Goal: Book appointment/travel/reservation

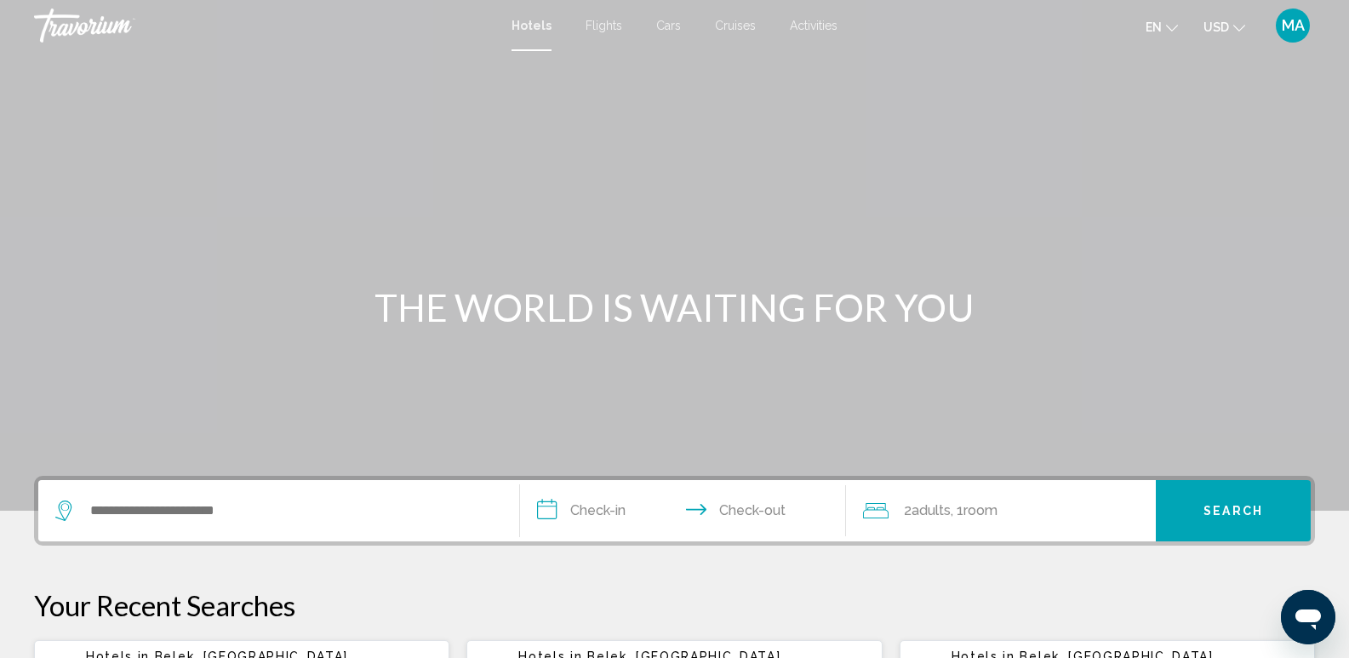
click at [213, 537] on div "Search widget" at bounding box center [278, 510] width 447 height 61
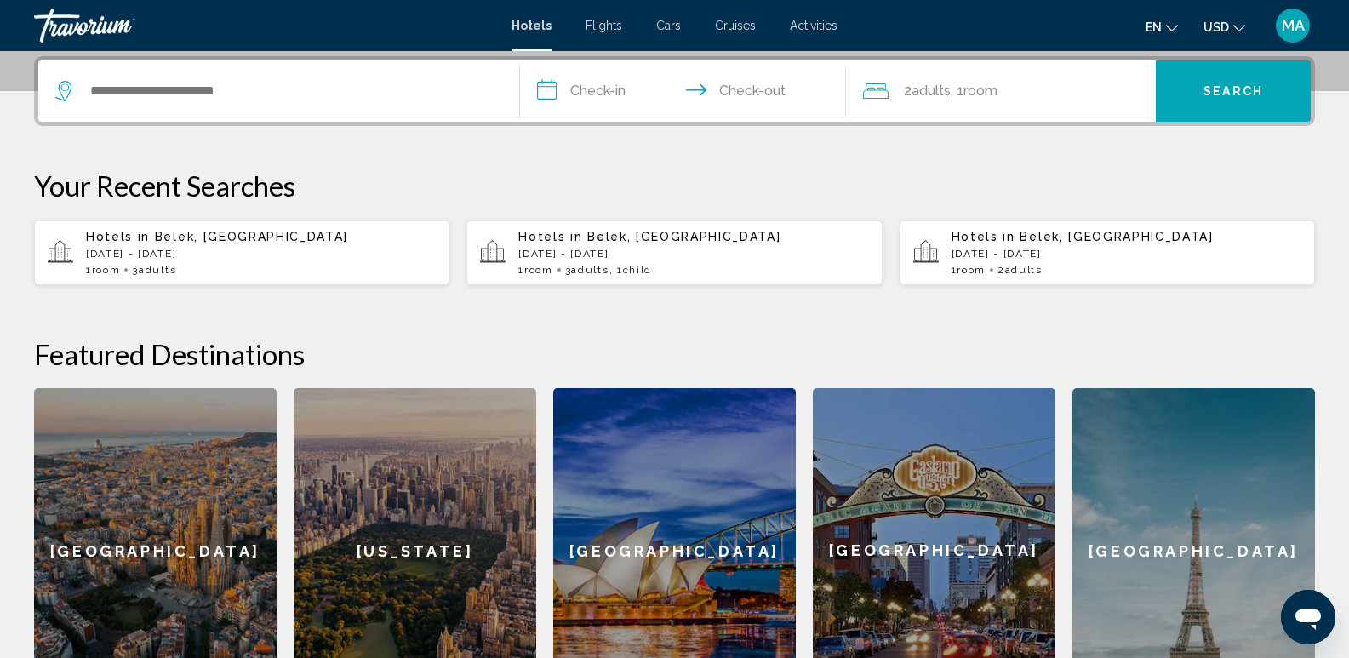
scroll to position [420, 0]
click at [140, 263] on span "3 Adult Adults" at bounding box center [154, 269] width 44 height 12
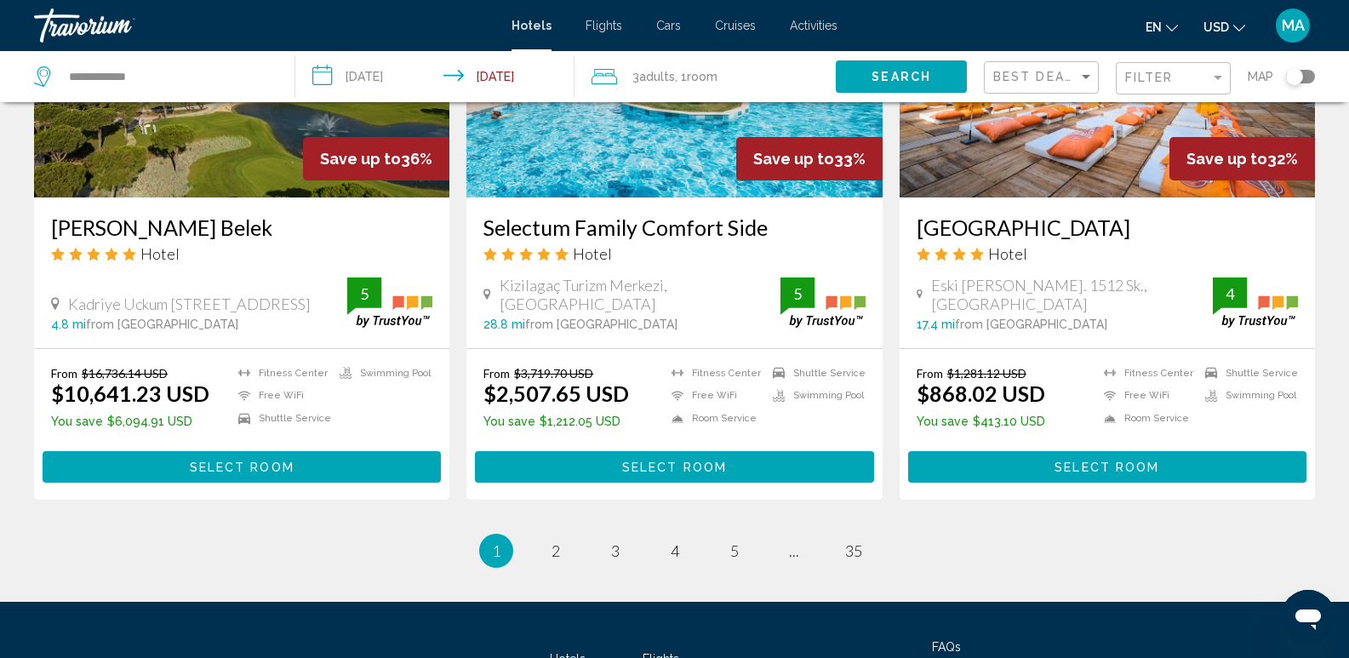
scroll to position [2215, 0]
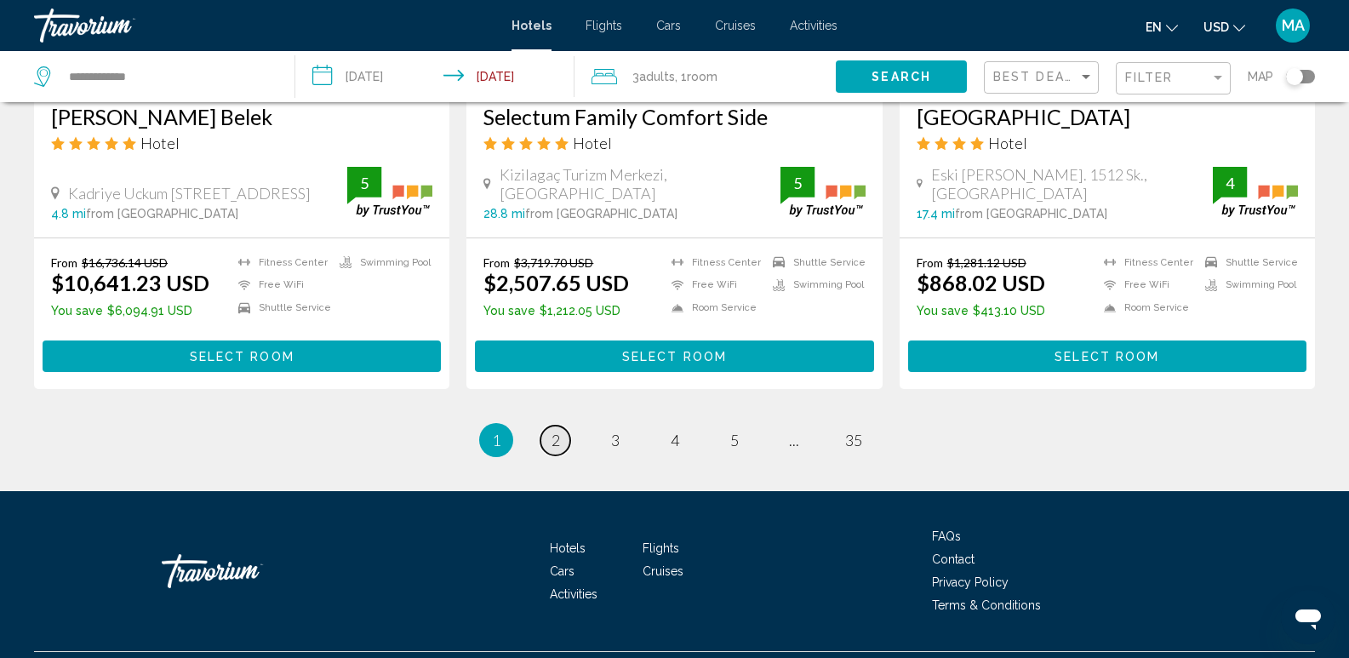
click at [553, 431] on span "2" at bounding box center [555, 440] width 9 height 19
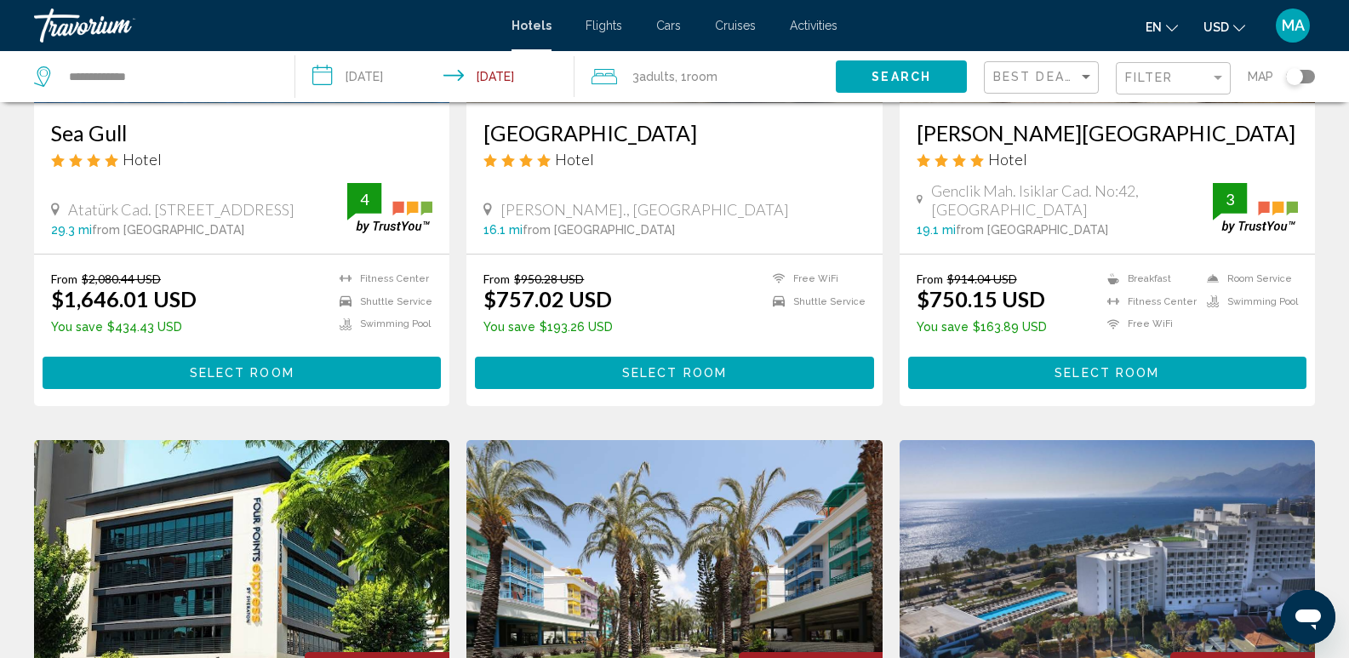
scroll to position [1787, 0]
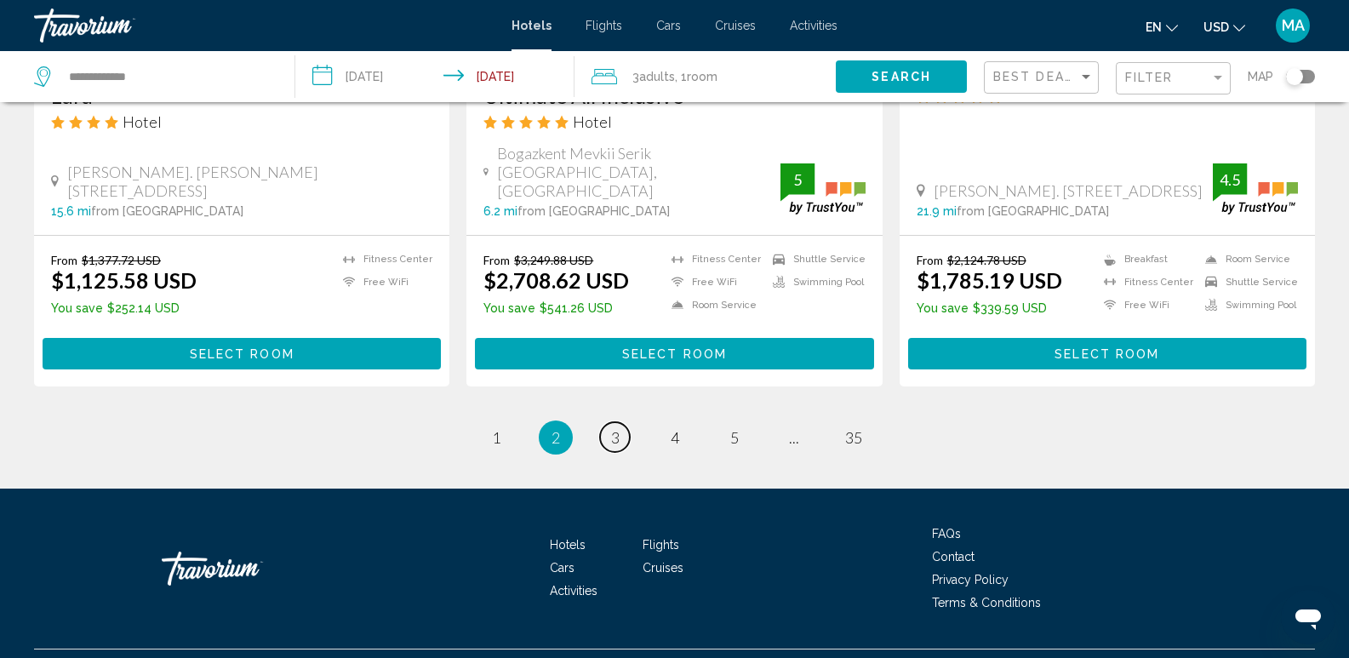
drag, startPoint x: 617, startPoint y: 395, endPoint x: 670, endPoint y: 366, distance: 60.2
click at [617, 428] on span "3" at bounding box center [615, 437] width 9 height 19
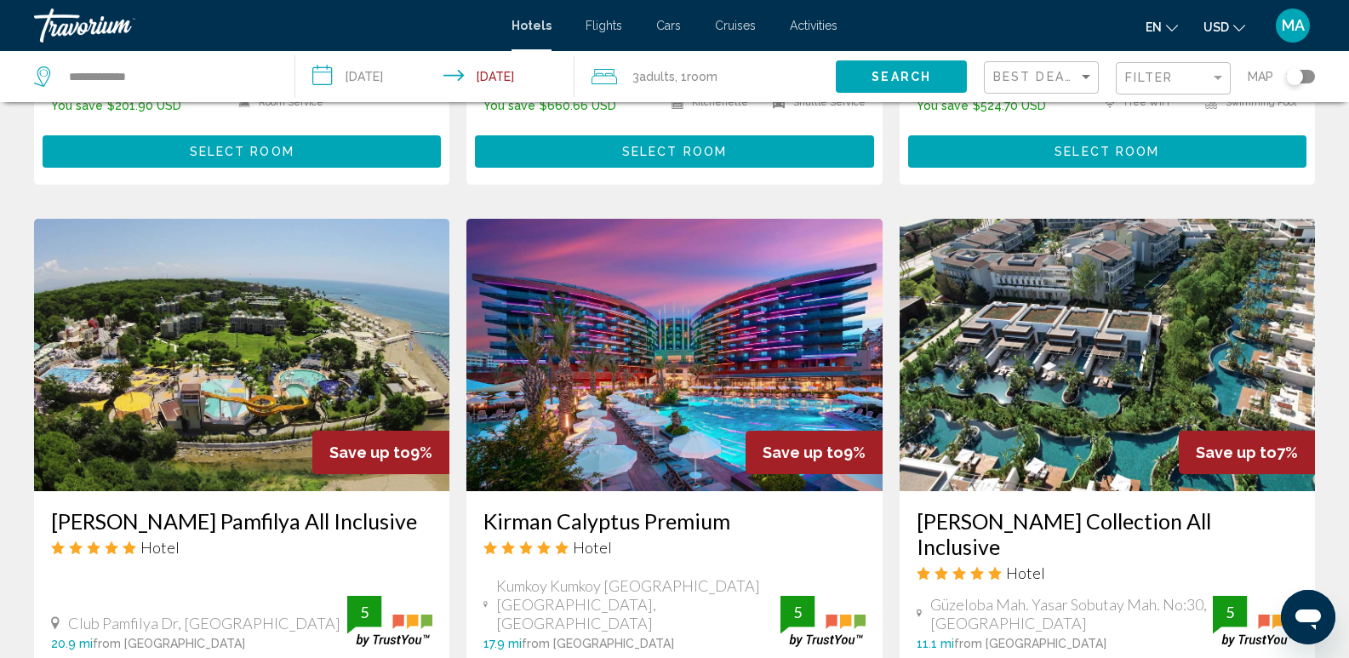
scroll to position [1872, 0]
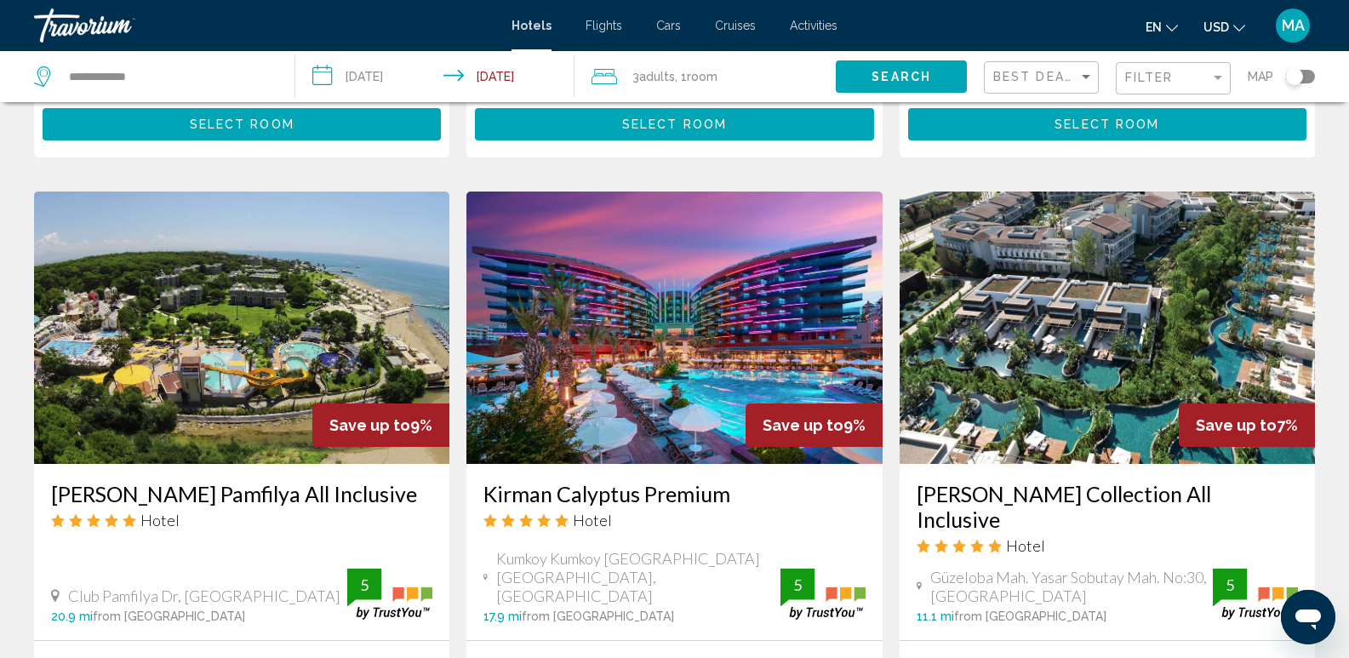
click at [185, 303] on img "Main content" at bounding box center [241, 327] width 415 height 272
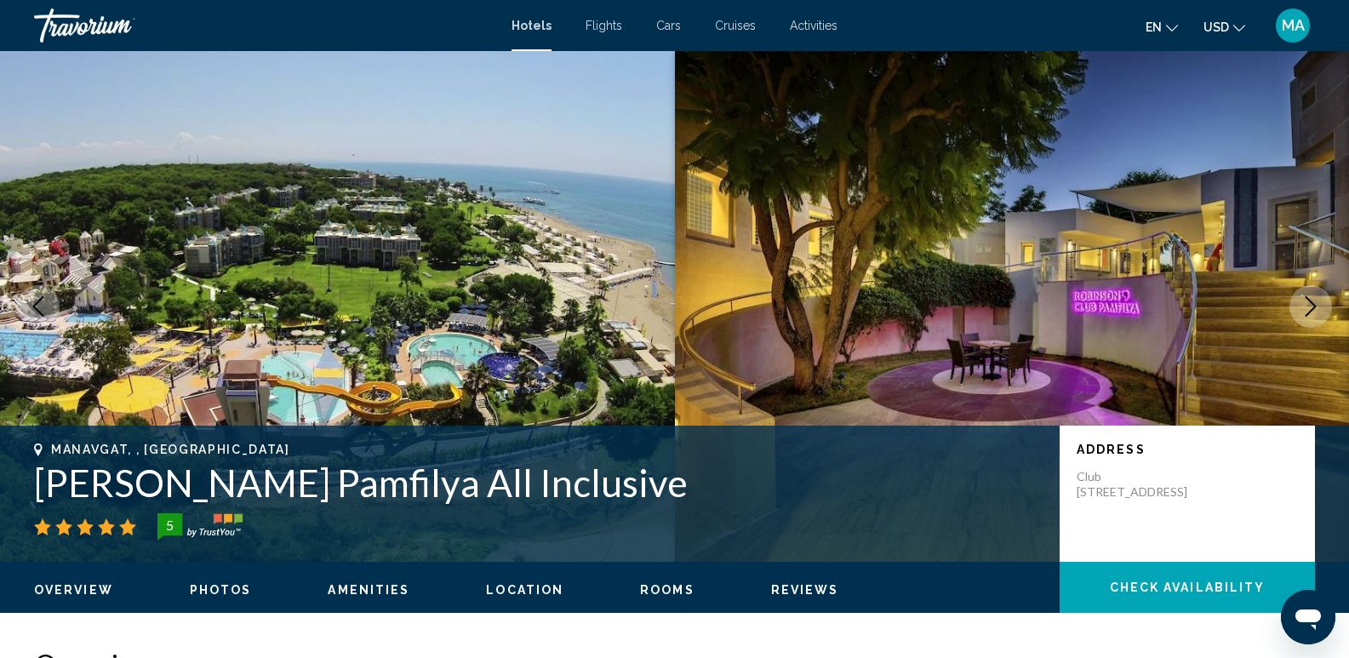
click at [1306, 303] on icon "Next image" at bounding box center [1310, 306] width 20 height 20
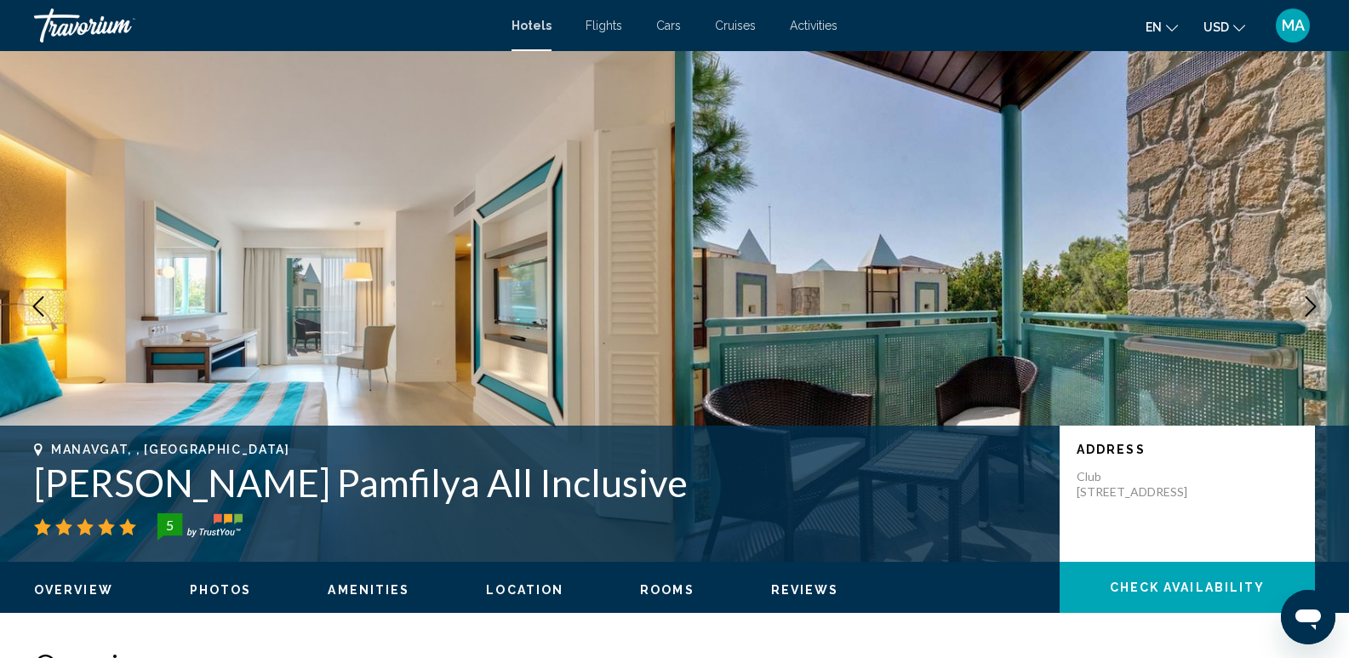
click at [1313, 296] on icon "Next image" at bounding box center [1310, 306] width 20 height 20
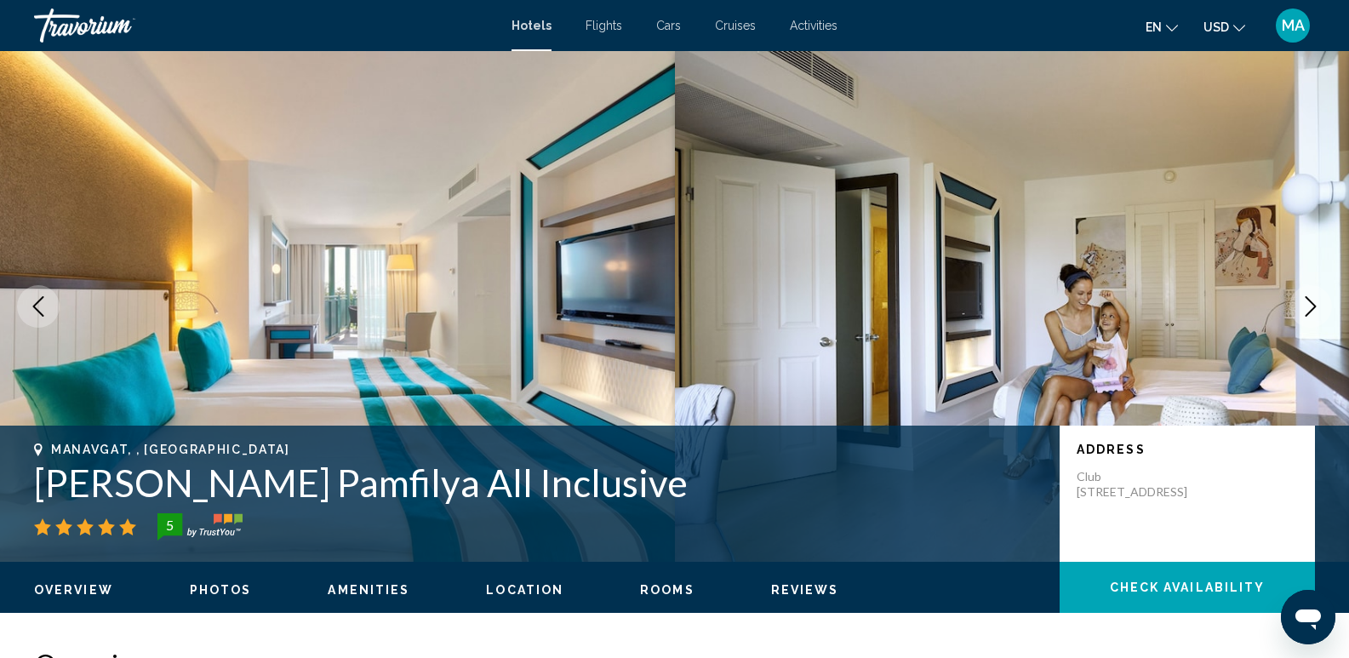
click at [1313, 296] on icon "Next image" at bounding box center [1310, 306] width 20 height 20
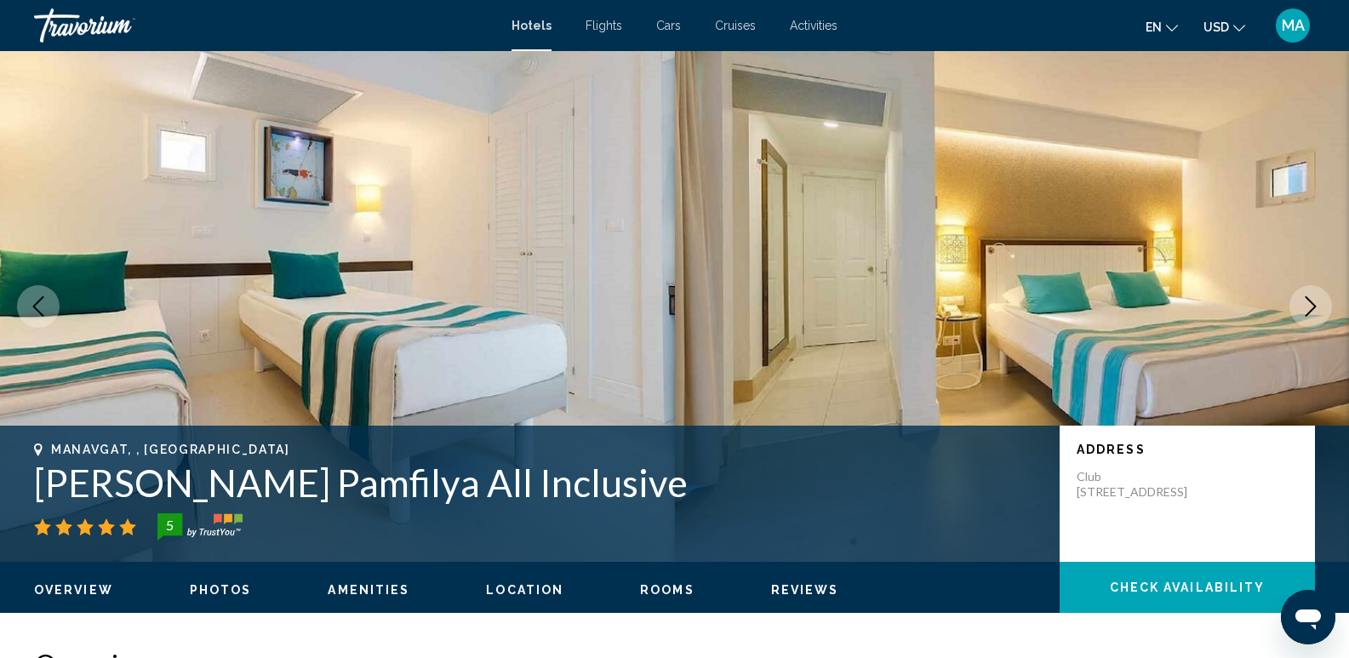
click at [1313, 296] on icon "Next image" at bounding box center [1310, 306] width 20 height 20
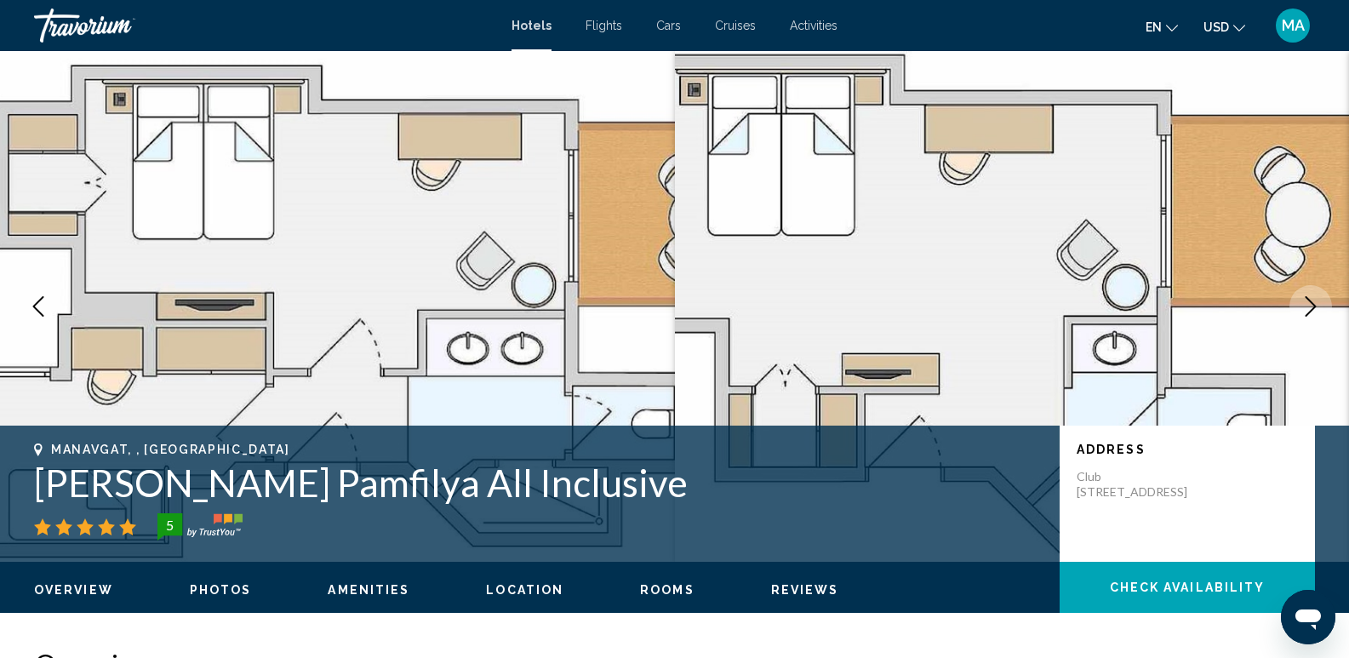
click at [1313, 296] on icon "Next image" at bounding box center [1310, 306] width 20 height 20
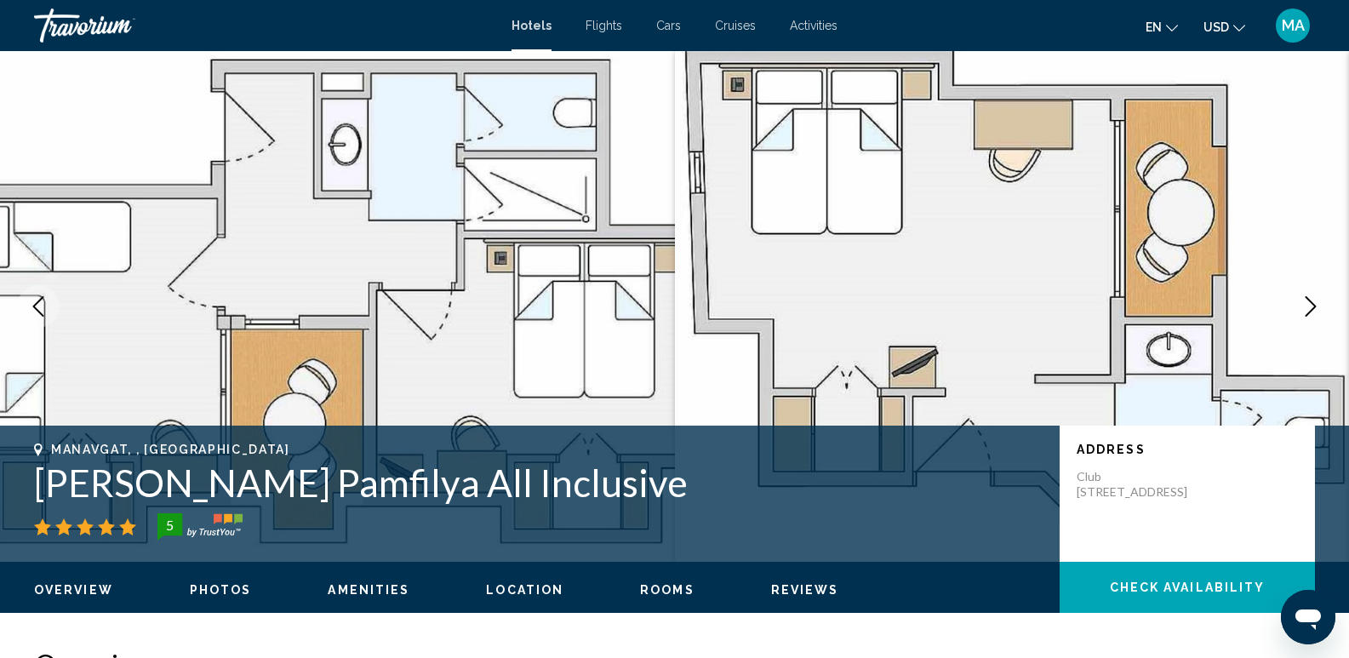
click at [1313, 296] on icon "Next image" at bounding box center [1310, 306] width 20 height 20
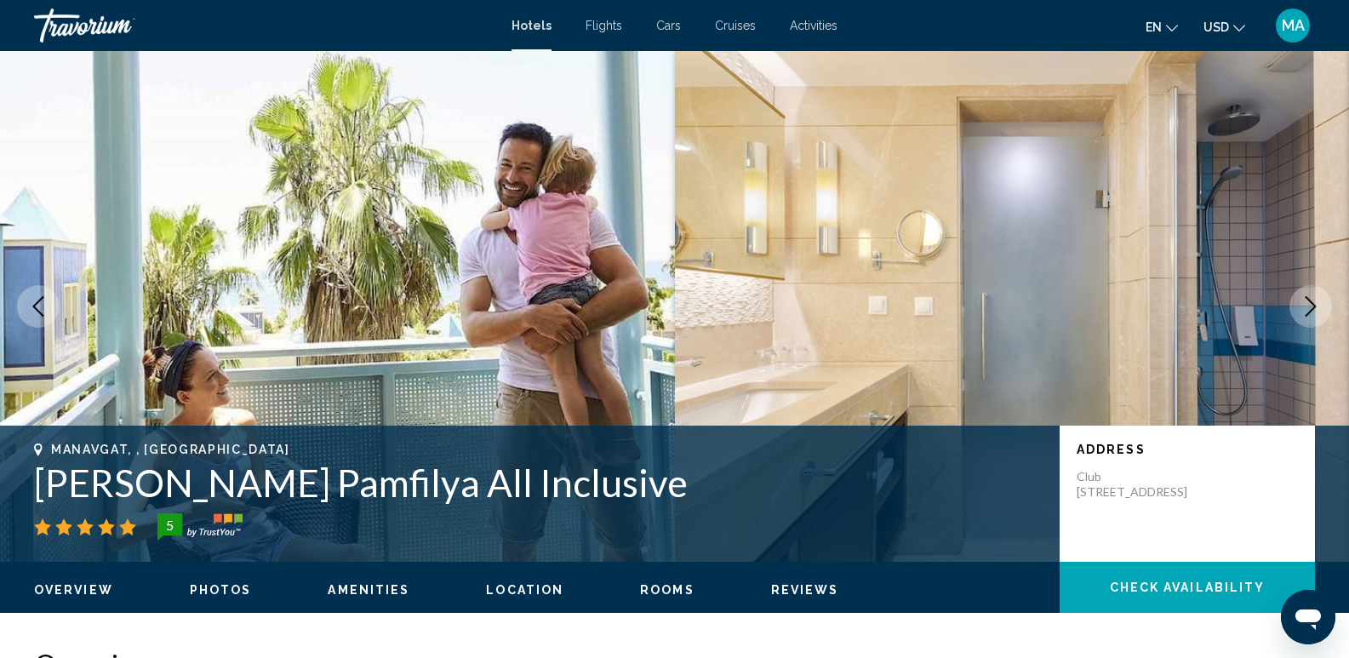
click at [1313, 296] on icon "Next image" at bounding box center [1310, 306] width 20 height 20
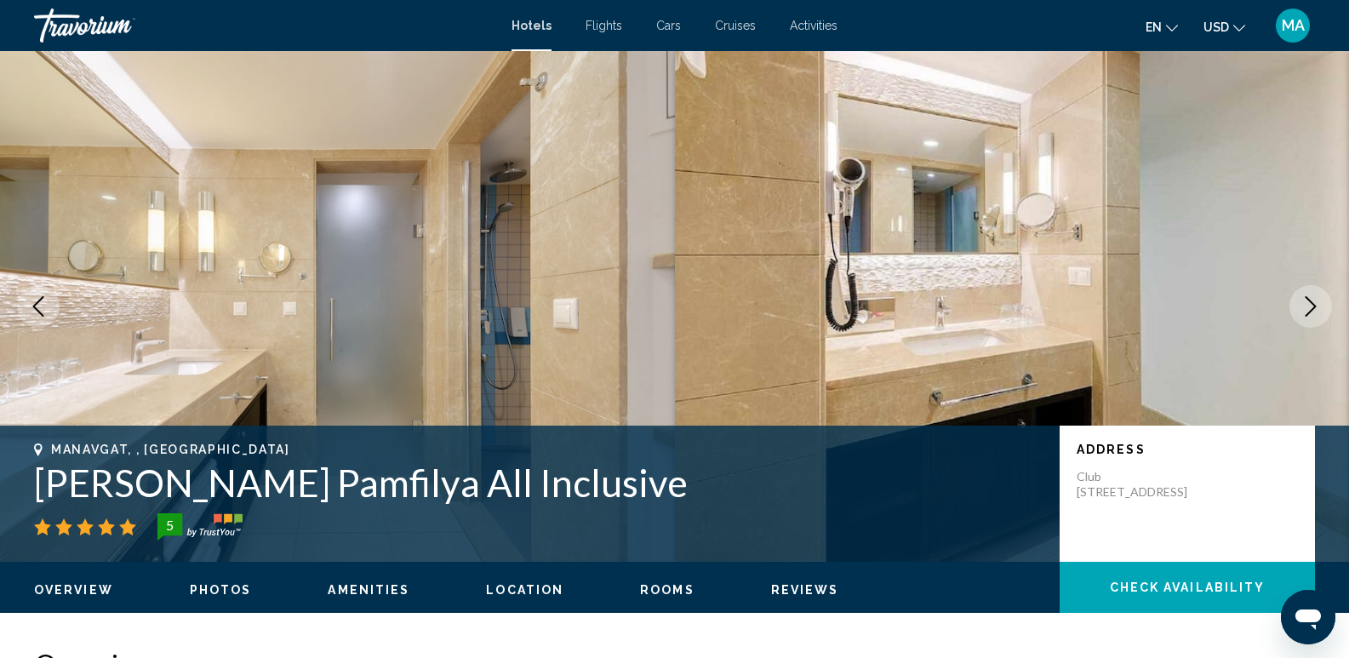
click at [1313, 296] on icon "Next image" at bounding box center [1310, 306] width 20 height 20
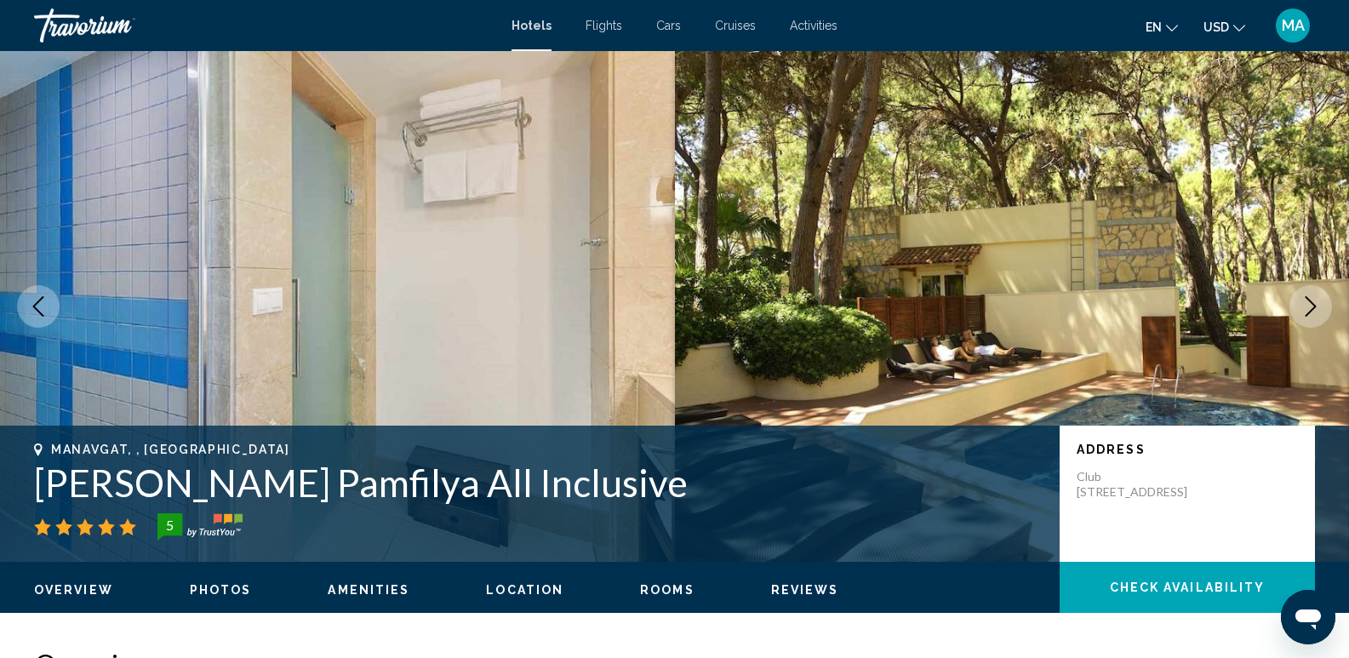
click at [1313, 296] on icon "Next image" at bounding box center [1310, 306] width 20 height 20
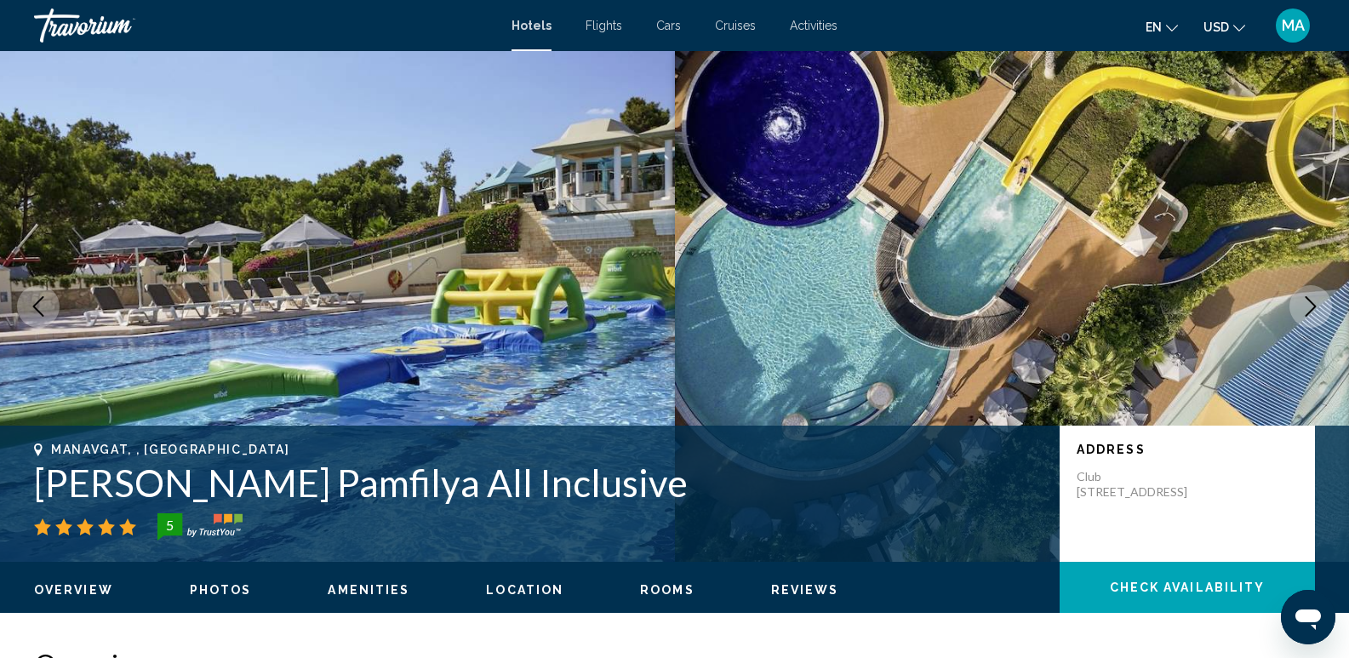
click at [1313, 296] on icon "Next image" at bounding box center [1310, 306] width 20 height 20
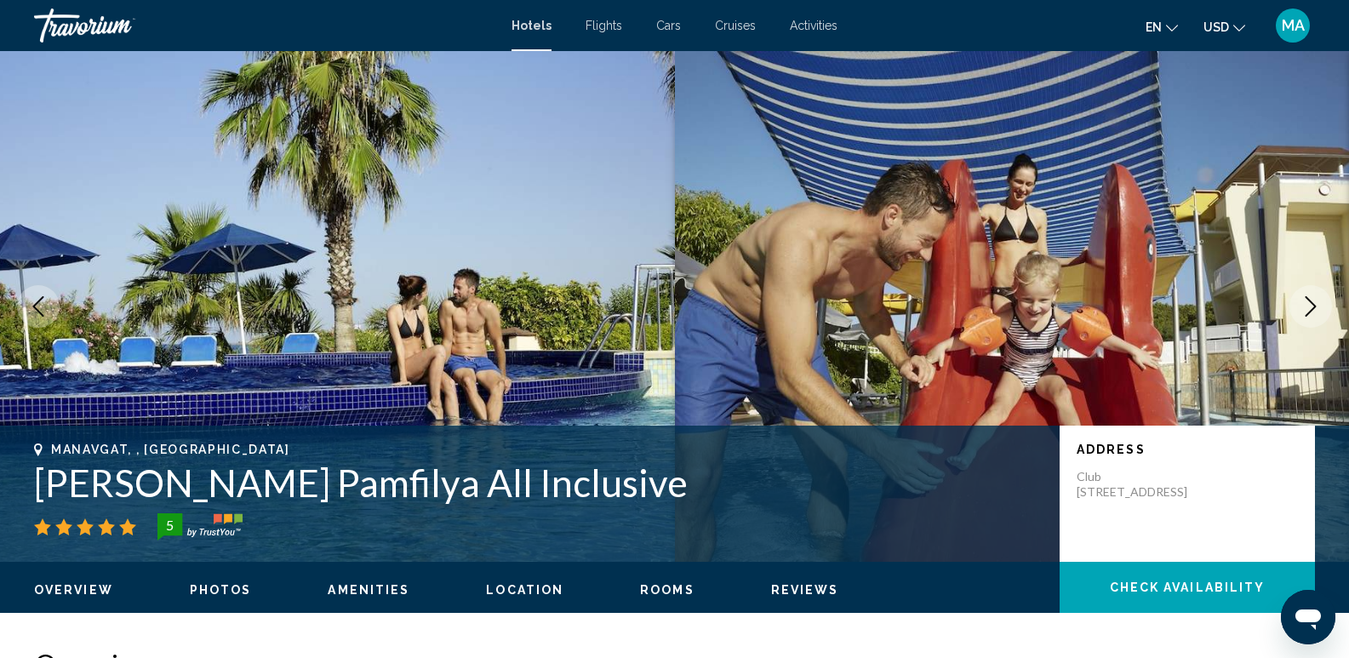
click at [1313, 296] on icon "Next image" at bounding box center [1310, 306] width 20 height 20
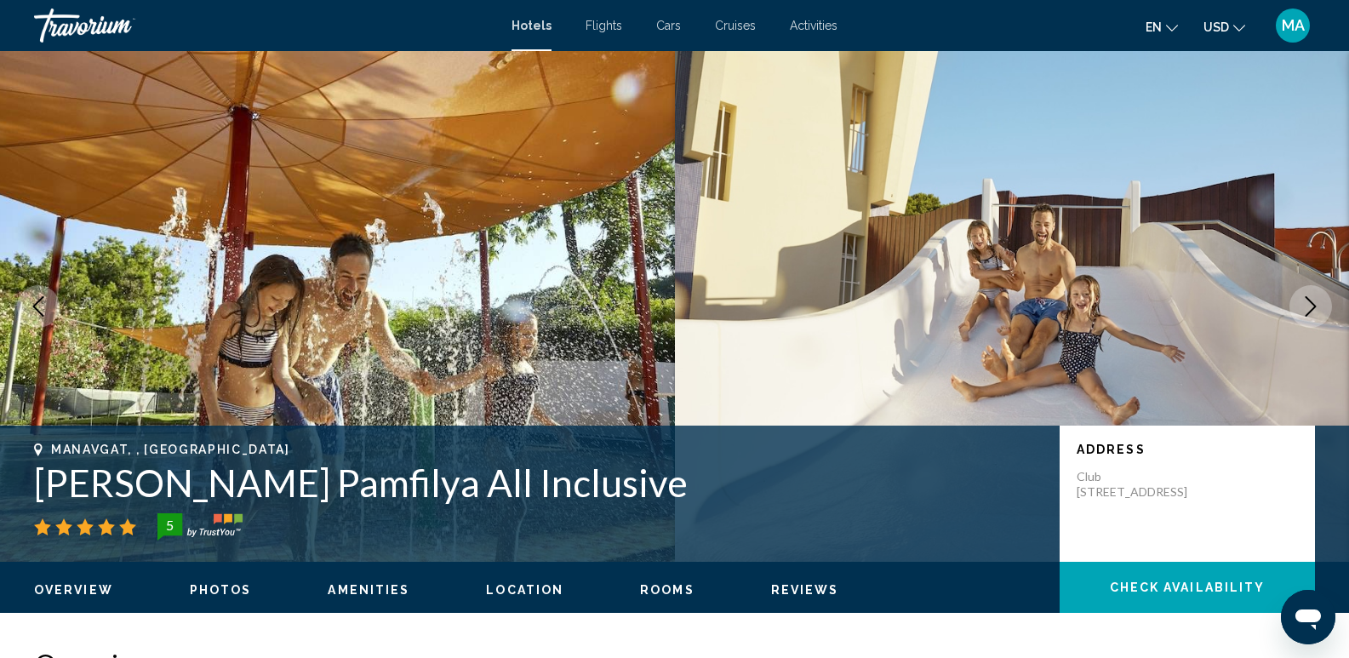
click at [1313, 296] on icon "Next image" at bounding box center [1310, 306] width 20 height 20
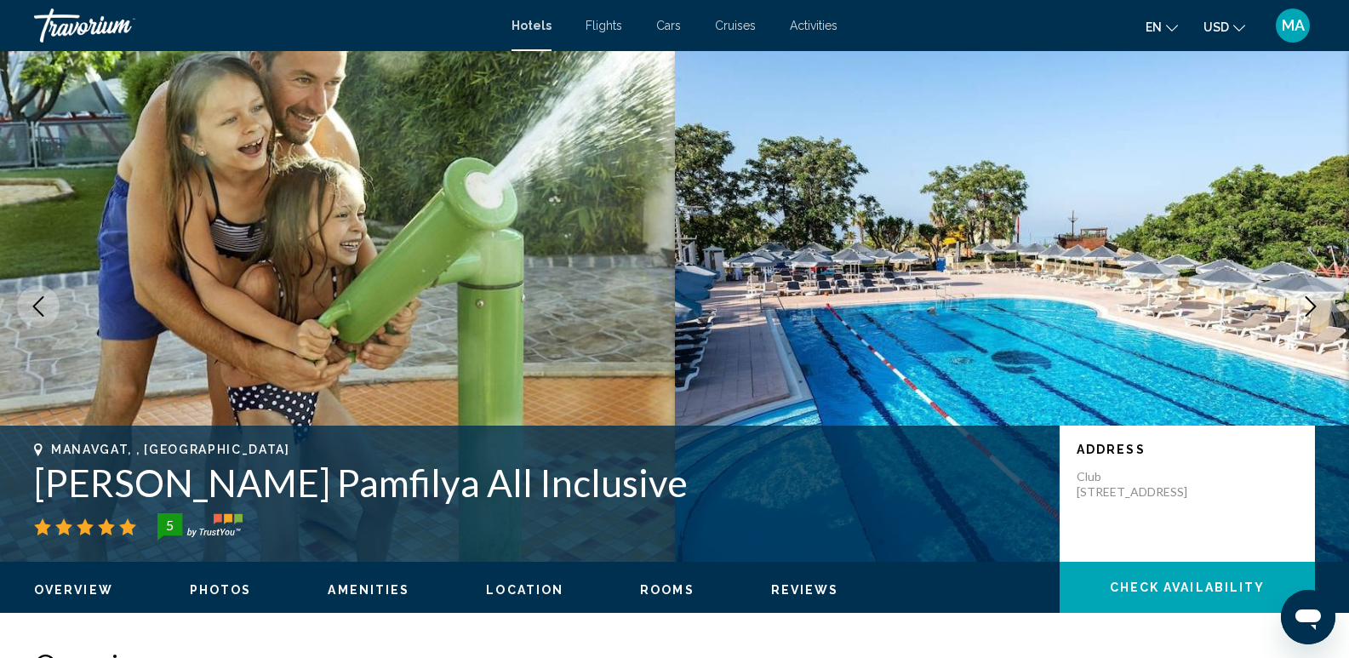
click at [1313, 296] on icon "Next image" at bounding box center [1310, 306] width 20 height 20
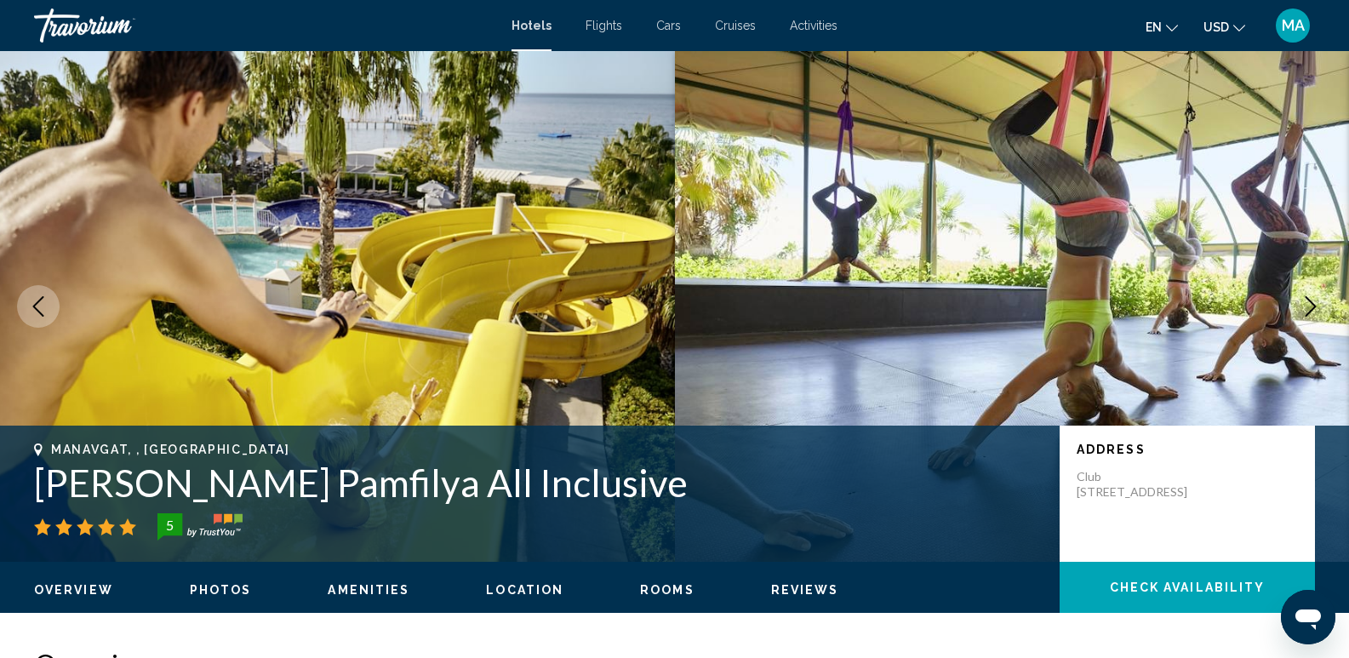
click at [1307, 314] on icon "Next image" at bounding box center [1311, 306] width 11 height 20
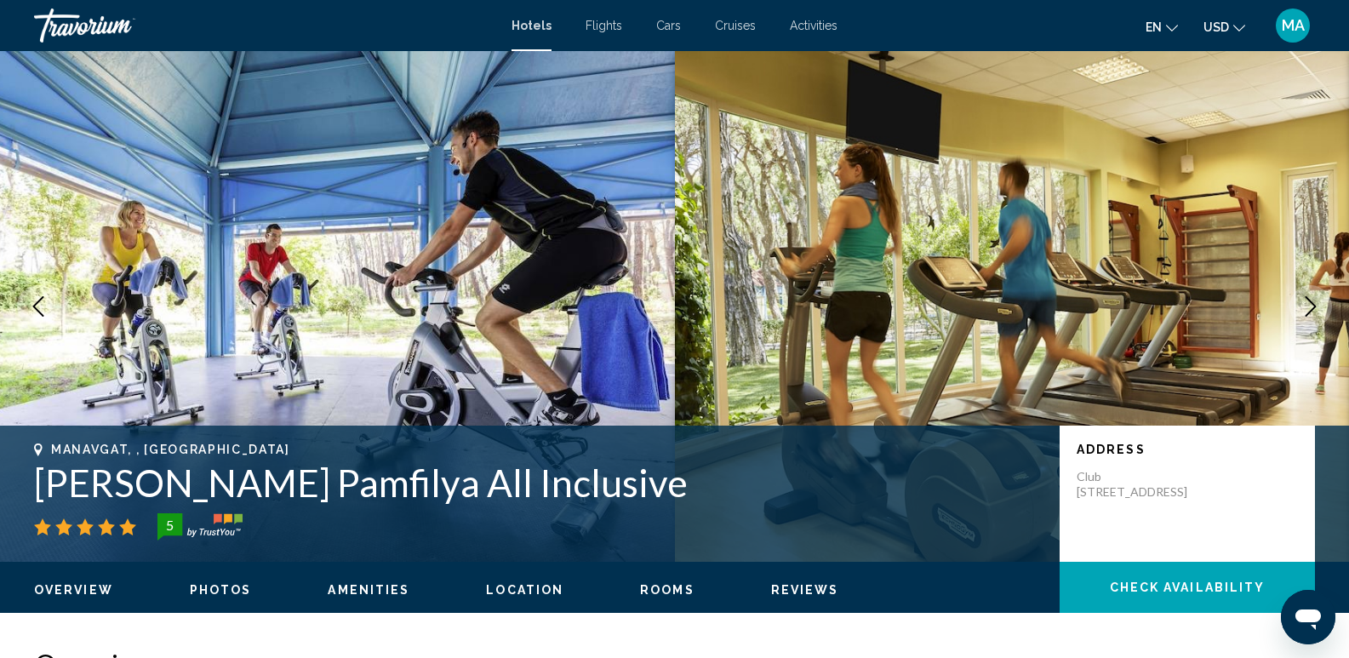
click at [1311, 302] on icon "Next image" at bounding box center [1311, 306] width 11 height 20
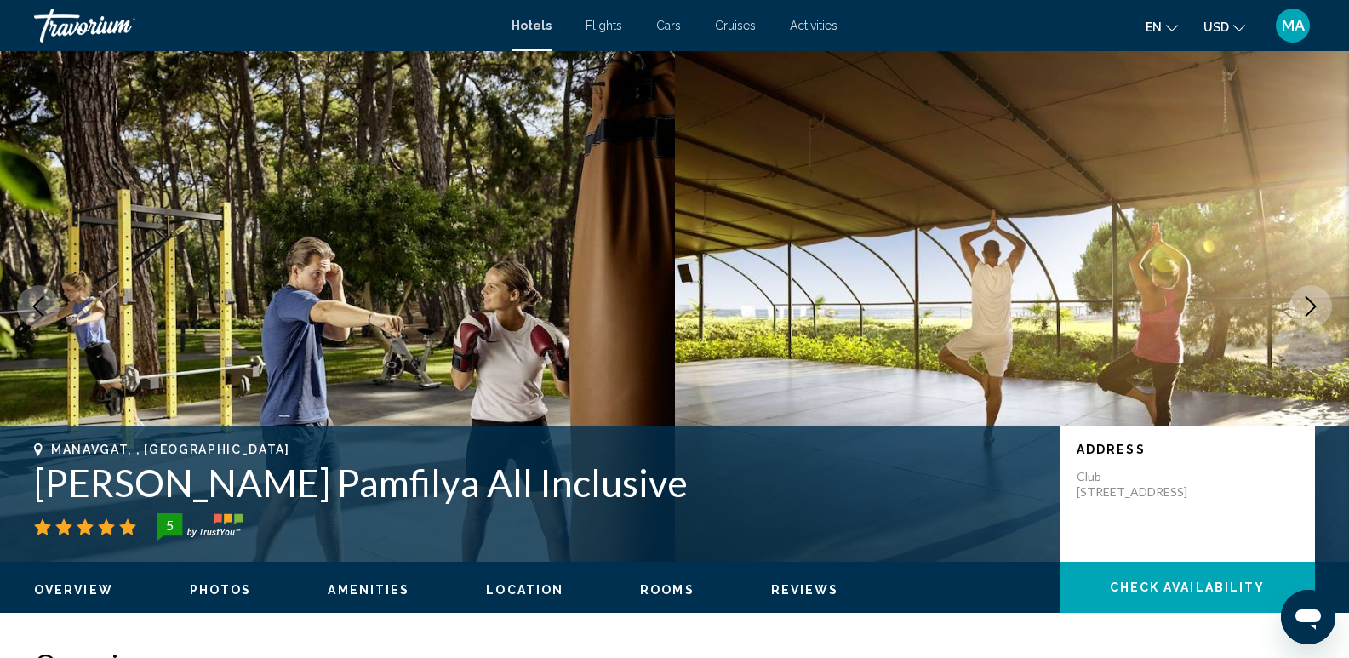
click at [1311, 302] on icon "Next image" at bounding box center [1311, 306] width 11 height 20
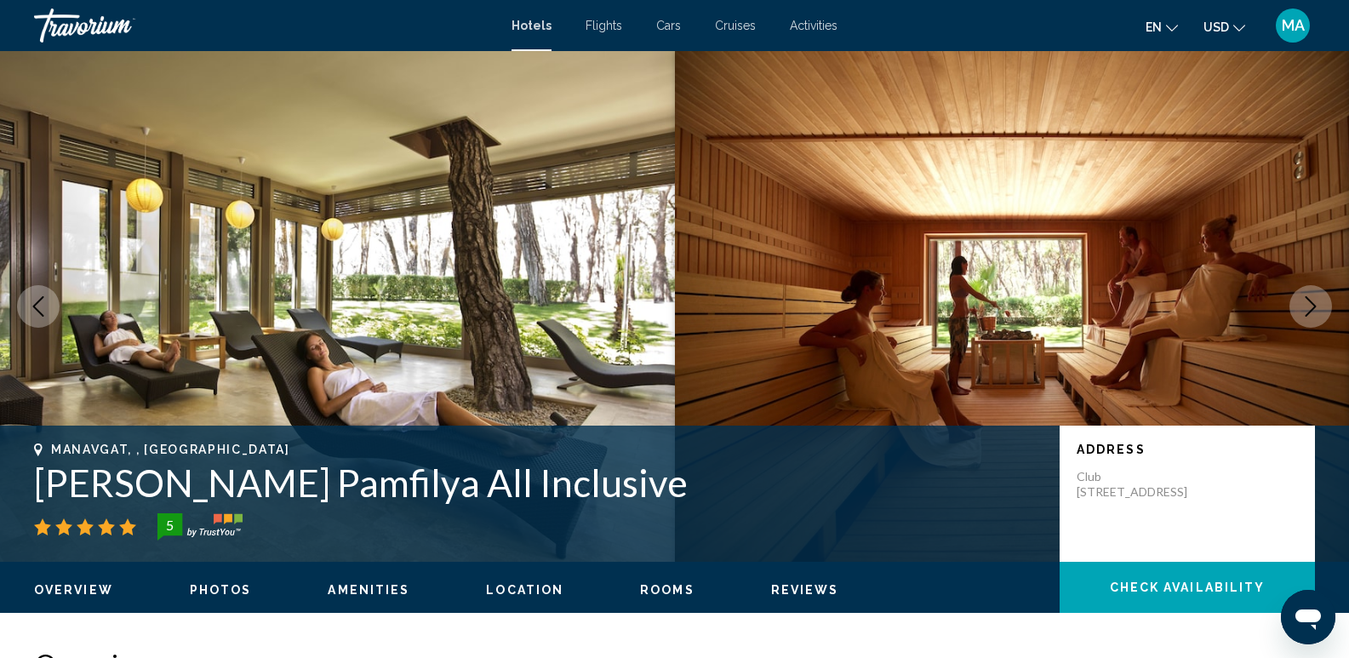
click at [1311, 302] on icon "Next image" at bounding box center [1311, 306] width 11 height 20
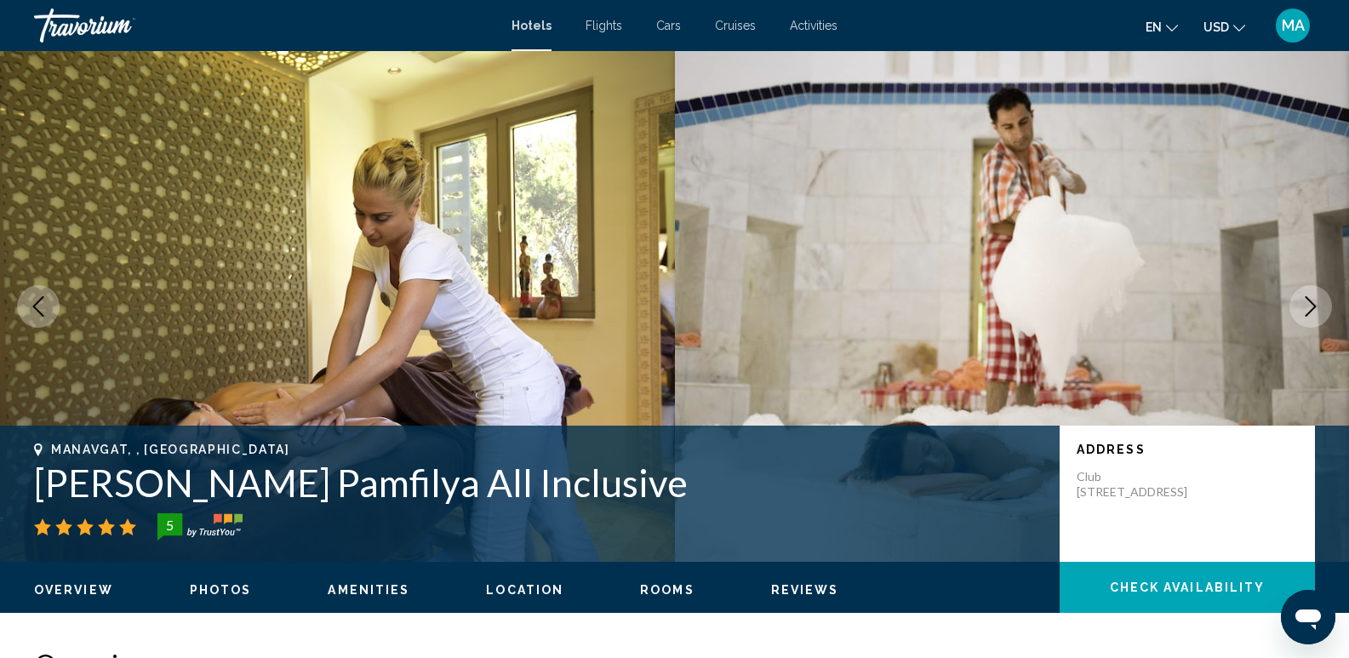
click at [1311, 302] on icon "Next image" at bounding box center [1311, 306] width 11 height 20
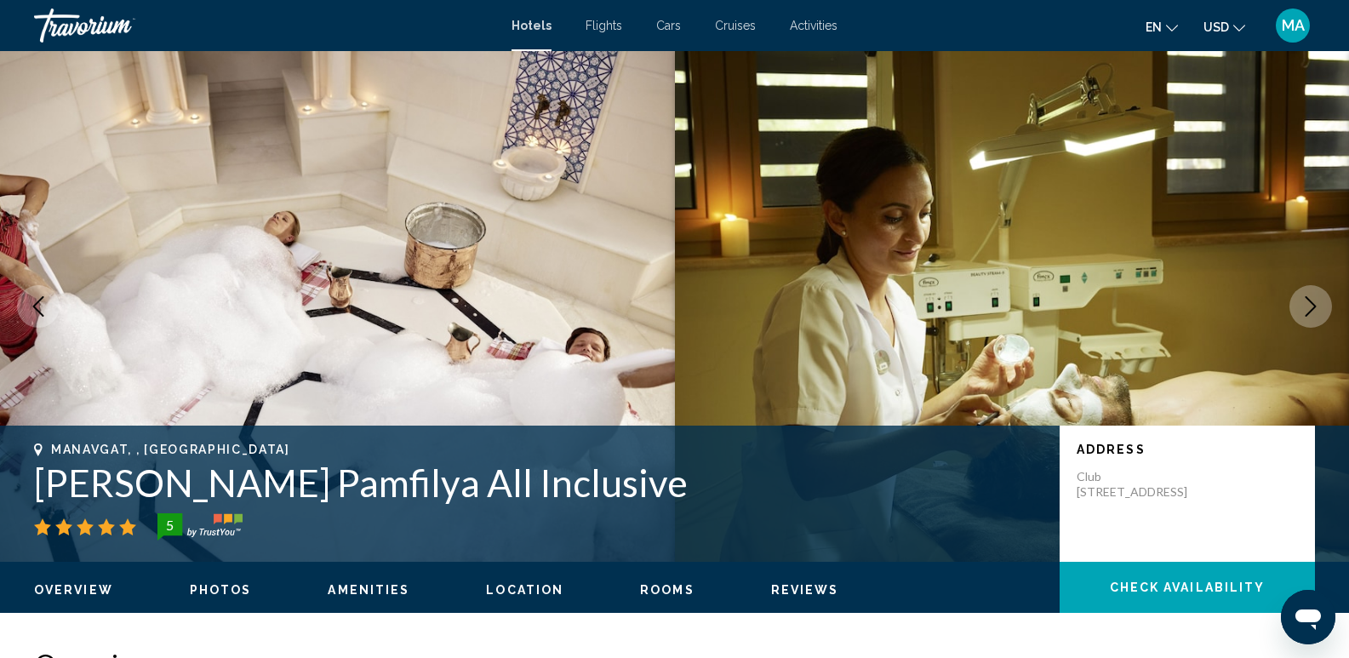
click at [1311, 302] on icon "Next image" at bounding box center [1311, 306] width 11 height 20
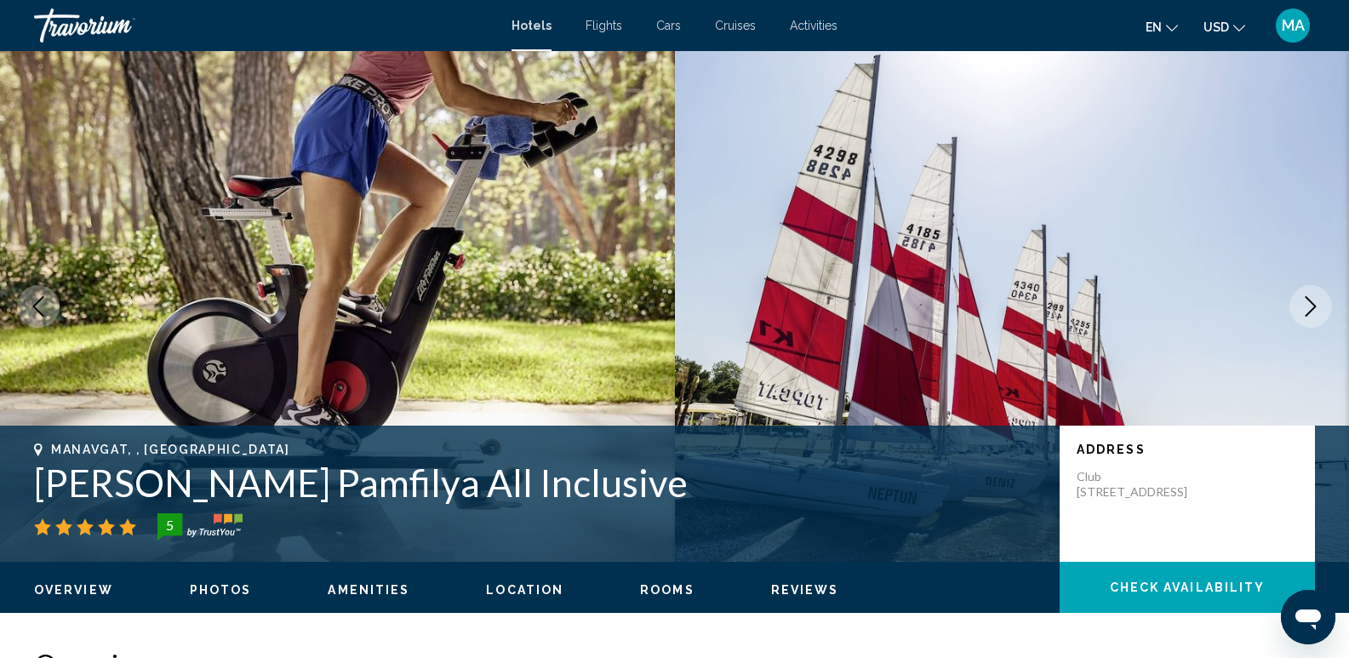
click at [1311, 302] on icon "Next image" at bounding box center [1311, 306] width 11 height 20
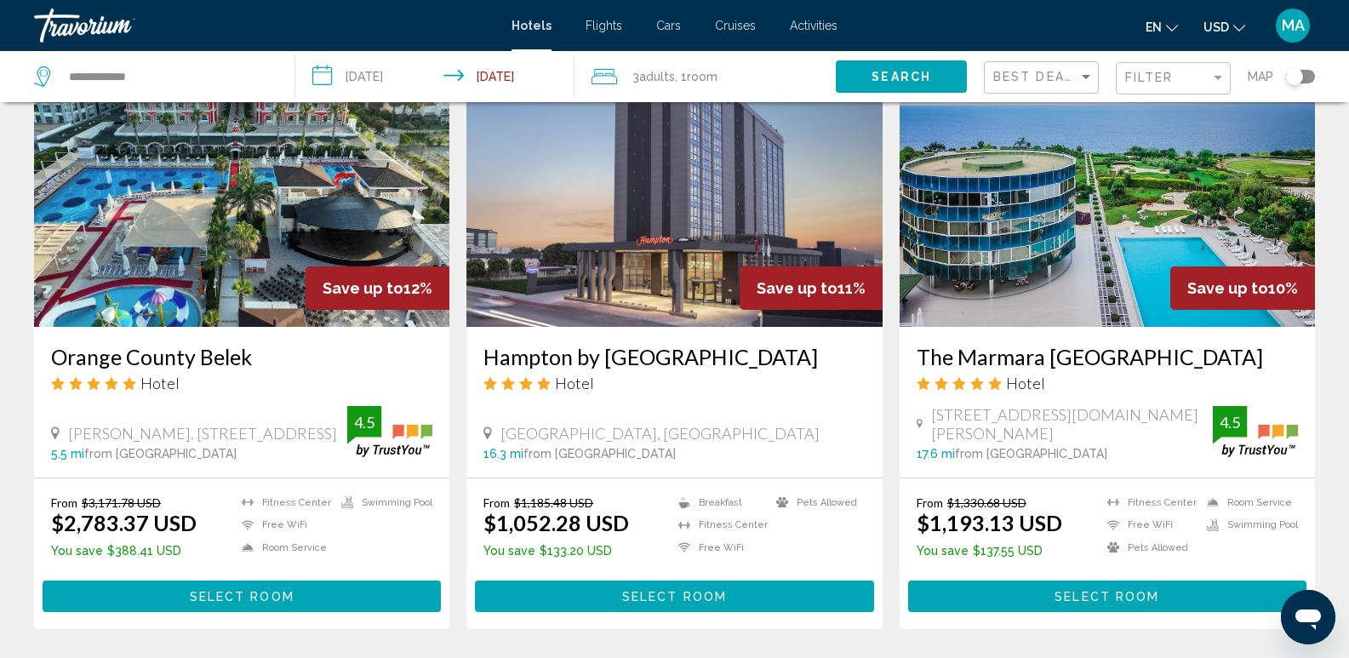
scroll to position [851, 0]
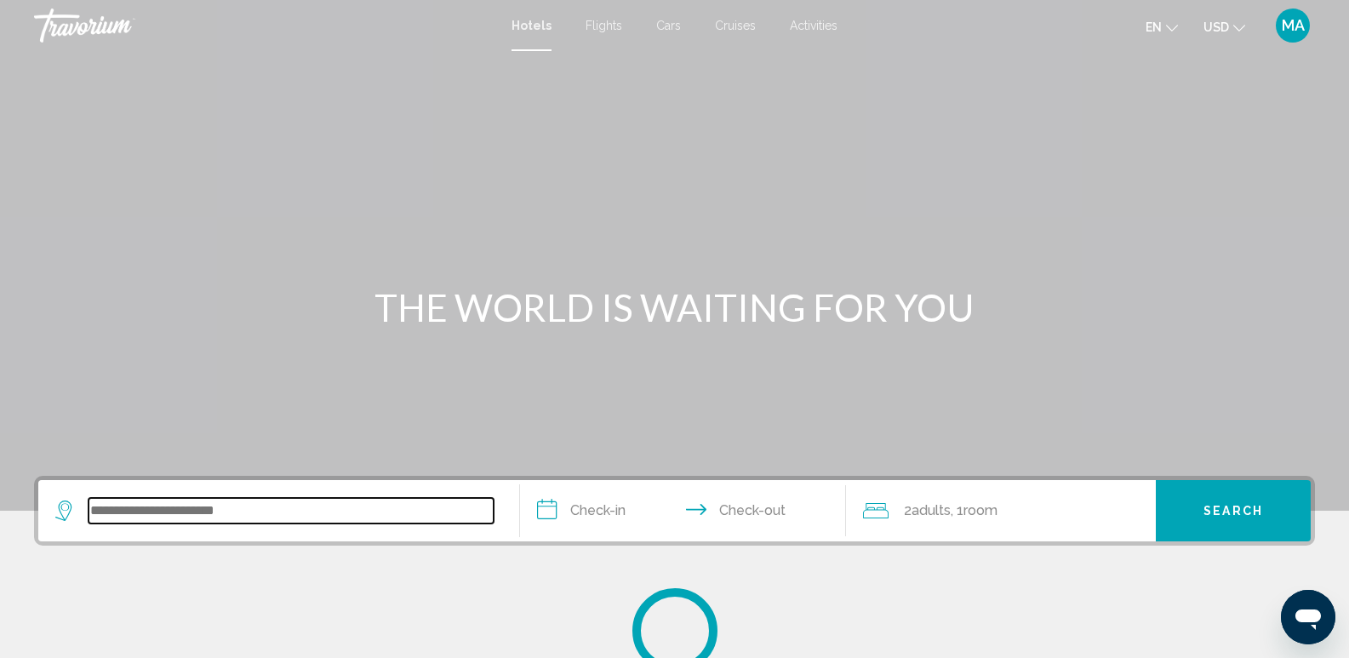
click at [213, 508] on input "Search widget" at bounding box center [291, 511] width 405 height 26
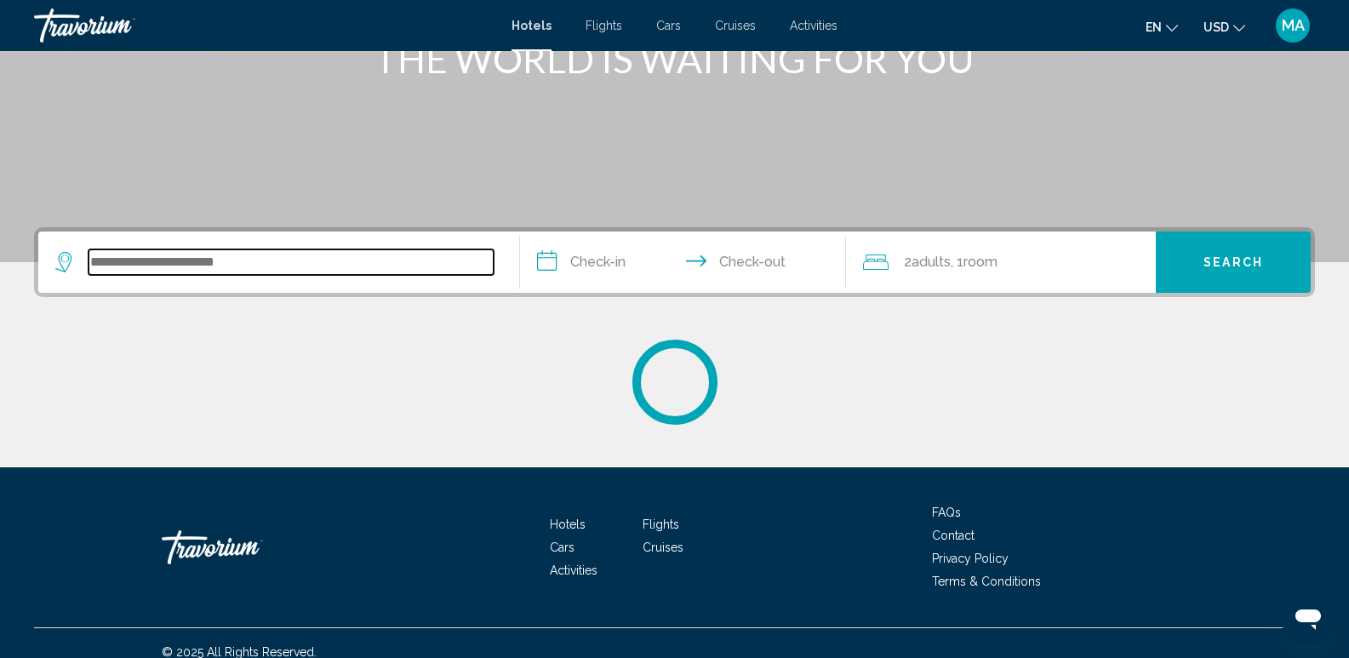
scroll to position [266, 0]
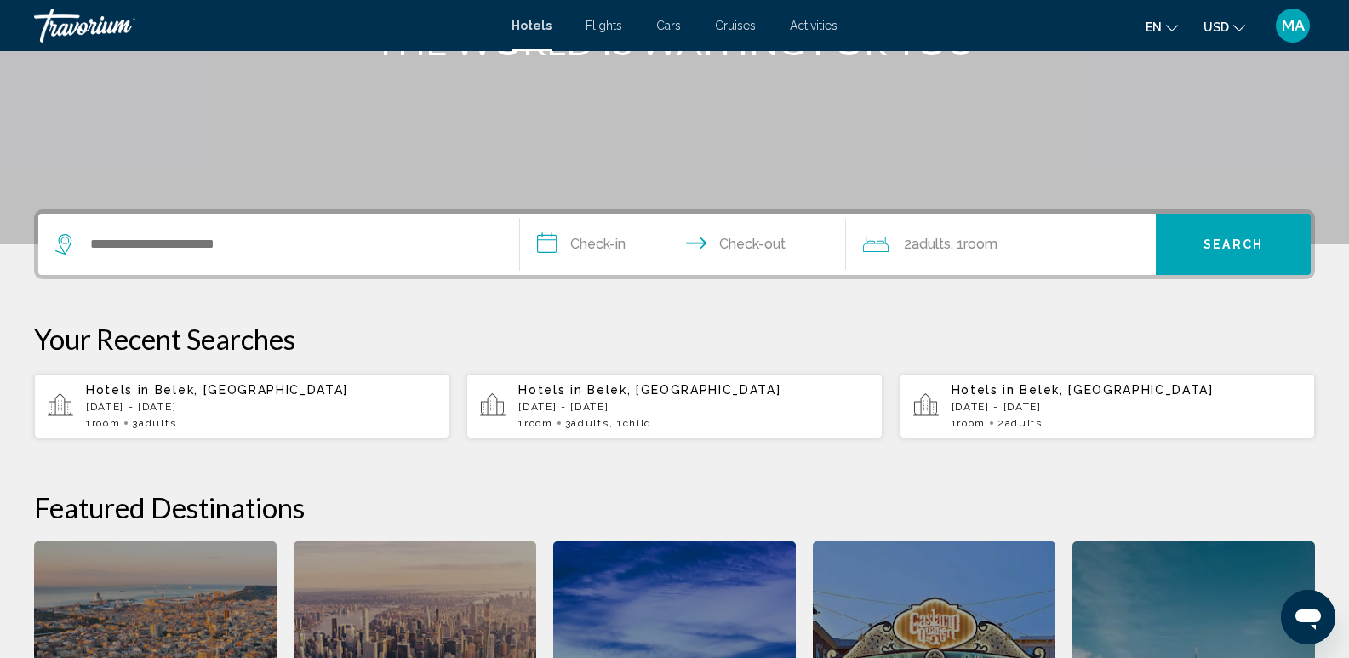
click at [155, 400] on div "Hotels in [GEOGRAPHIC_DATA], [GEOGRAPHIC_DATA] [DATE] - [DATE] 1 Room rooms 3 A…" at bounding box center [261, 406] width 350 height 46
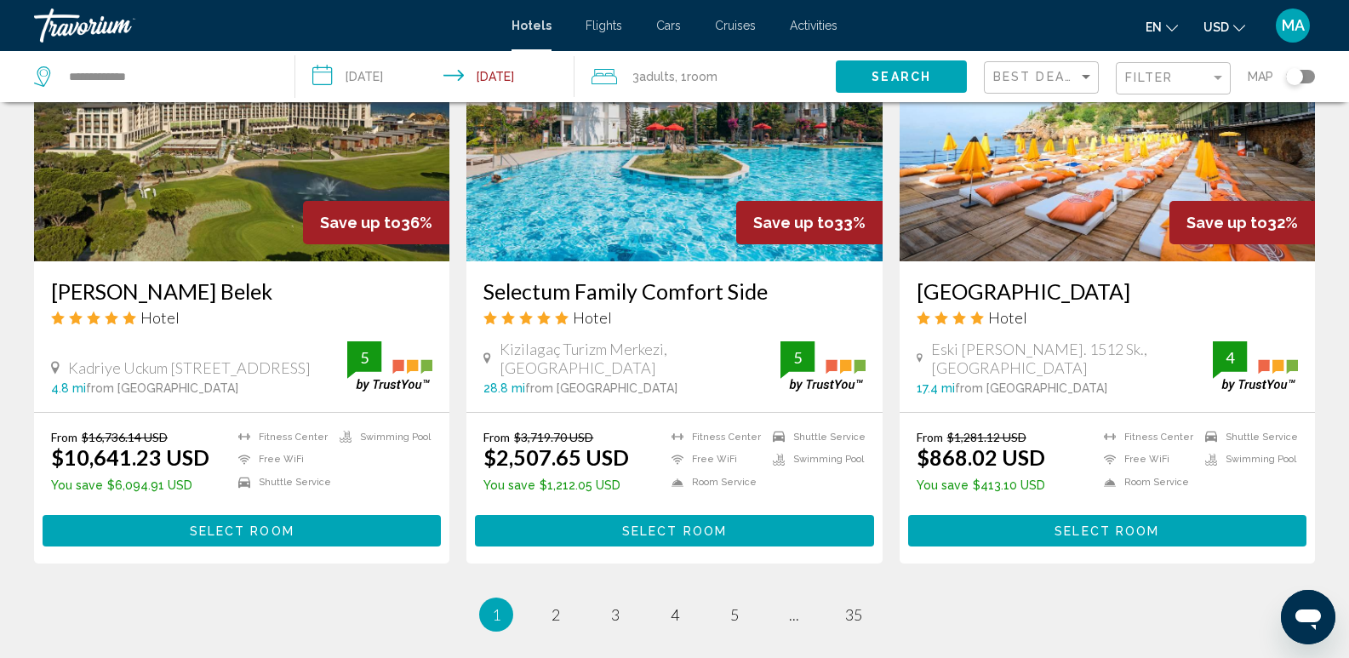
scroll to position [2043, 0]
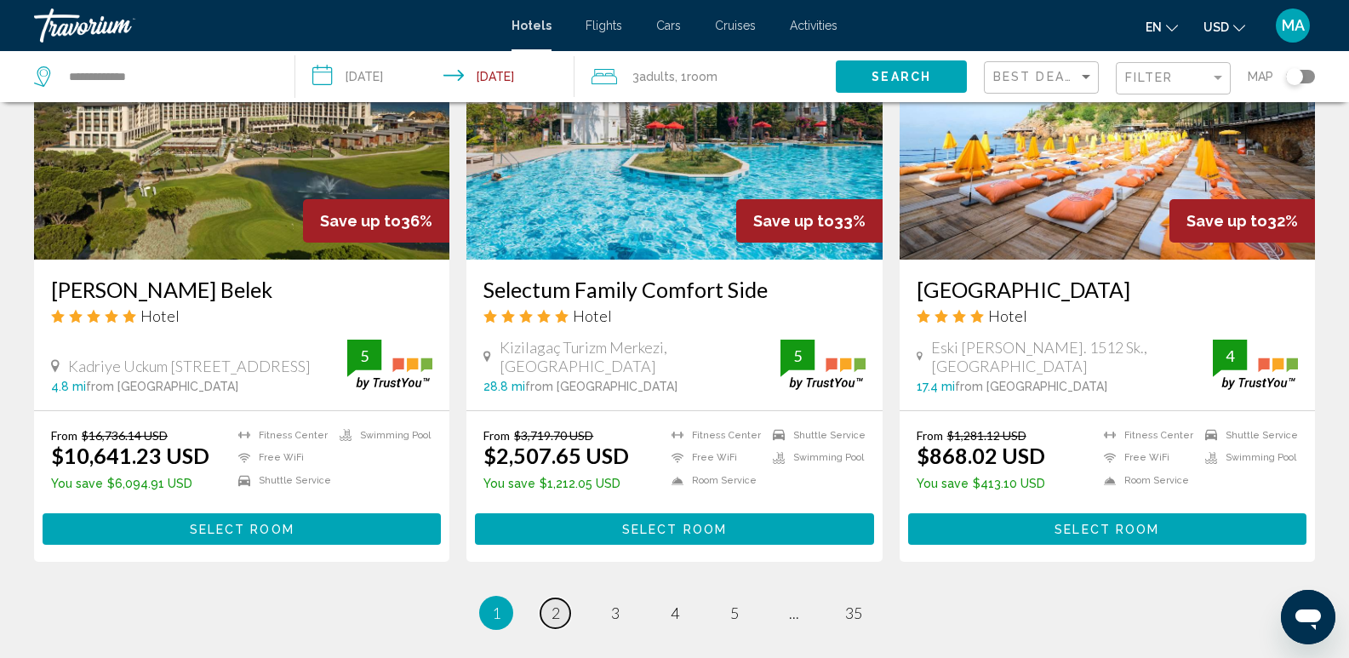
click at [564, 598] on link "page 2" at bounding box center [555, 613] width 30 height 30
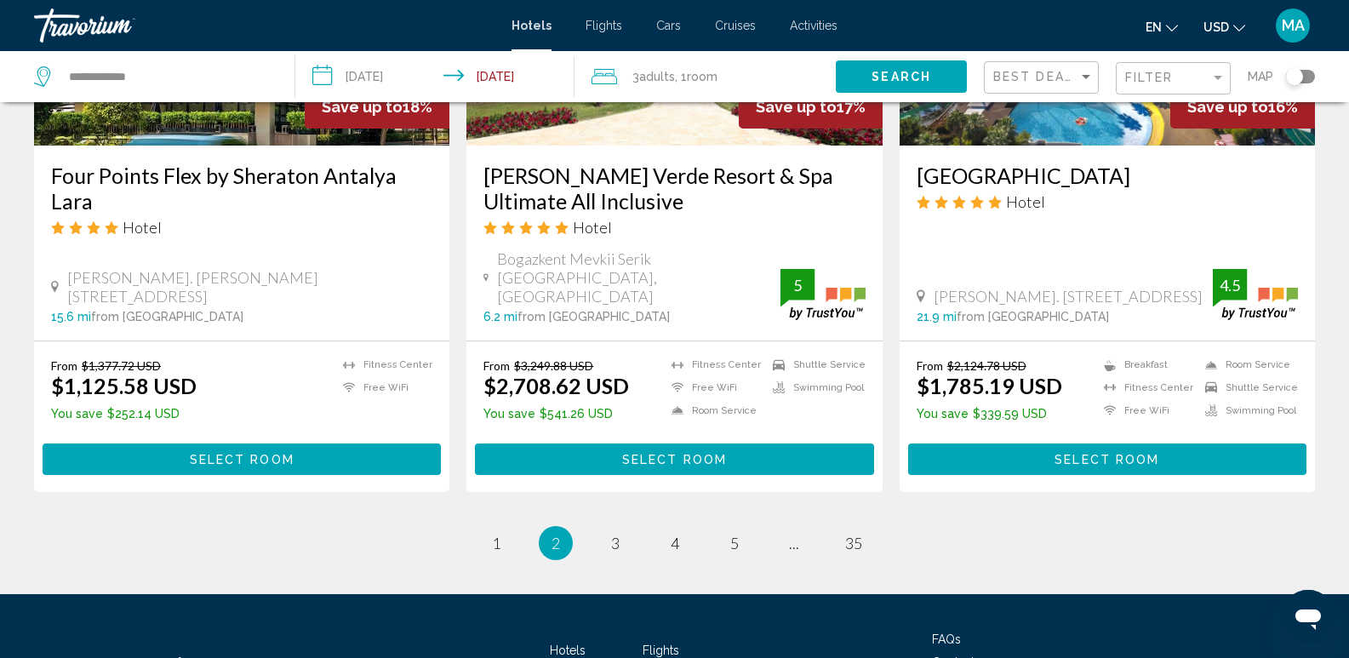
scroll to position [2289, 0]
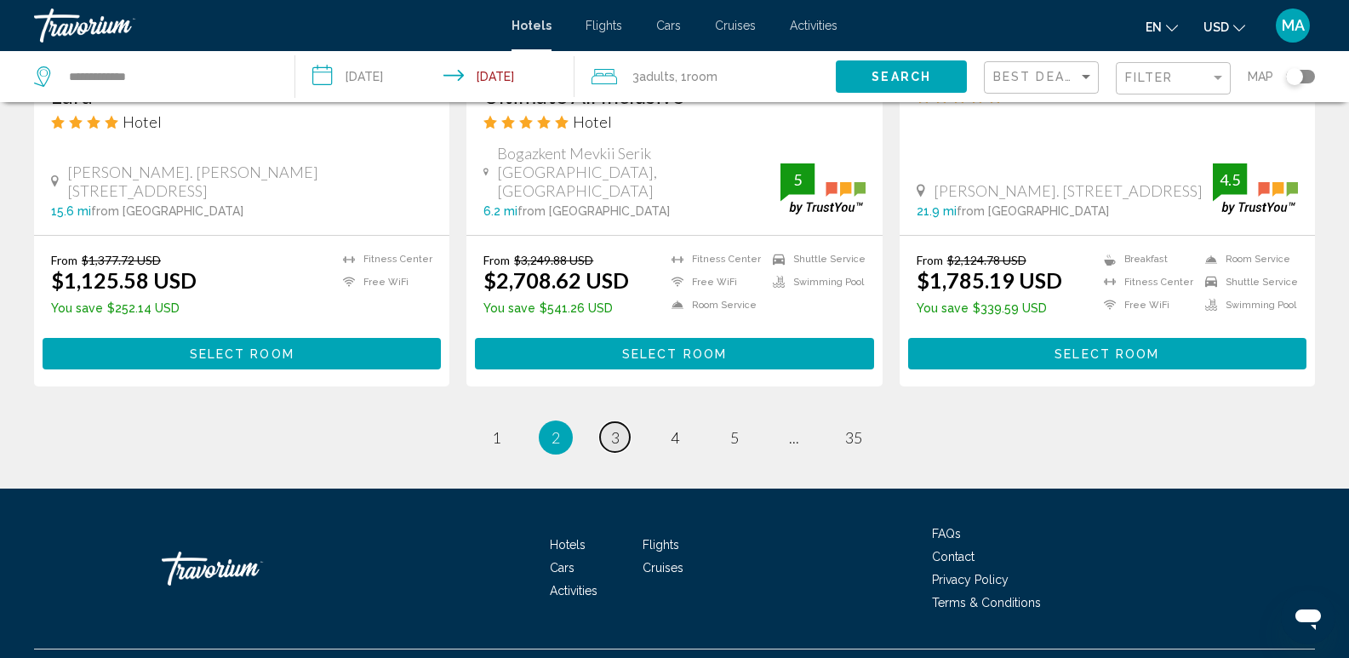
click at [616, 428] on span "3" at bounding box center [615, 437] width 9 height 19
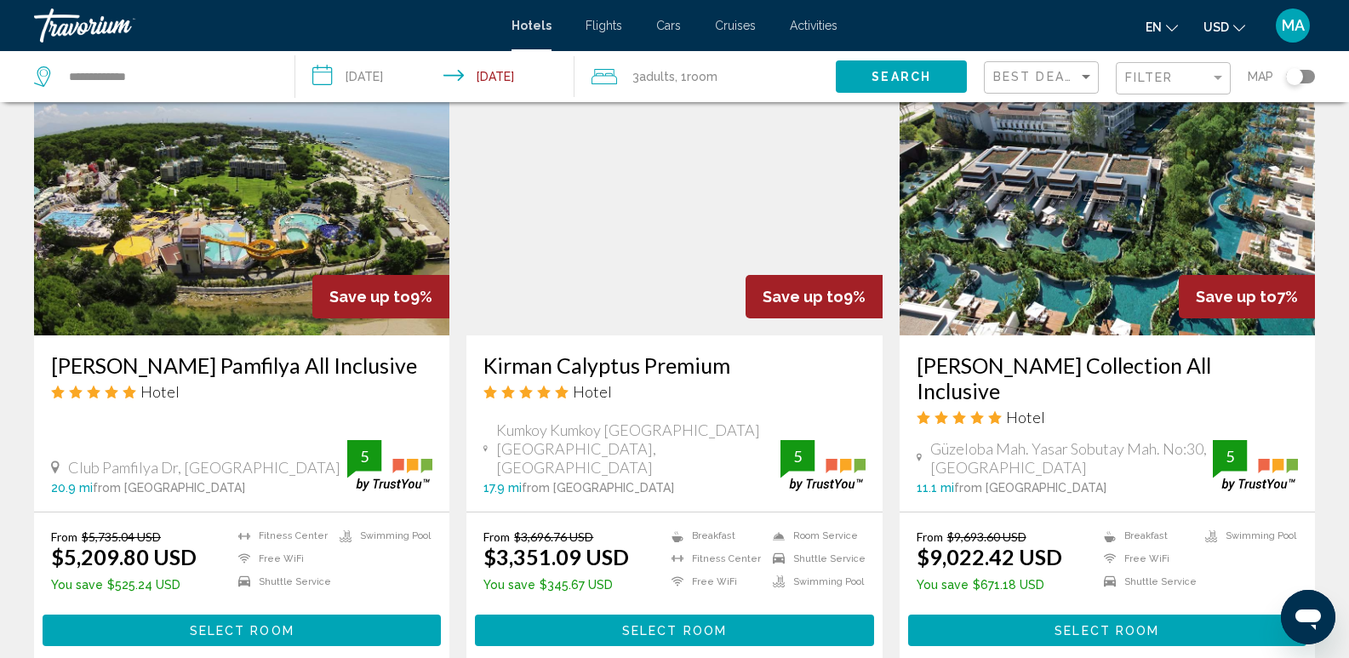
scroll to position [2213, 0]
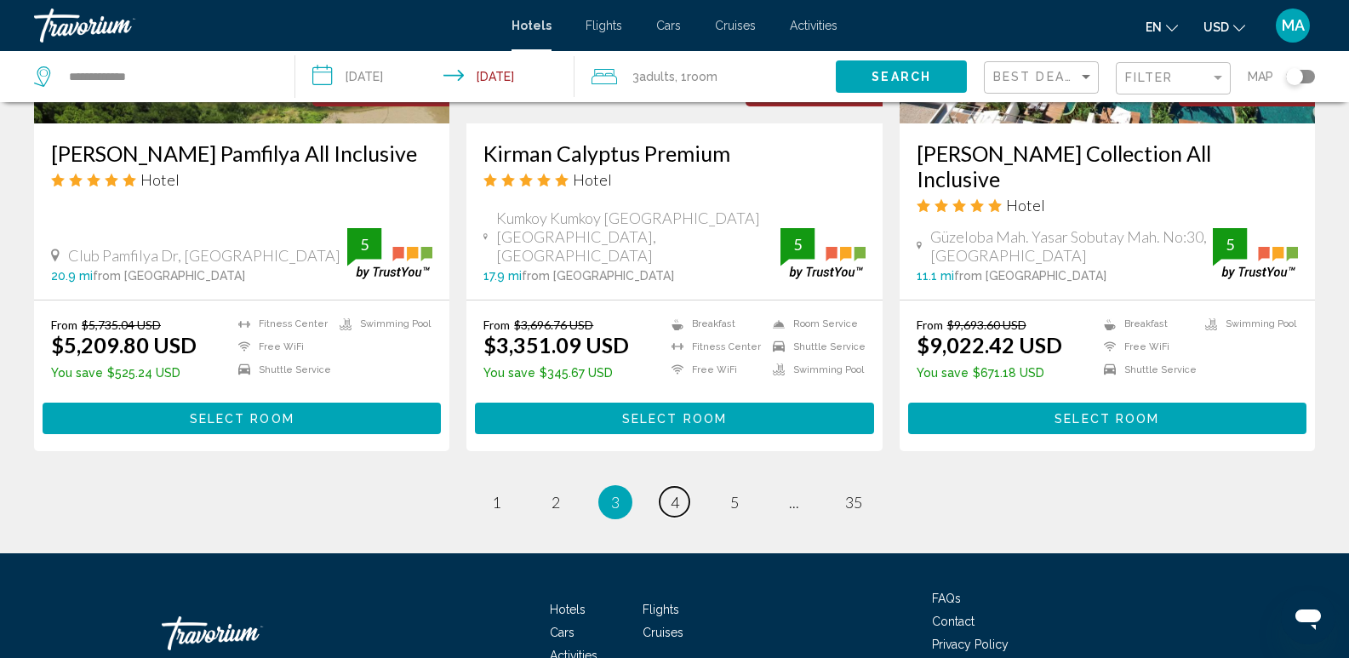
click at [675, 493] on span "4" at bounding box center [675, 502] width 9 height 19
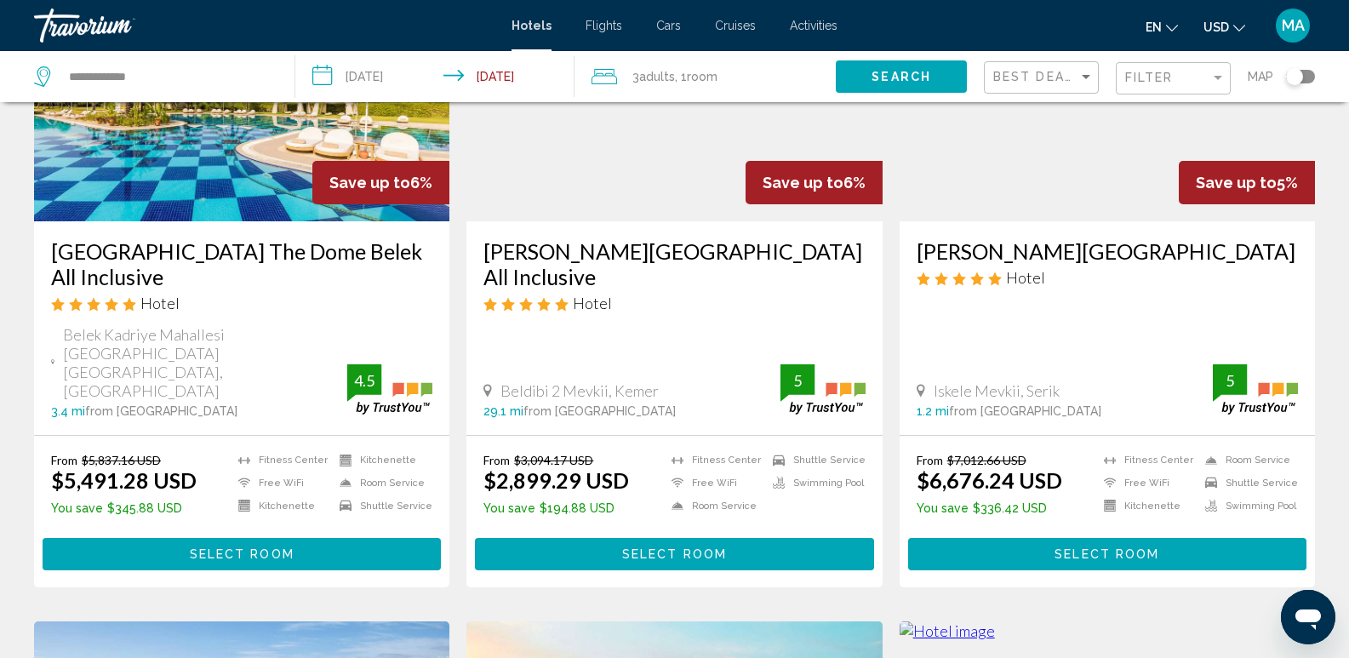
scroll to position [596, 0]
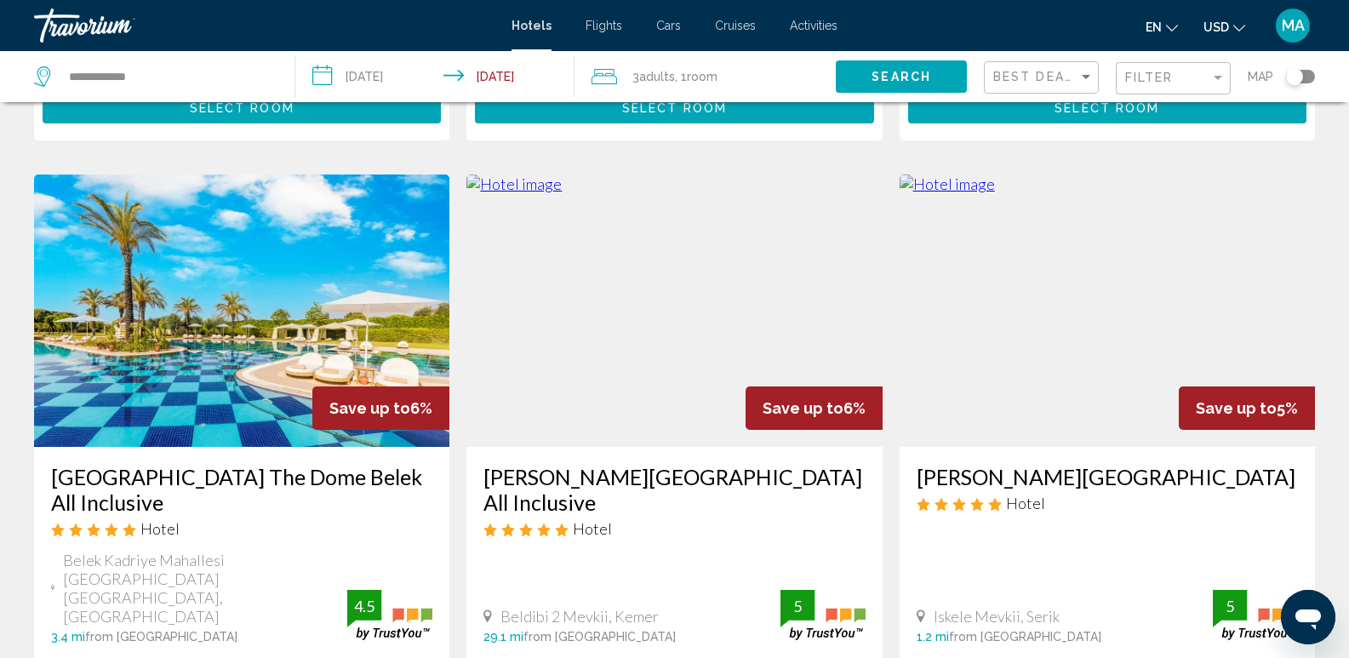
click at [1041, 311] on img "Main content" at bounding box center [1107, 310] width 415 height 272
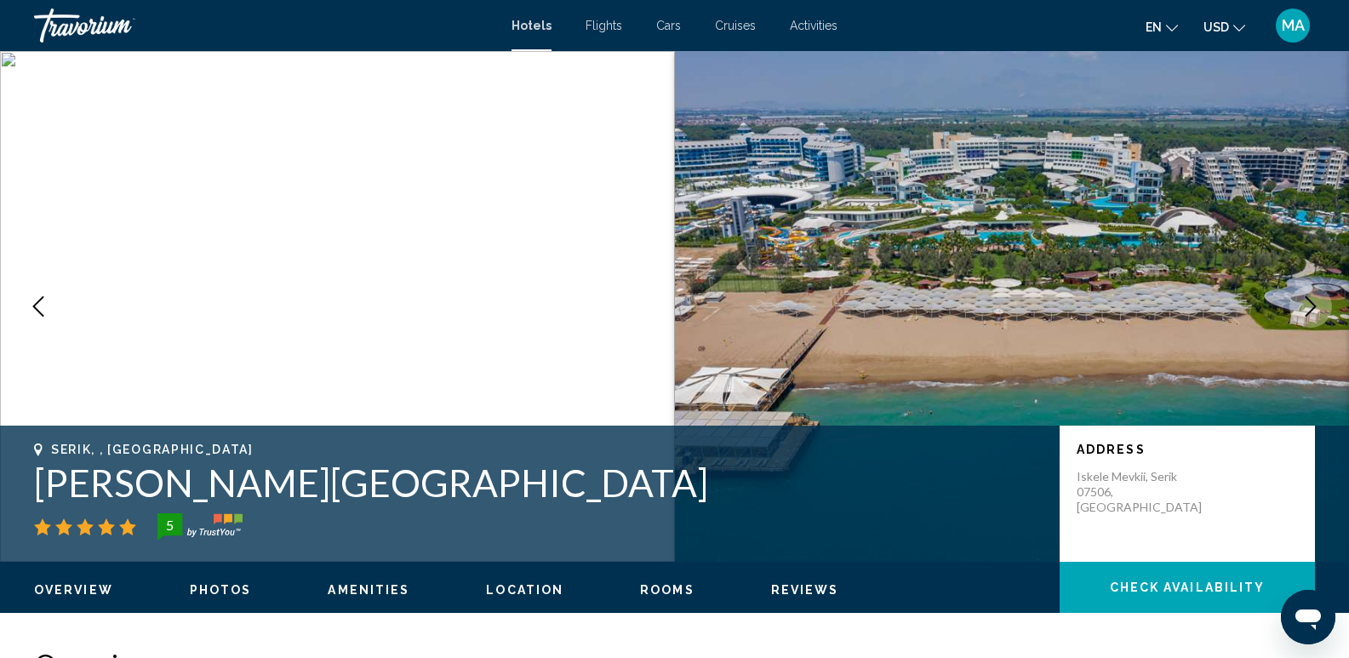
click at [1310, 306] on icon "Next image" at bounding box center [1310, 306] width 20 height 20
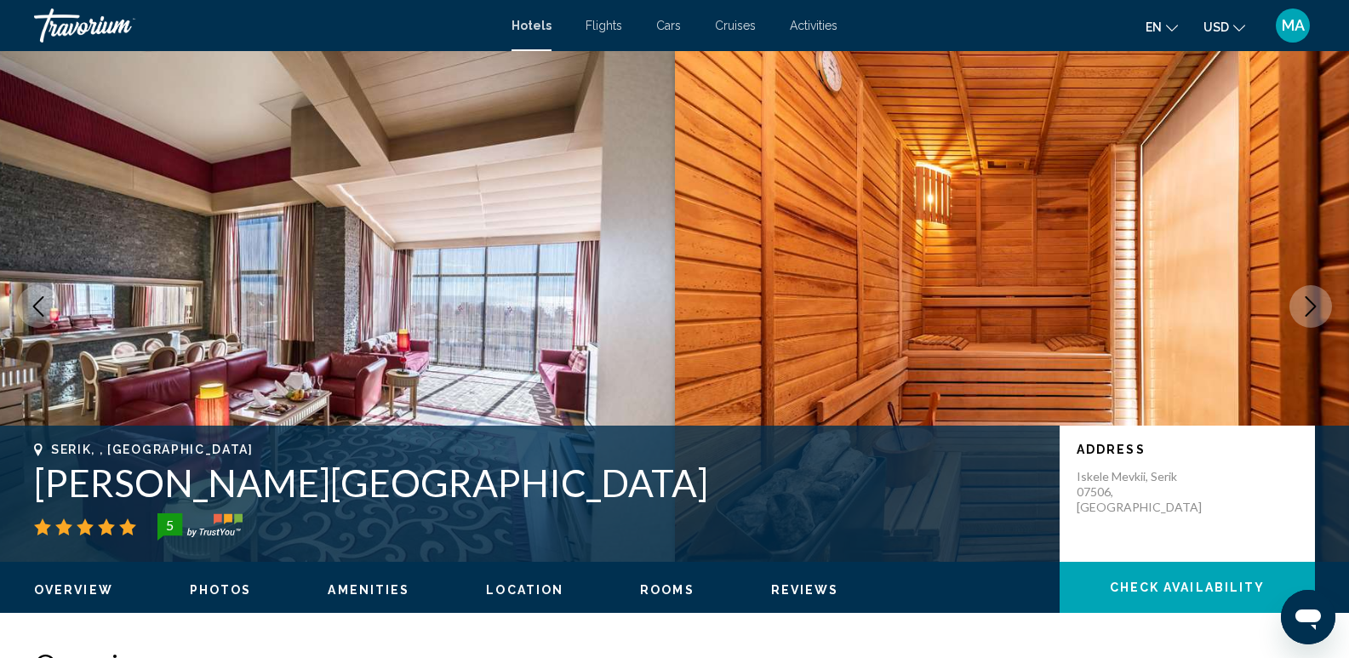
click at [1310, 306] on icon "Next image" at bounding box center [1310, 306] width 20 height 20
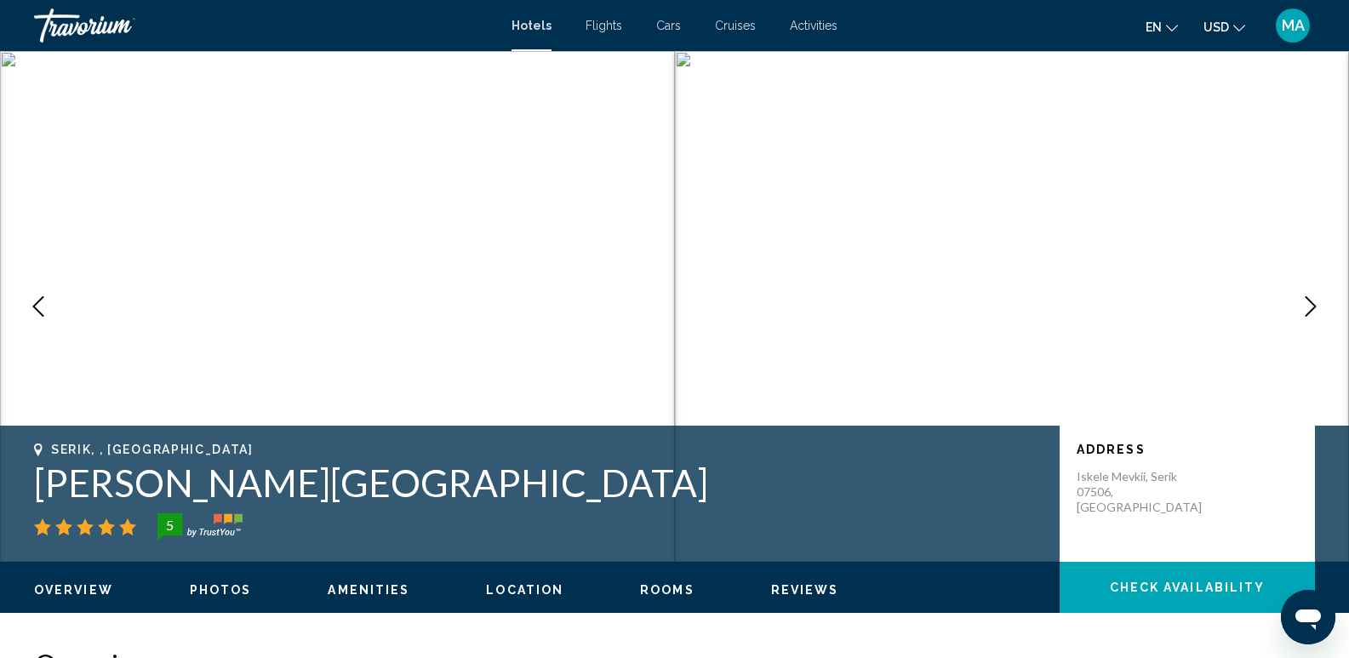
click at [1310, 306] on icon "Next image" at bounding box center [1310, 306] width 20 height 20
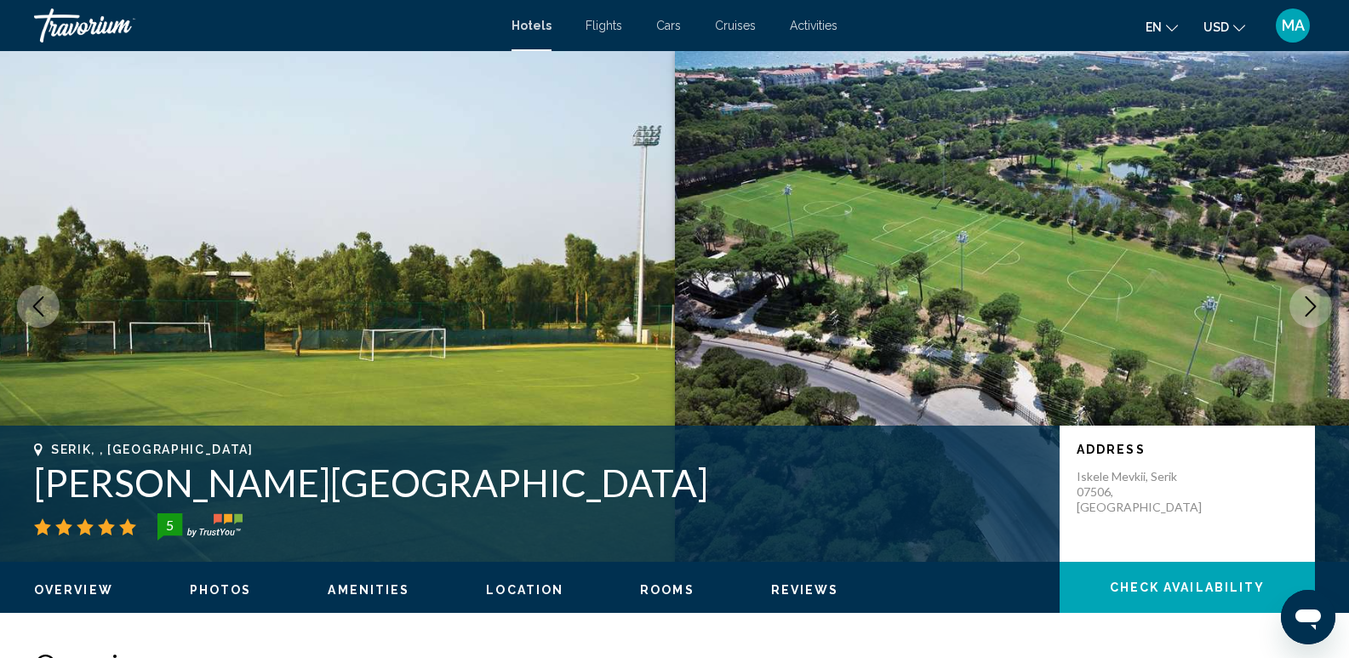
click at [1310, 306] on icon "Next image" at bounding box center [1310, 306] width 20 height 20
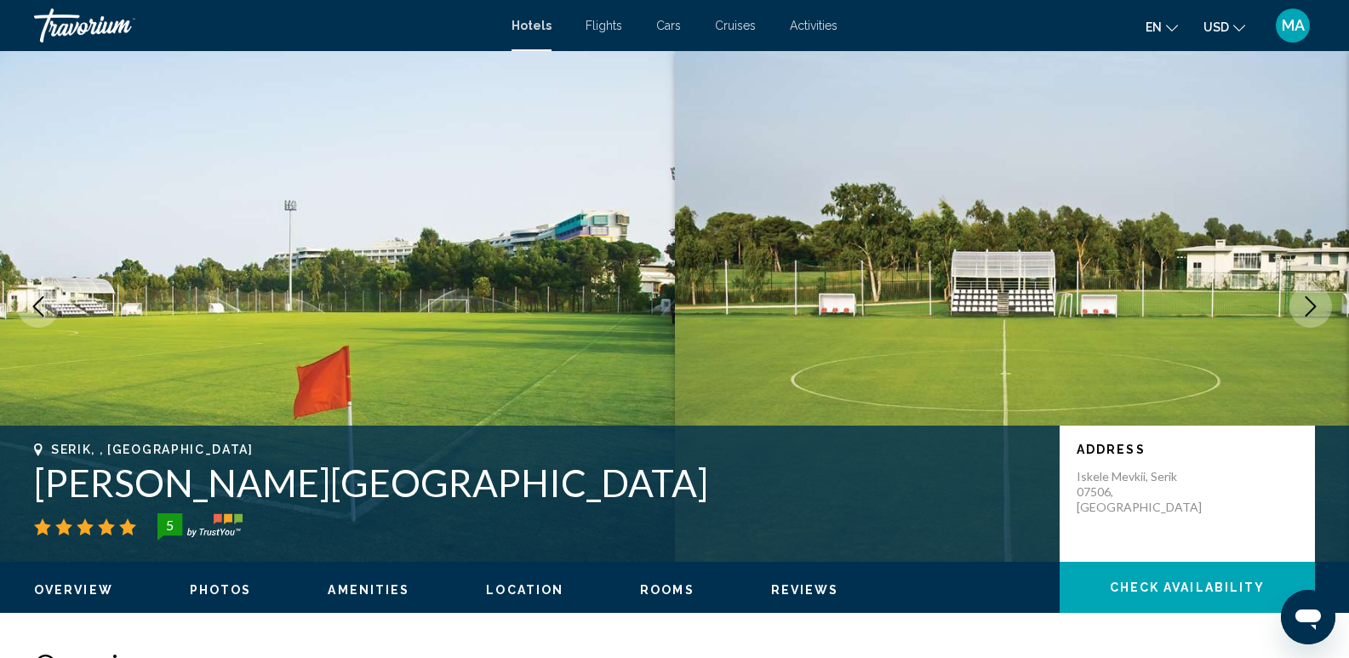
click at [1310, 306] on icon "Next image" at bounding box center [1310, 306] width 20 height 20
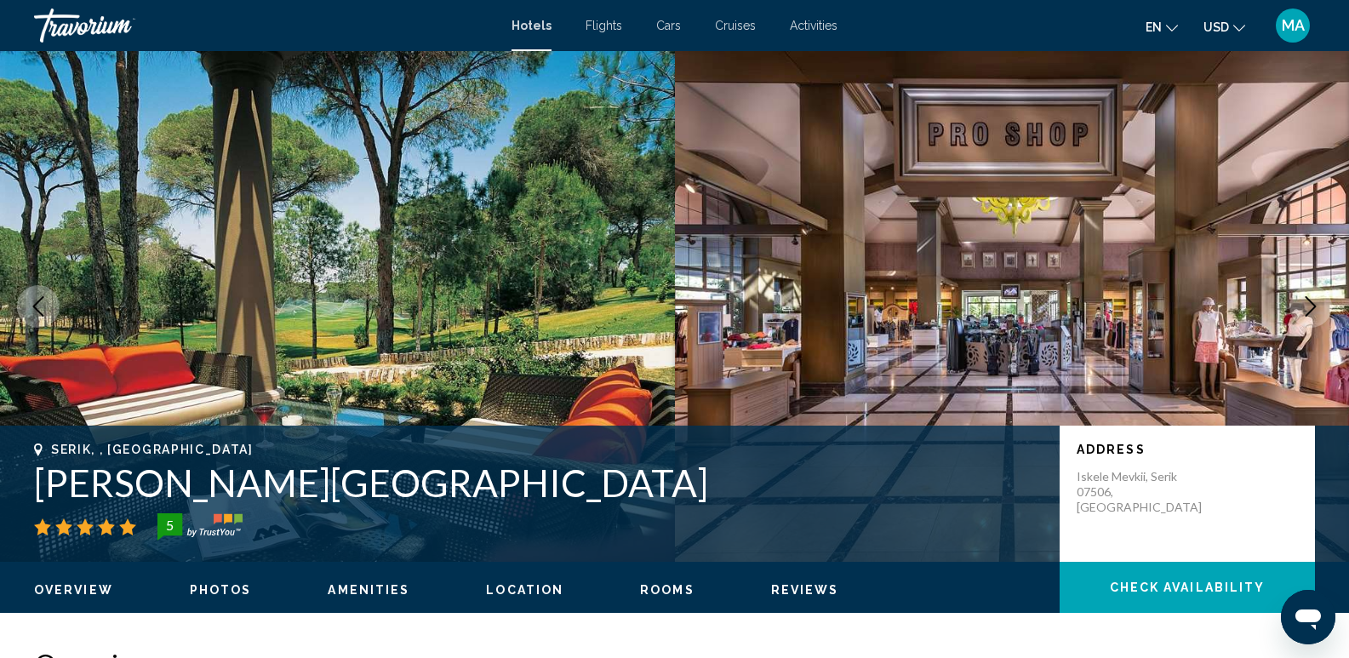
click at [1310, 306] on icon "Next image" at bounding box center [1310, 306] width 20 height 20
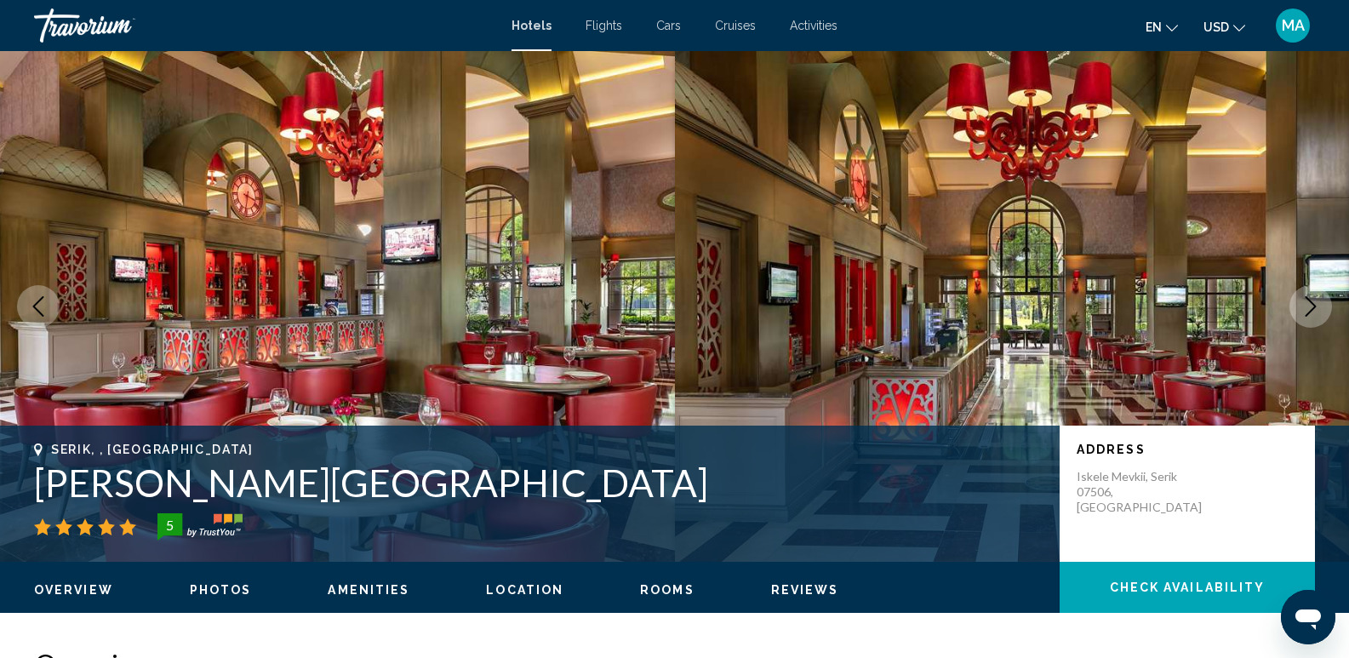
click at [1310, 306] on icon "Next image" at bounding box center [1310, 306] width 20 height 20
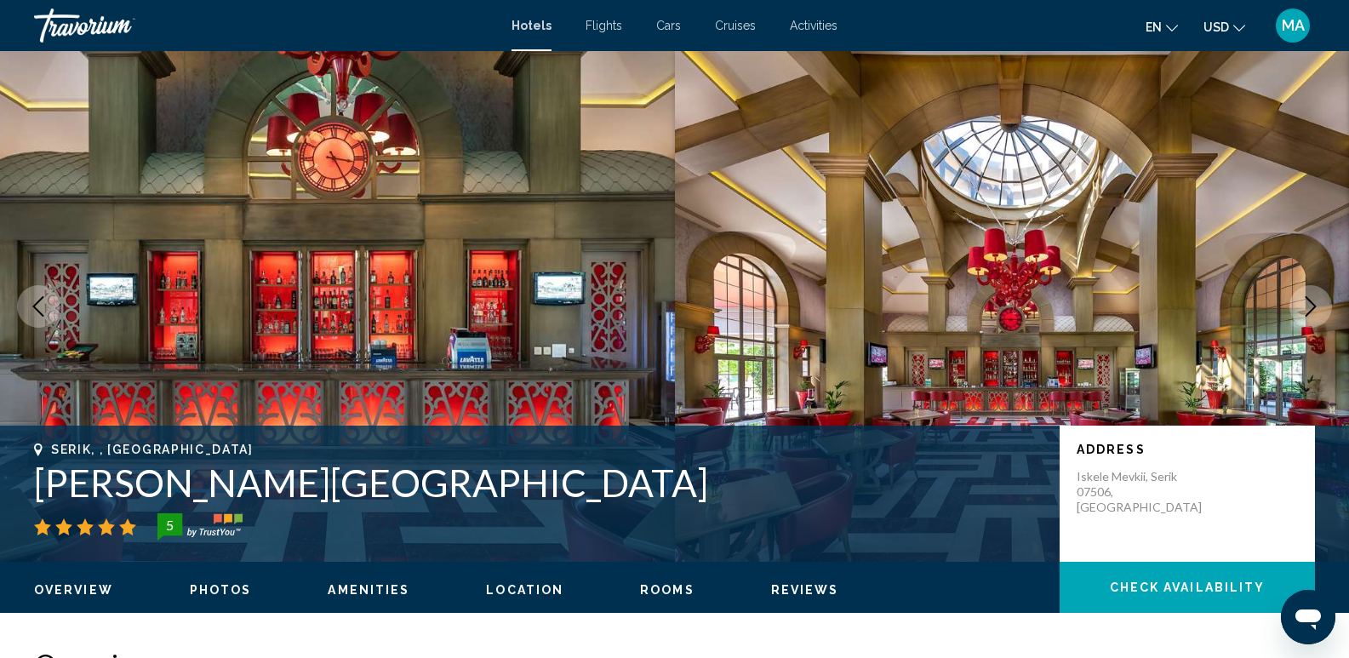
click at [1310, 306] on icon "Next image" at bounding box center [1310, 306] width 20 height 20
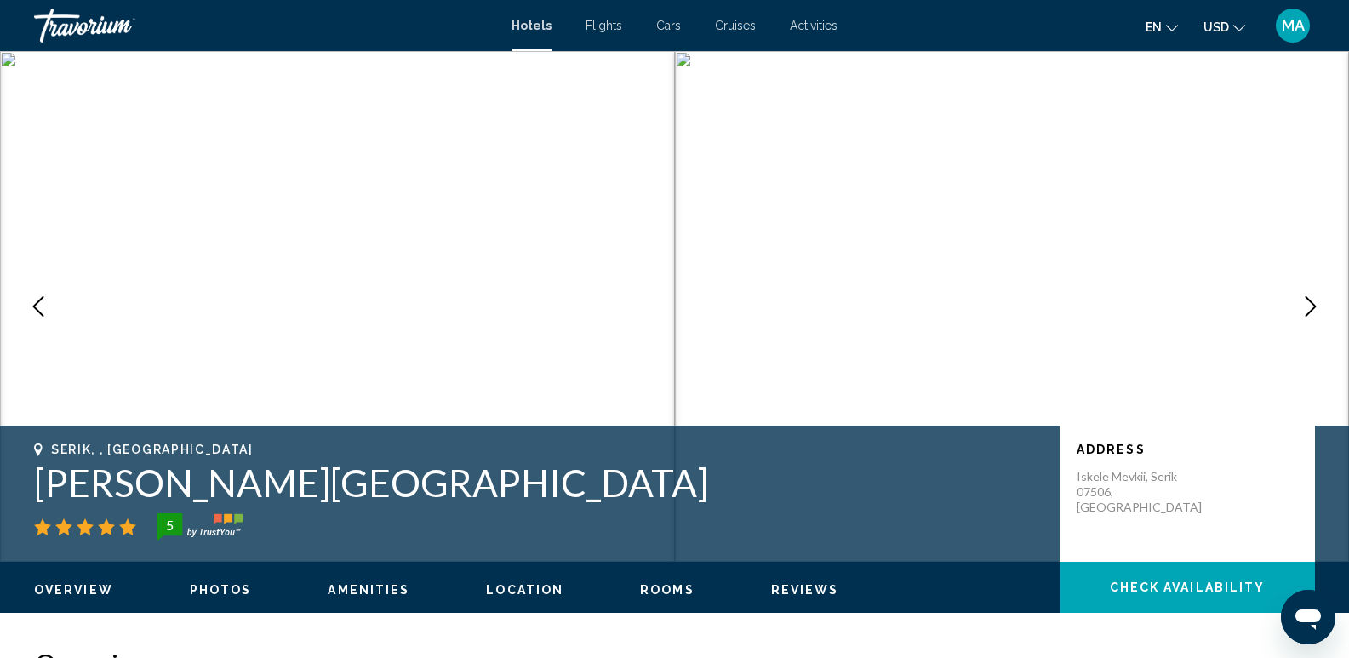
click at [1310, 306] on icon "Next image" at bounding box center [1310, 306] width 20 height 20
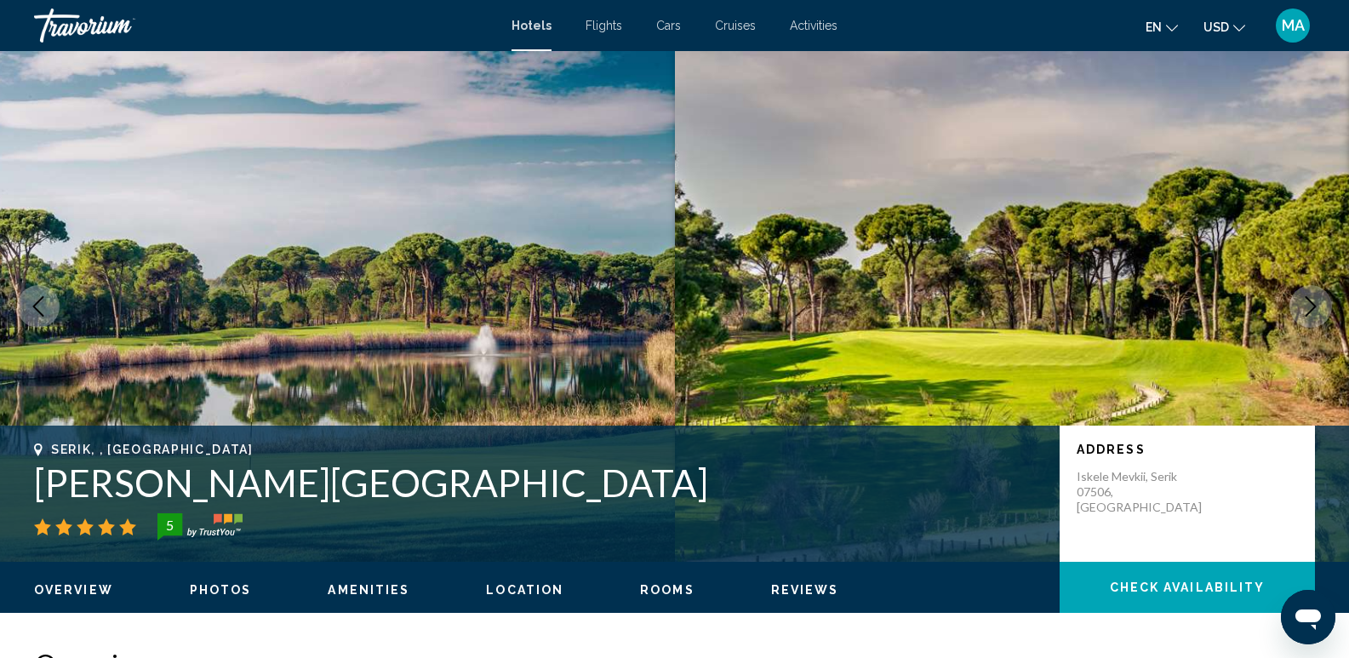
click at [1310, 306] on icon "Next image" at bounding box center [1310, 306] width 20 height 20
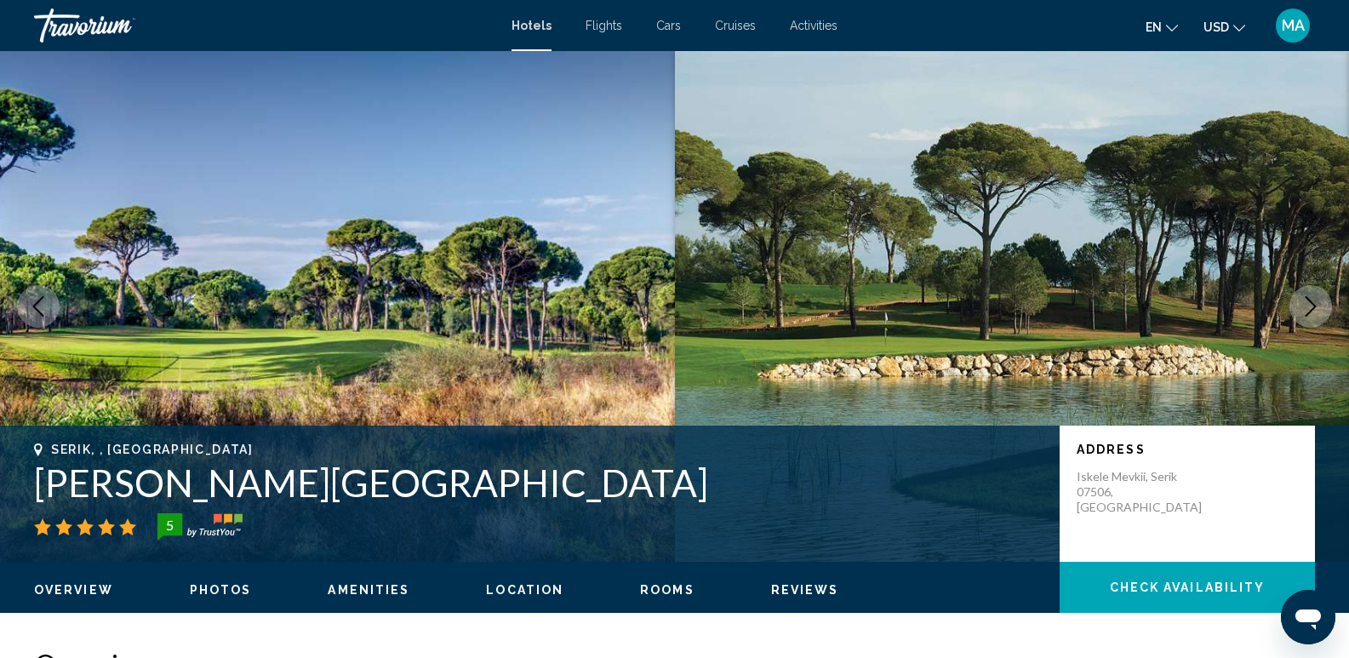
click at [1310, 306] on icon "Next image" at bounding box center [1310, 306] width 20 height 20
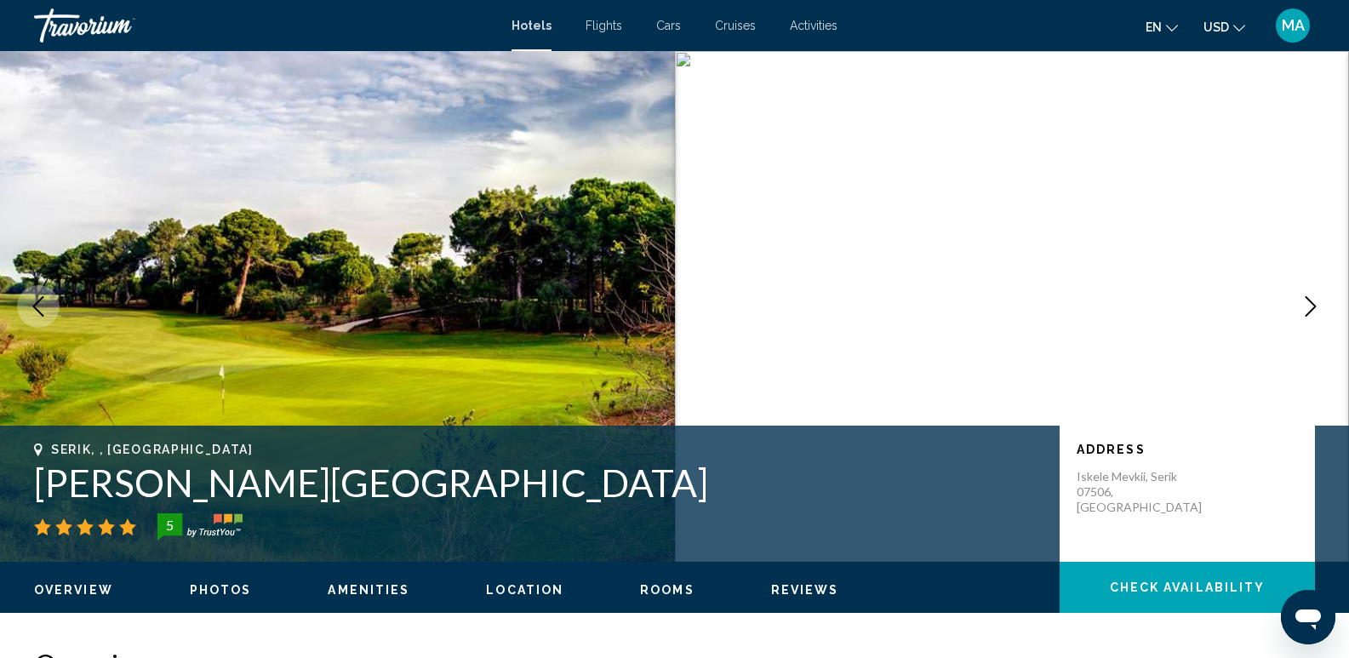
click at [1310, 306] on icon "Next image" at bounding box center [1310, 306] width 20 height 20
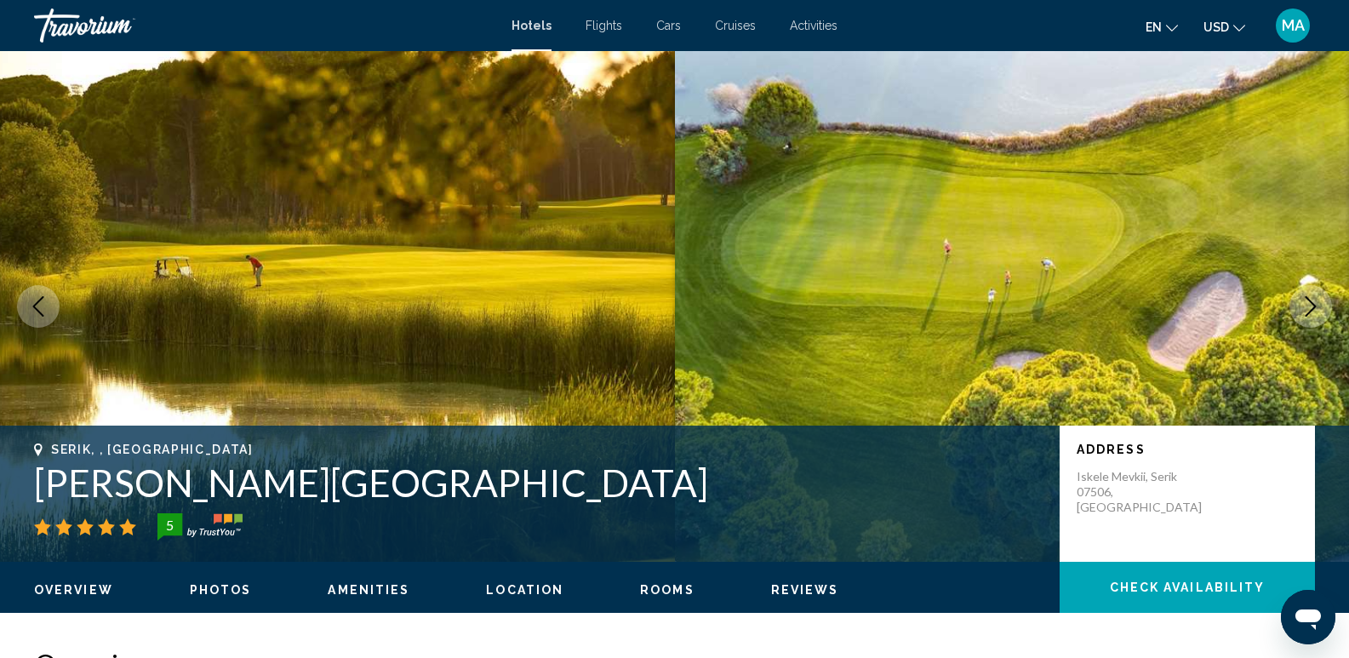
click at [1310, 306] on icon "Next image" at bounding box center [1310, 306] width 20 height 20
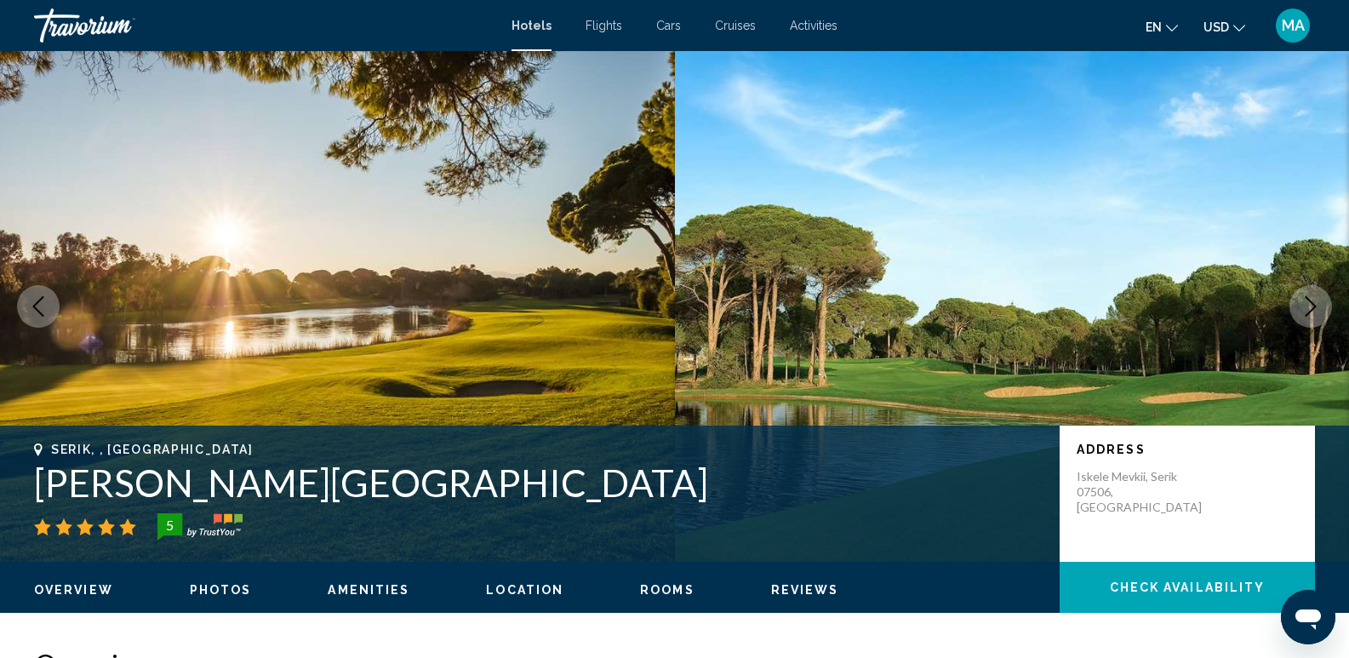
click at [1310, 306] on icon "Next image" at bounding box center [1310, 306] width 20 height 20
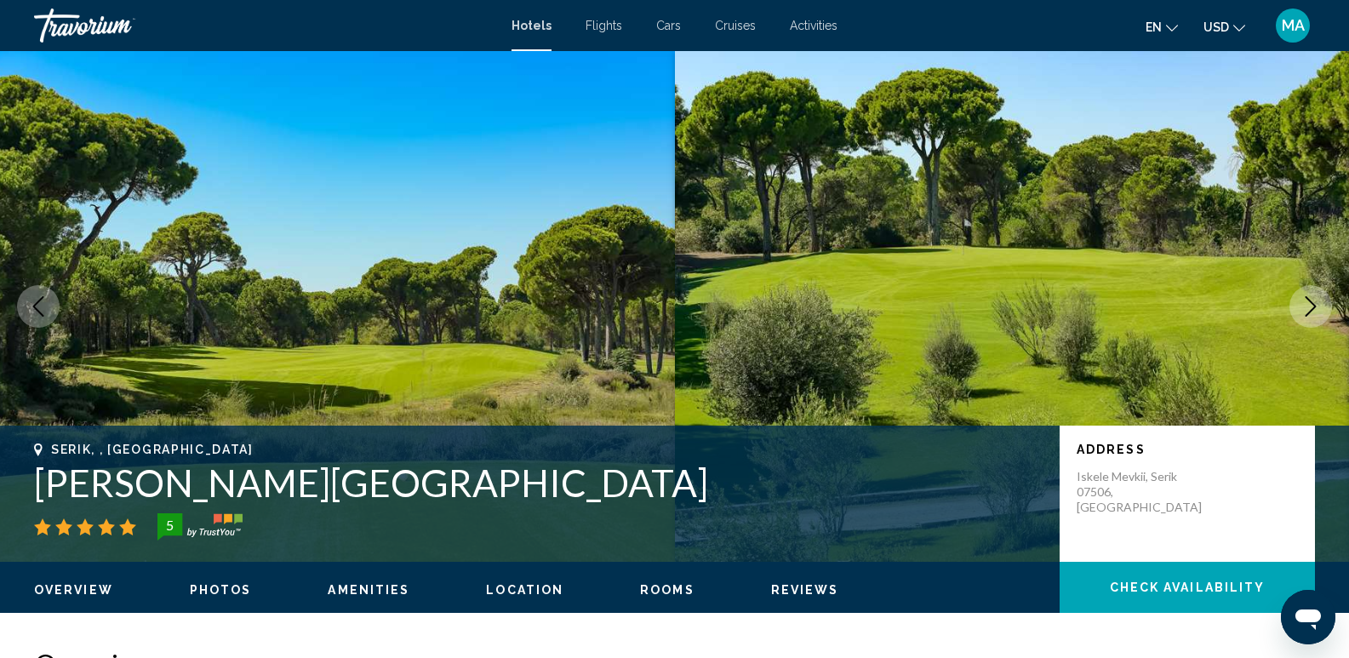
click at [1310, 306] on icon "Next image" at bounding box center [1310, 306] width 20 height 20
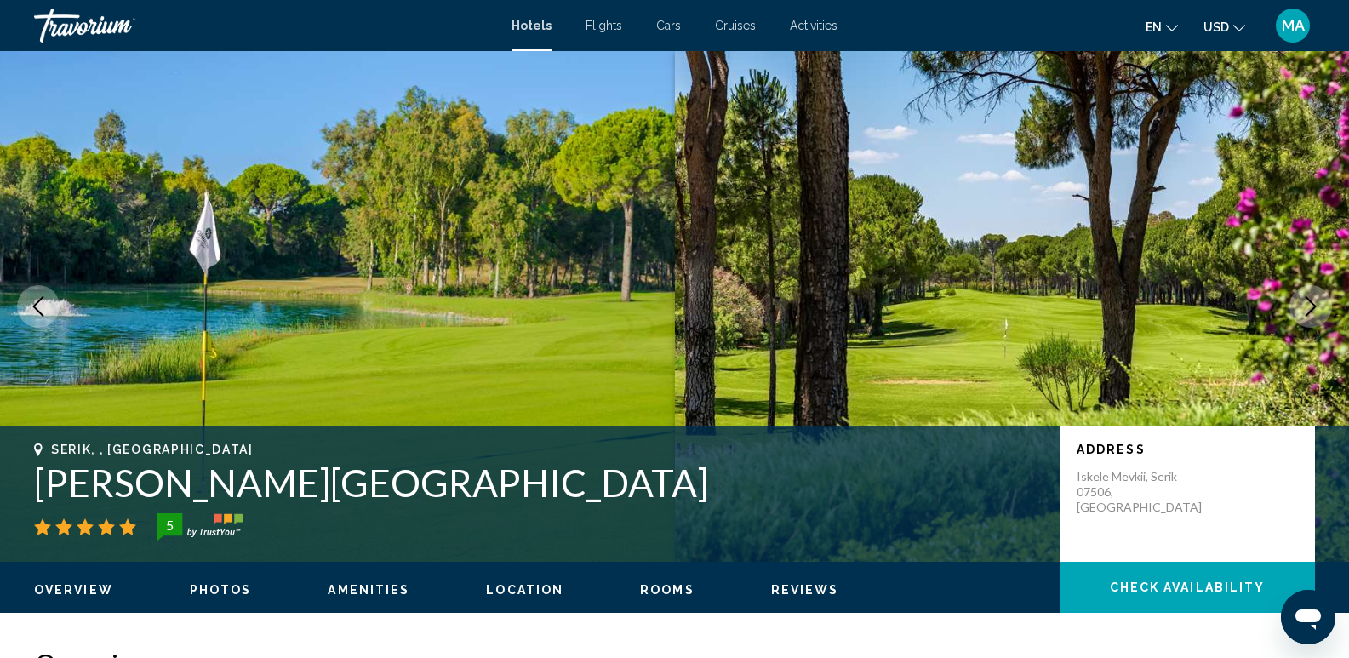
click at [1310, 306] on icon "Next image" at bounding box center [1310, 306] width 20 height 20
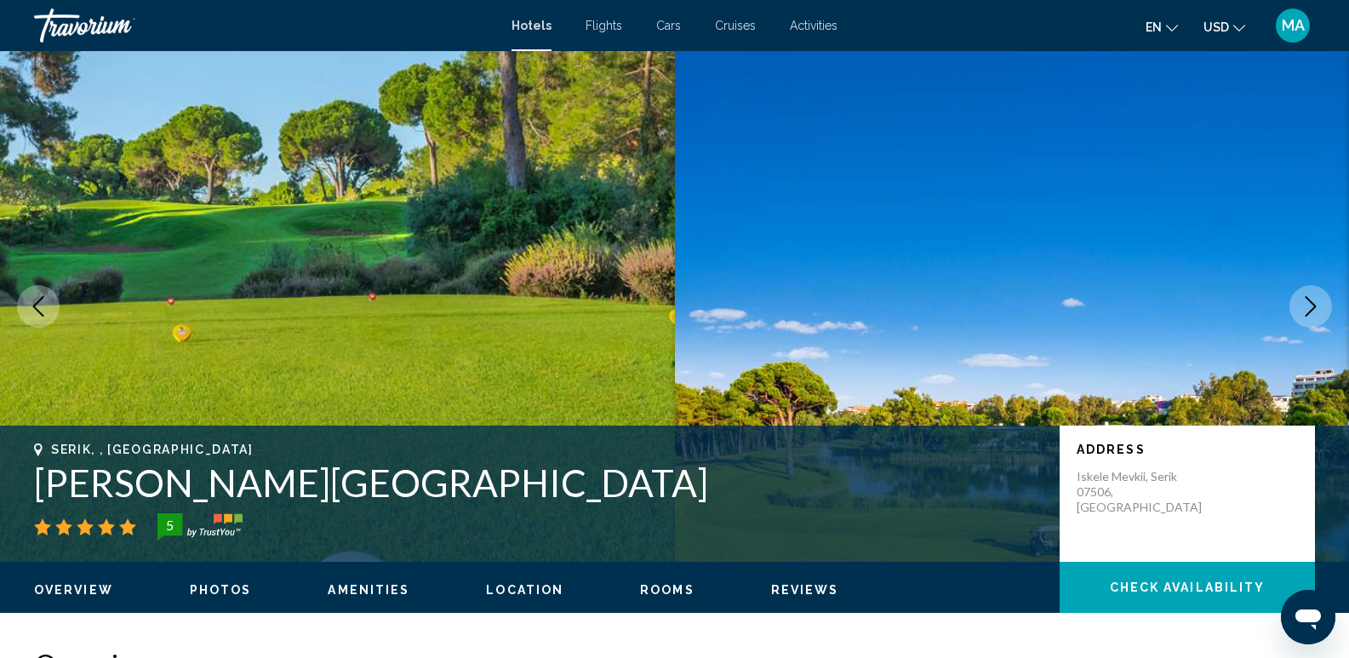
click at [1310, 306] on icon "Next image" at bounding box center [1310, 306] width 20 height 20
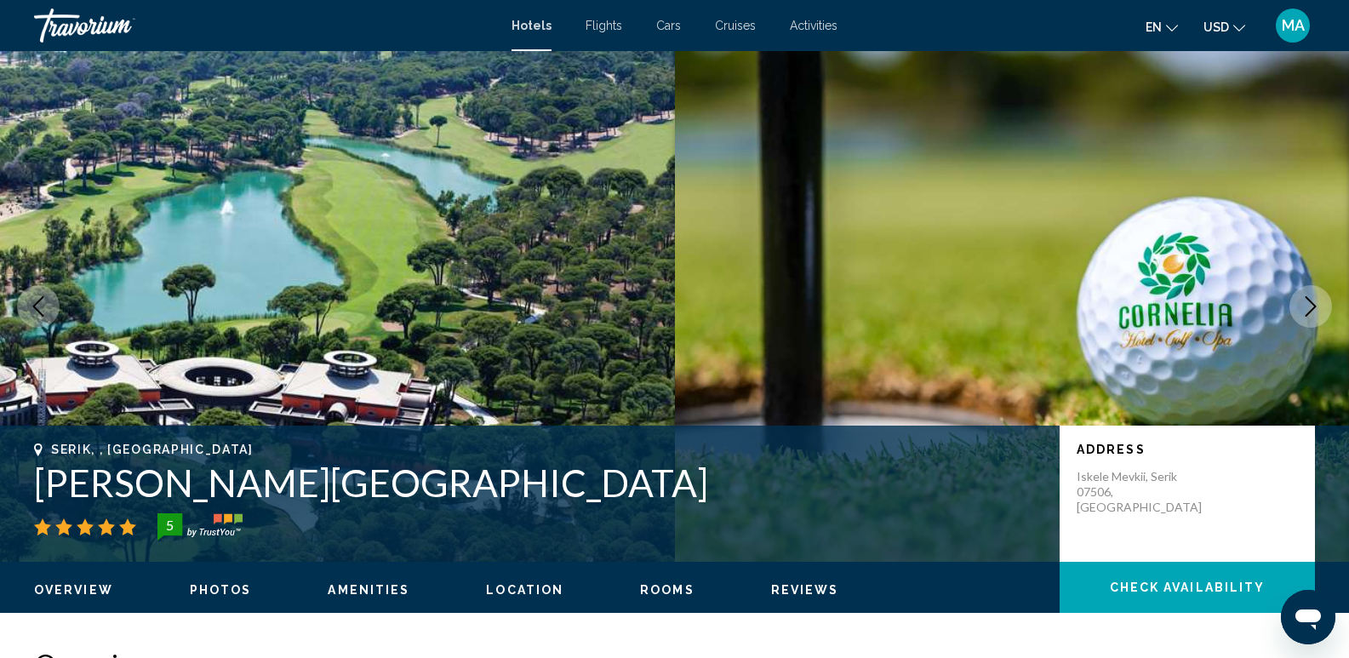
click at [1307, 306] on icon "Next image" at bounding box center [1310, 306] width 20 height 20
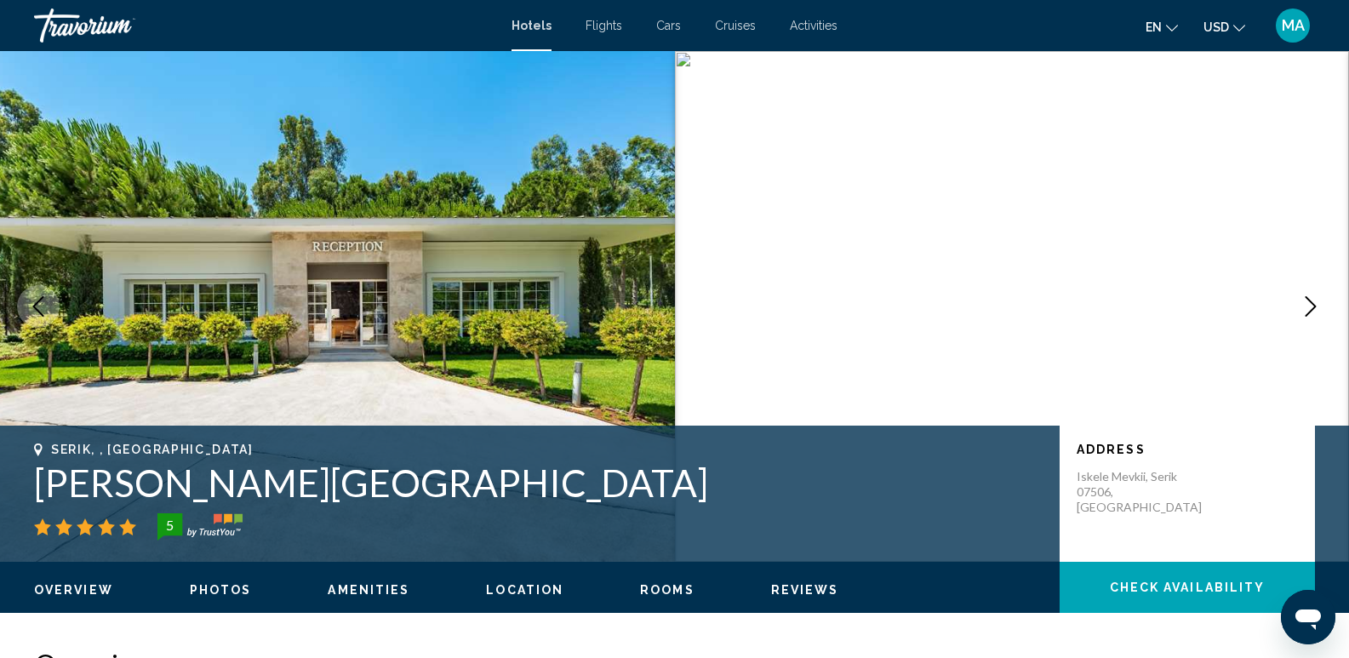
click at [1307, 306] on icon "Next image" at bounding box center [1310, 306] width 20 height 20
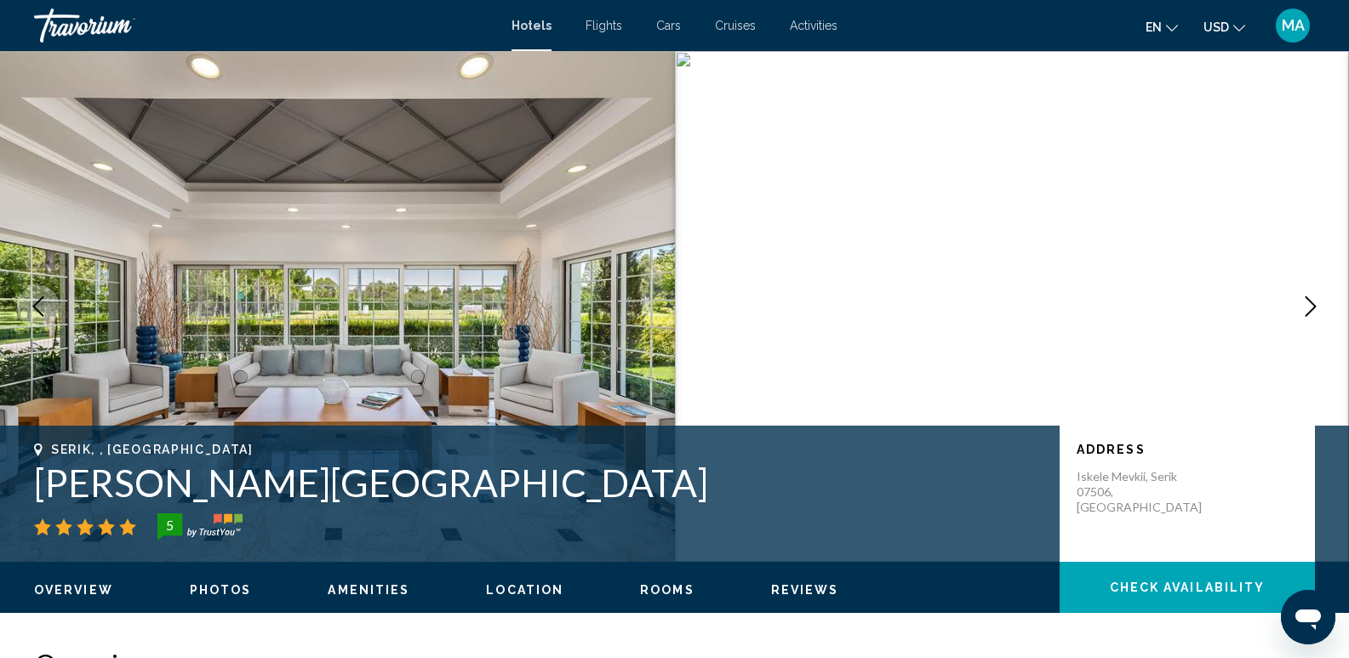
click at [1307, 306] on icon "Next image" at bounding box center [1310, 306] width 20 height 20
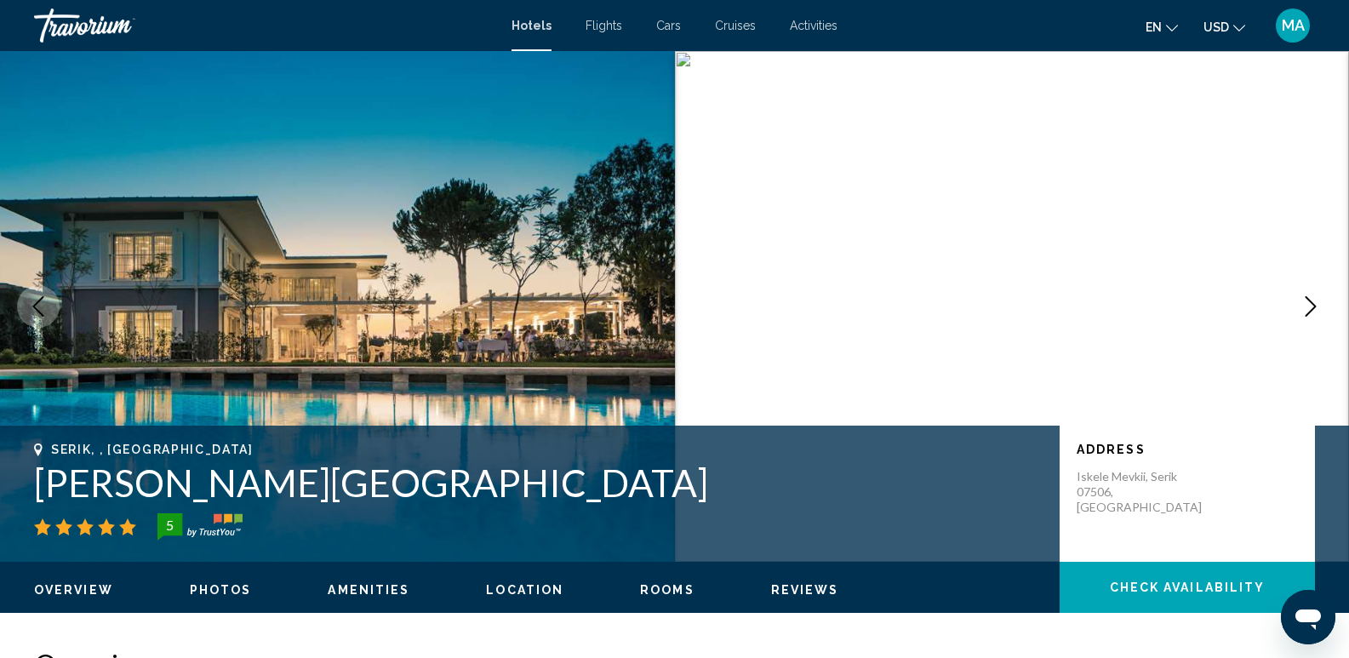
click at [1307, 306] on icon "Next image" at bounding box center [1310, 306] width 20 height 20
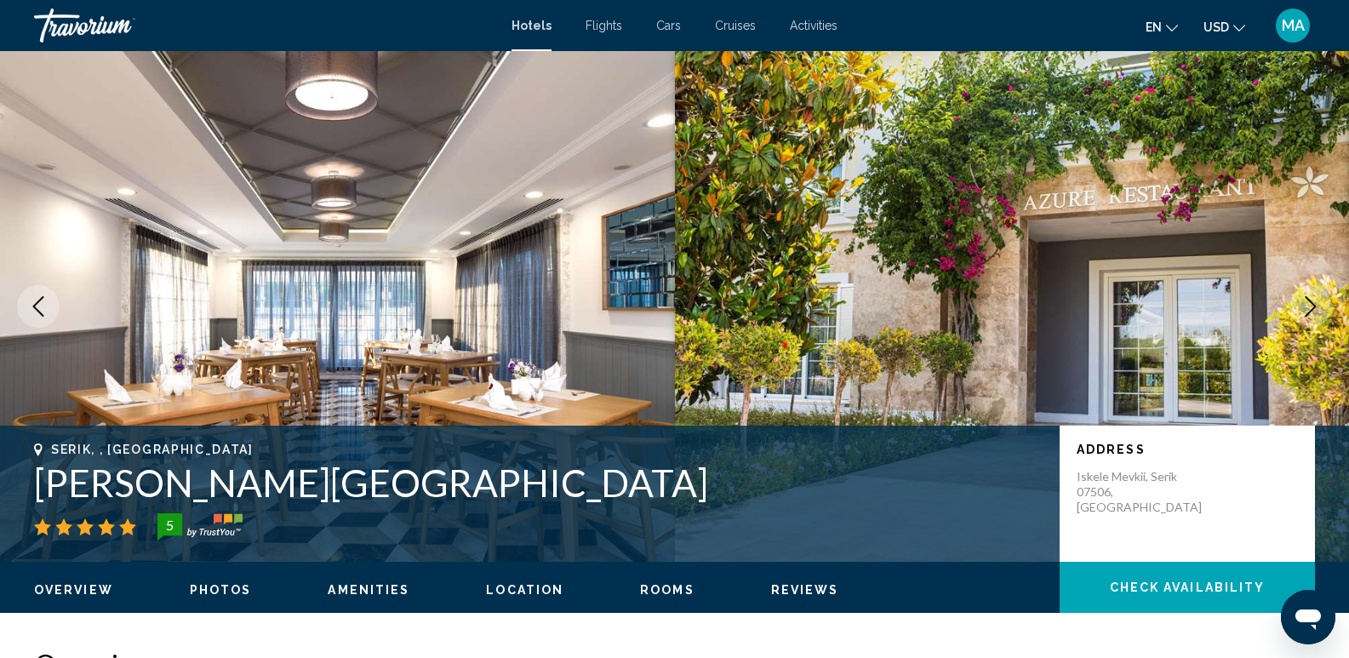
click at [1307, 306] on icon "Next image" at bounding box center [1310, 306] width 20 height 20
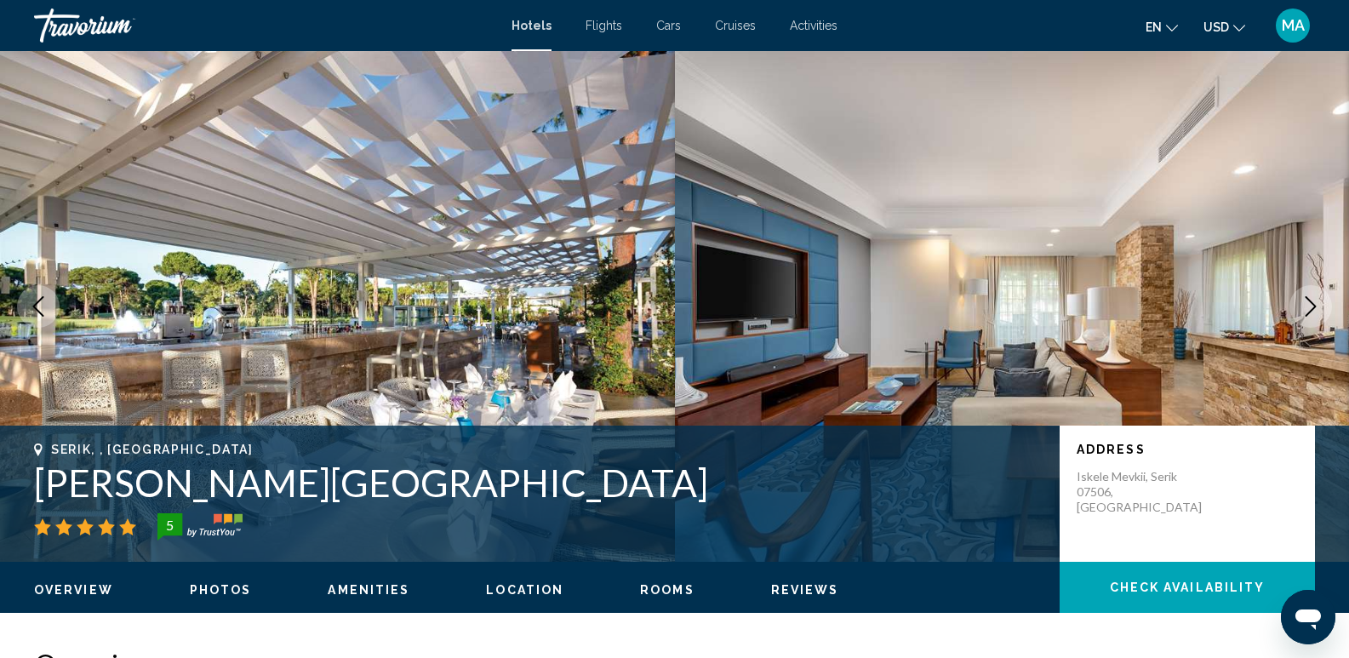
click at [1307, 306] on icon "Next image" at bounding box center [1310, 306] width 20 height 20
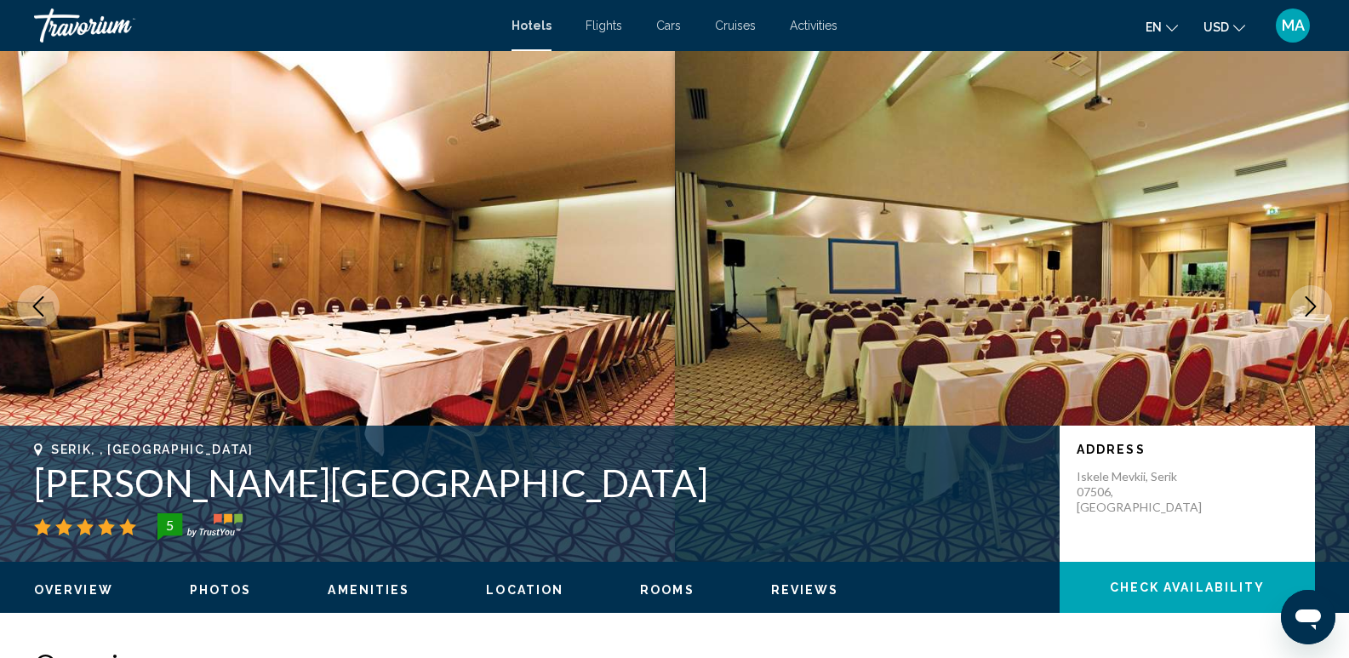
click at [1307, 306] on icon "Next image" at bounding box center [1310, 306] width 20 height 20
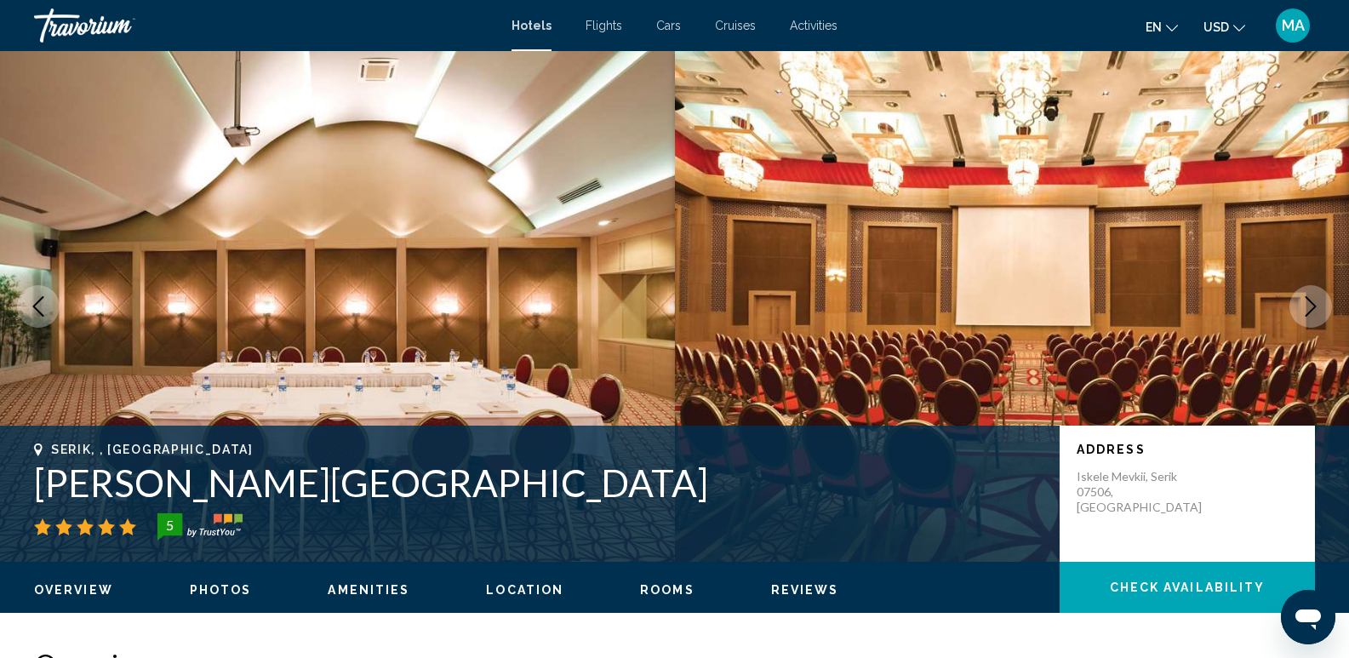
click at [1307, 306] on icon "Next image" at bounding box center [1310, 306] width 20 height 20
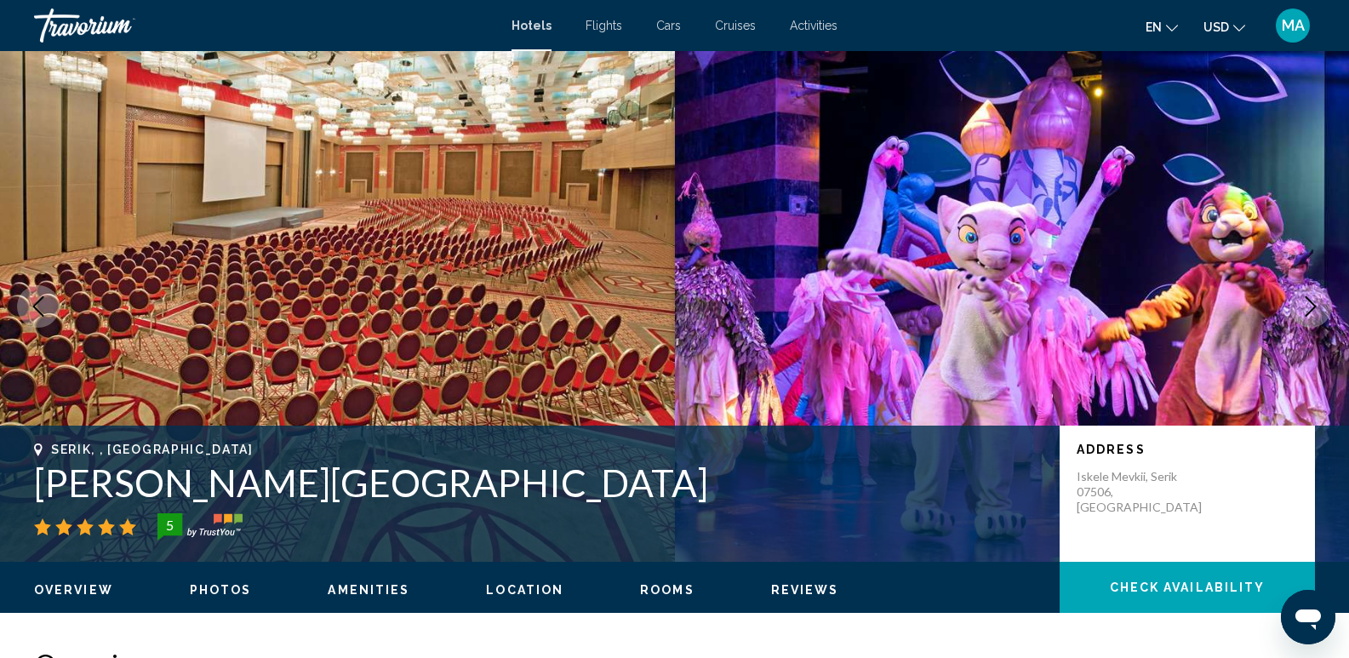
click at [1307, 306] on icon "Next image" at bounding box center [1310, 306] width 20 height 20
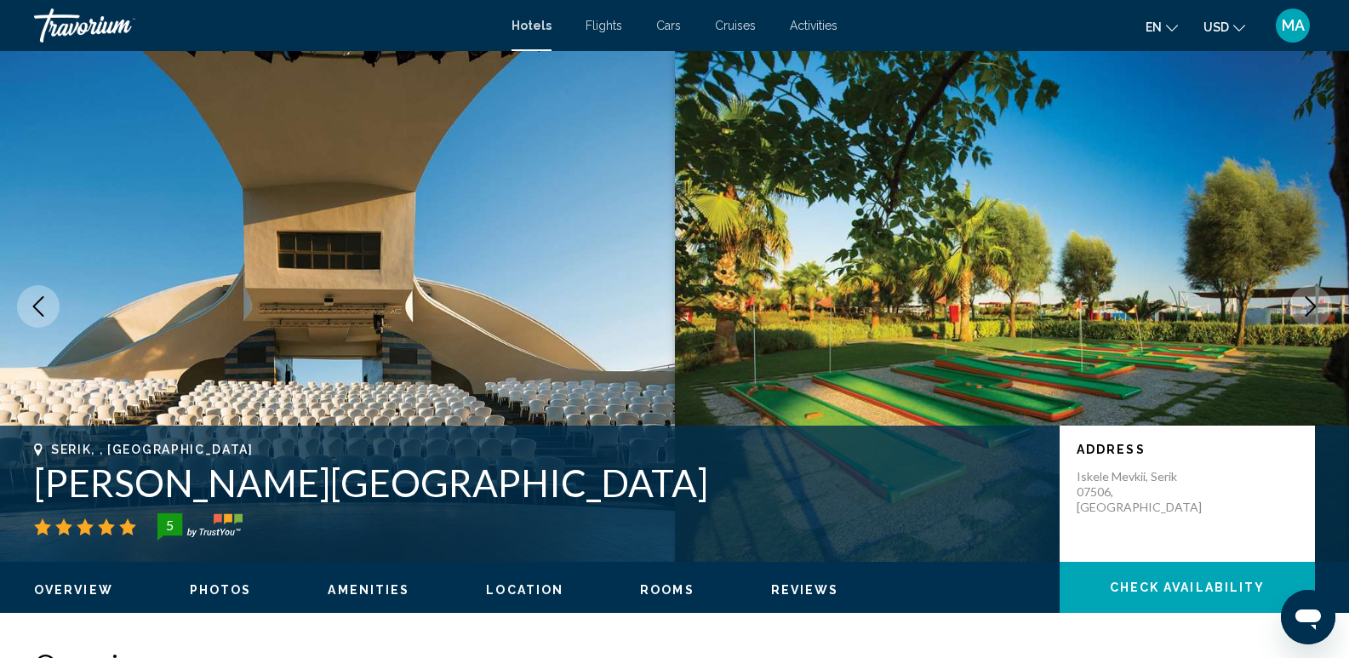
click at [1307, 306] on icon "Next image" at bounding box center [1310, 306] width 20 height 20
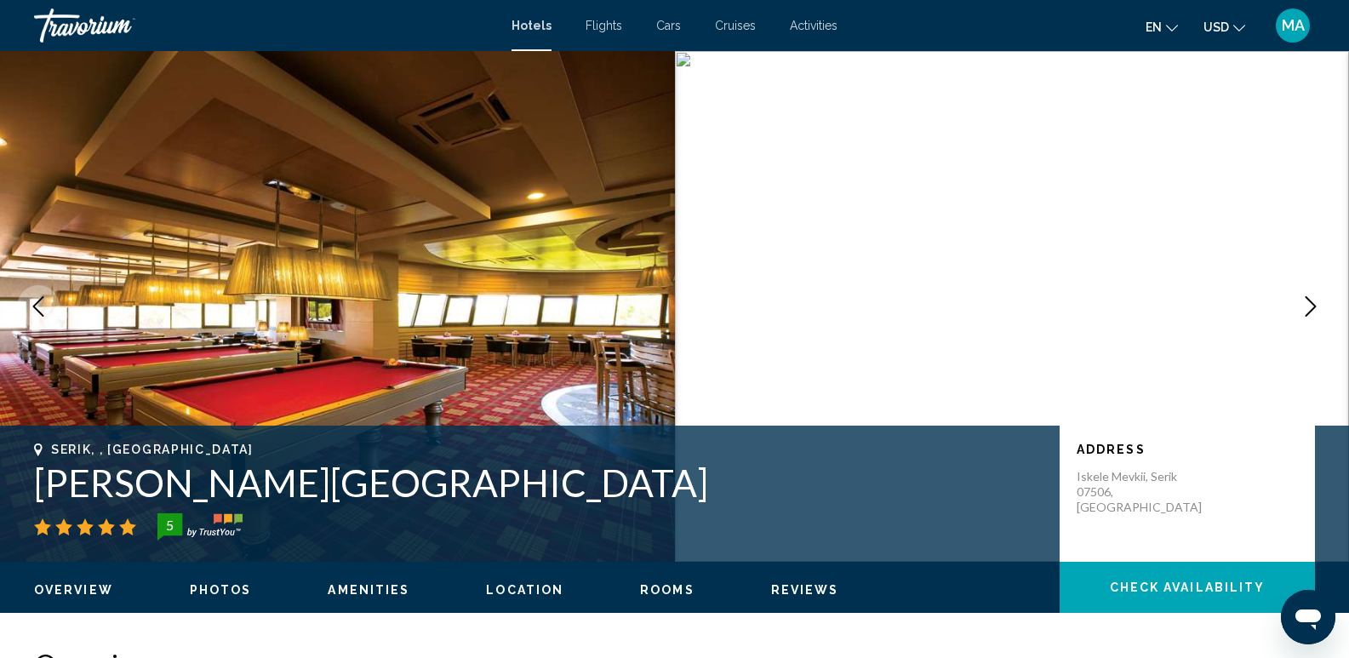
click at [1307, 306] on icon "Next image" at bounding box center [1310, 306] width 20 height 20
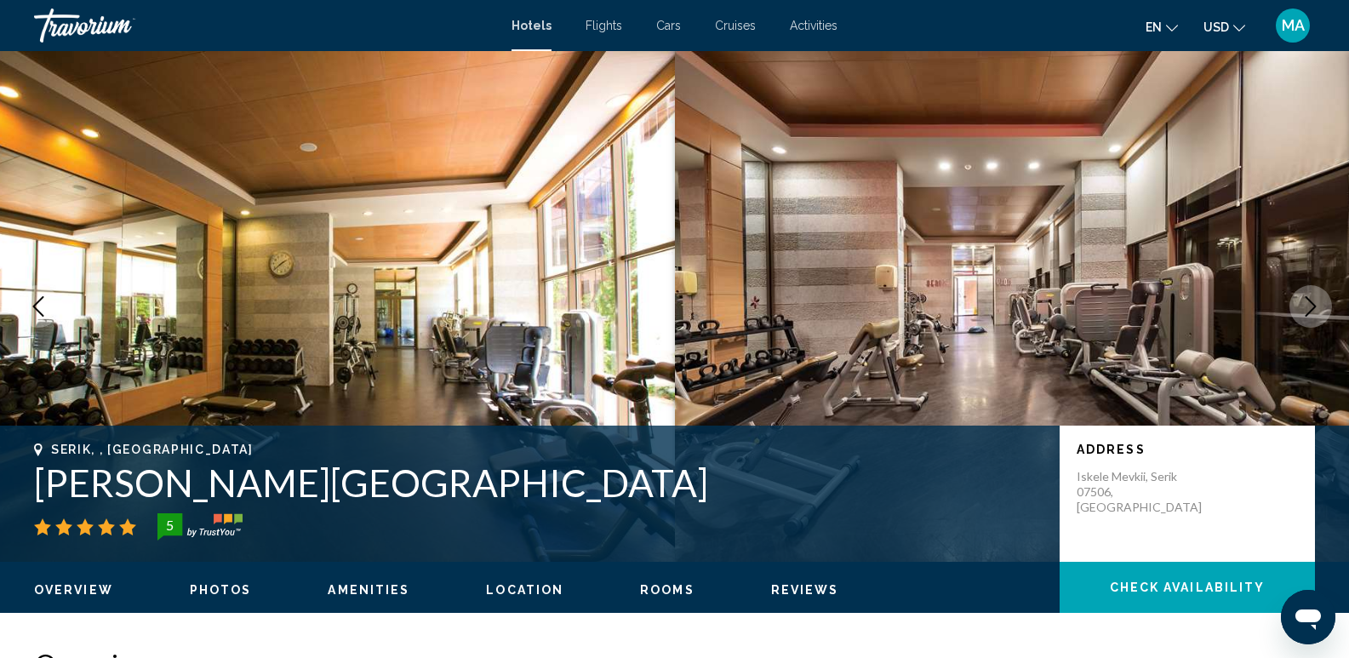
click at [1307, 306] on icon "Next image" at bounding box center [1310, 306] width 20 height 20
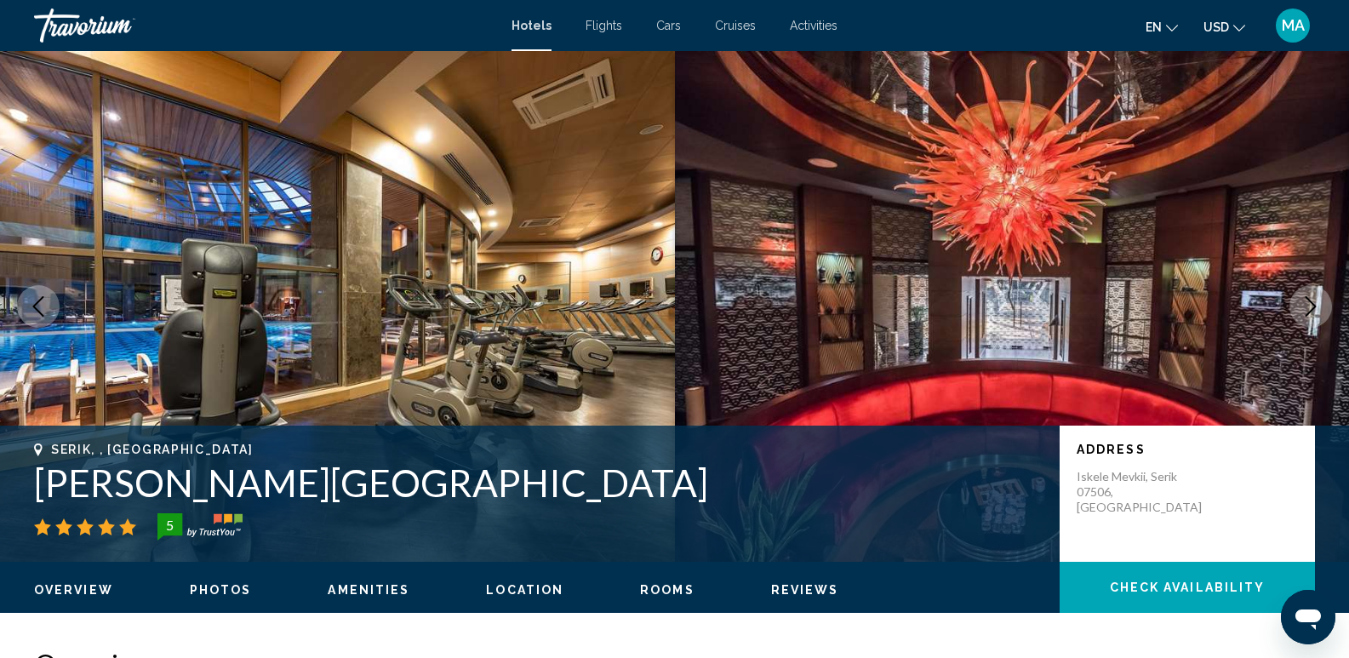
click at [1307, 306] on icon "Next image" at bounding box center [1310, 306] width 20 height 20
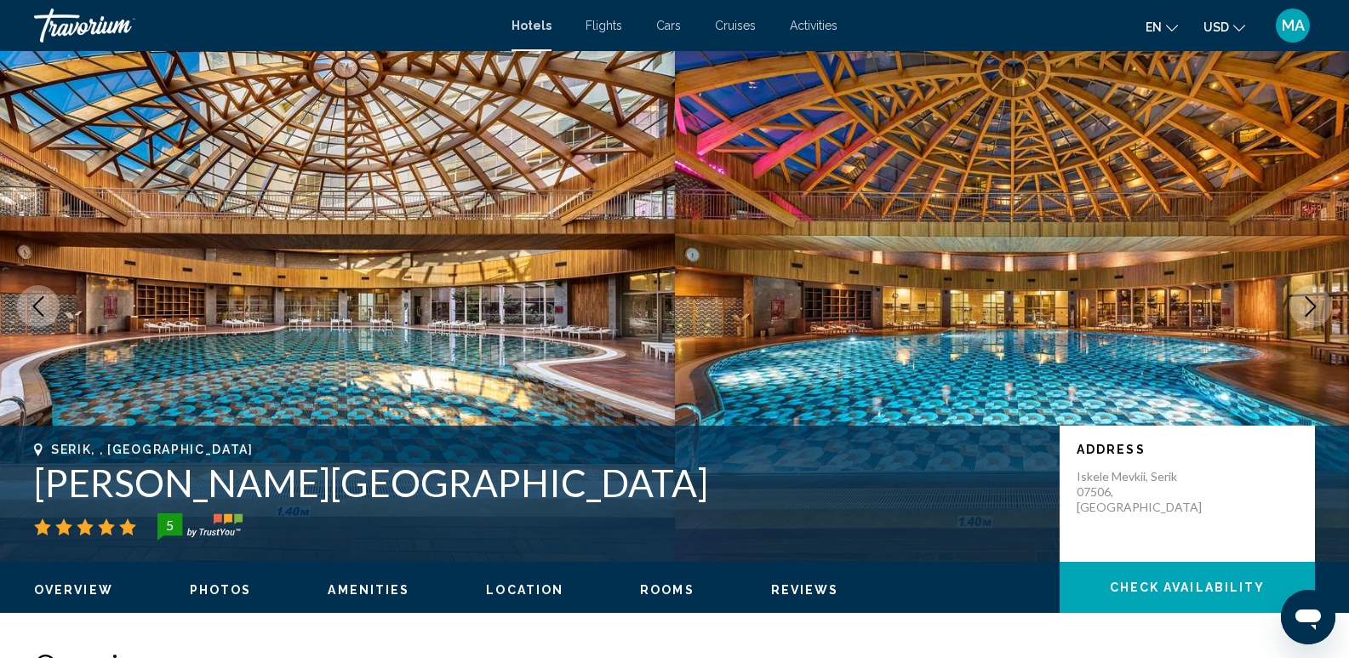
click at [1307, 306] on icon "Next image" at bounding box center [1310, 306] width 20 height 20
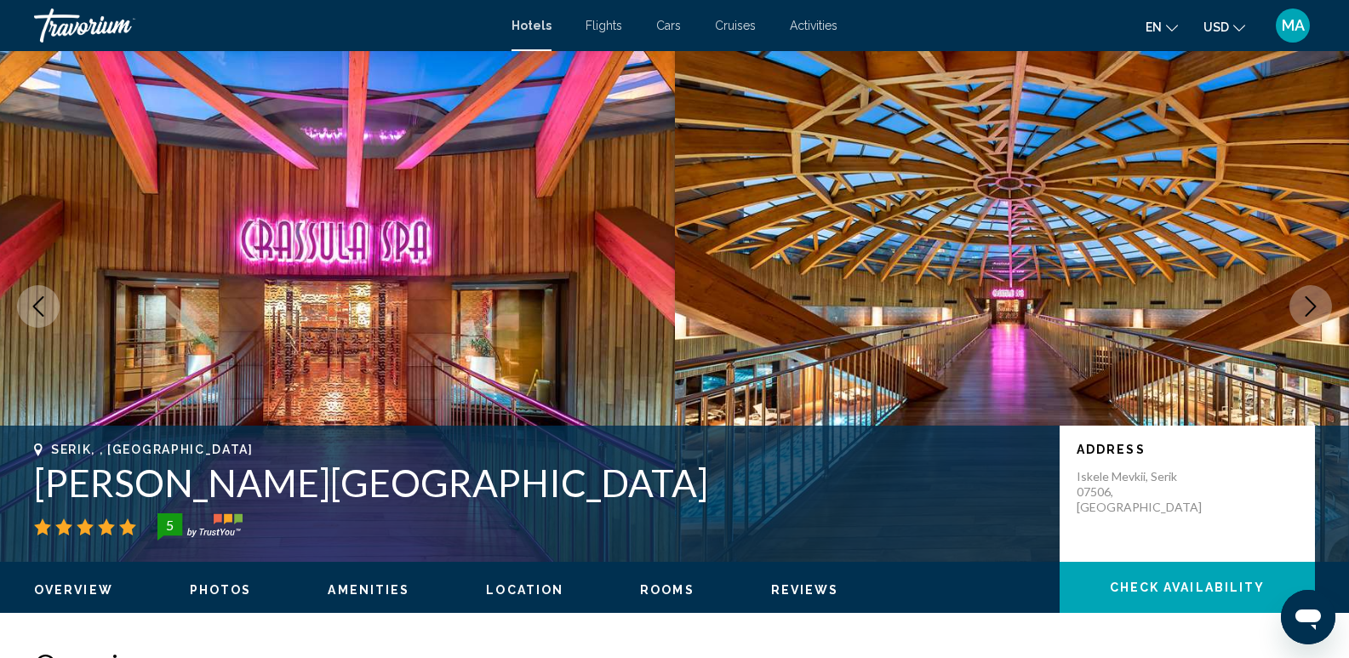
click at [1307, 306] on icon "Next image" at bounding box center [1310, 306] width 20 height 20
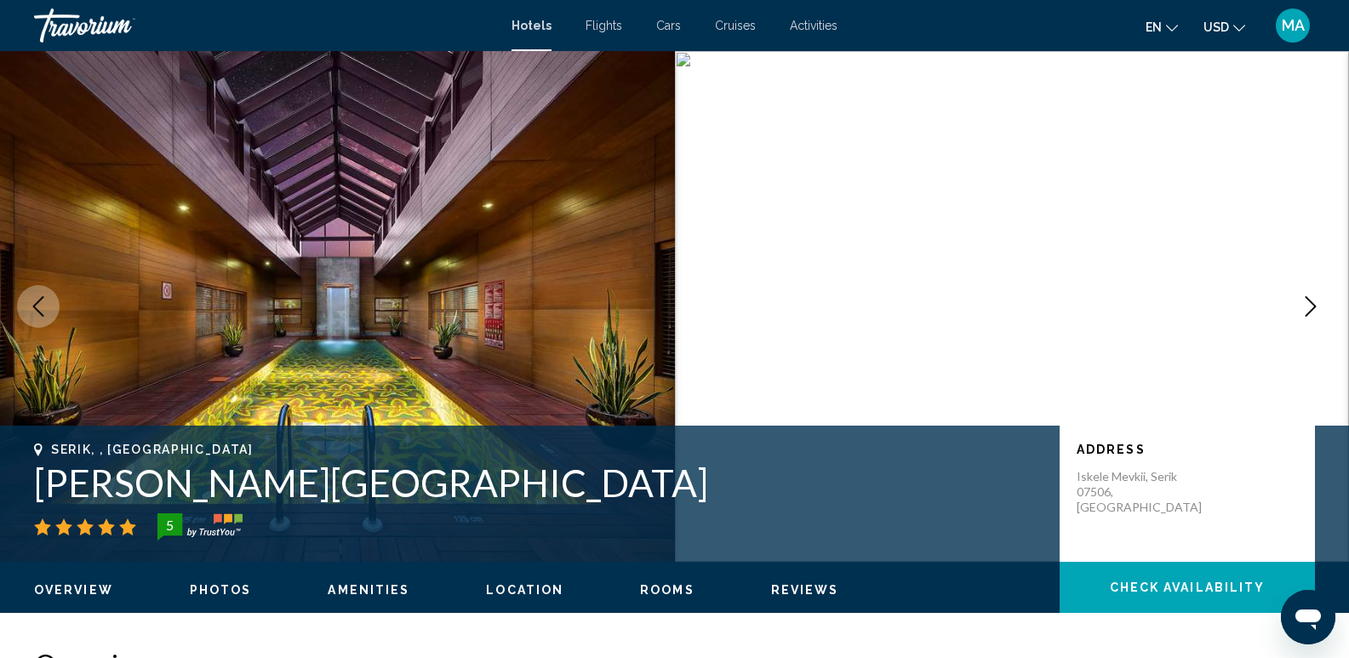
click at [1306, 306] on icon "Next image" at bounding box center [1310, 306] width 20 height 20
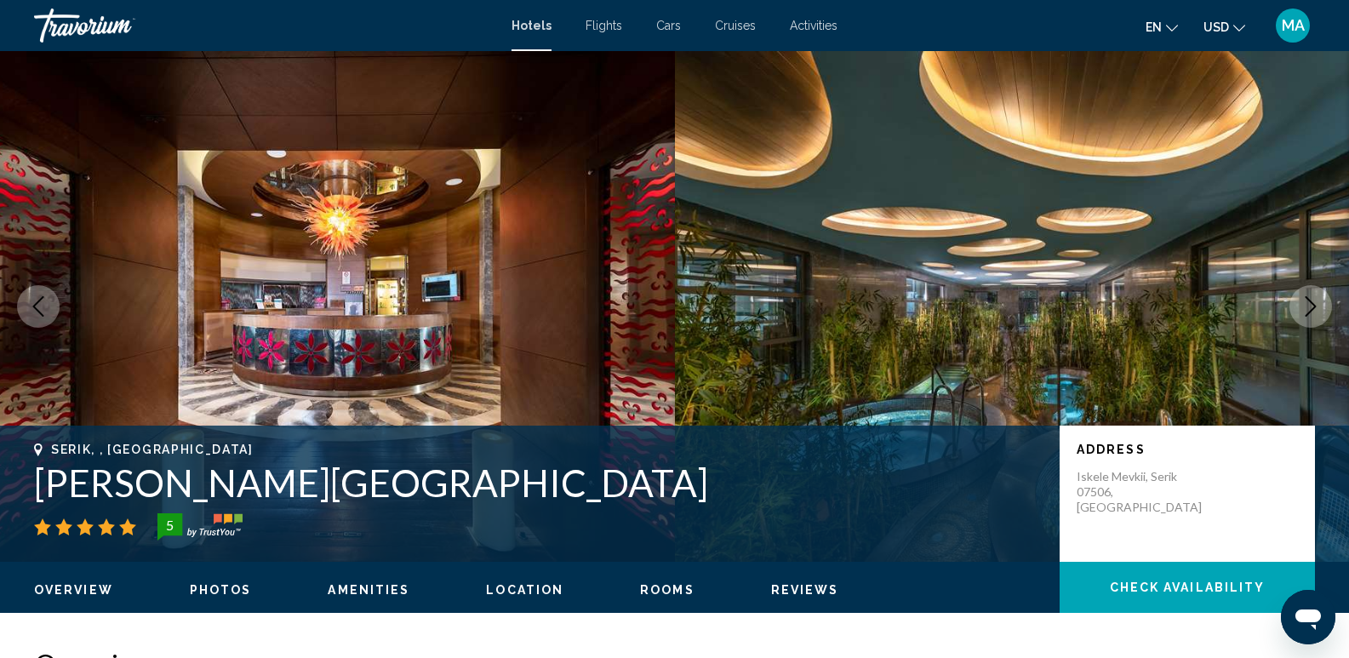
click at [1306, 306] on icon "Next image" at bounding box center [1310, 306] width 20 height 20
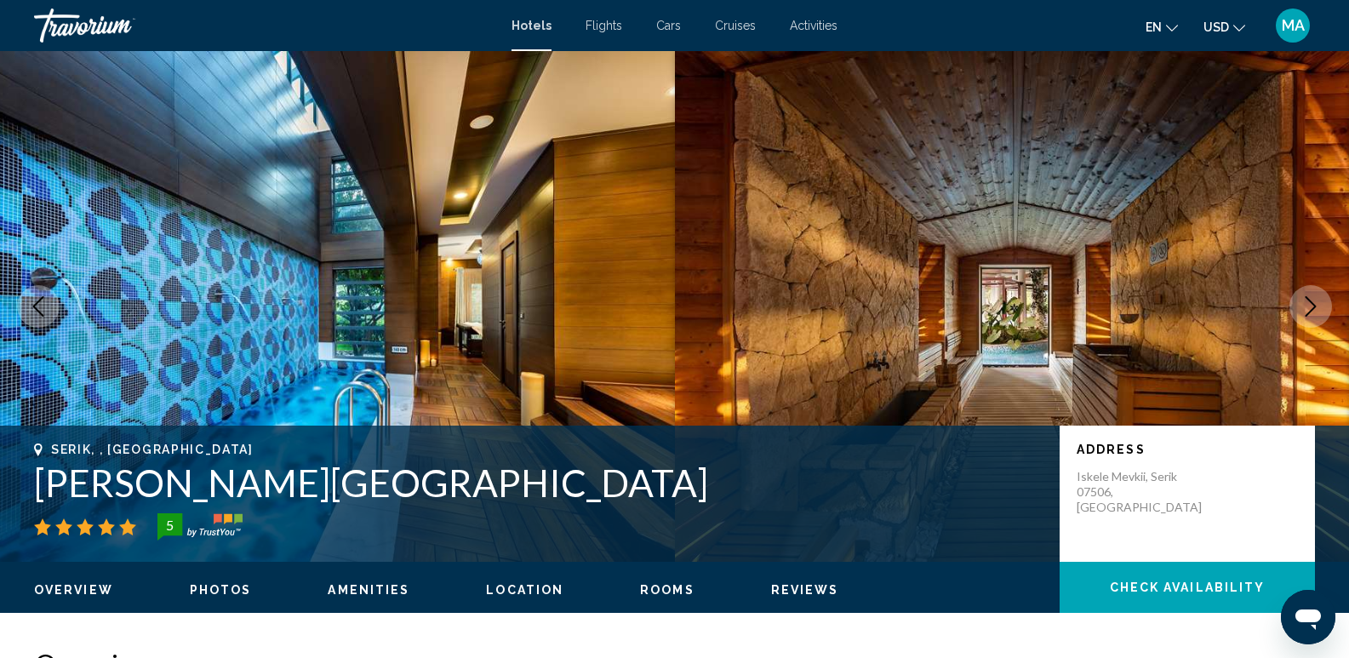
click at [1306, 306] on icon "Next image" at bounding box center [1310, 306] width 20 height 20
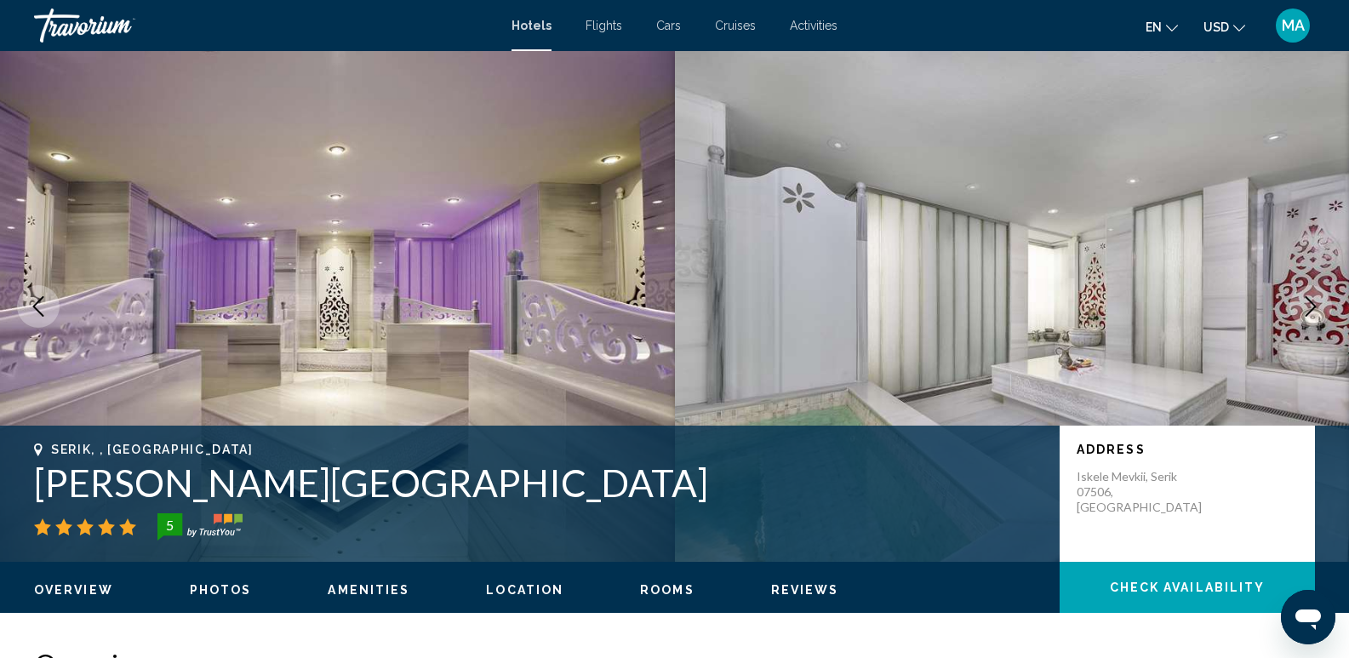
click at [1306, 306] on icon "Next image" at bounding box center [1310, 306] width 20 height 20
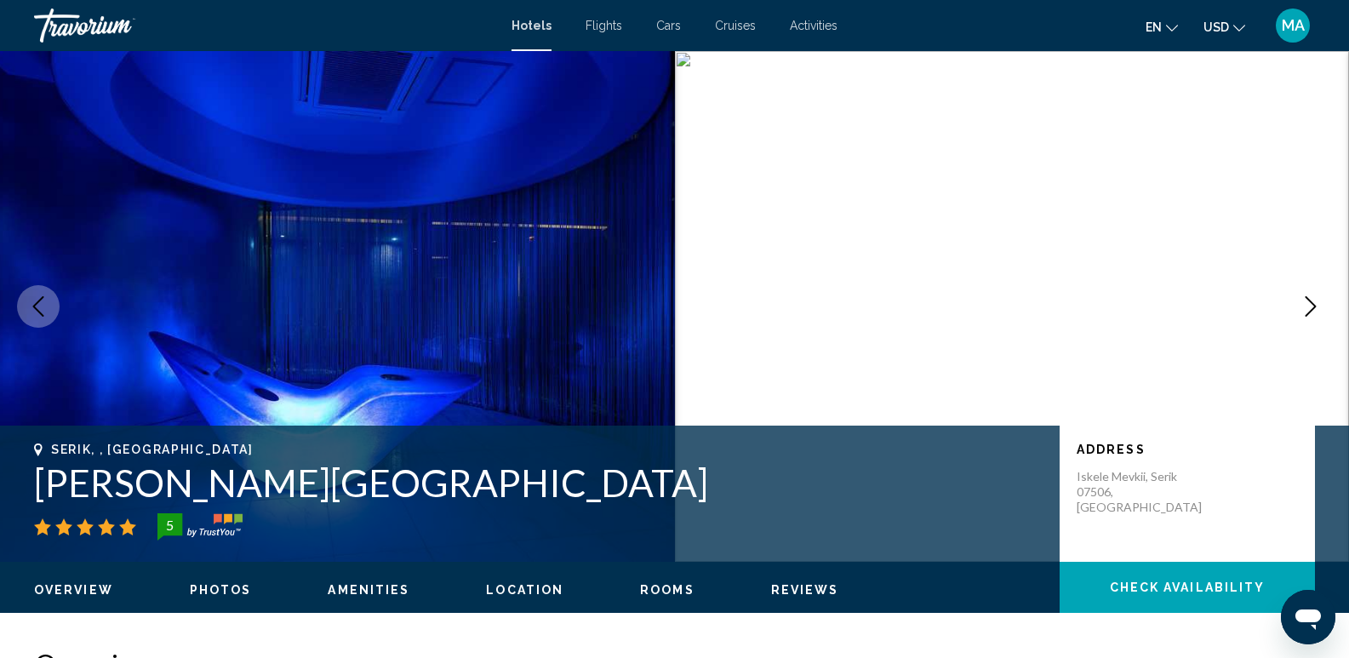
click at [1306, 306] on icon "Next image" at bounding box center [1310, 306] width 20 height 20
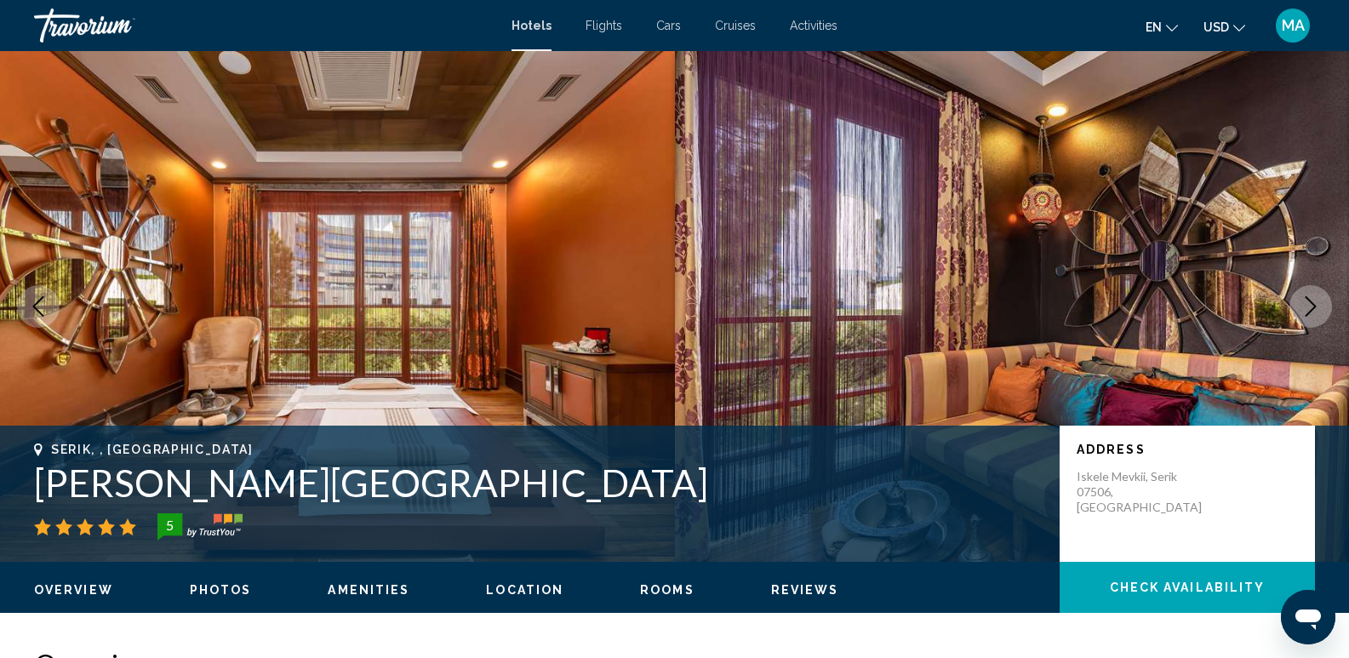
click at [1306, 306] on icon "Next image" at bounding box center [1310, 306] width 20 height 20
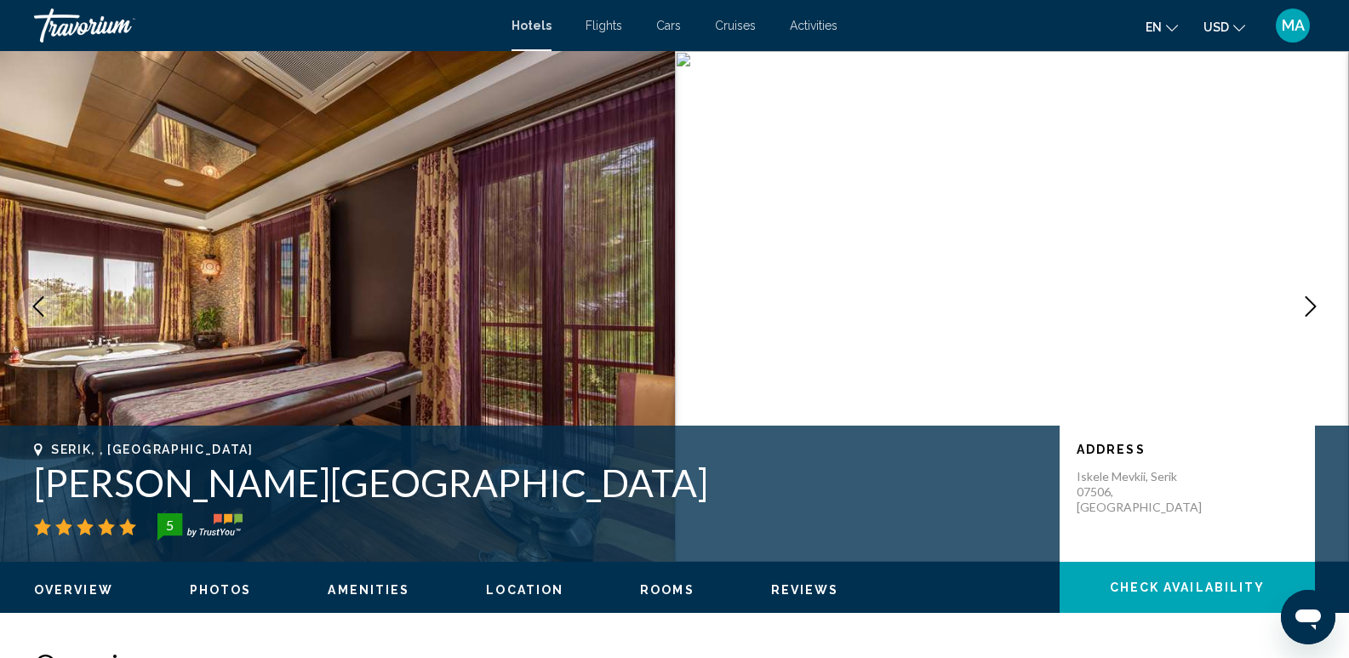
click at [1306, 306] on icon "Next image" at bounding box center [1310, 306] width 20 height 20
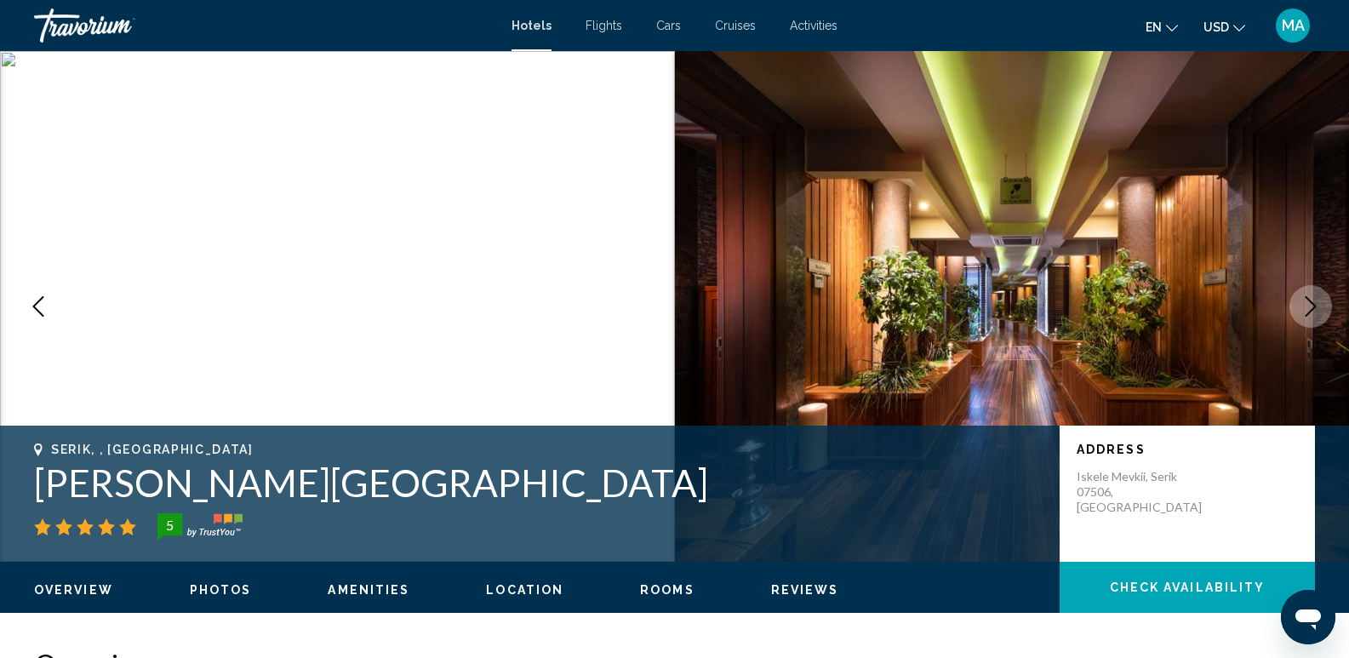
click at [1306, 306] on icon "Next image" at bounding box center [1310, 306] width 20 height 20
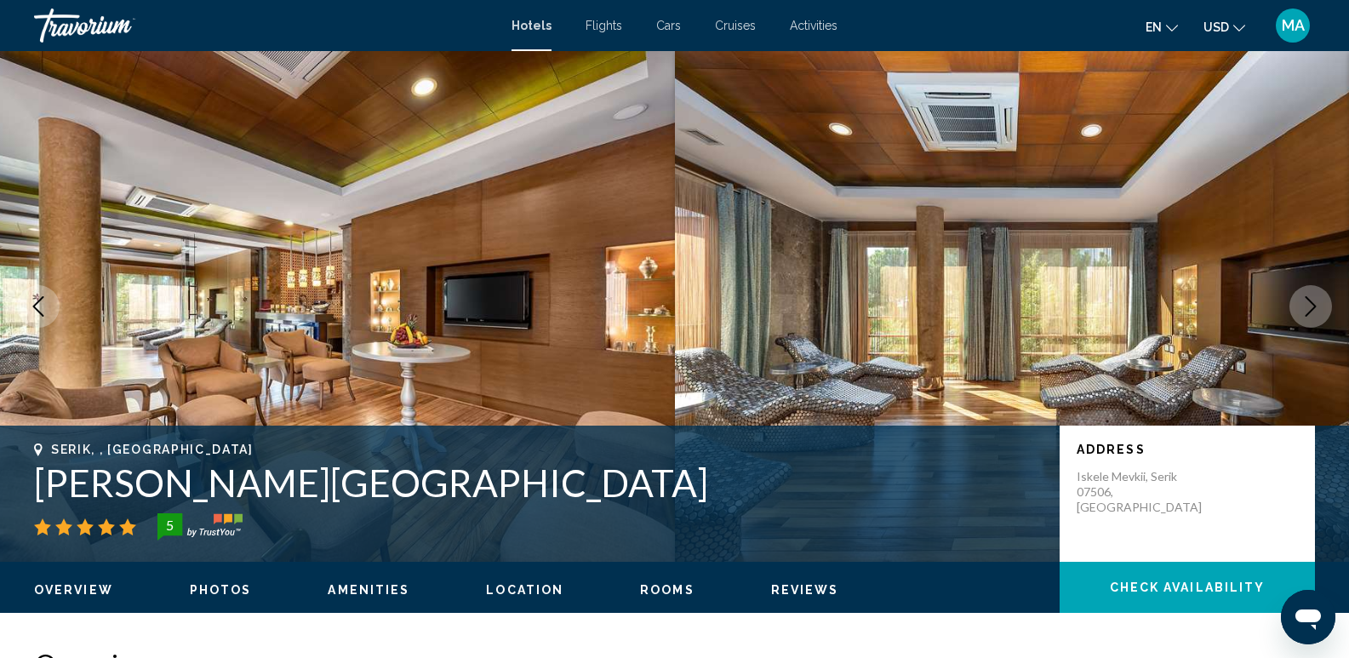
click at [1306, 306] on icon "Next image" at bounding box center [1310, 306] width 20 height 20
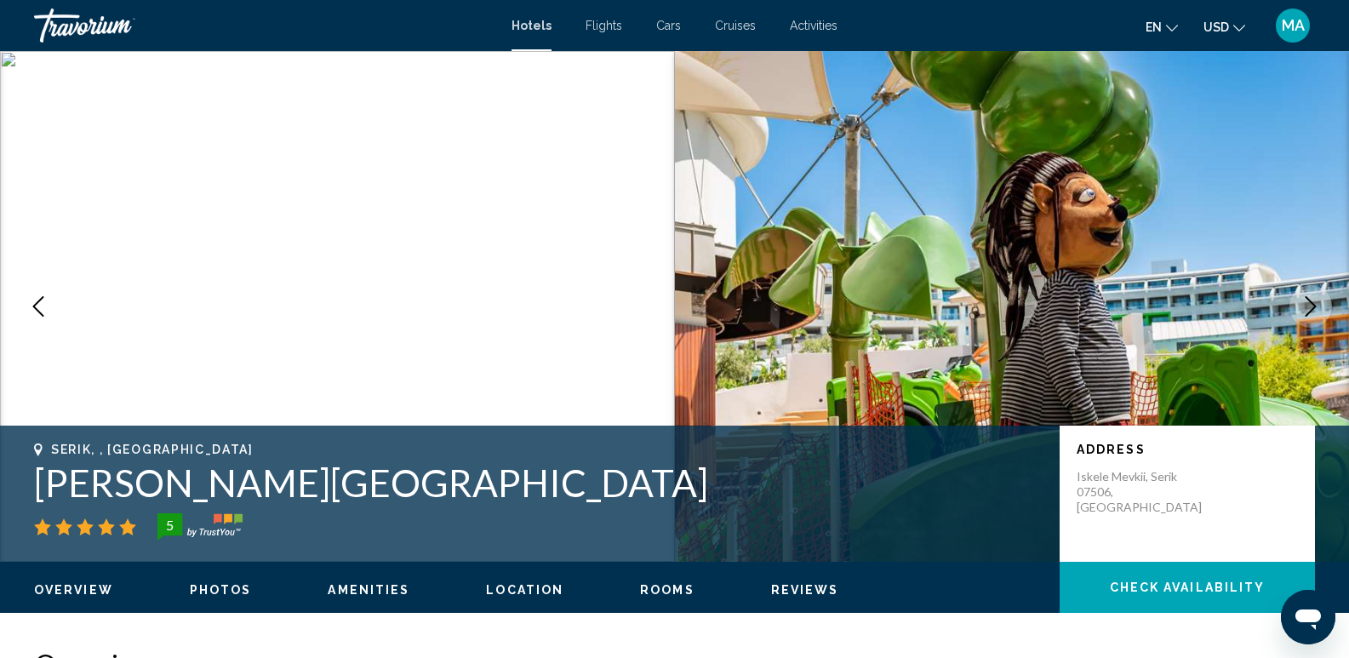
click at [1306, 306] on icon "Next image" at bounding box center [1310, 306] width 20 height 20
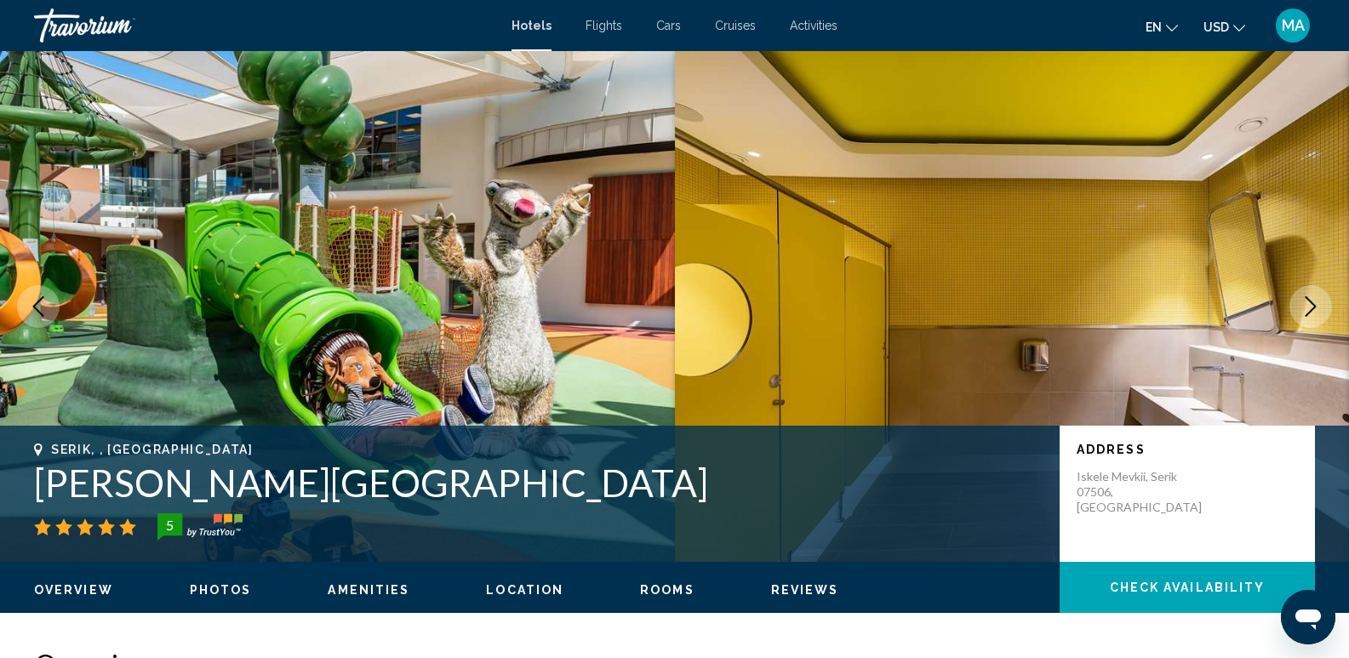
click at [1306, 306] on icon "Next image" at bounding box center [1310, 306] width 20 height 20
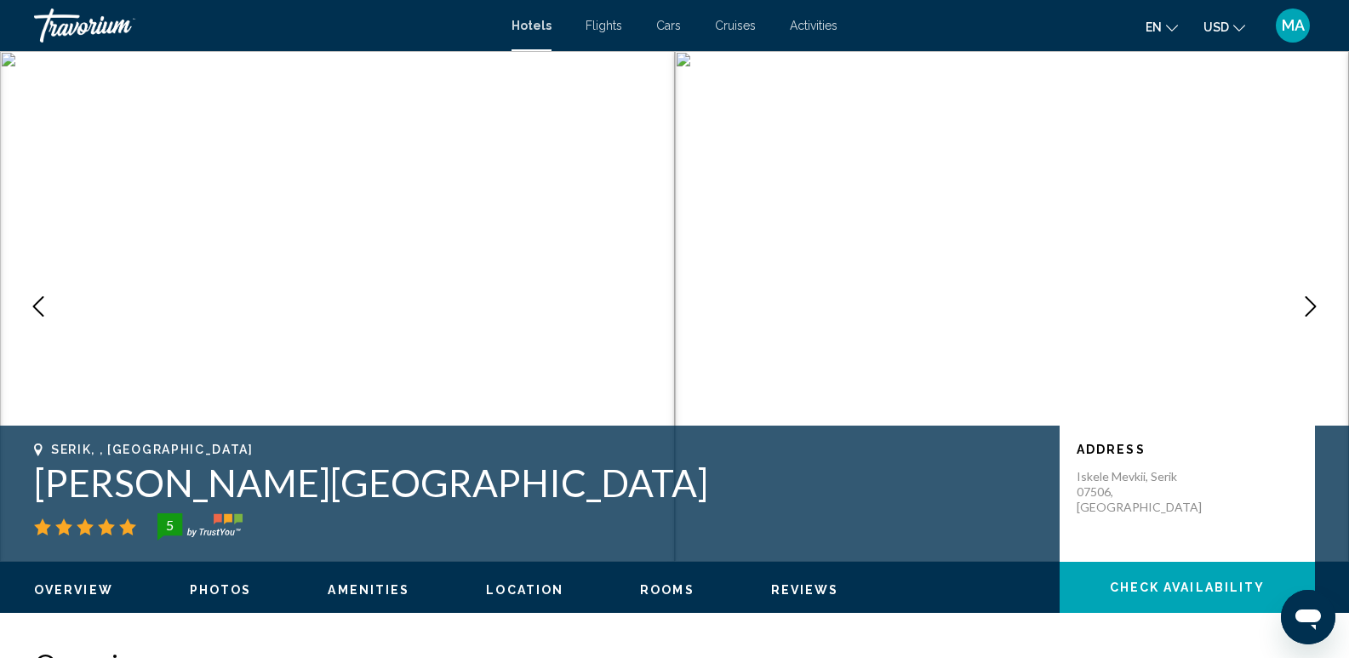
click at [1306, 306] on icon "Next image" at bounding box center [1310, 306] width 20 height 20
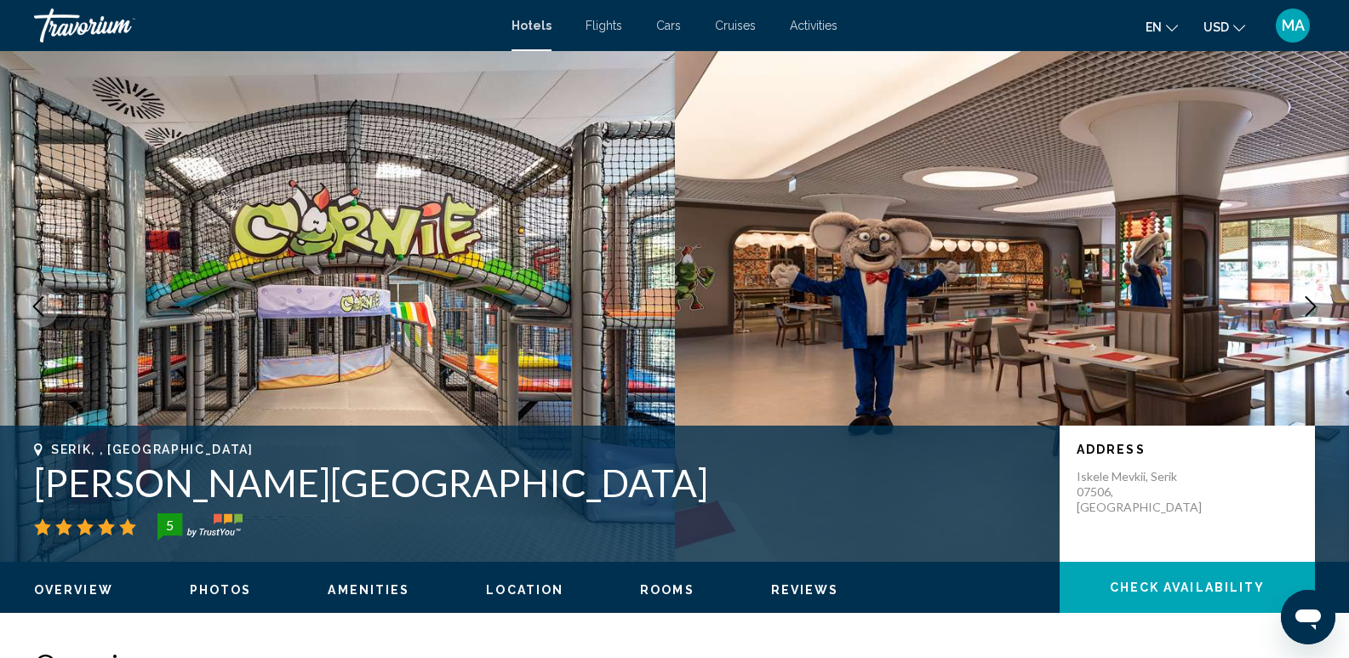
click at [1306, 306] on icon "Next image" at bounding box center [1310, 306] width 20 height 20
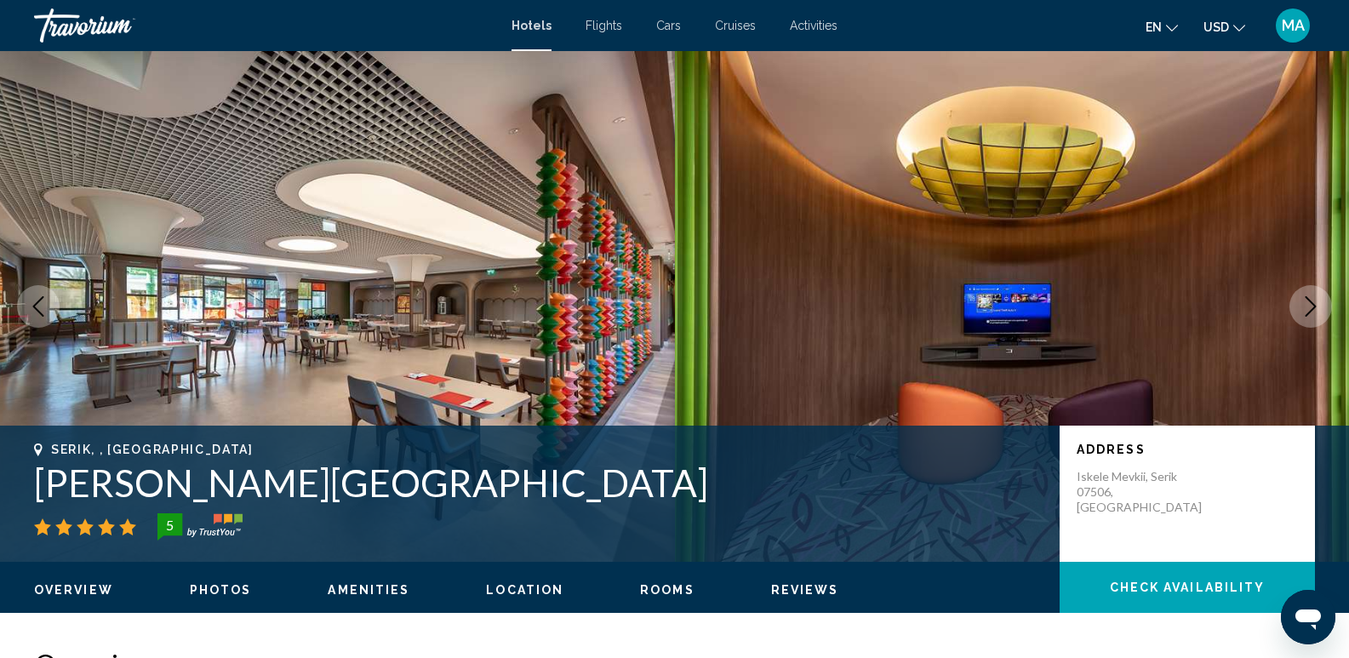
click at [1306, 306] on icon "Next image" at bounding box center [1310, 306] width 20 height 20
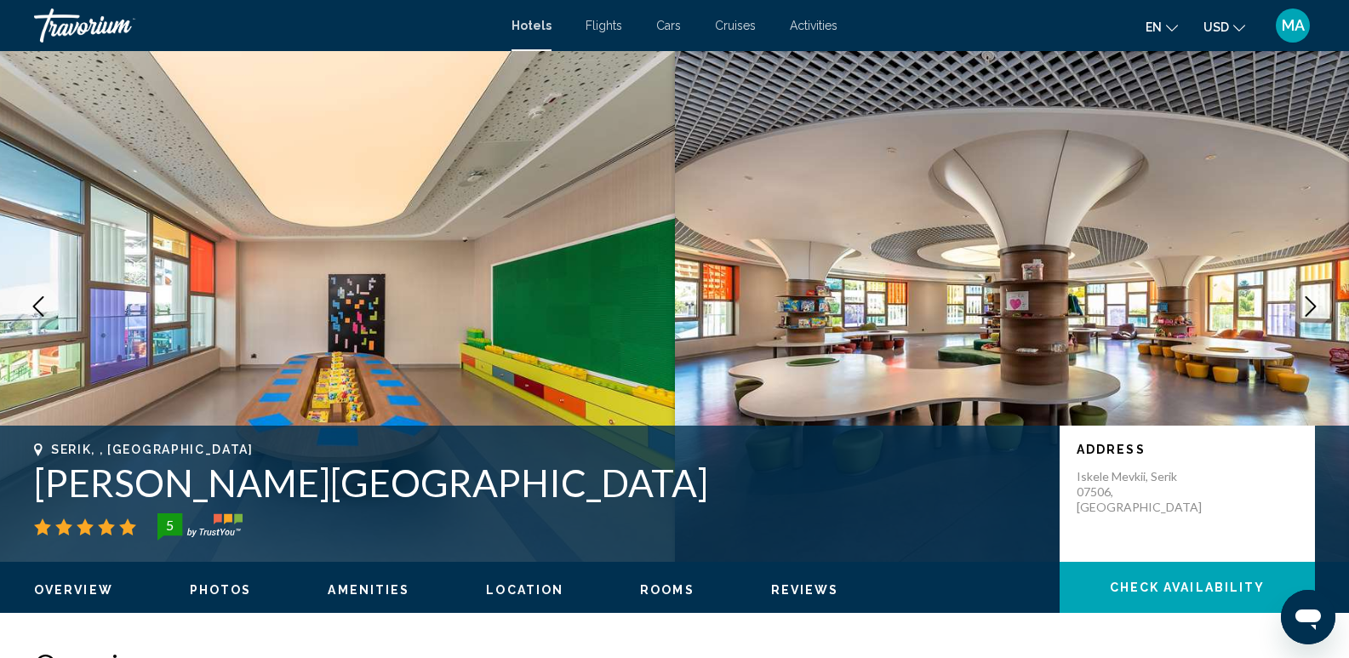
click at [1306, 306] on icon "Next image" at bounding box center [1310, 306] width 20 height 20
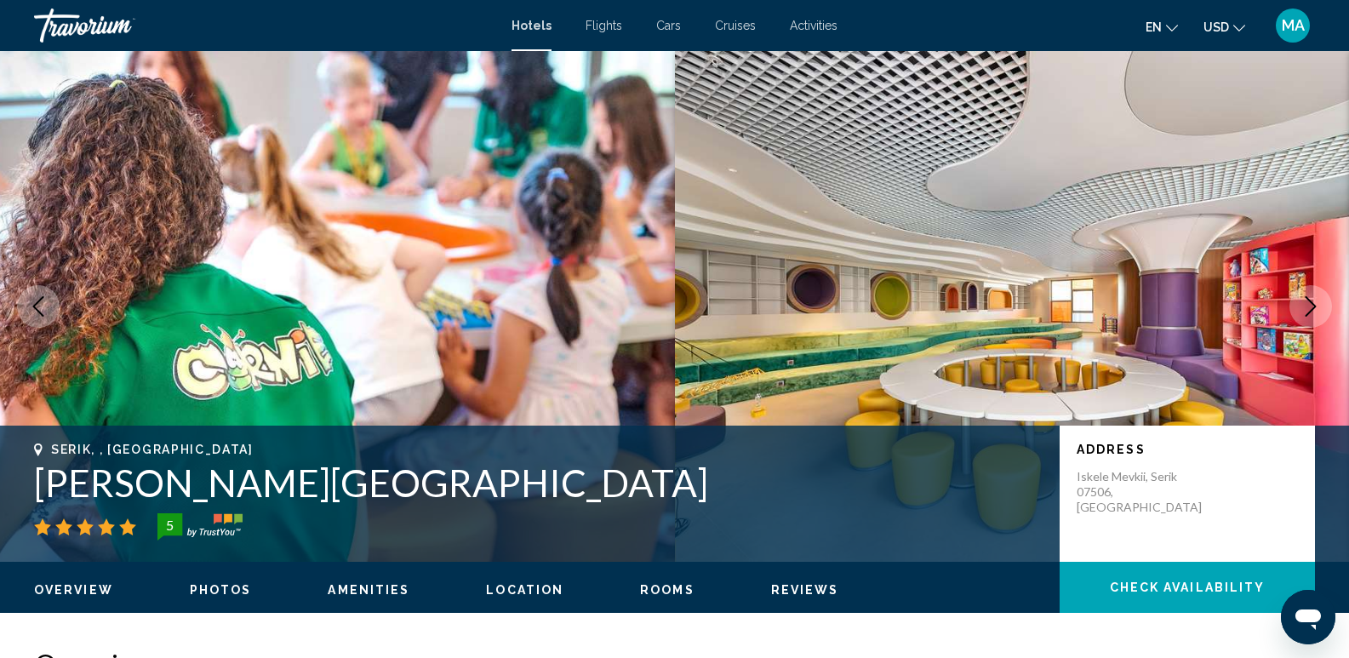
click at [1306, 306] on icon "Next image" at bounding box center [1310, 306] width 20 height 20
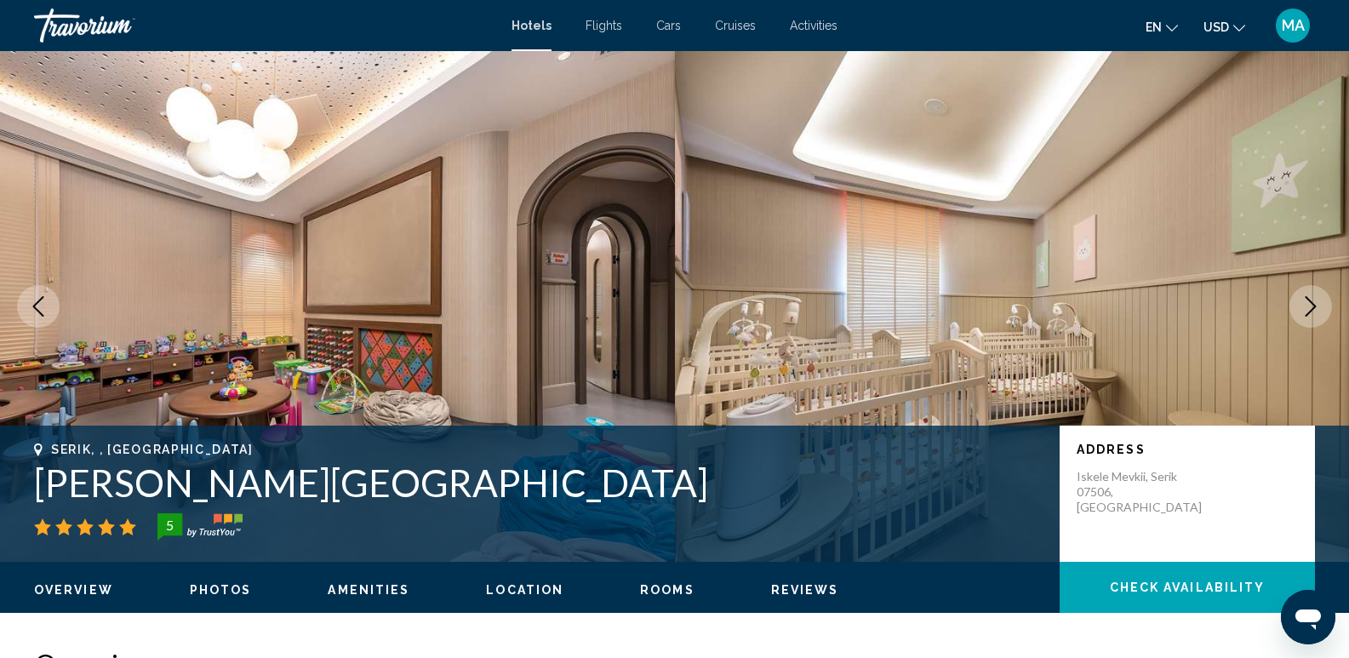
click at [1306, 306] on icon "Next image" at bounding box center [1310, 306] width 20 height 20
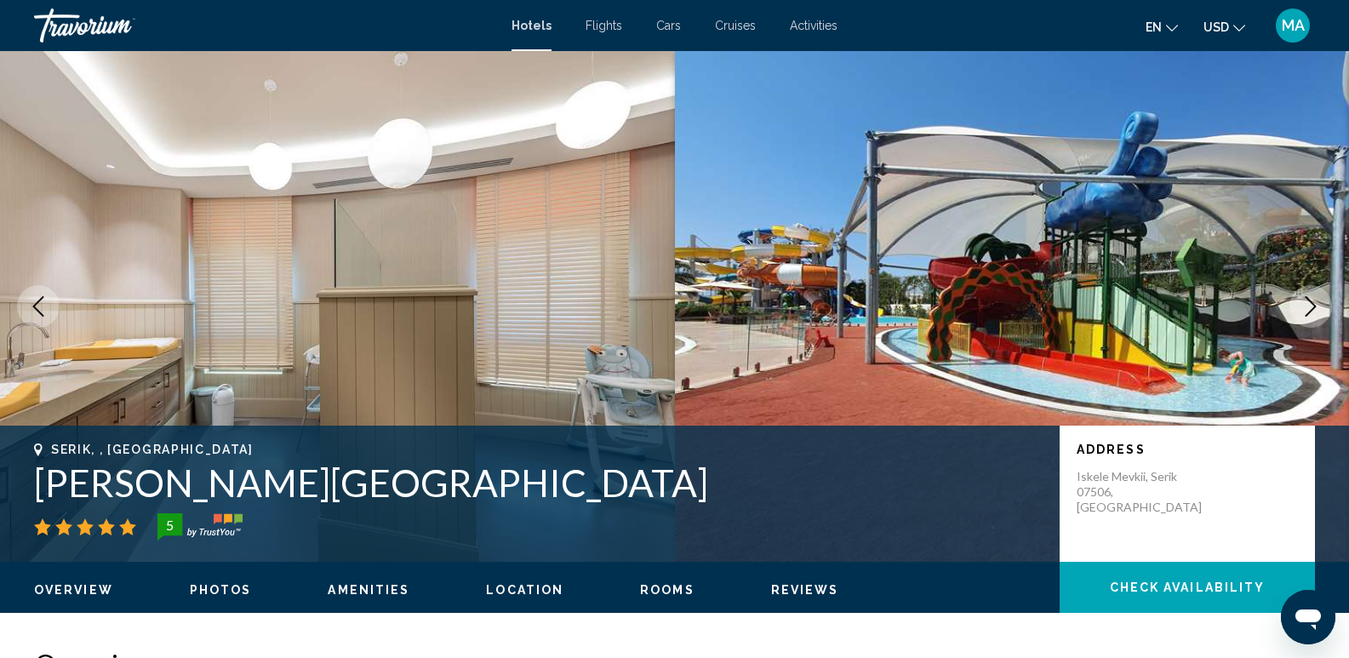
click at [1306, 306] on icon "Next image" at bounding box center [1310, 306] width 20 height 20
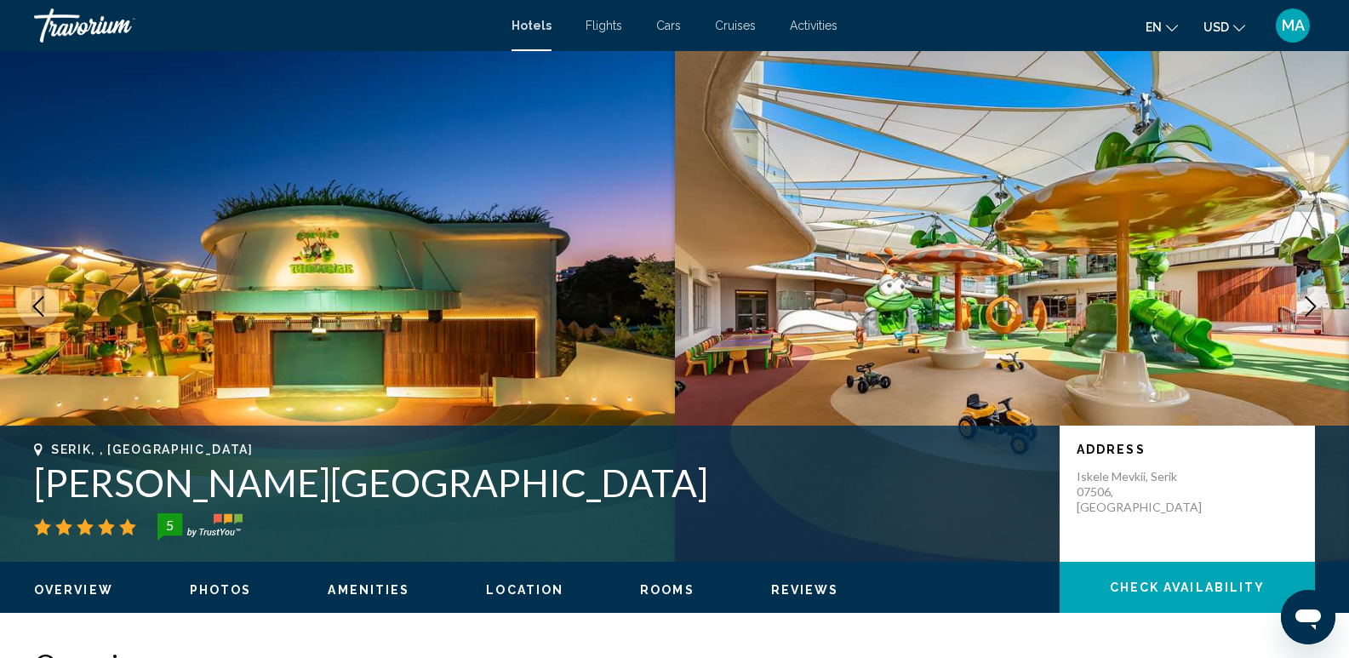
click at [1306, 306] on icon "Next image" at bounding box center [1310, 306] width 20 height 20
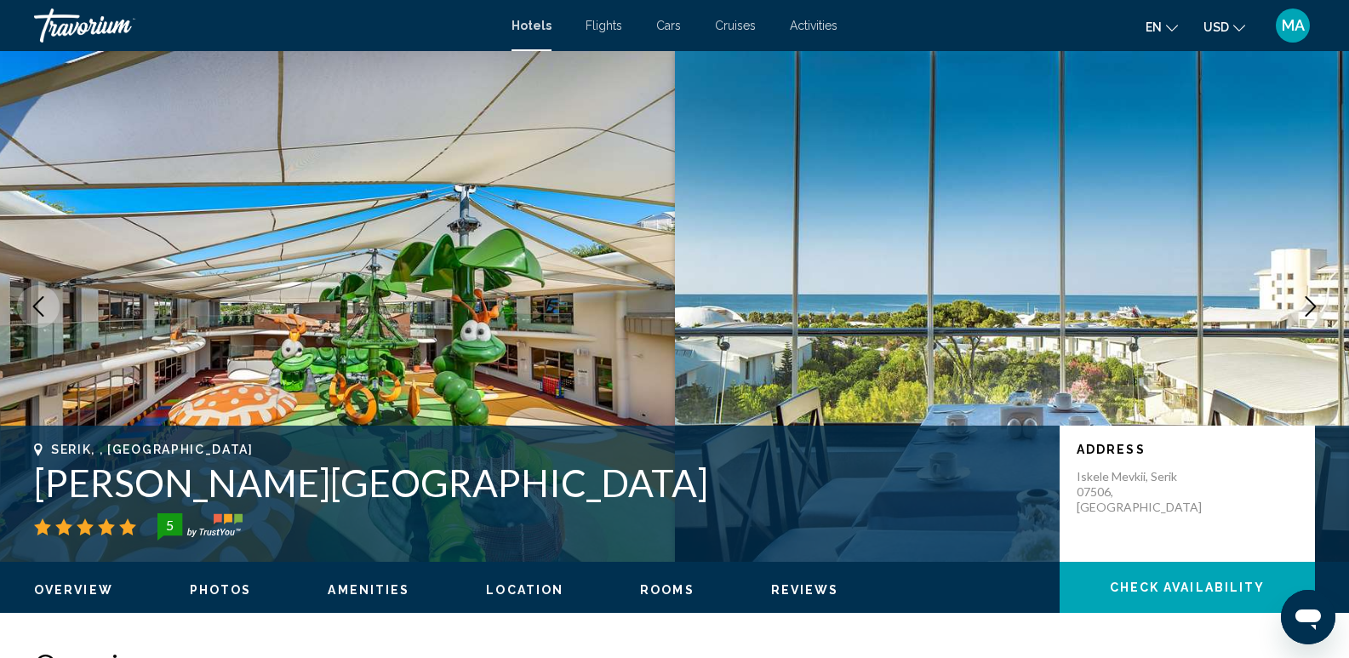
click at [1306, 306] on icon "Next image" at bounding box center [1310, 306] width 20 height 20
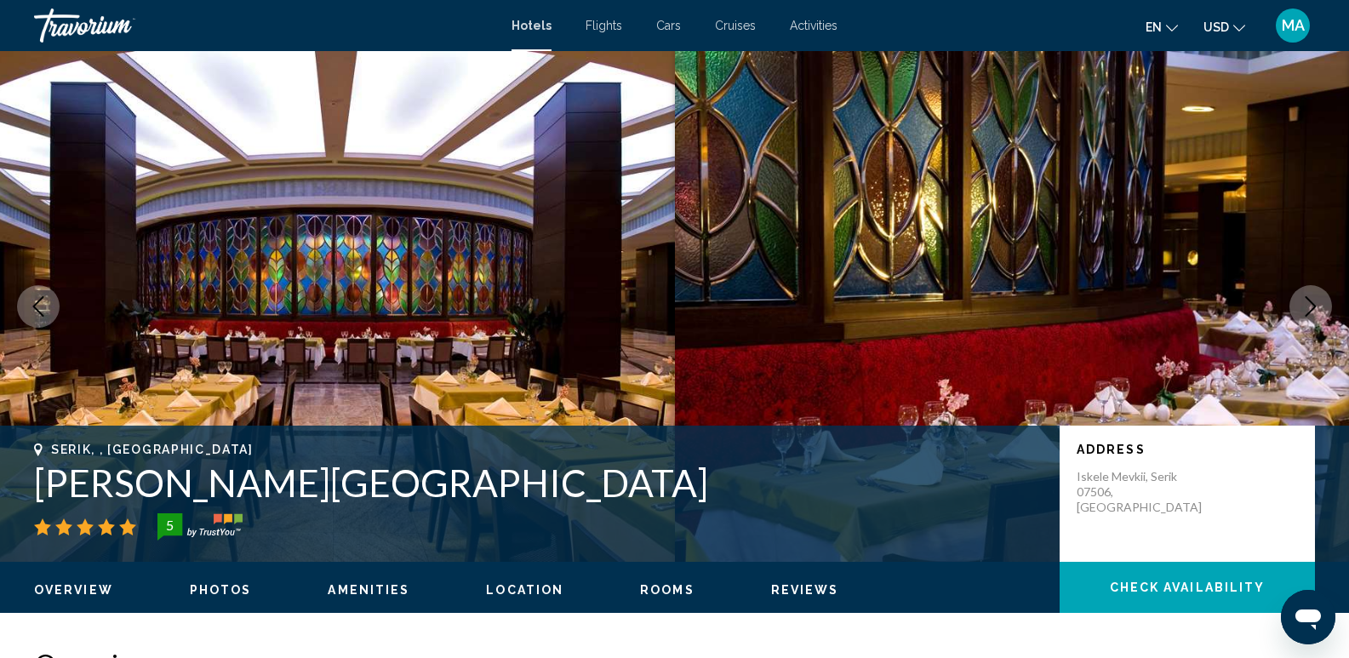
click at [1306, 306] on icon "Next image" at bounding box center [1310, 306] width 20 height 20
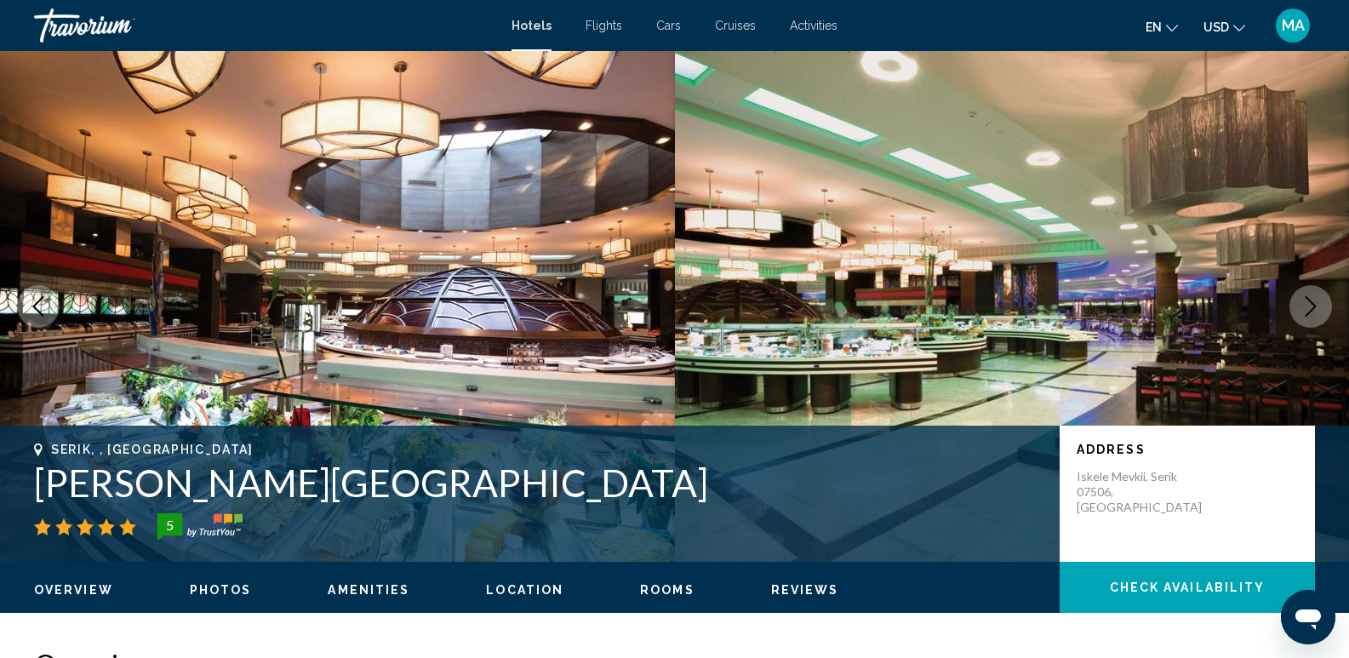
click at [1306, 306] on icon "Next image" at bounding box center [1310, 306] width 20 height 20
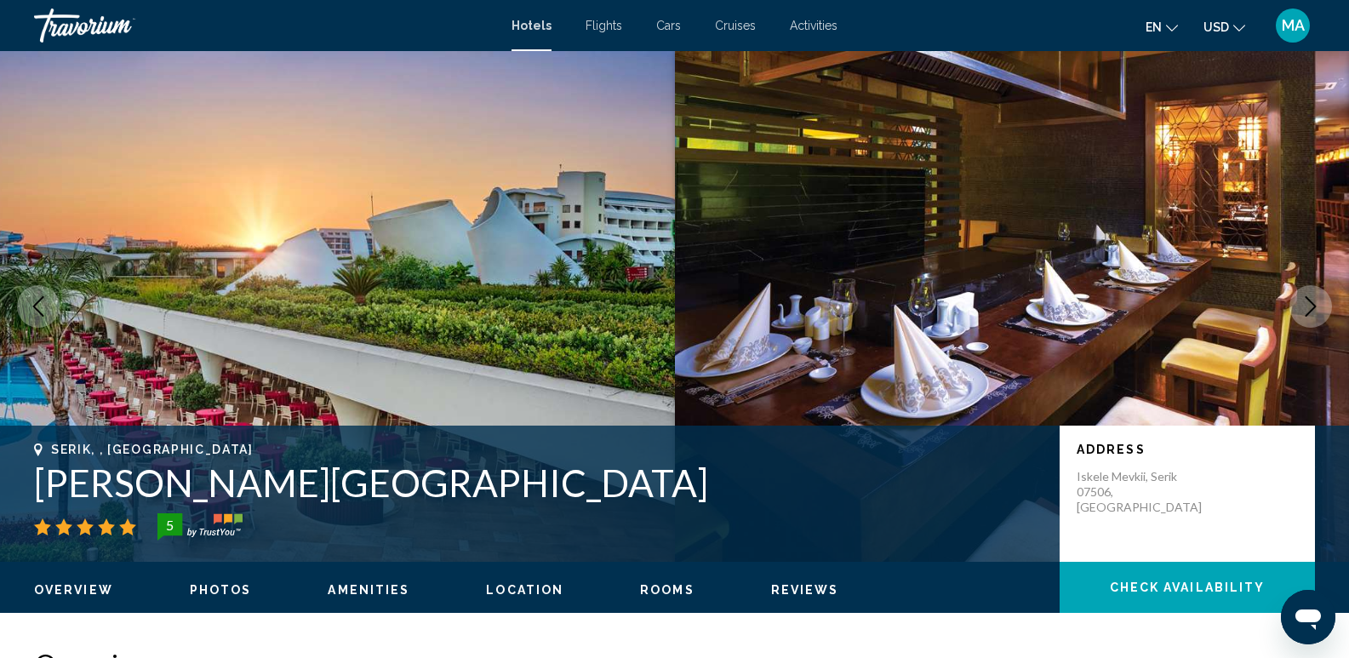
click at [1306, 306] on icon "Next image" at bounding box center [1310, 306] width 20 height 20
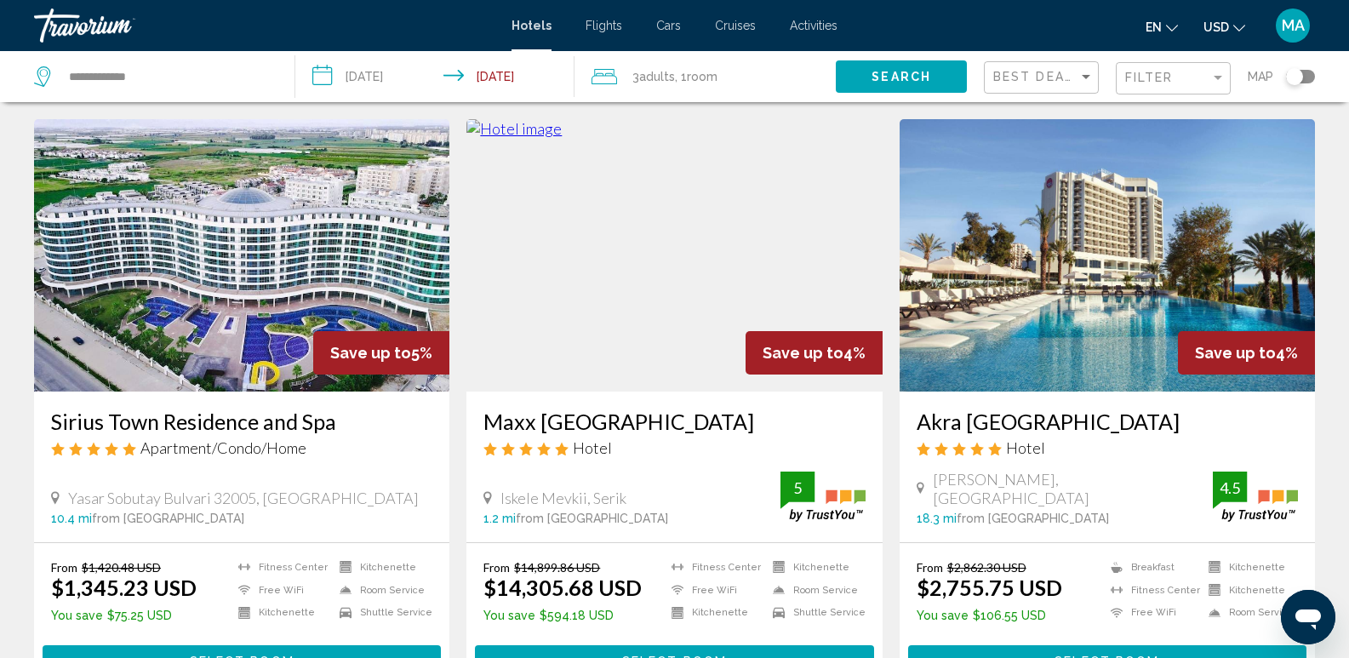
scroll to position [2213, 0]
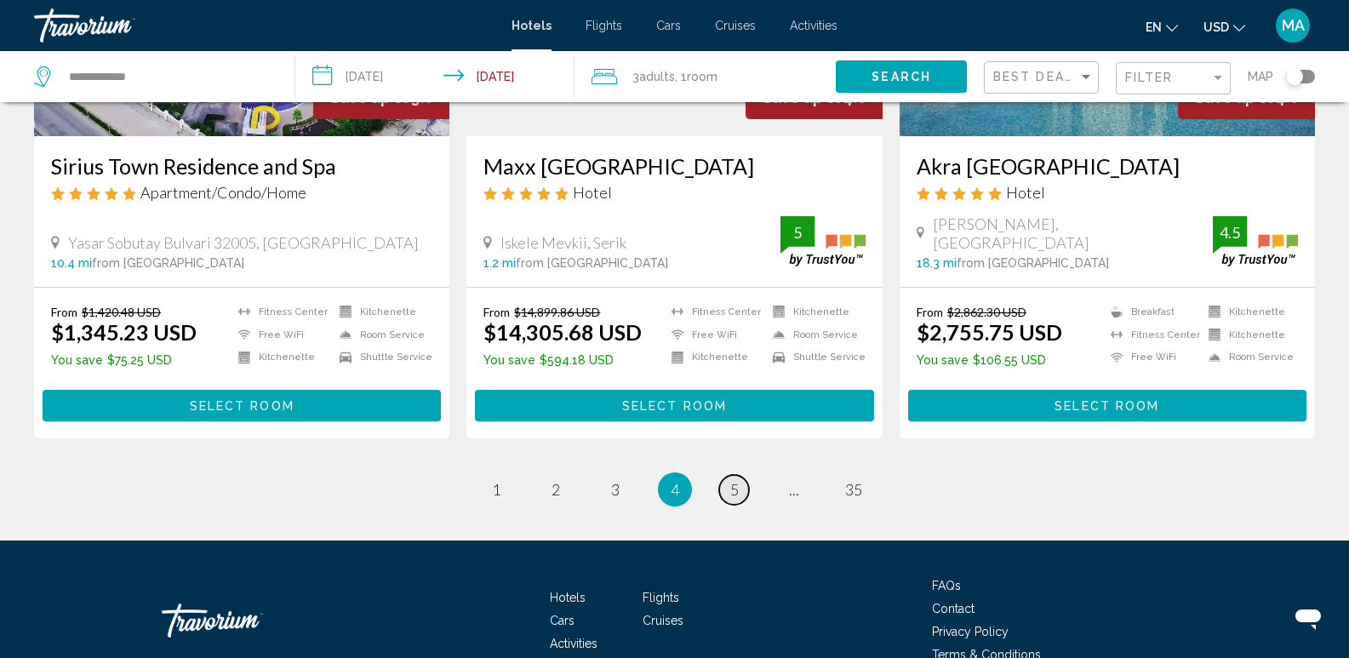
click at [733, 480] on span "5" at bounding box center [734, 489] width 9 height 19
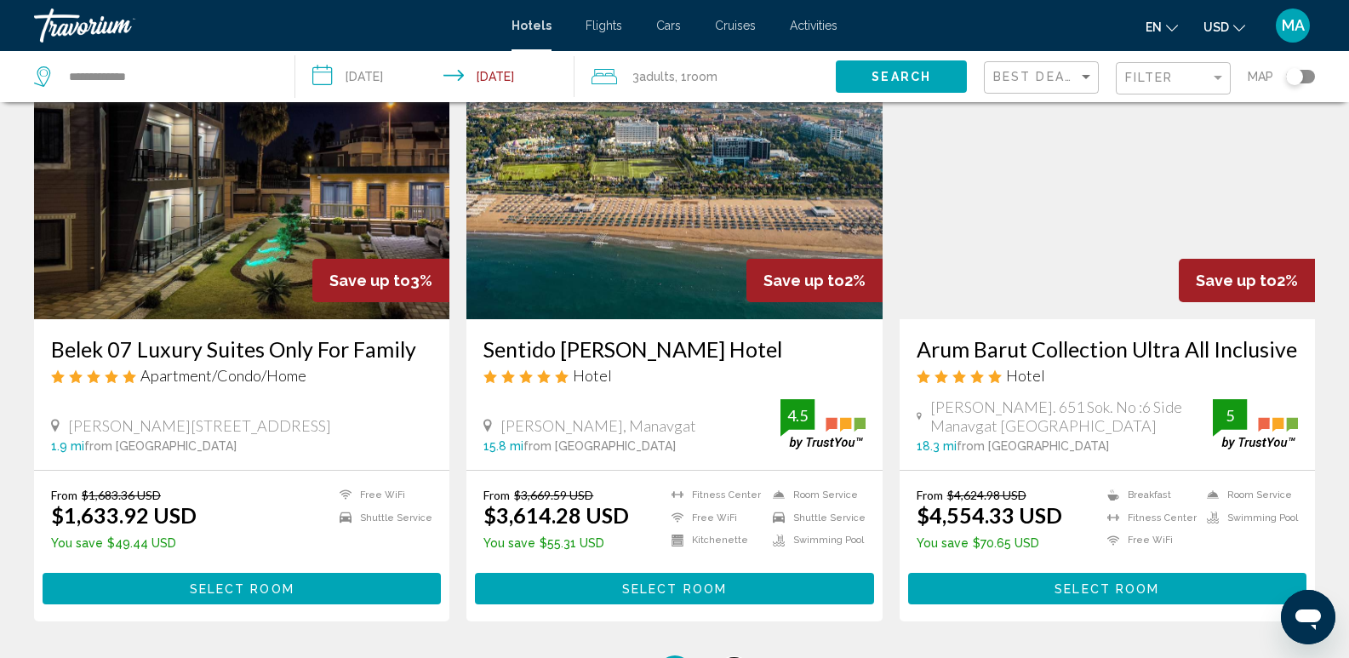
scroll to position [2043, 0]
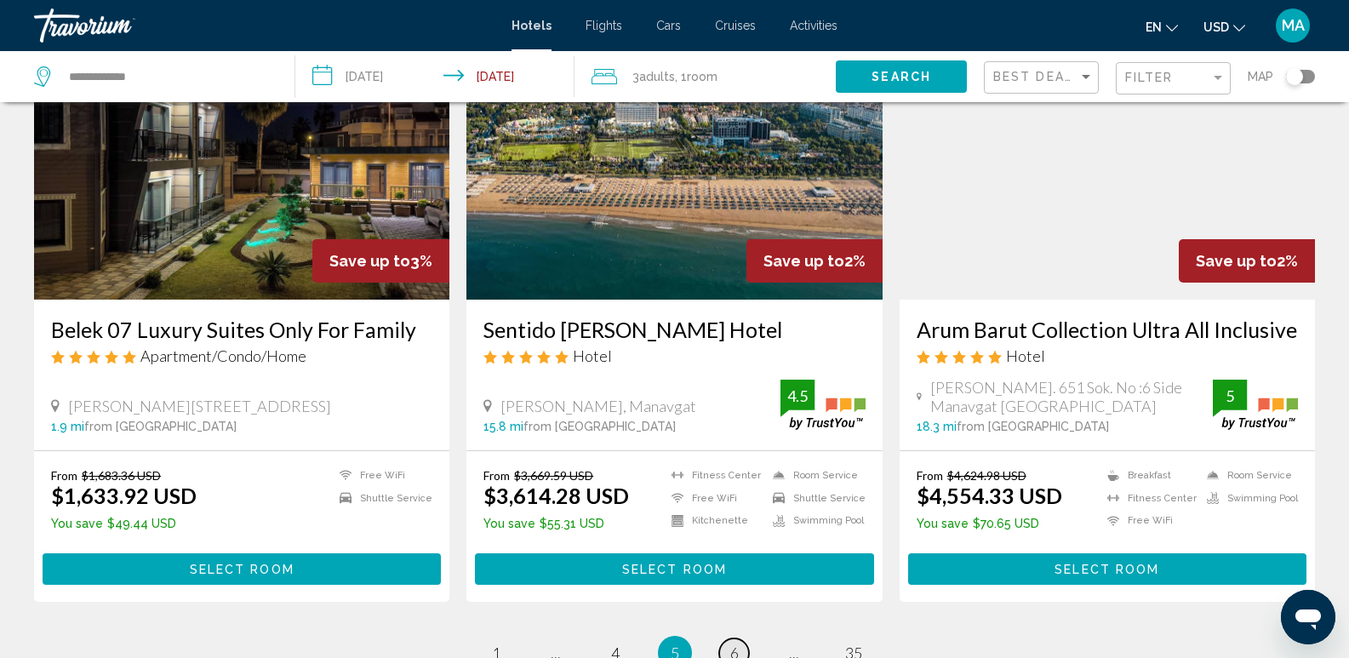
click at [738, 643] on span "6" at bounding box center [734, 652] width 9 height 19
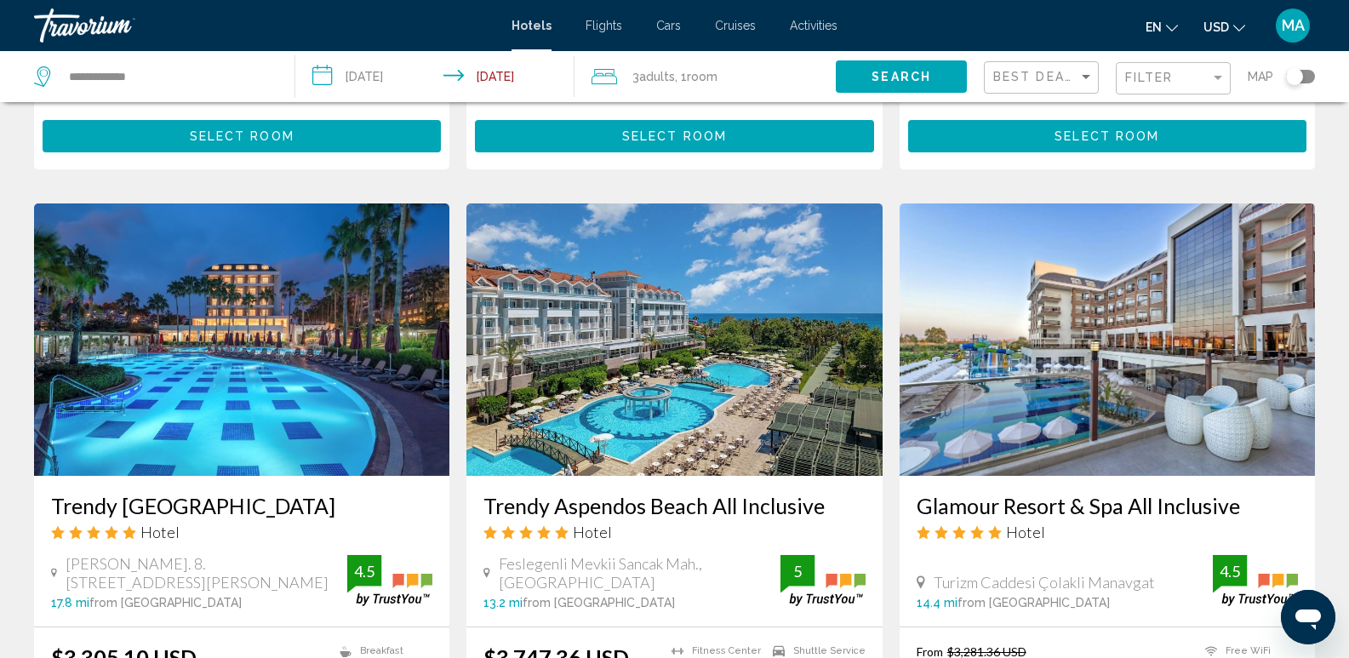
scroll to position [2213, 0]
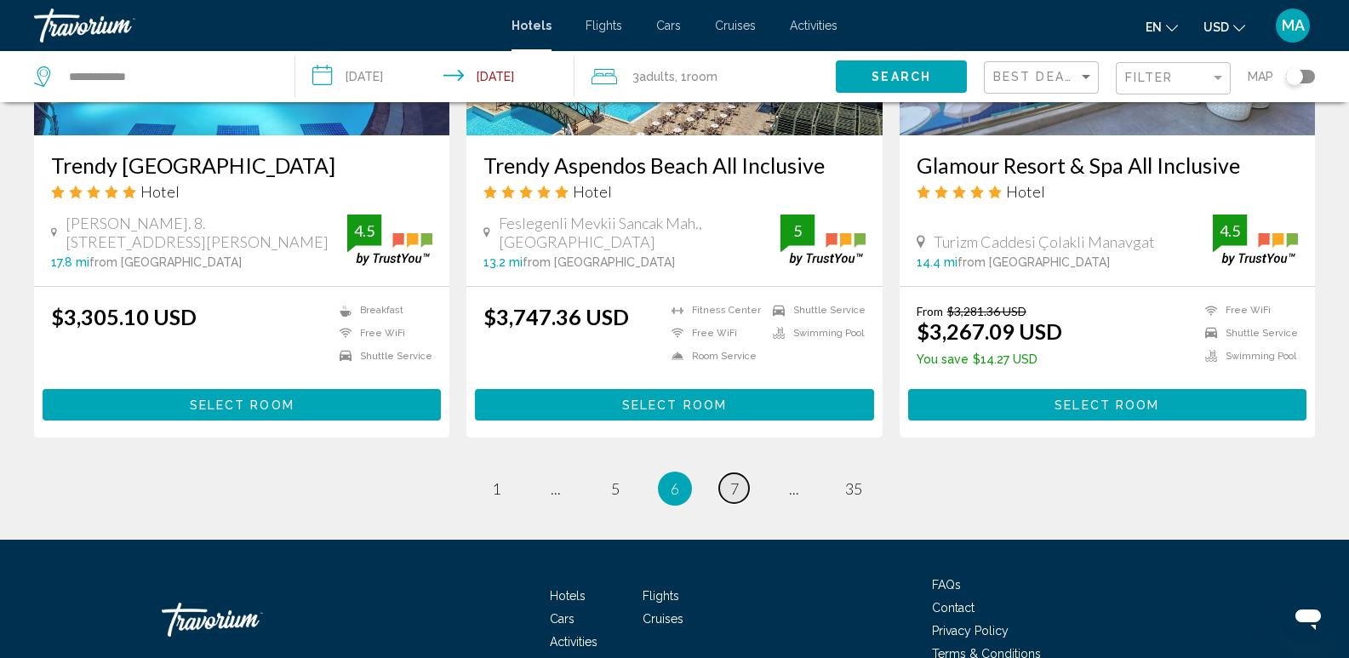
click at [726, 473] on link "page 7" at bounding box center [734, 488] width 30 height 30
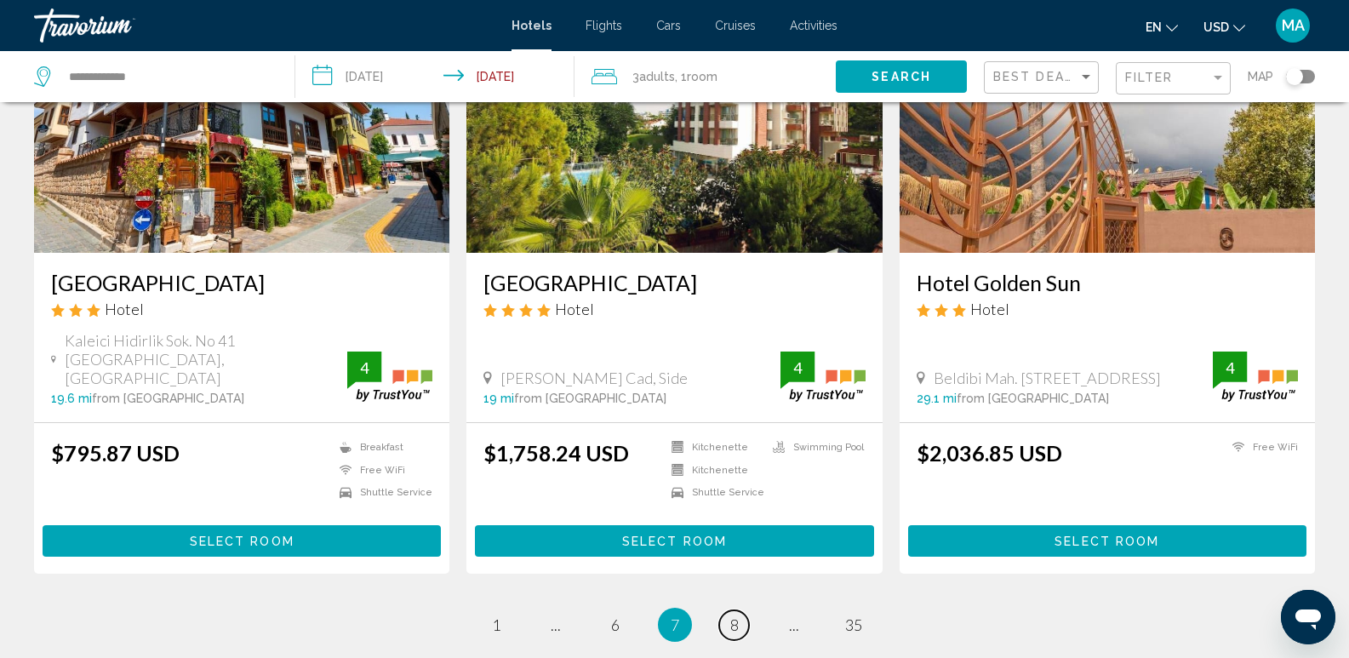
scroll to position [2213, 0]
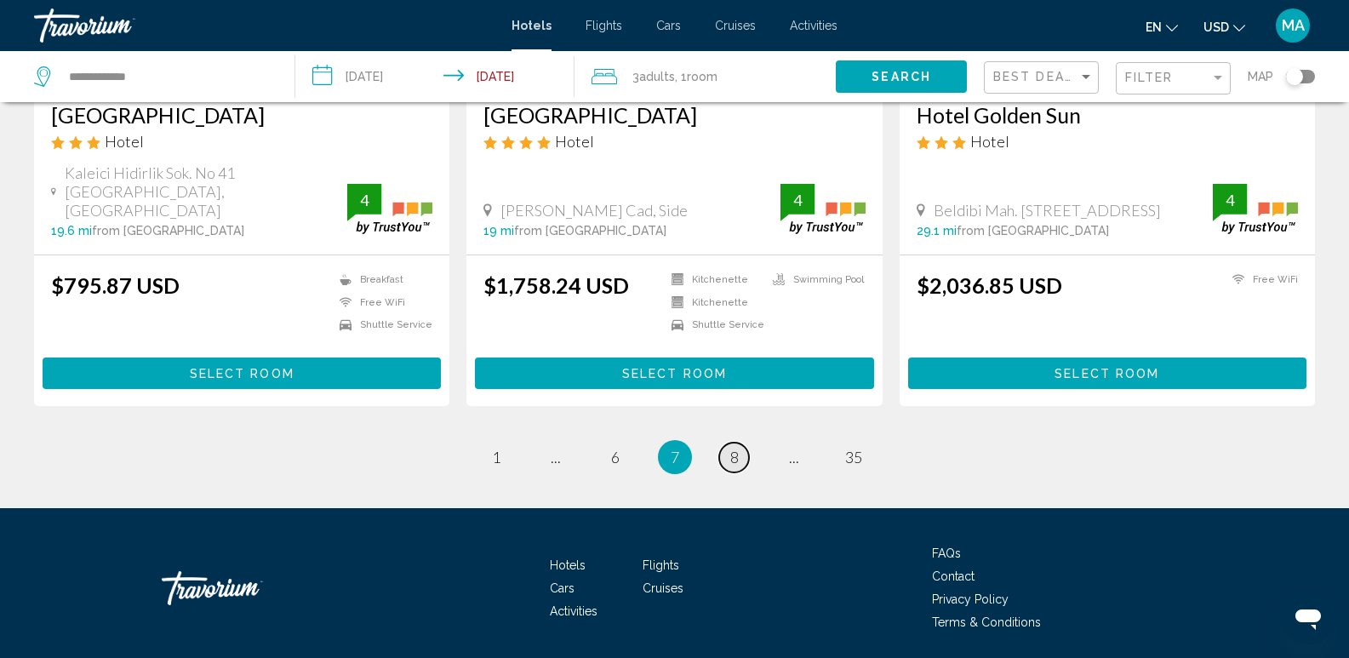
click at [740, 443] on link "page 8" at bounding box center [734, 458] width 30 height 30
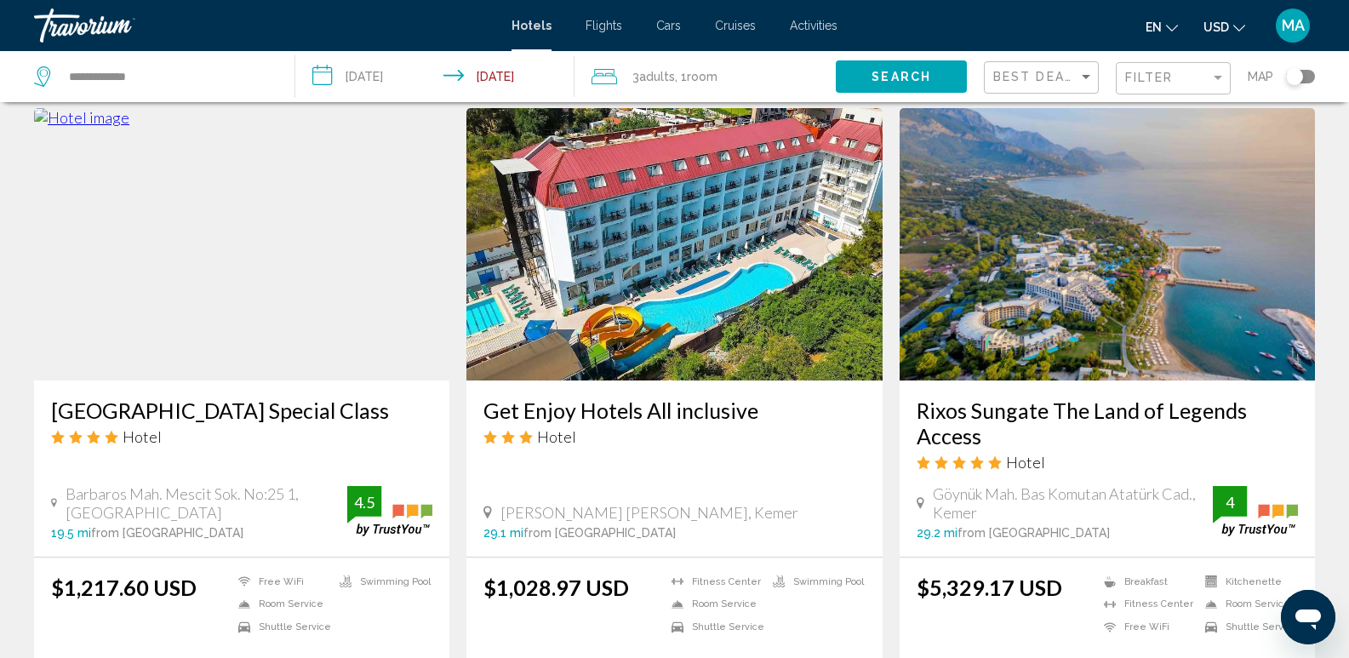
scroll to position [2128, 0]
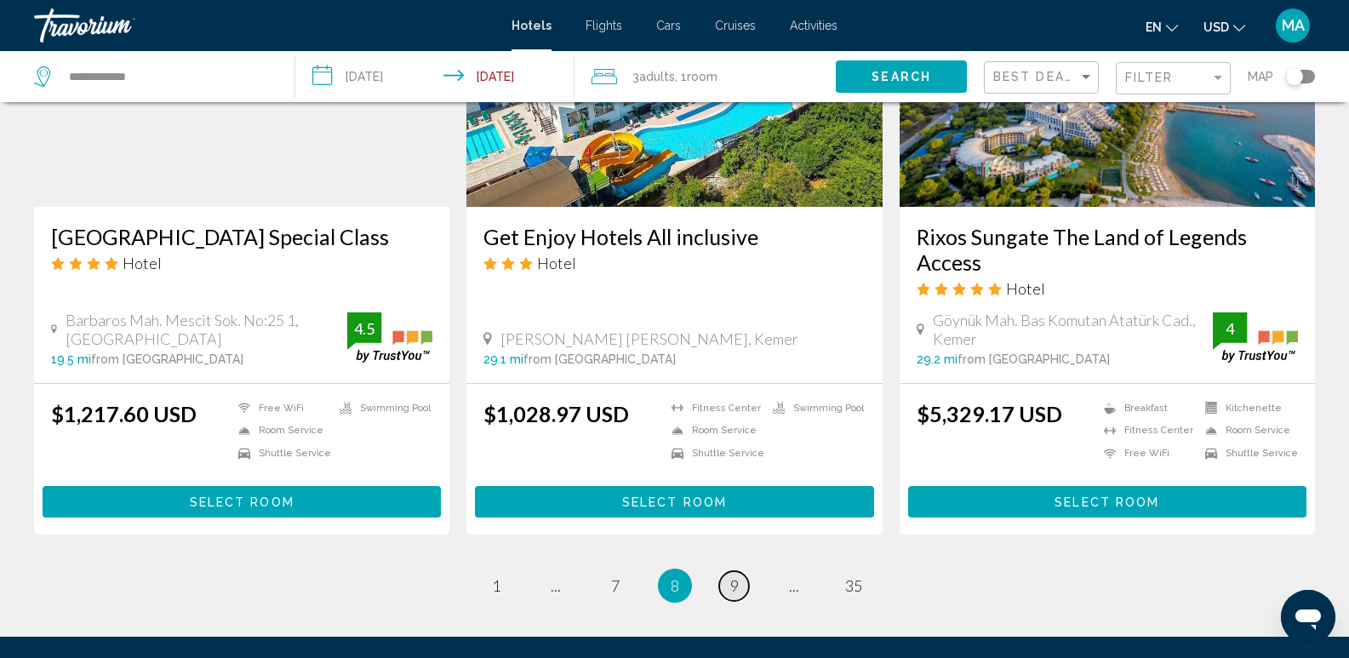
click at [735, 576] on span "9" at bounding box center [734, 585] width 9 height 19
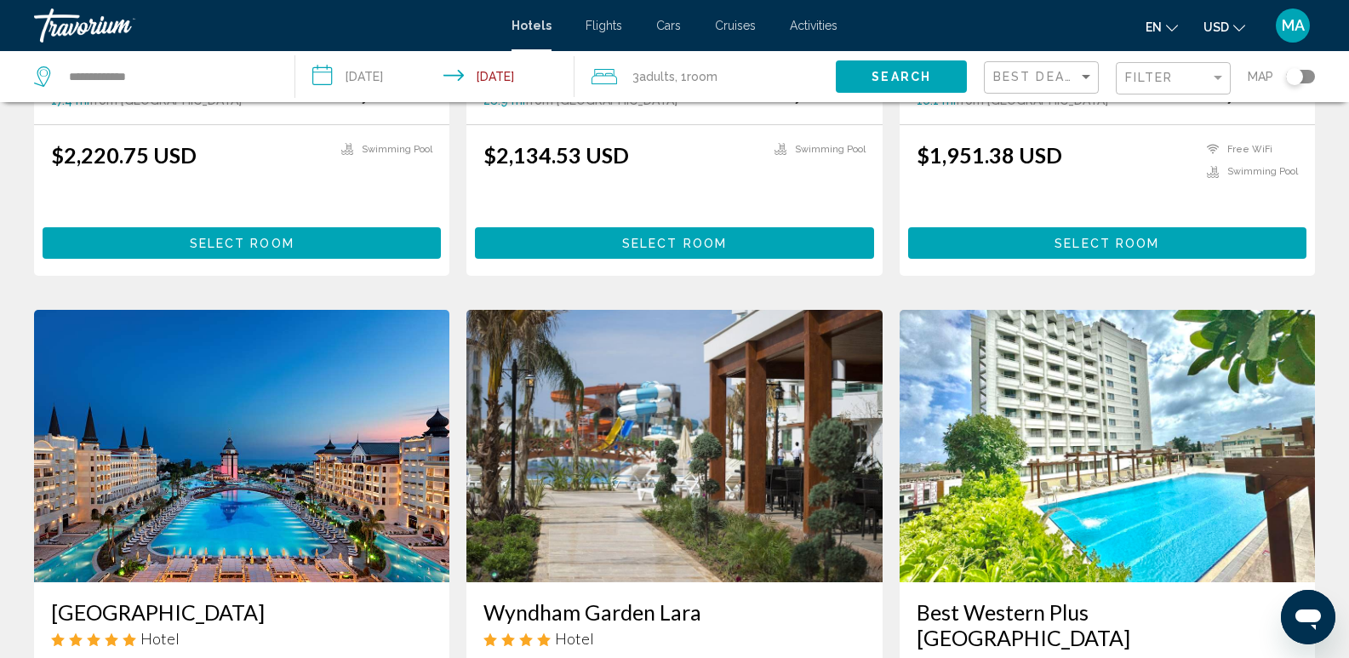
scroll to position [1702, 0]
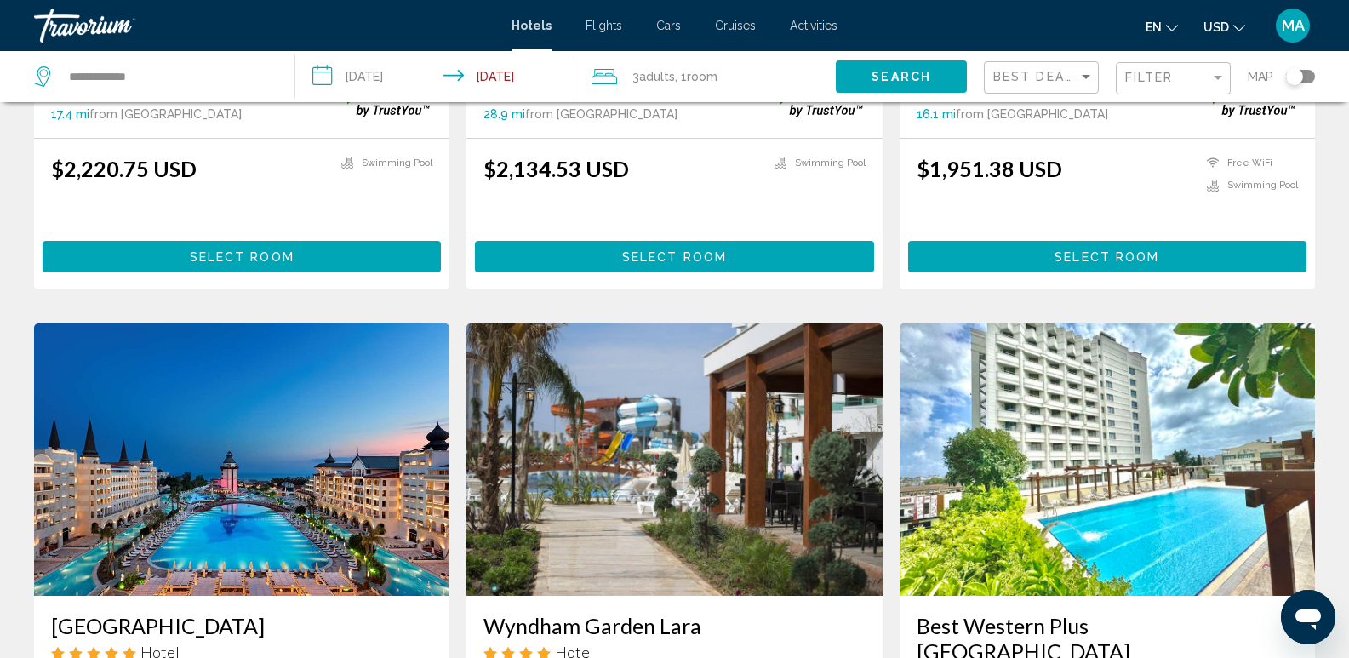
click at [420, 370] on img "Main content" at bounding box center [241, 459] width 415 height 272
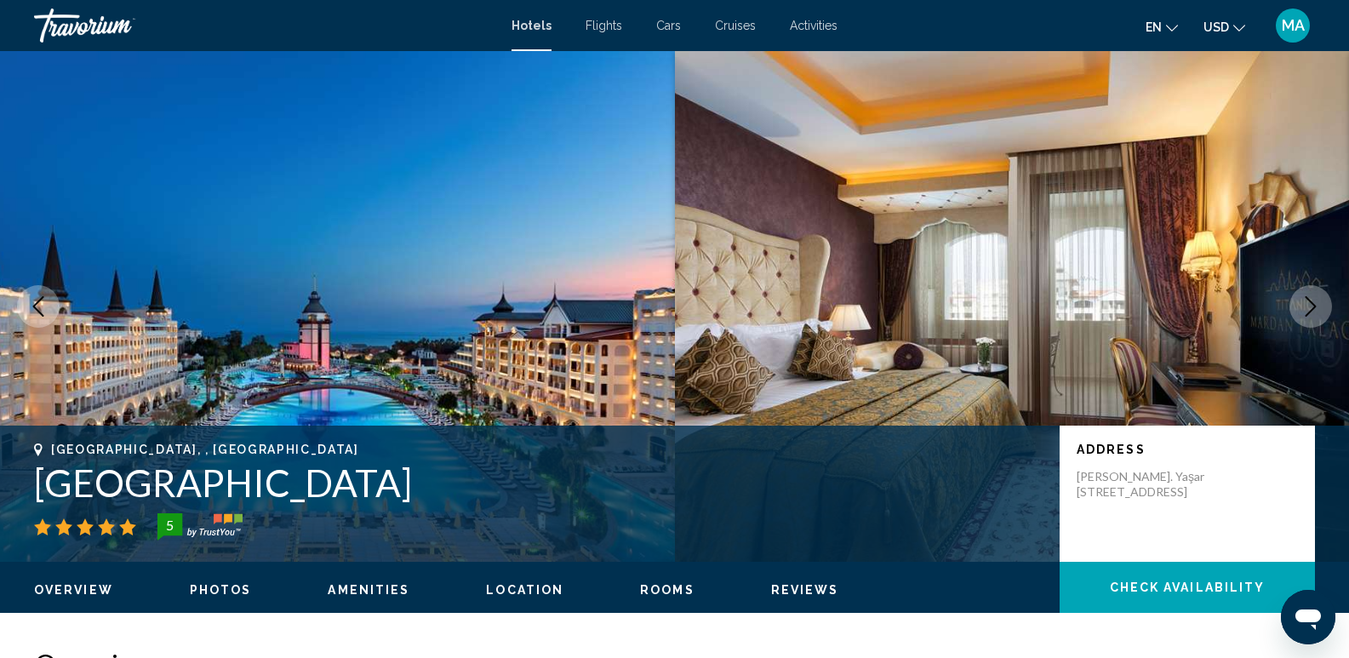
click at [1312, 301] on icon "Next image" at bounding box center [1310, 306] width 20 height 20
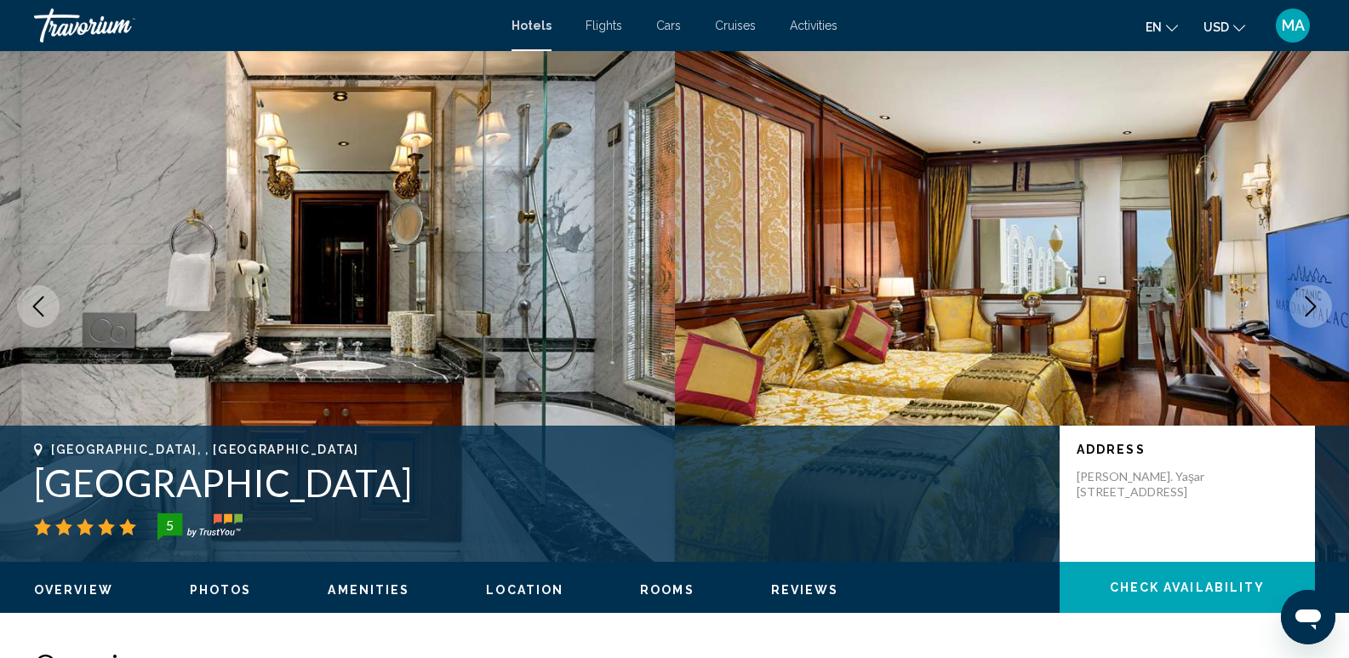
click at [1312, 301] on icon "Next image" at bounding box center [1310, 306] width 20 height 20
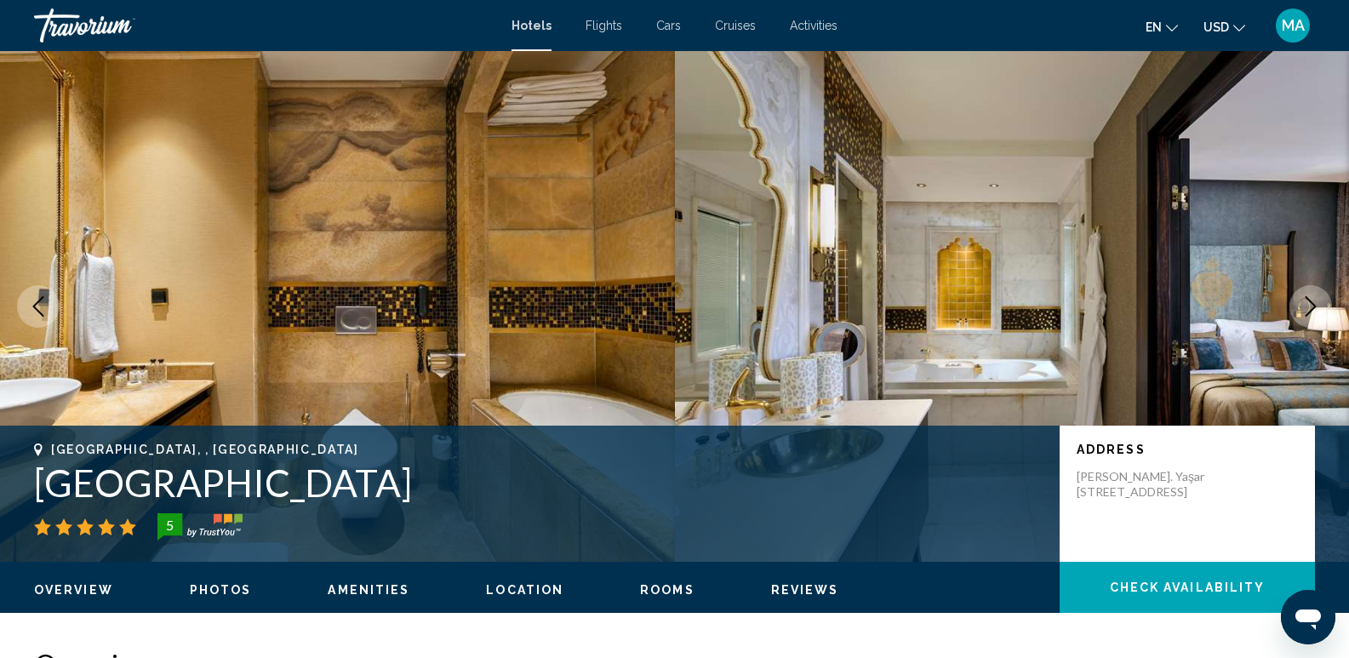
click at [1312, 301] on icon "Next image" at bounding box center [1310, 306] width 20 height 20
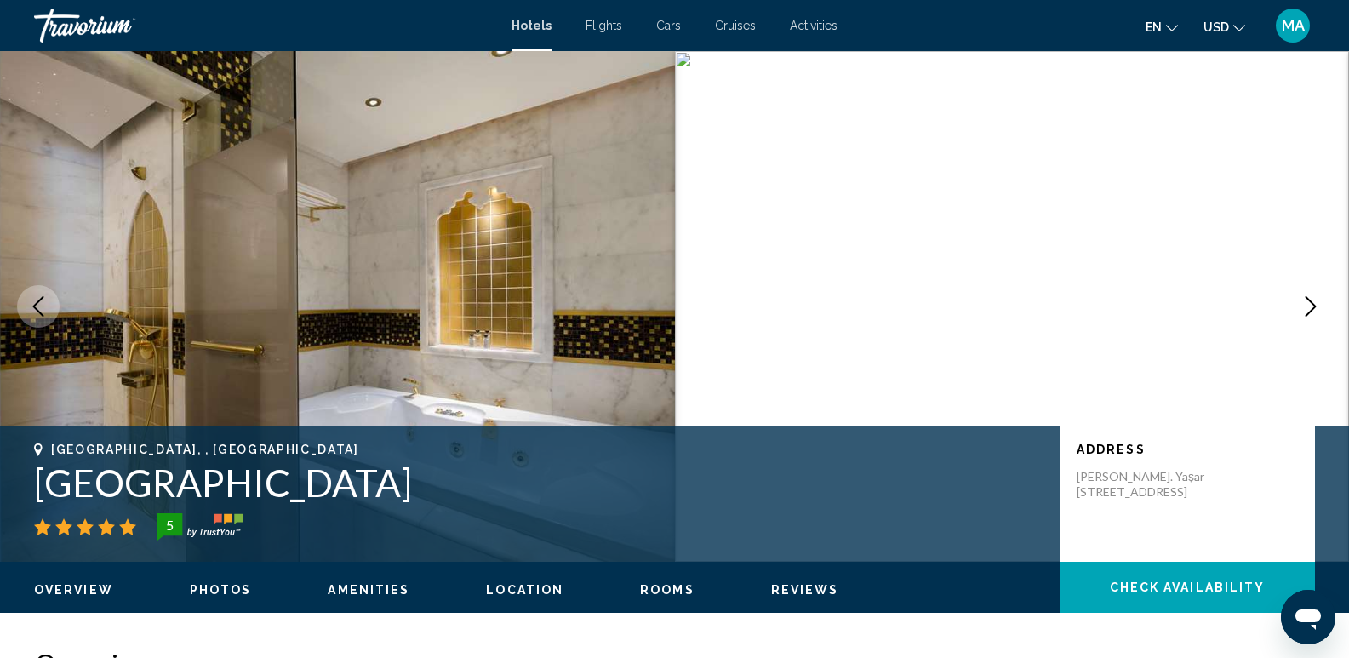
click at [1312, 301] on icon "Next image" at bounding box center [1310, 306] width 20 height 20
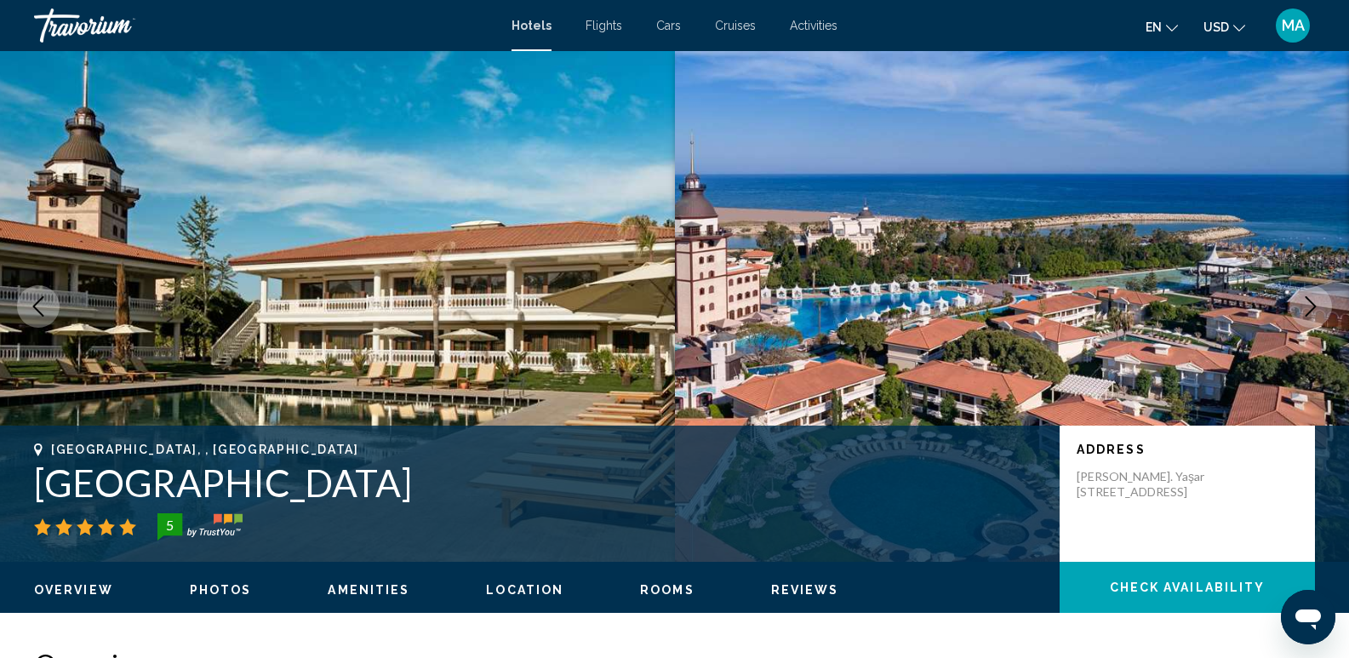
click at [1312, 301] on icon "Next image" at bounding box center [1310, 306] width 20 height 20
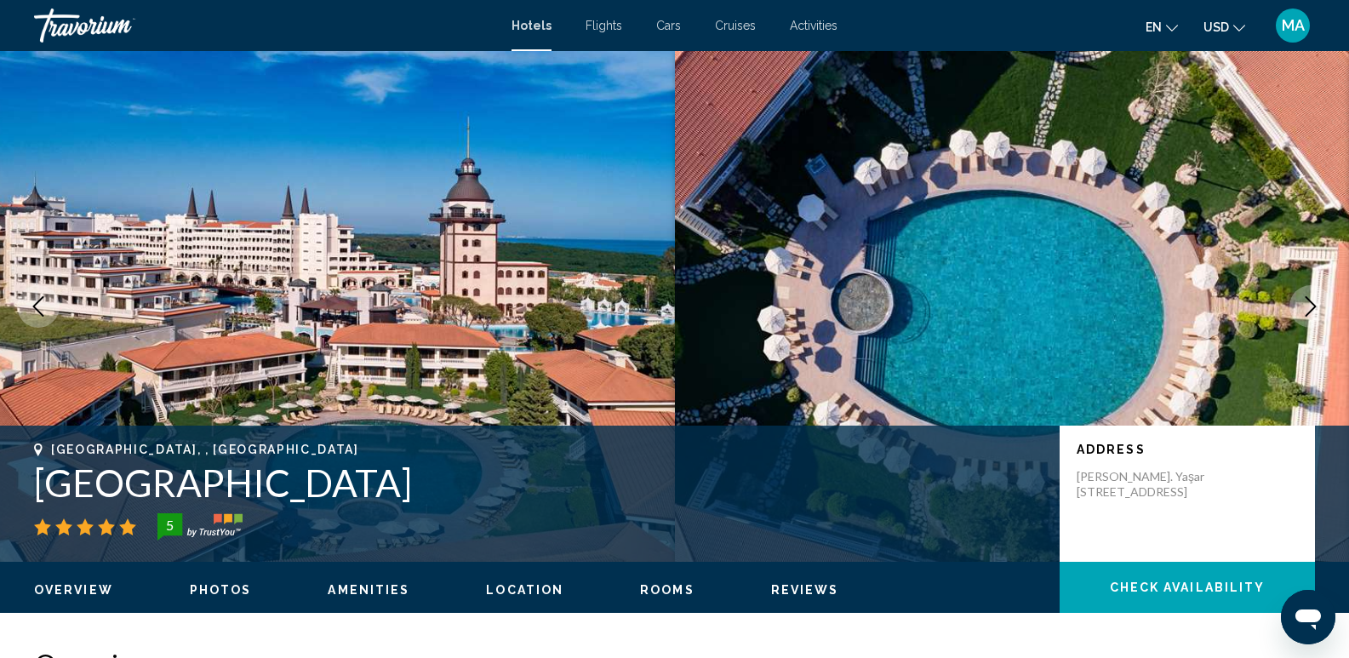
click at [1312, 301] on icon "Next image" at bounding box center [1310, 306] width 20 height 20
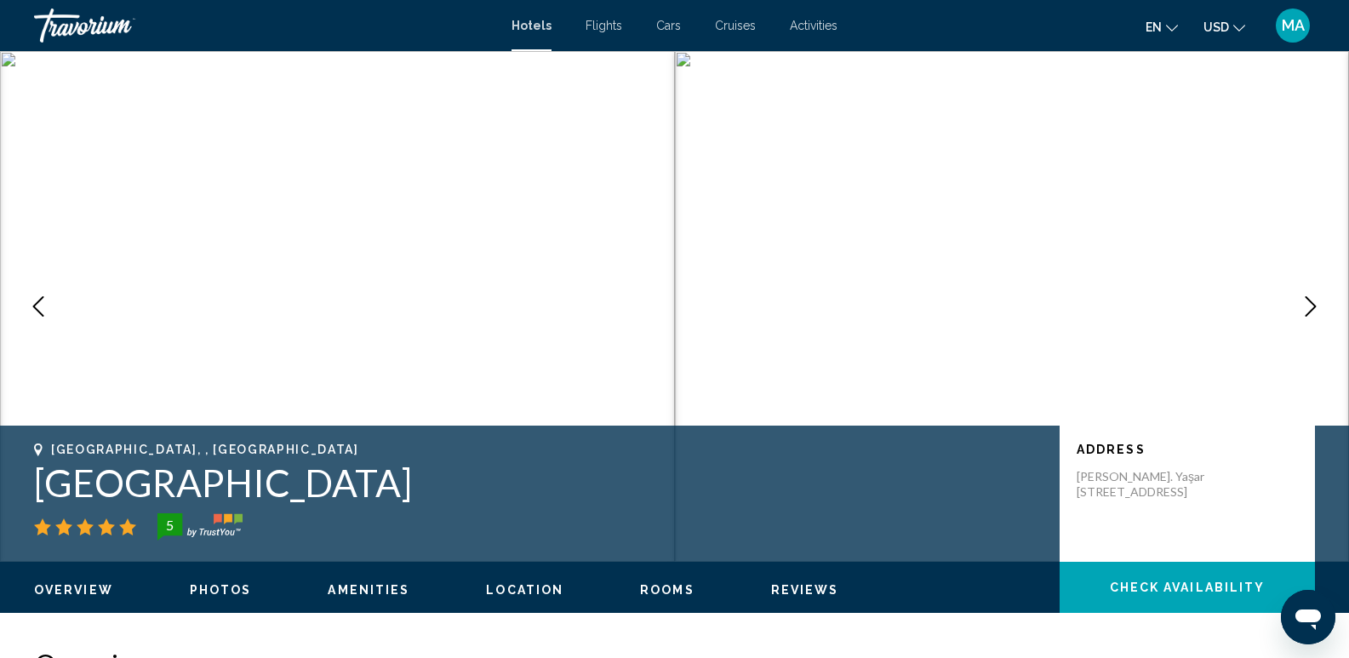
click at [1312, 301] on icon "Next image" at bounding box center [1310, 306] width 20 height 20
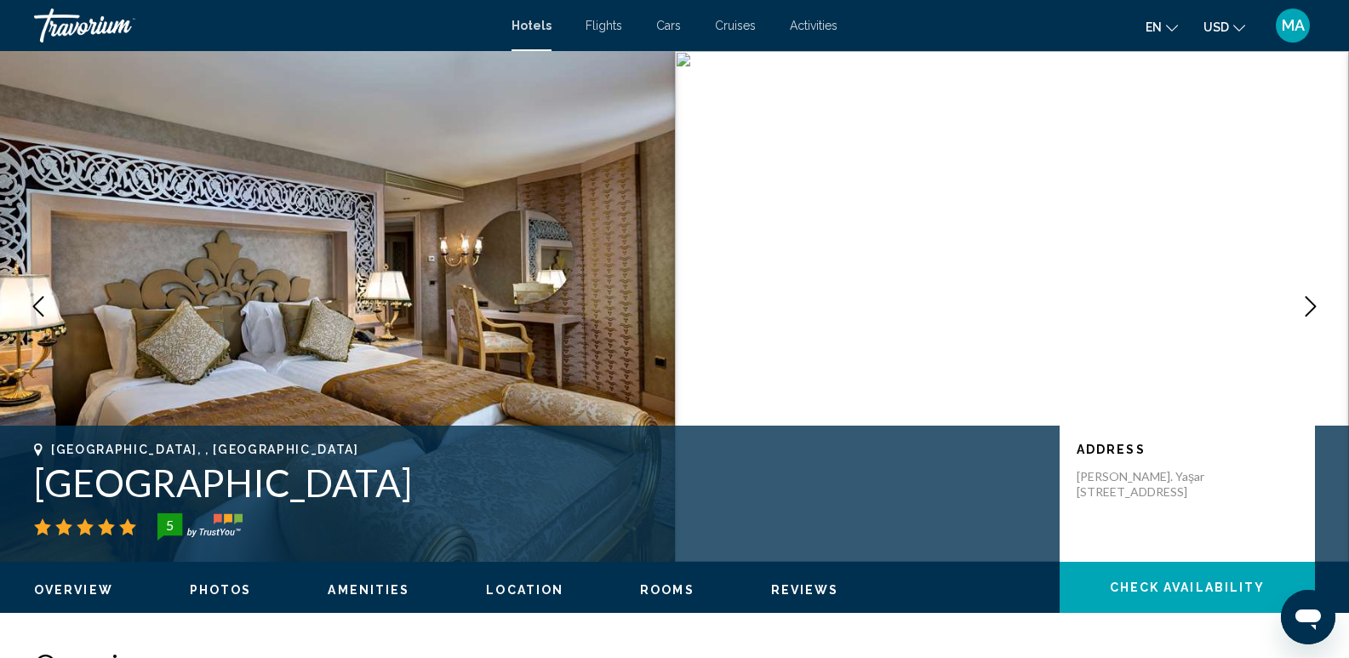
click at [1312, 301] on icon "Next image" at bounding box center [1310, 306] width 20 height 20
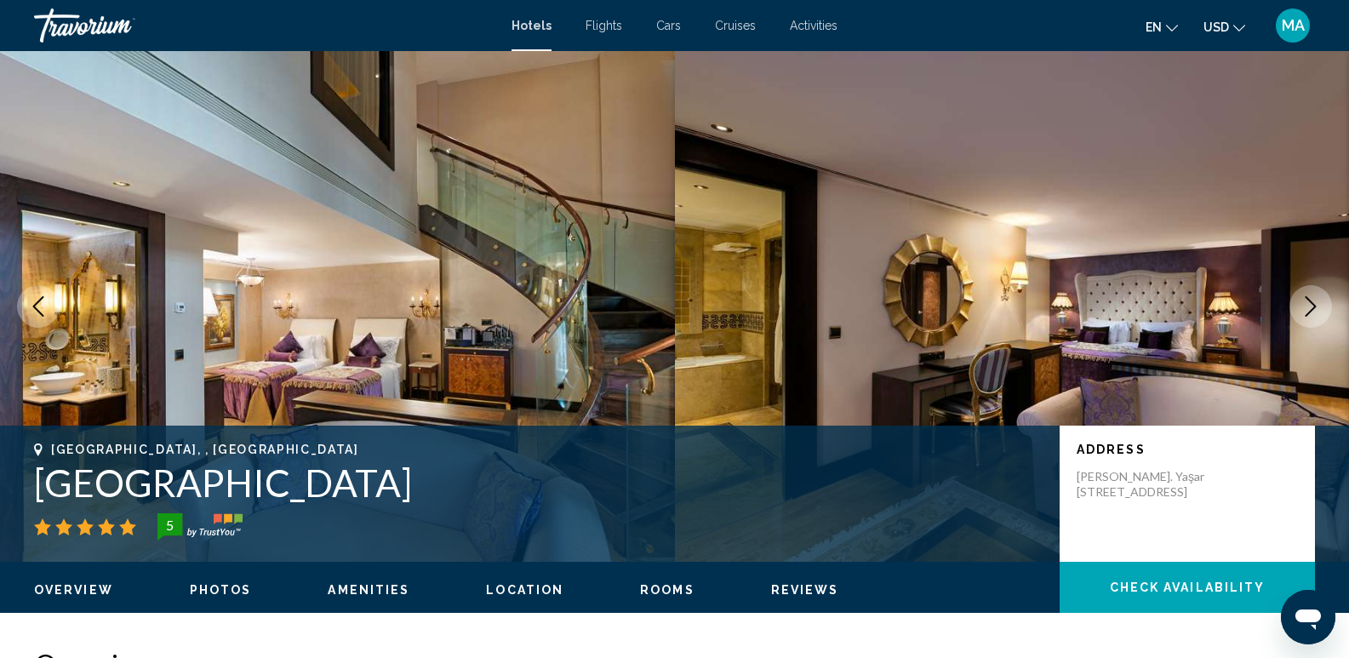
click at [1312, 301] on icon "Next image" at bounding box center [1310, 306] width 20 height 20
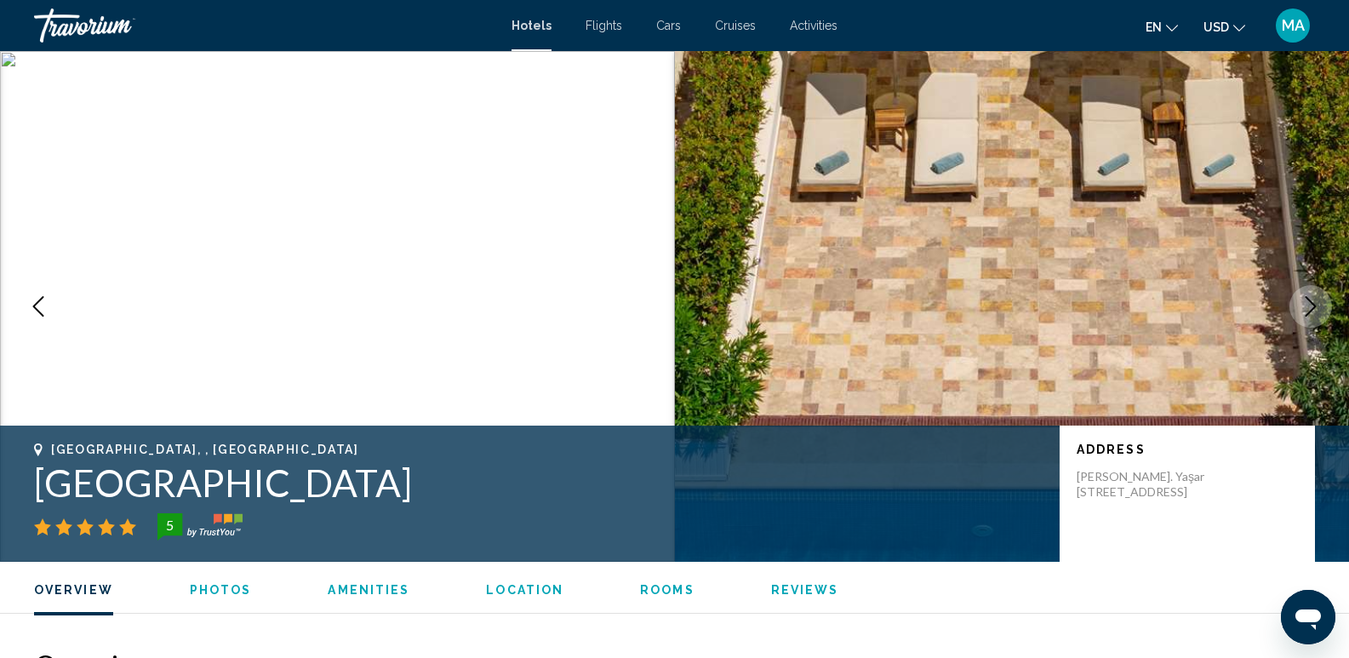
scroll to position [576, 0]
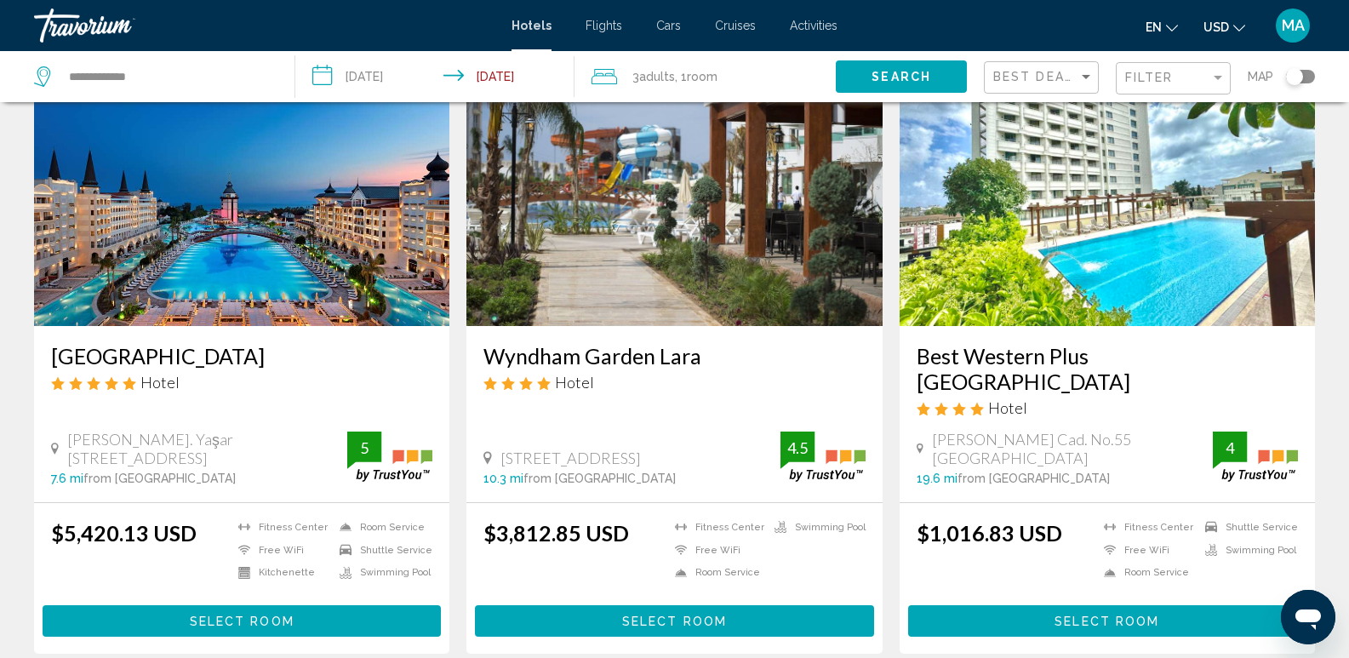
scroll to position [2128, 0]
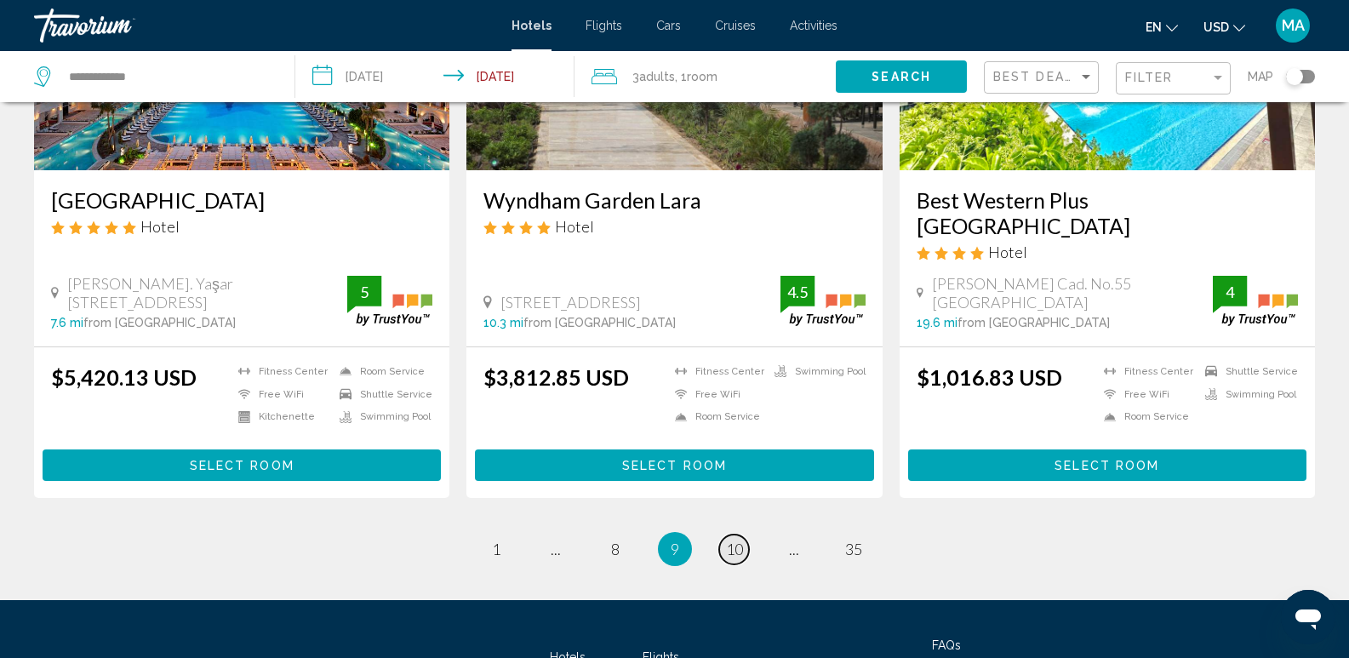
click at [732, 540] on span "10" at bounding box center [734, 549] width 17 height 19
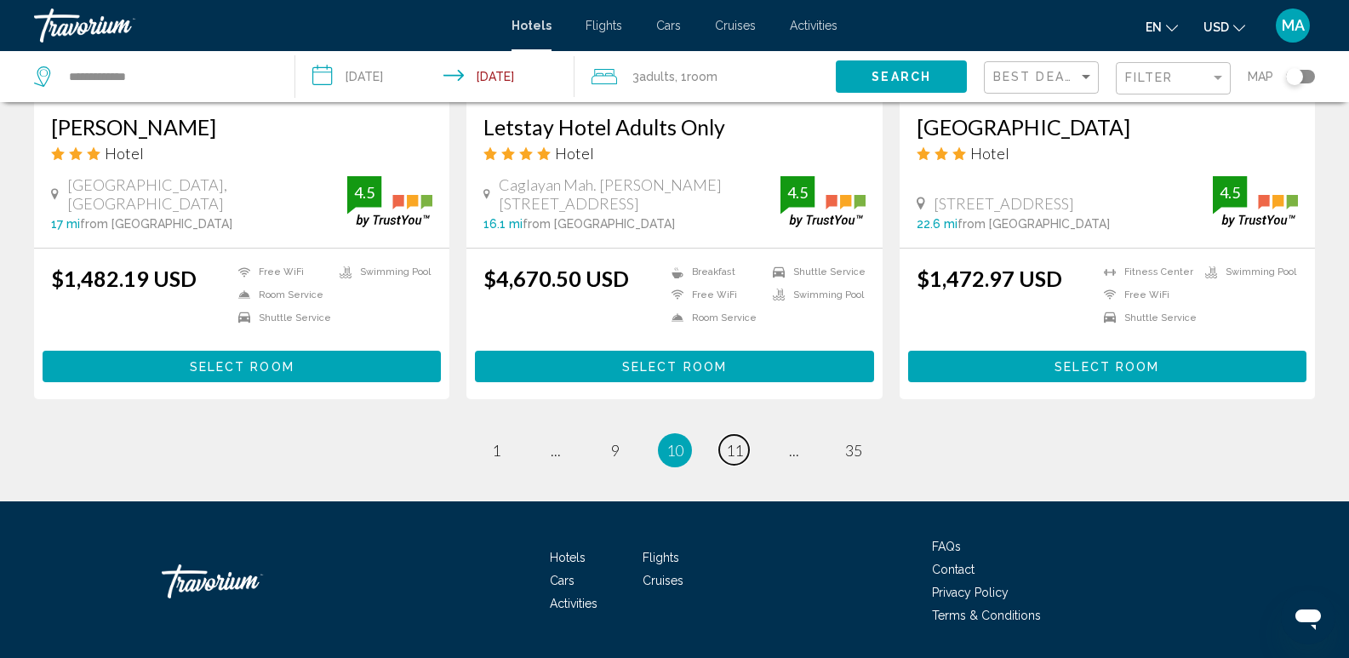
scroll to position [2214, 0]
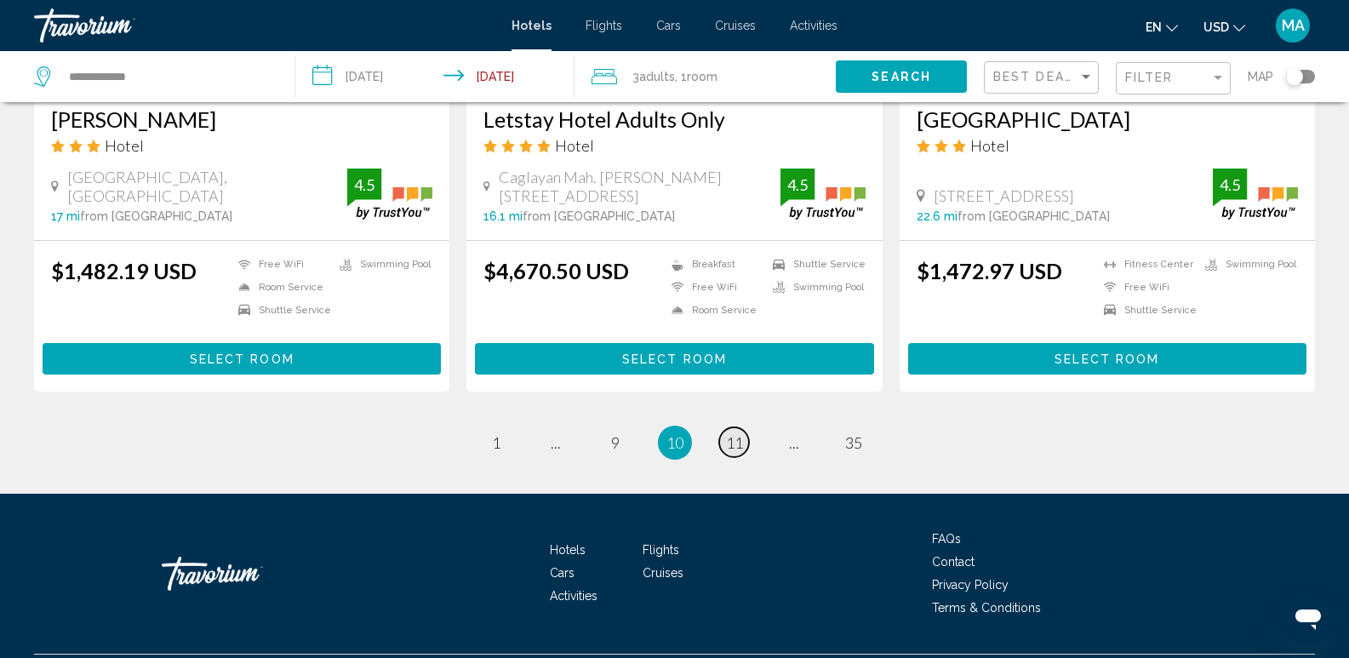
click at [729, 433] on span "11" at bounding box center [734, 442] width 17 height 19
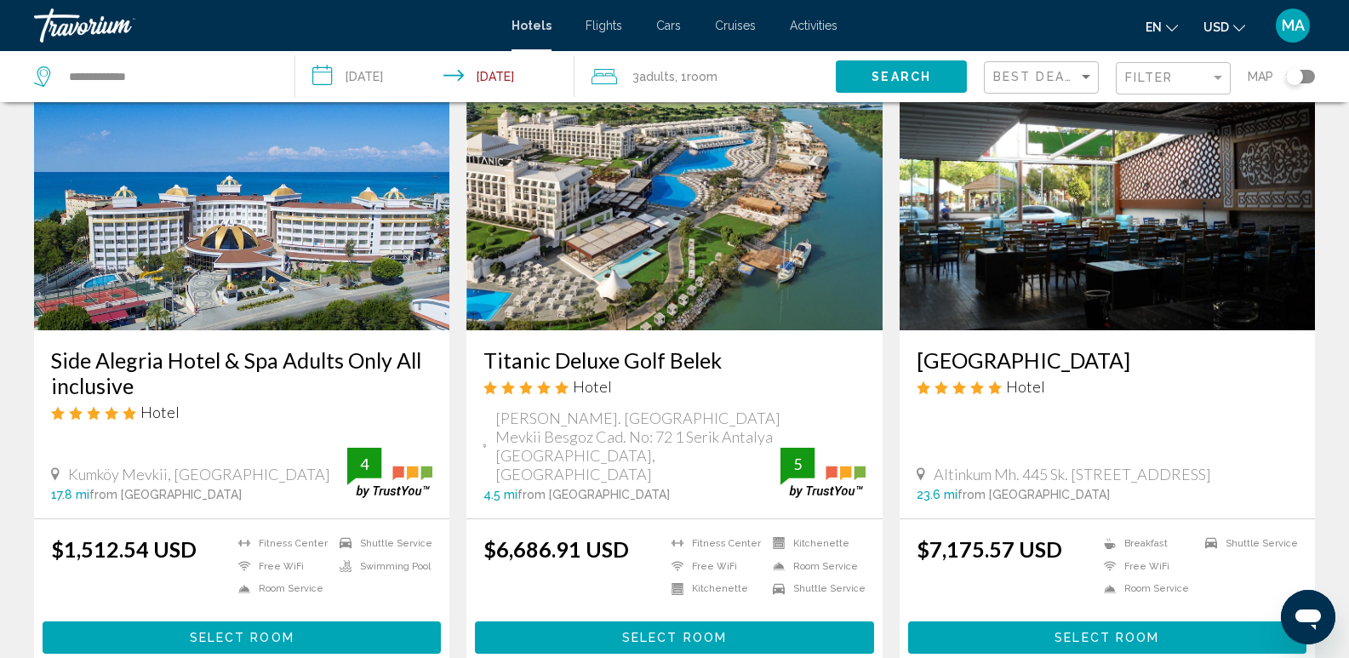
scroll to position [1362, 0]
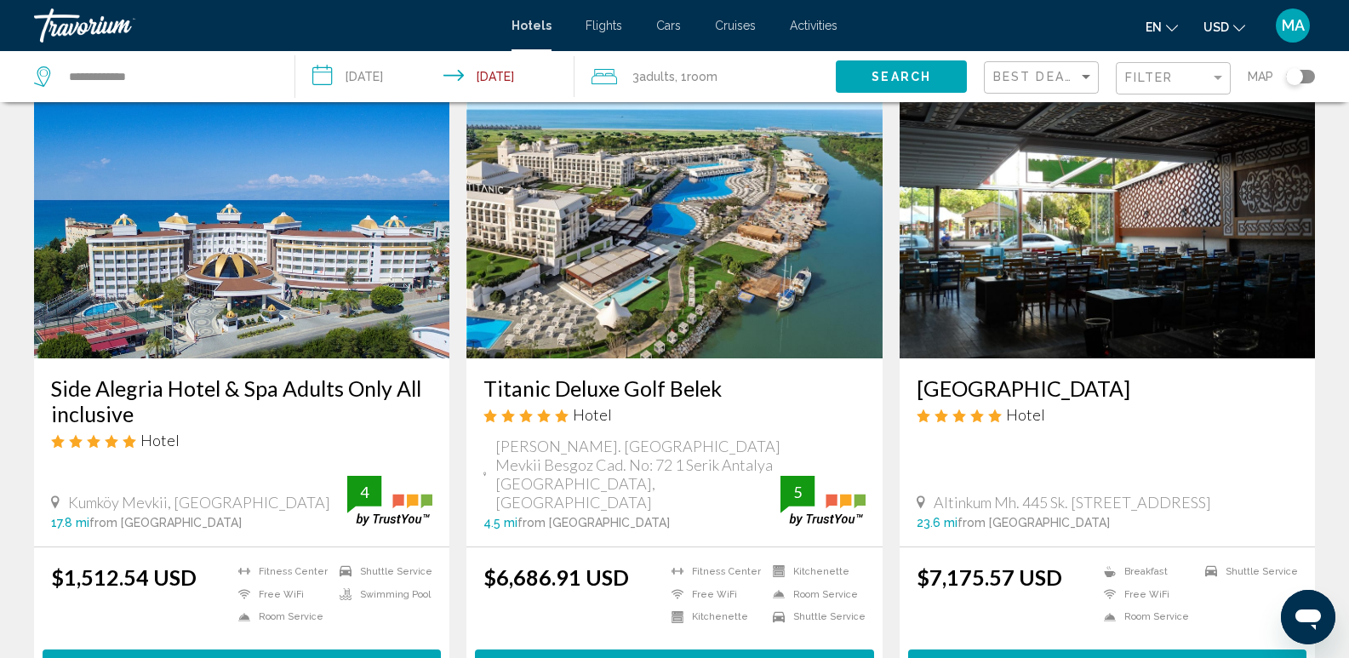
click at [634, 253] on img "Main content" at bounding box center [673, 222] width 415 height 272
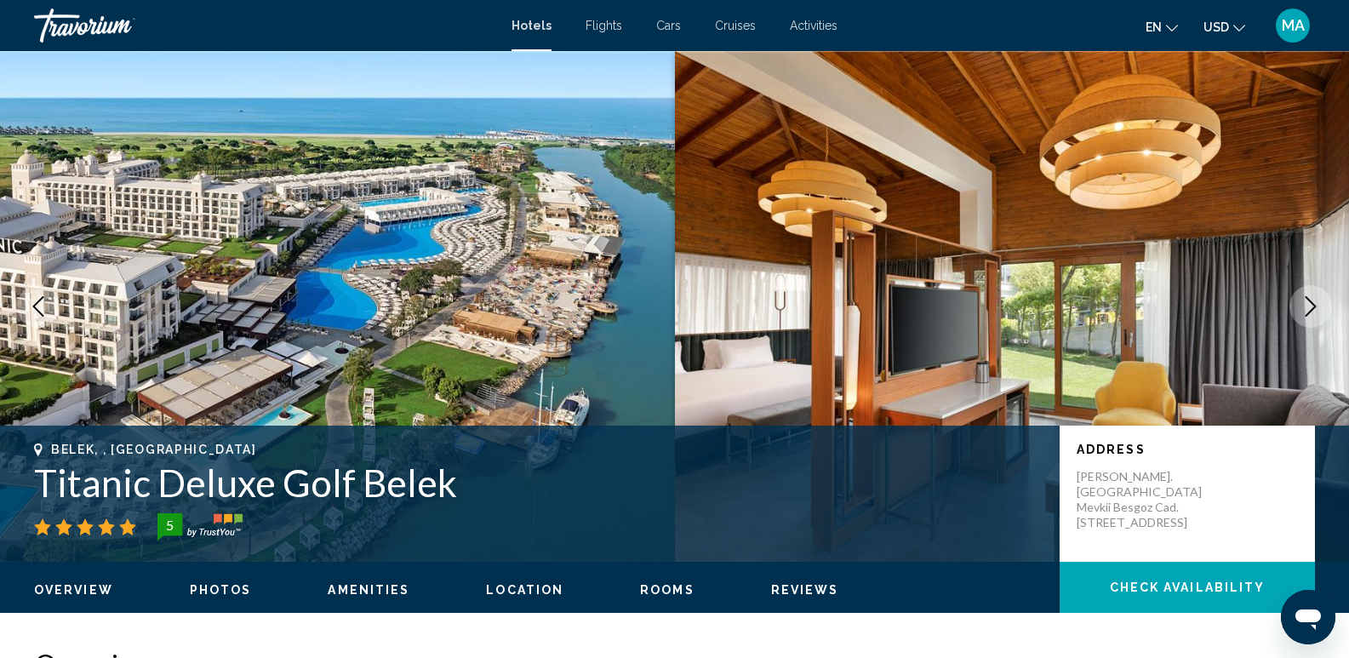
click at [1312, 303] on icon "Next image" at bounding box center [1311, 306] width 11 height 20
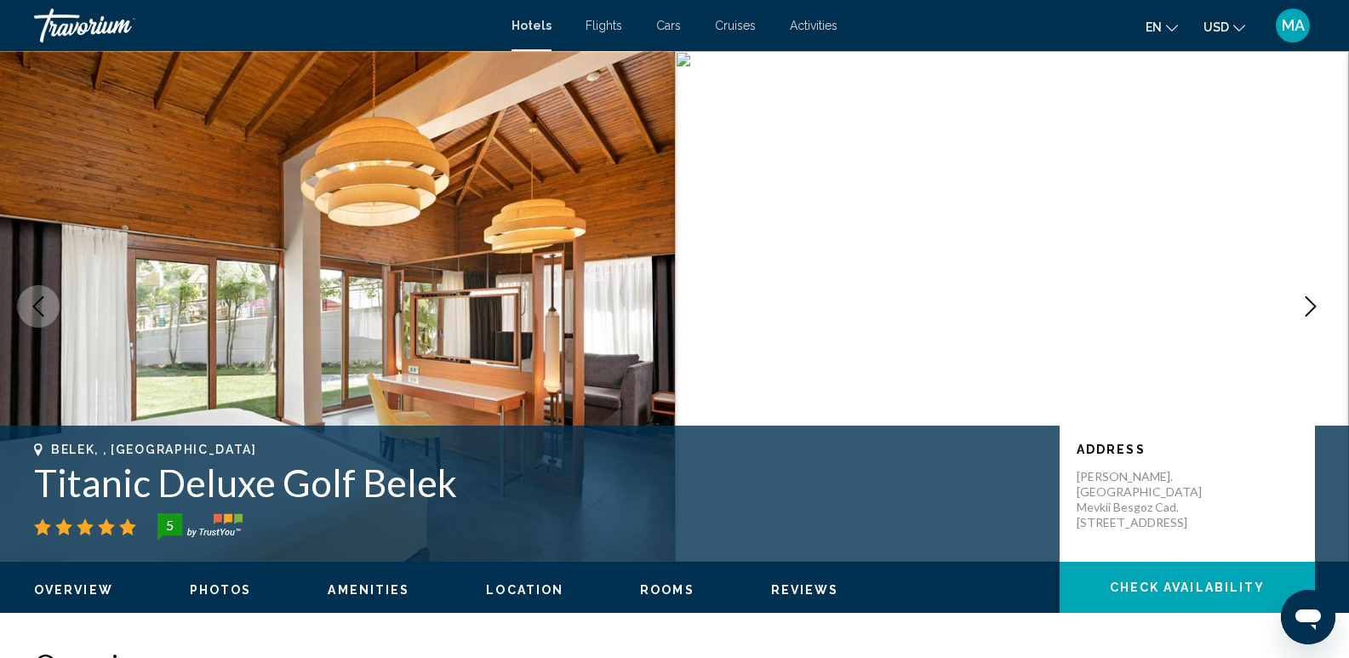
click at [1312, 303] on icon "Next image" at bounding box center [1311, 306] width 11 height 20
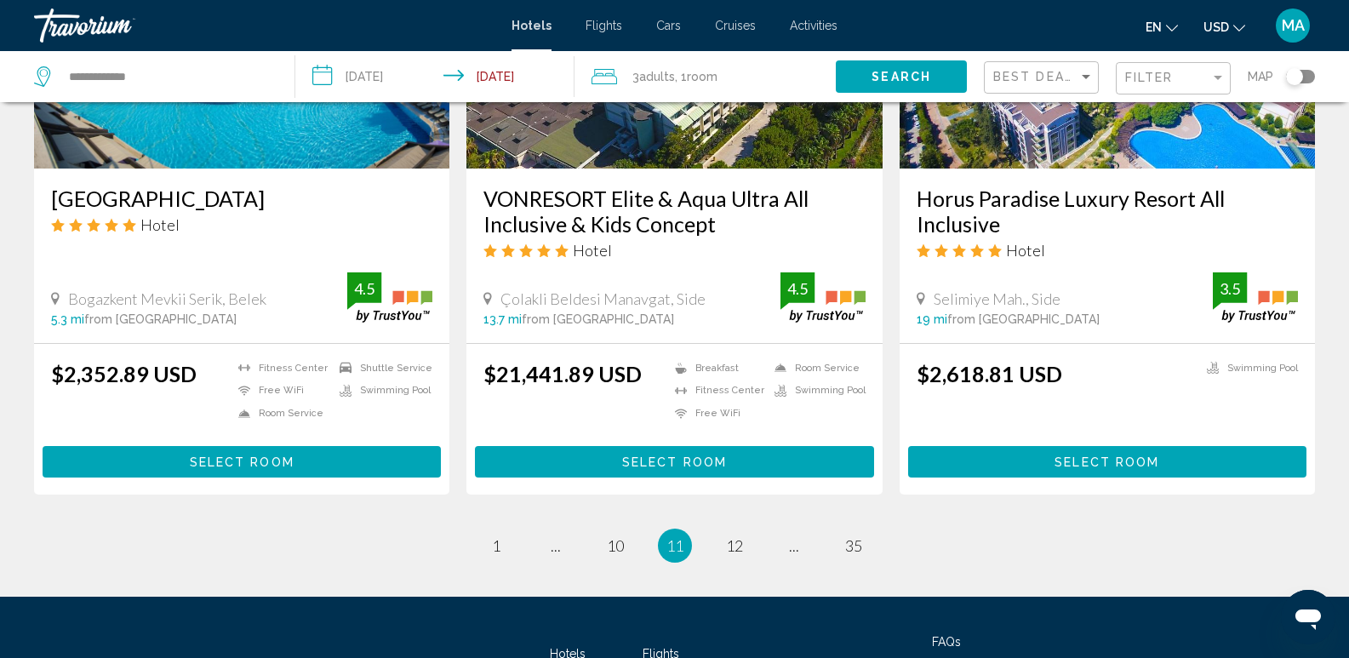
scroll to position [2213, 0]
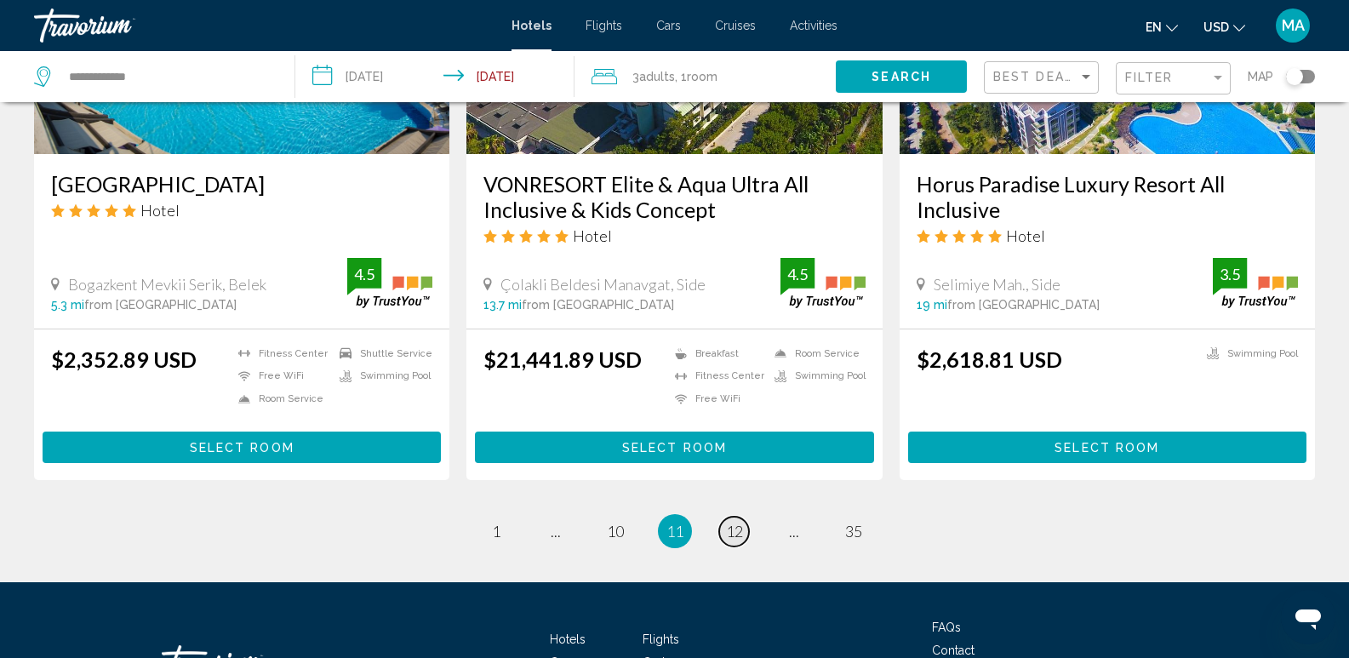
click at [739, 522] on span "12" at bounding box center [734, 531] width 17 height 19
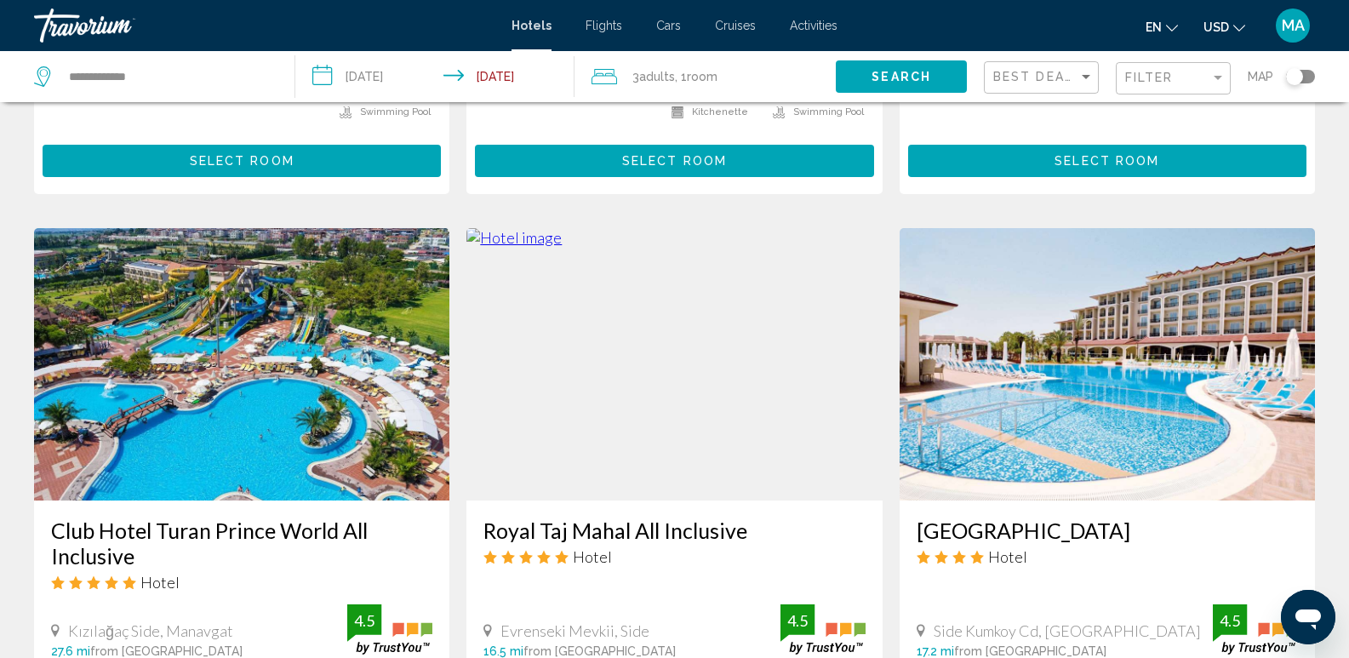
scroll to position [1787, 0]
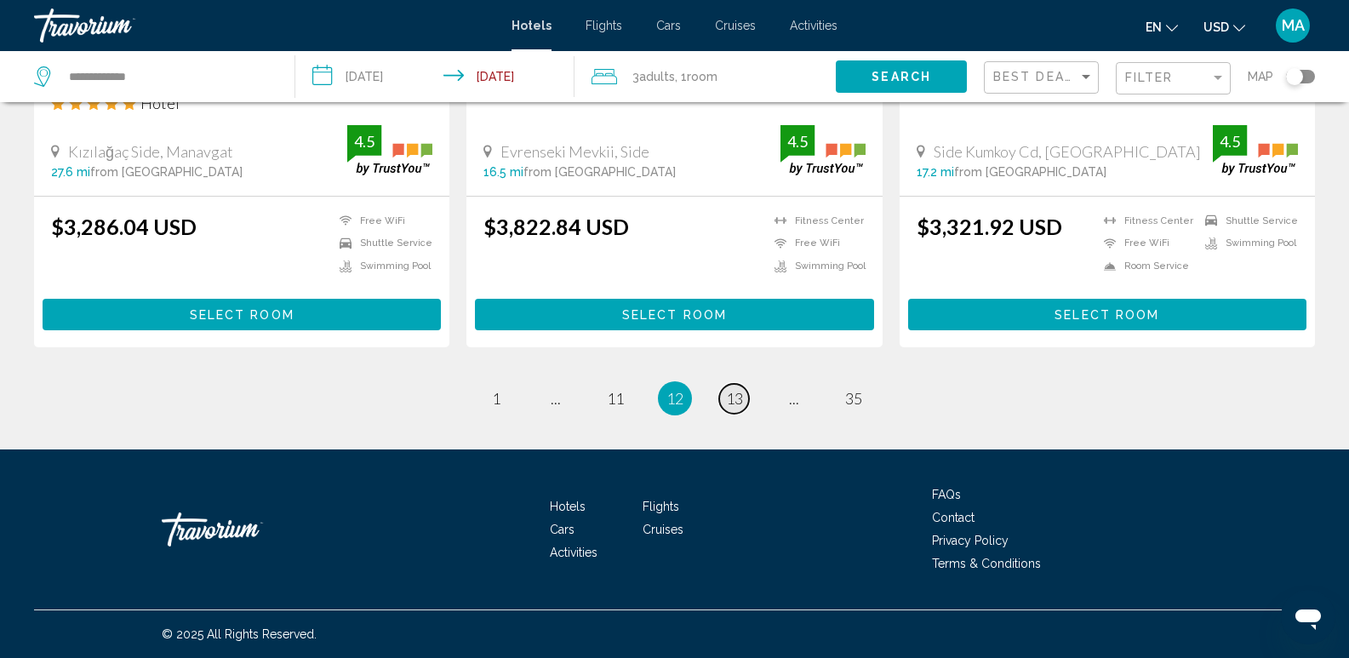
click at [735, 397] on span "13" at bounding box center [734, 398] width 17 height 19
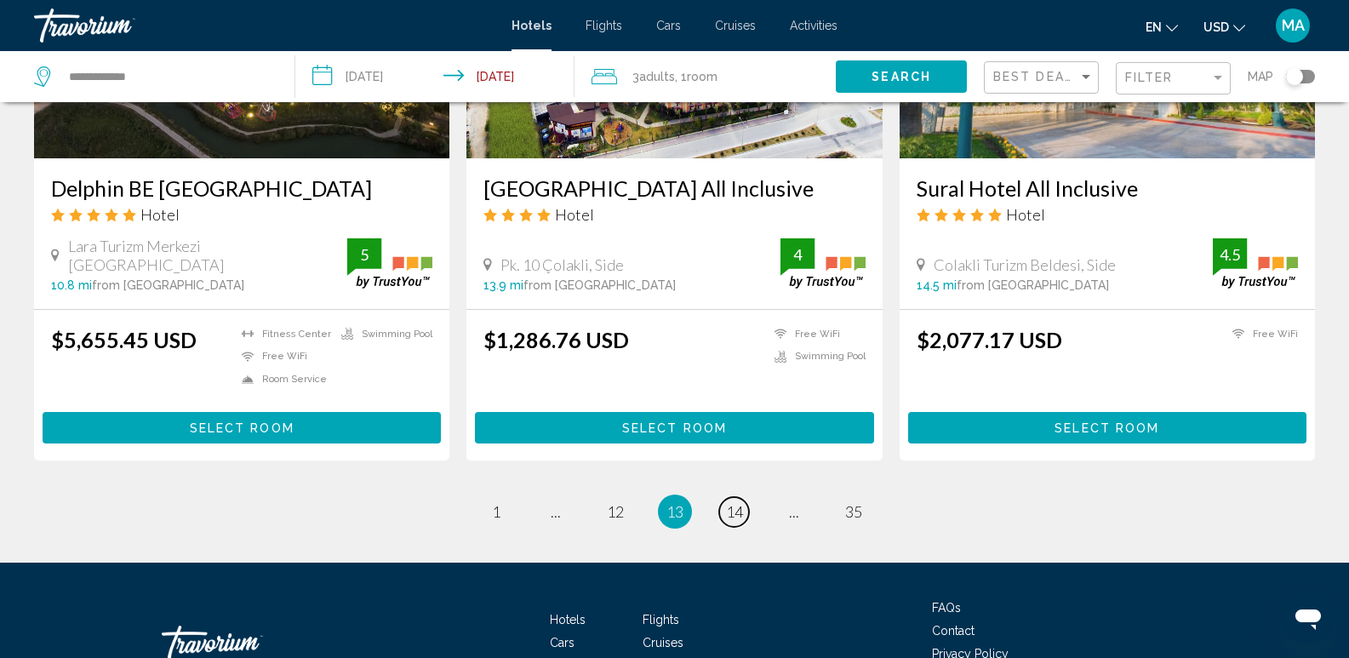
scroll to position [2128, 0]
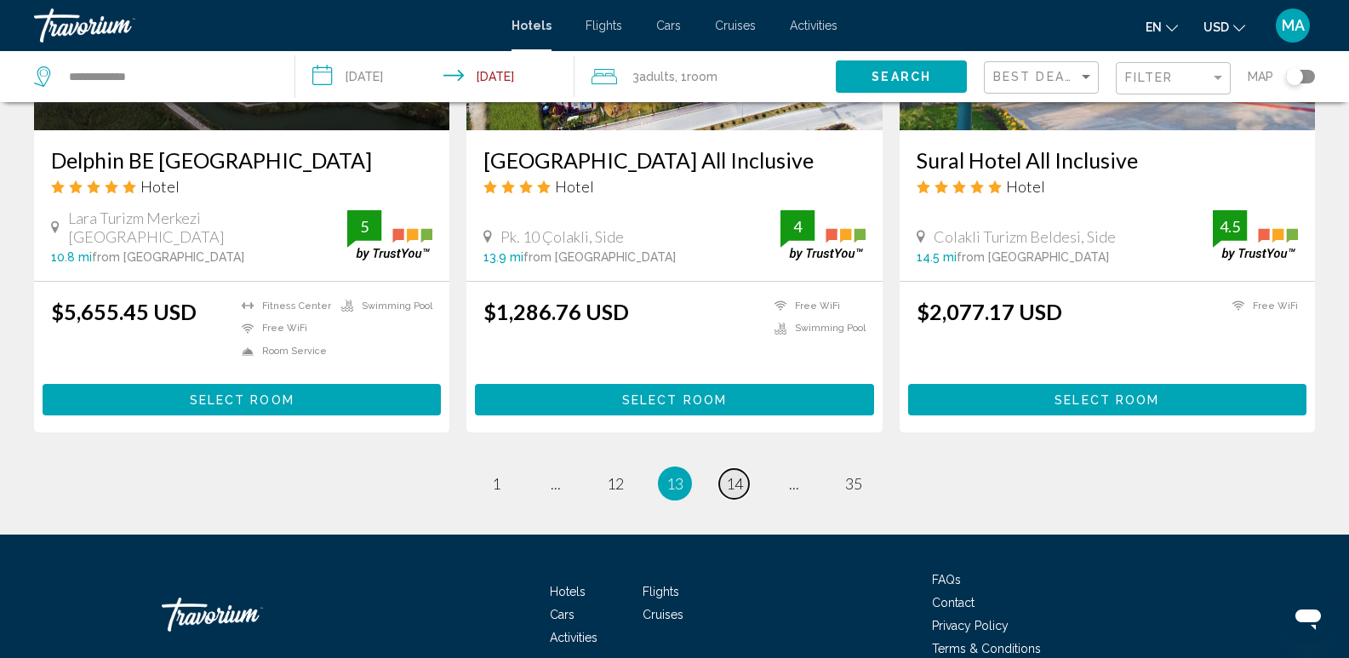
click at [731, 477] on span "14" at bounding box center [734, 483] width 17 height 19
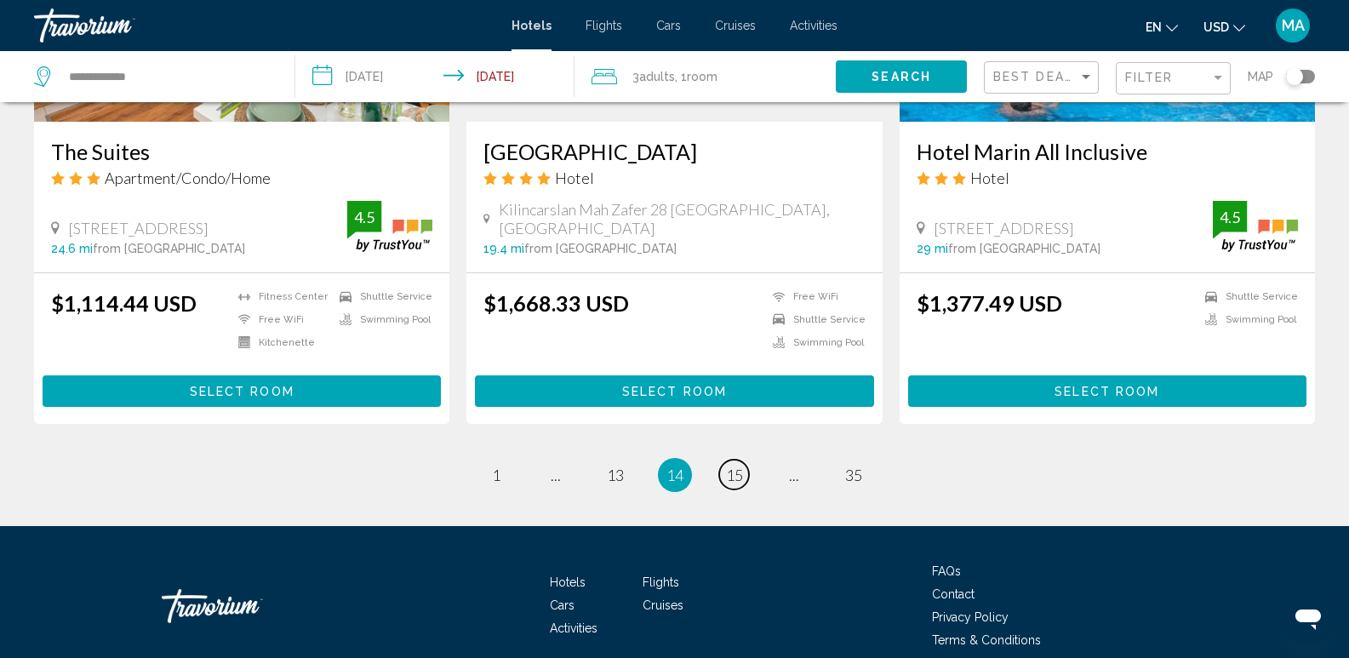
scroll to position [2213, 0]
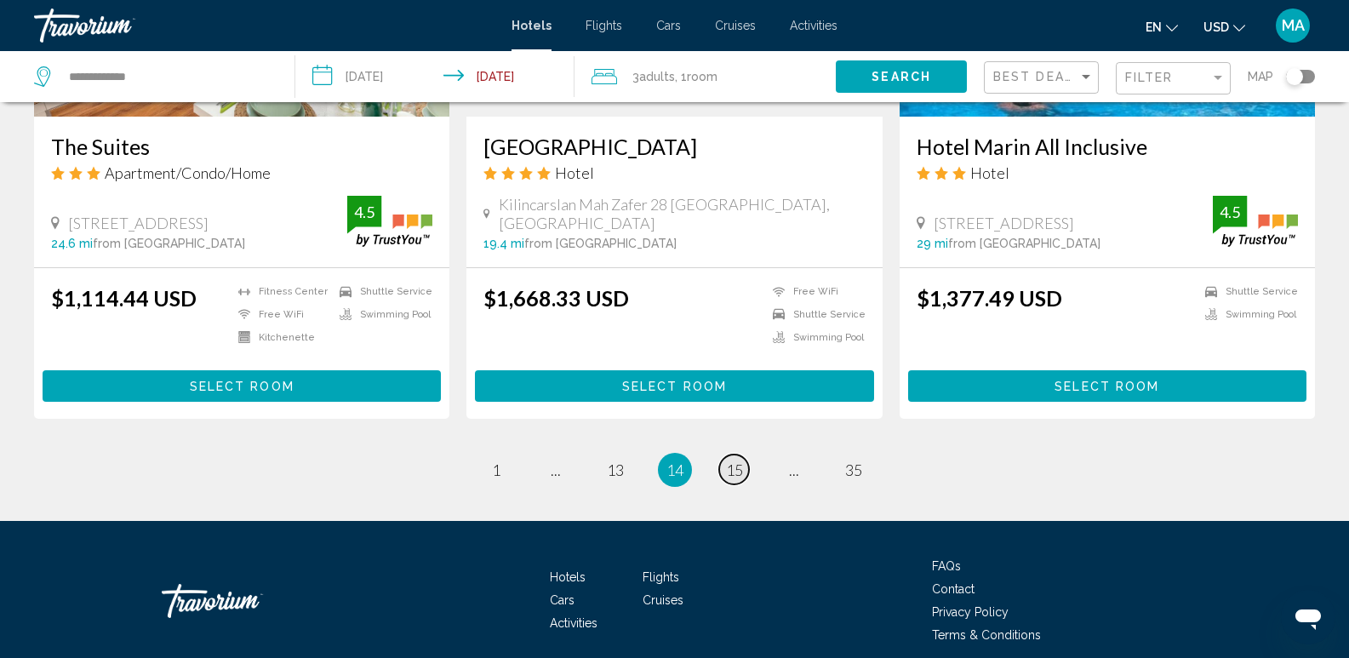
click at [731, 460] on span "15" at bounding box center [734, 469] width 17 height 19
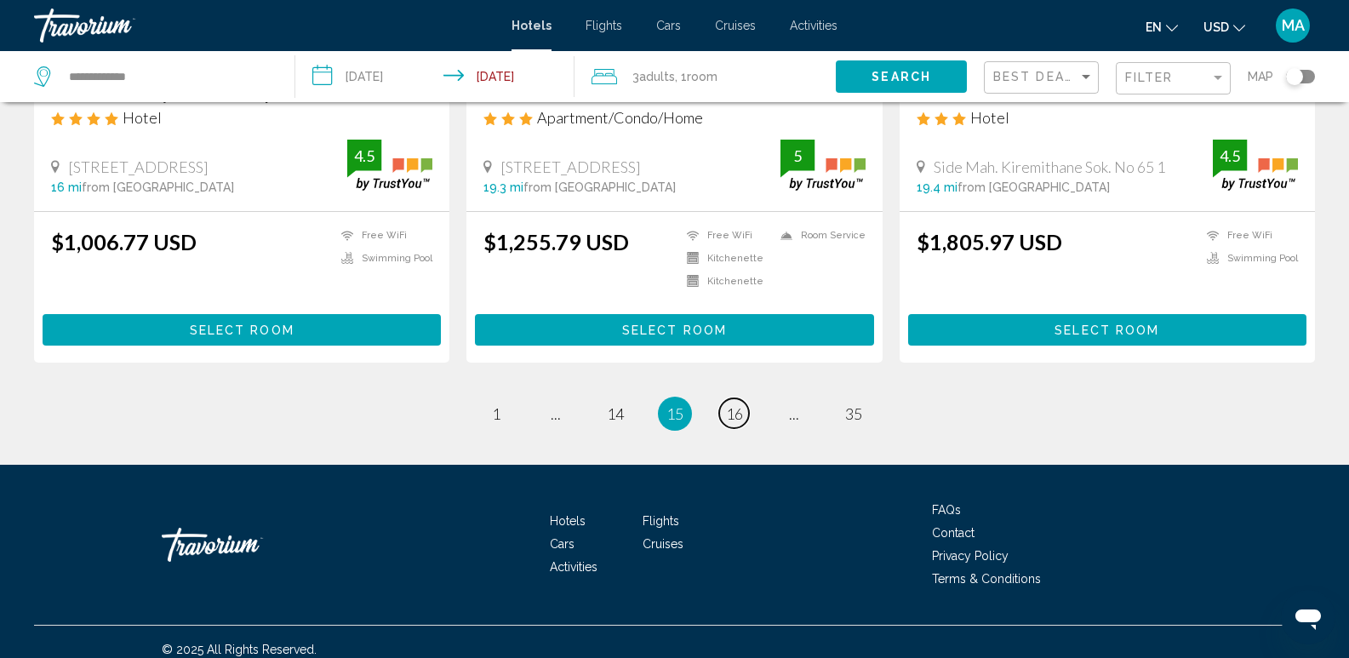
scroll to position [2213, 0]
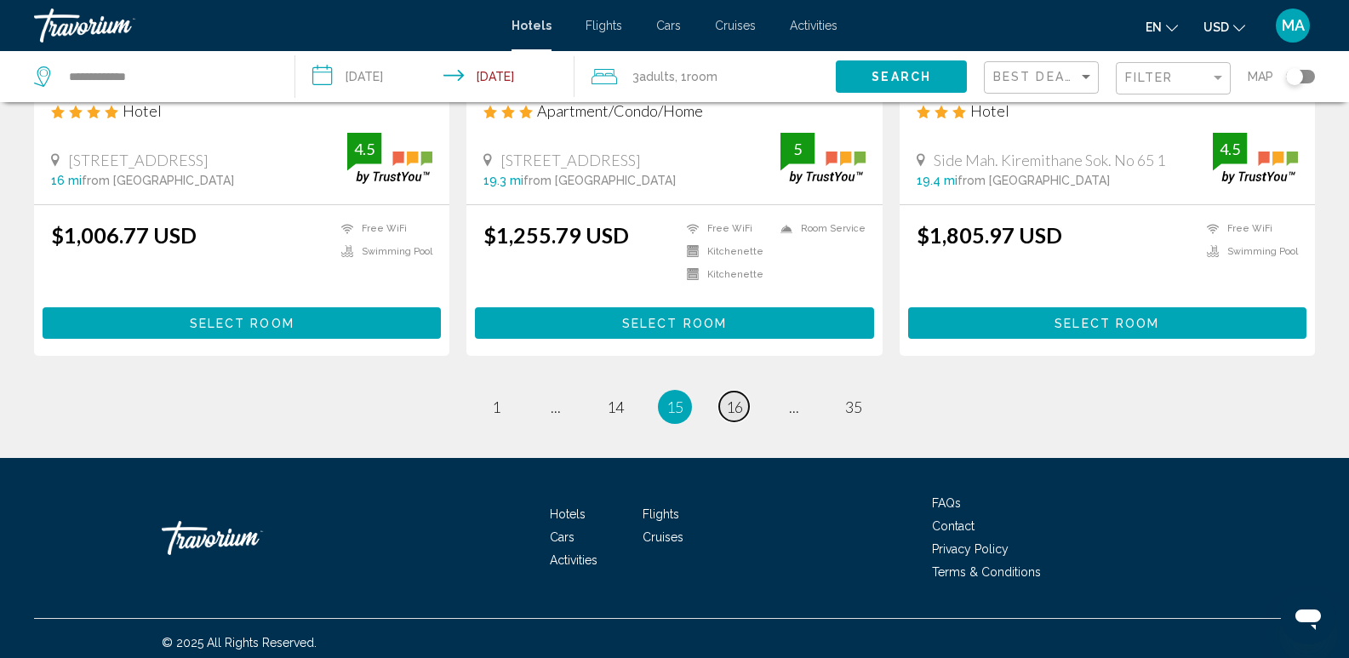
click at [729, 401] on span "16" at bounding box center [734, 406] width 17 height 19
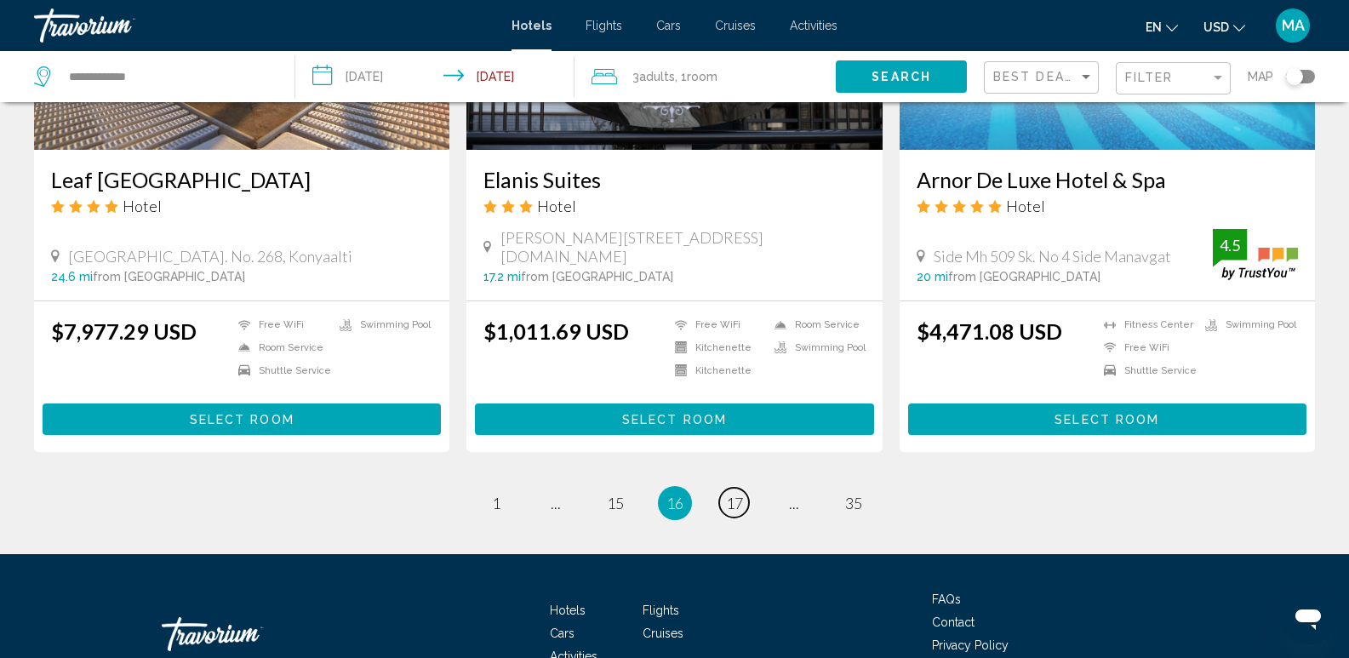
scroll to position [2128, 0]
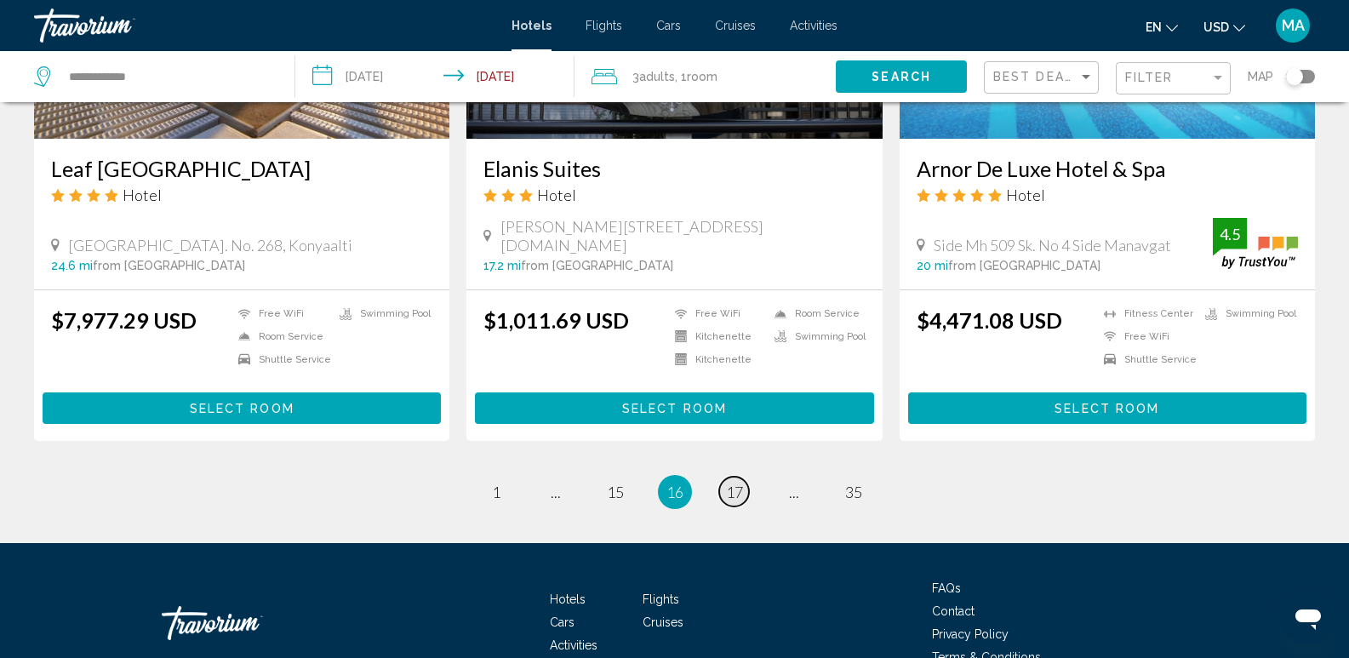
click at [729, 483] on span "17" at bounding box center [734, 492] width 17 height 19
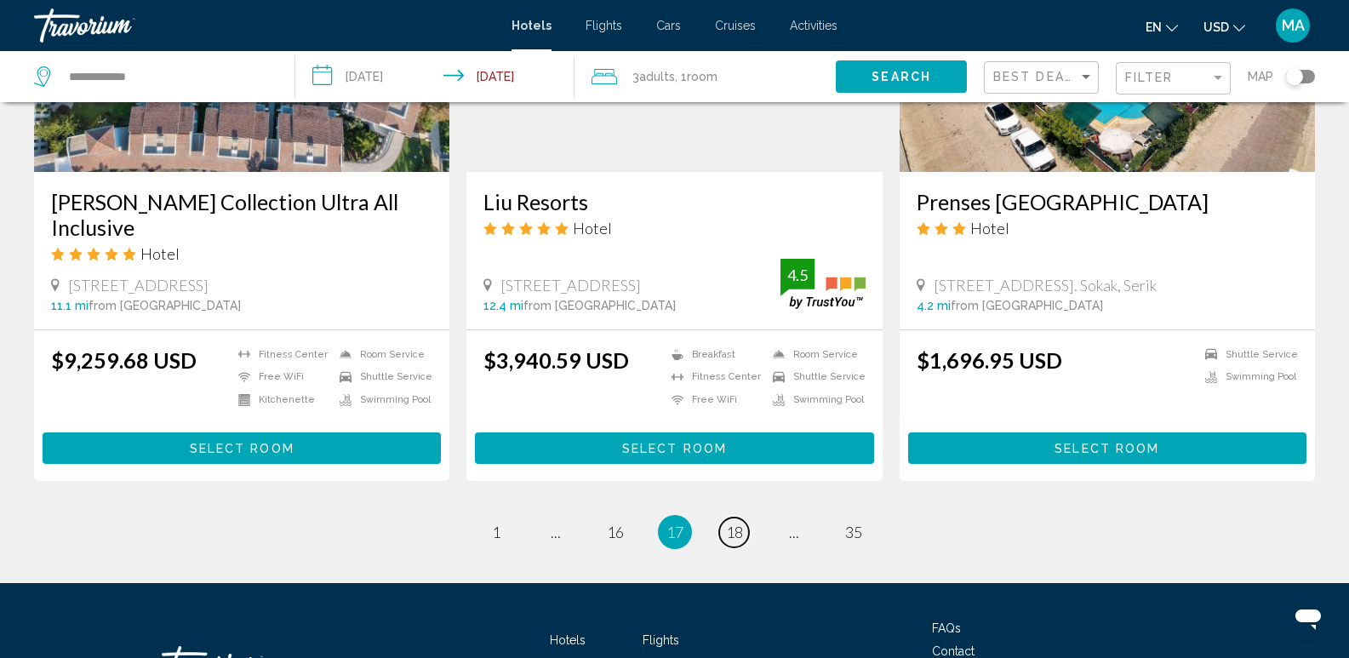
scroll to position [2213, 0]
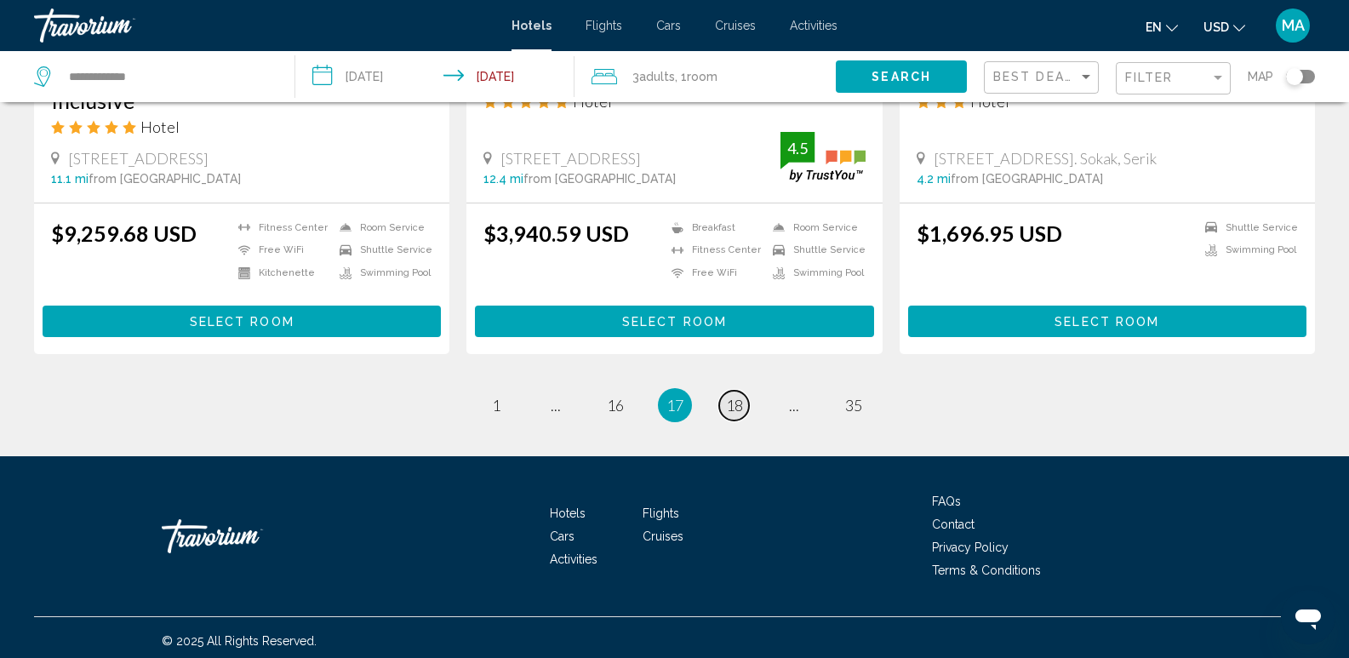
click at [740, 396] on span "18" at bounding box center [734, 405] width 17 height 19
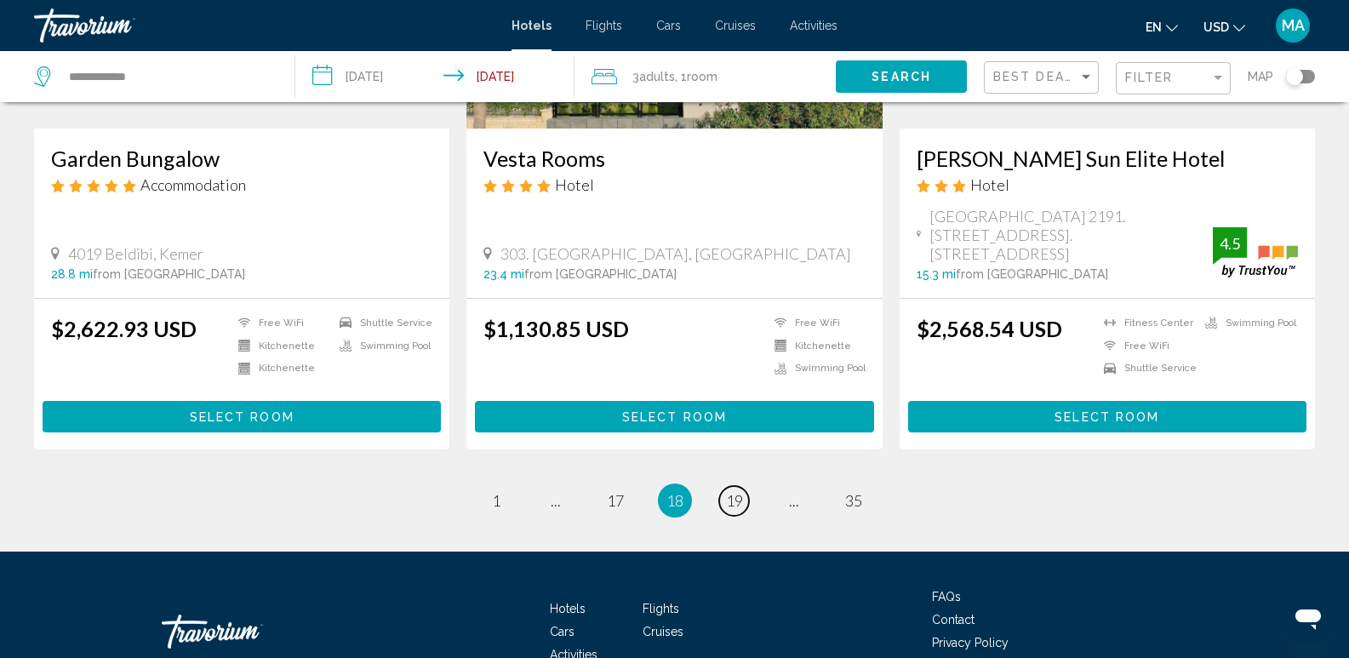
scroll to position [2128, 0]
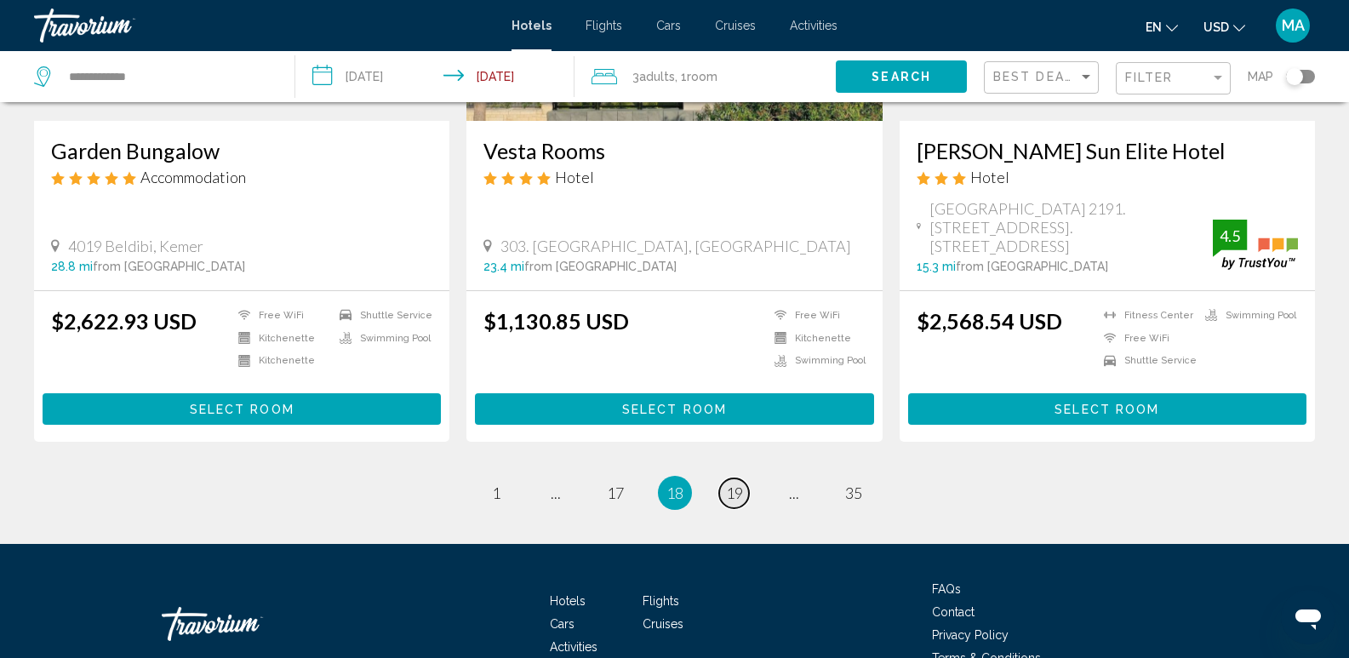
click at [729, 497] on span "19" at bounding box center [734, 492] width 17 height 19
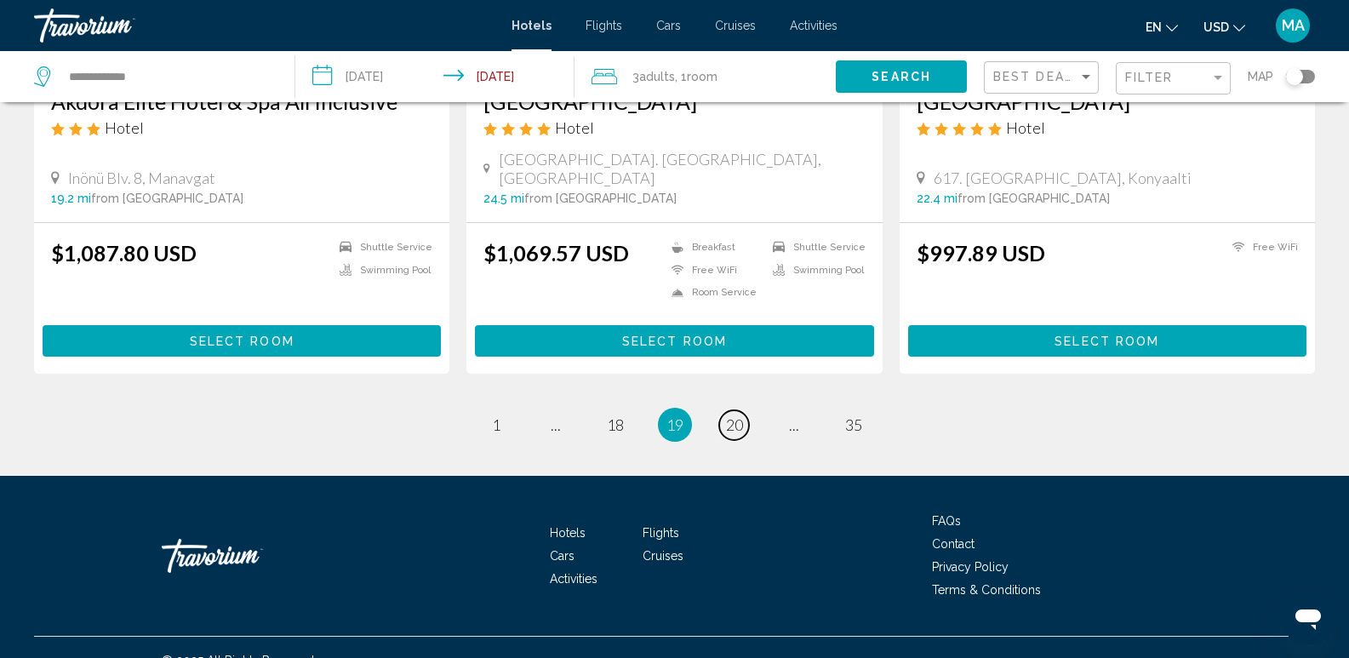
scroll to position [2159, 0]
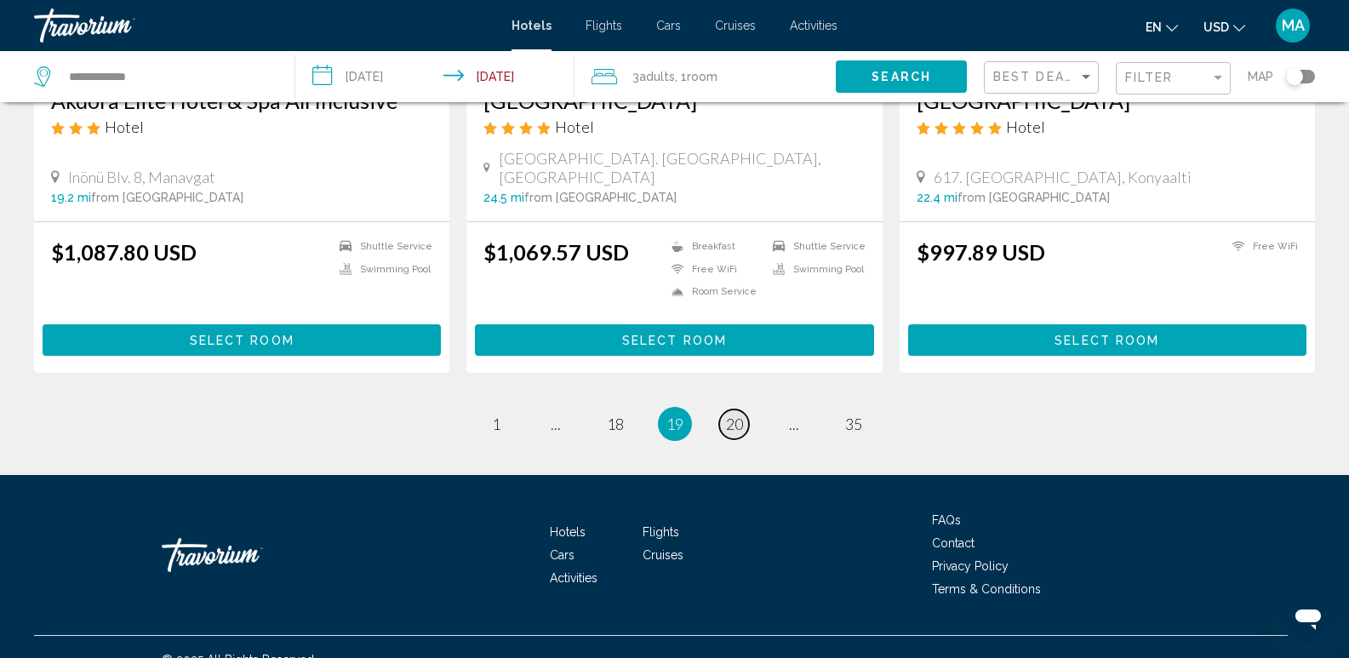
click at [742, 414] on span "20" at bounding box center [734, 423] width 17 height 19
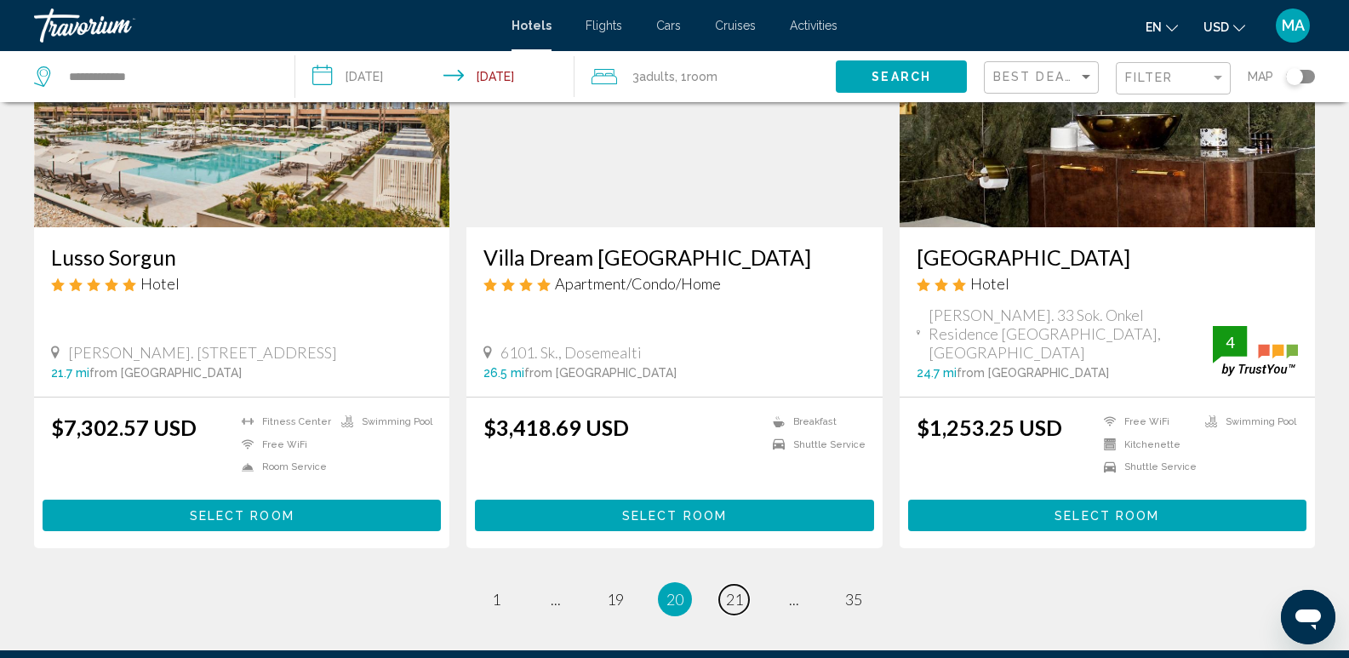
scroll to position [2210, 0]
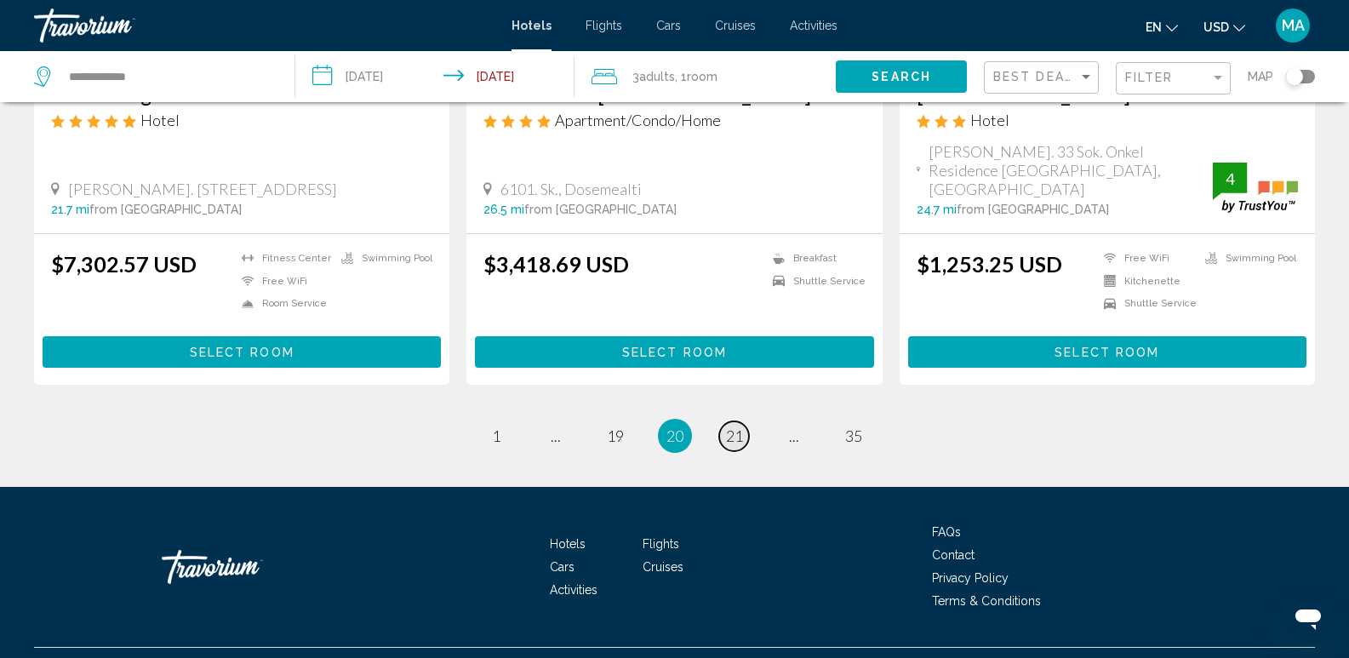
click at [739, 426] on span "21" at bounding box center [734, 435] width 17 height 19
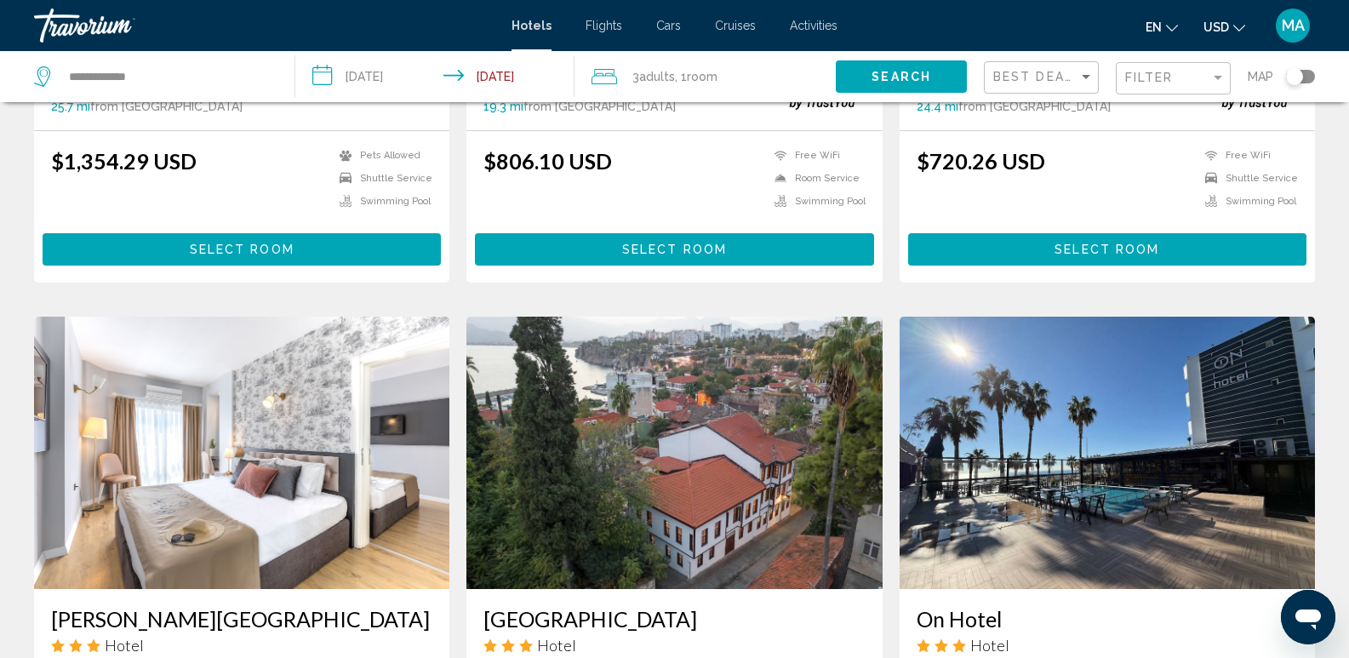
scroll to position [1106, 0]
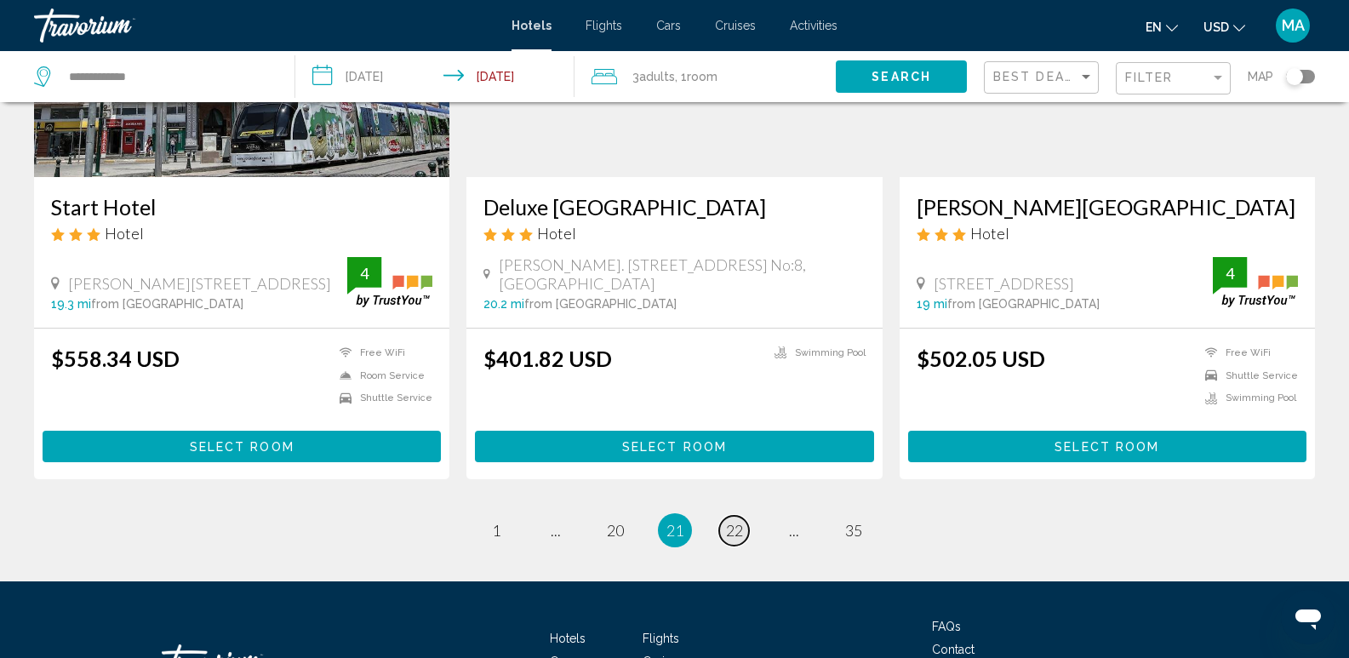
click at [737, 521] on span "22" at bounding box center [734, 530] width 17 height 19
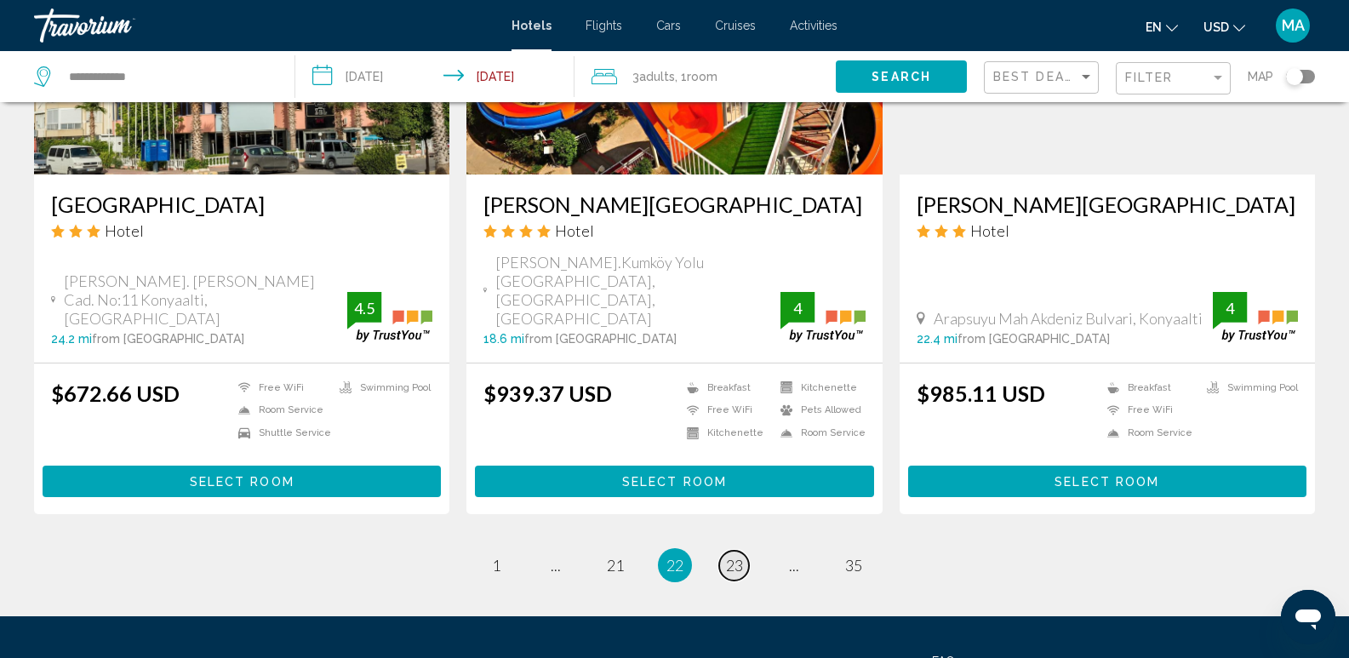
click at [740, 556] on span "23" at bounding box center [734, 565] width 17 height 19
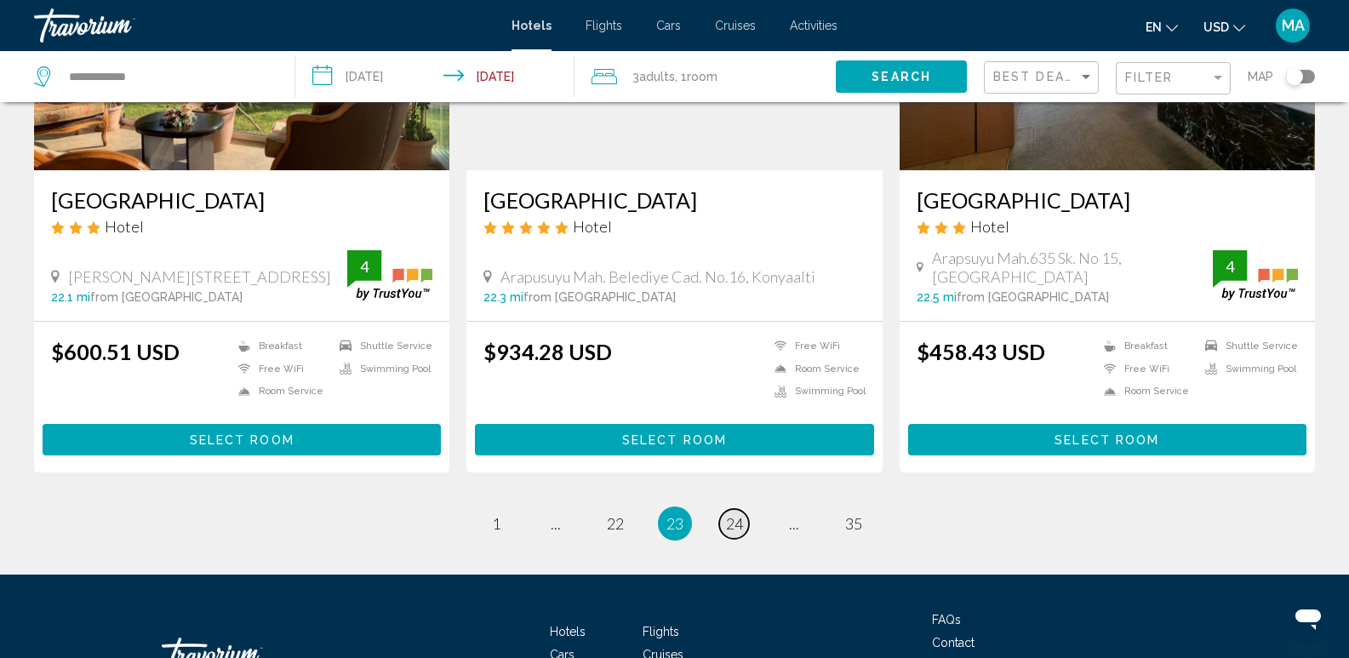
click at [736, 514] on span "24" at bounding box center [734, 523] width 17 height 19
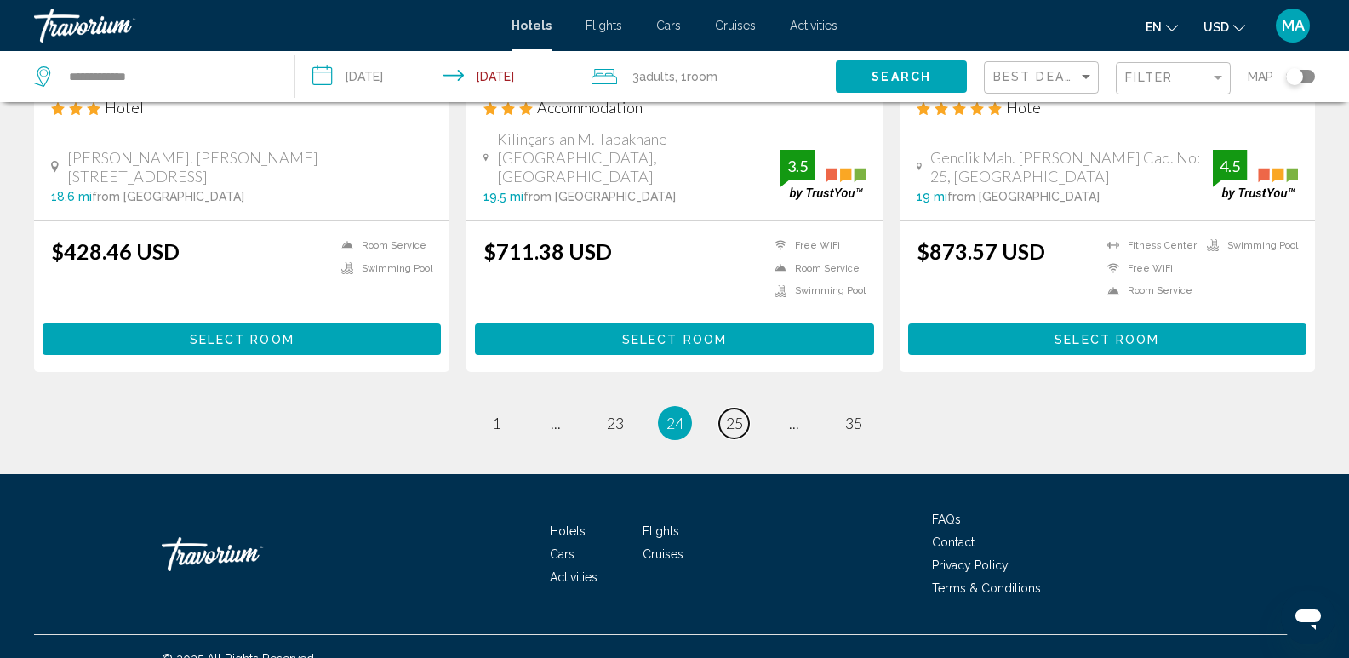
scroll to position [2213, 0]
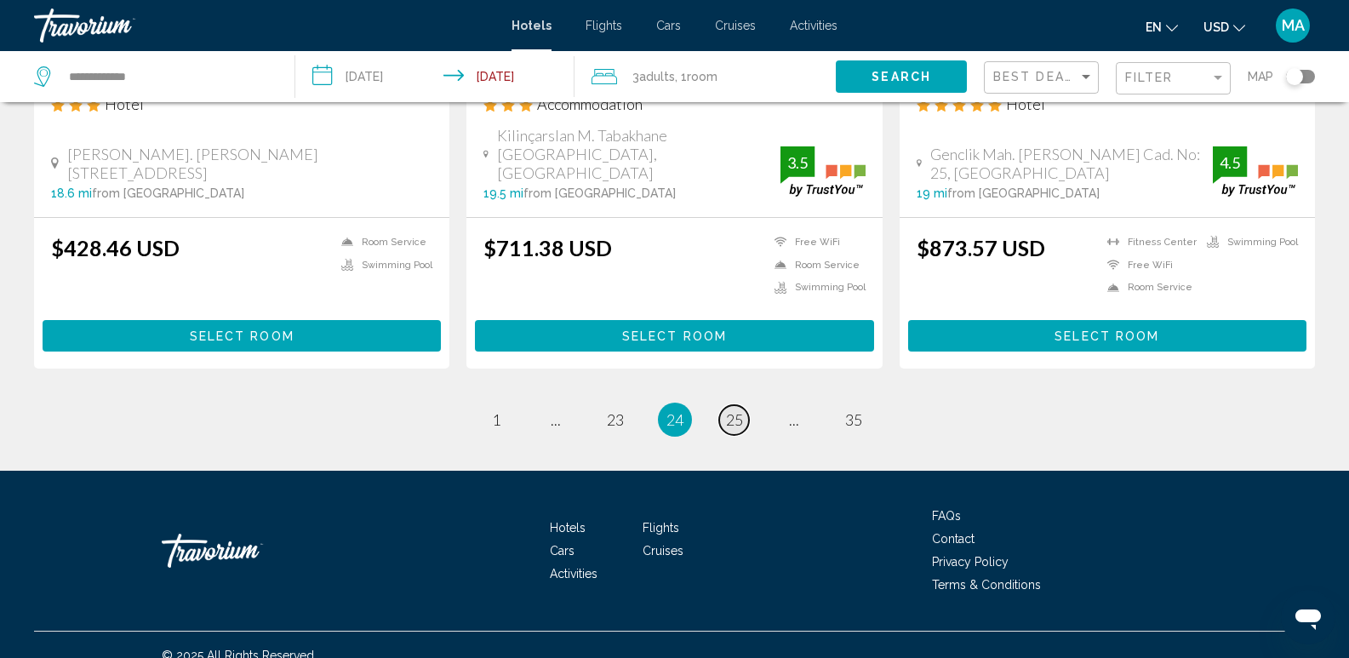
click at [735, 410] on span "25" at bounding box center [734, 419] width 17 height 19
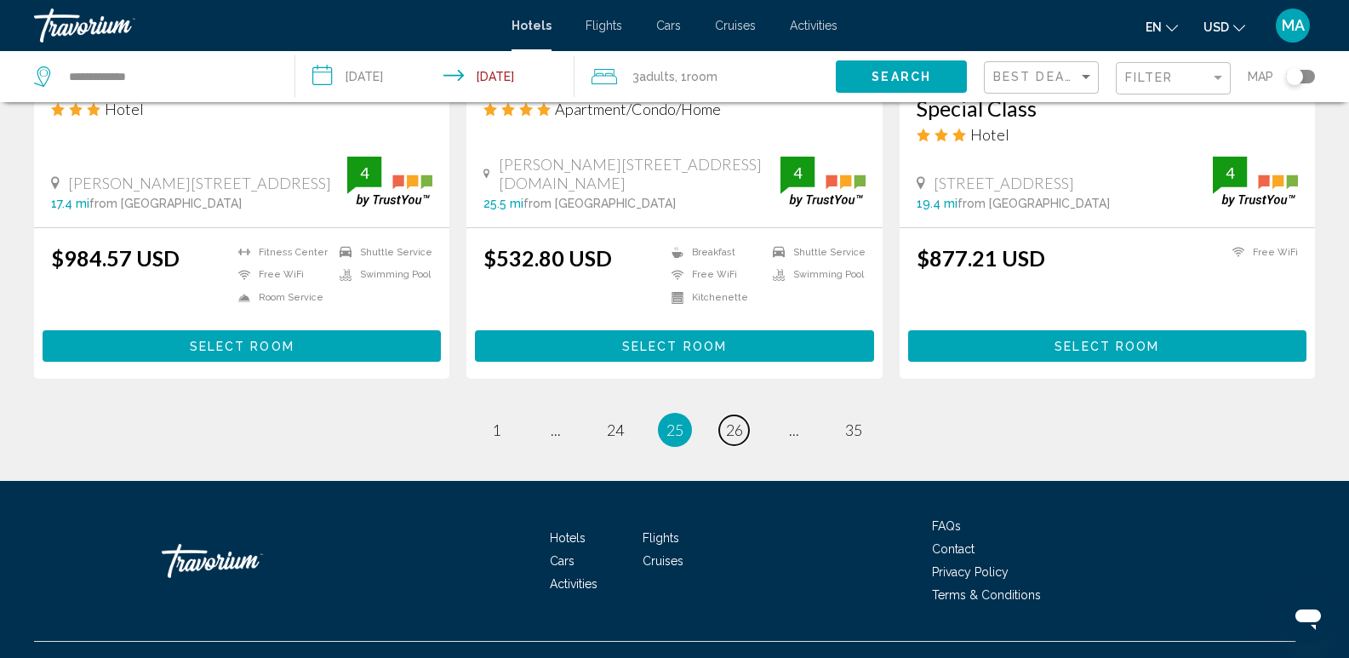
scroll to position [2214, 0]
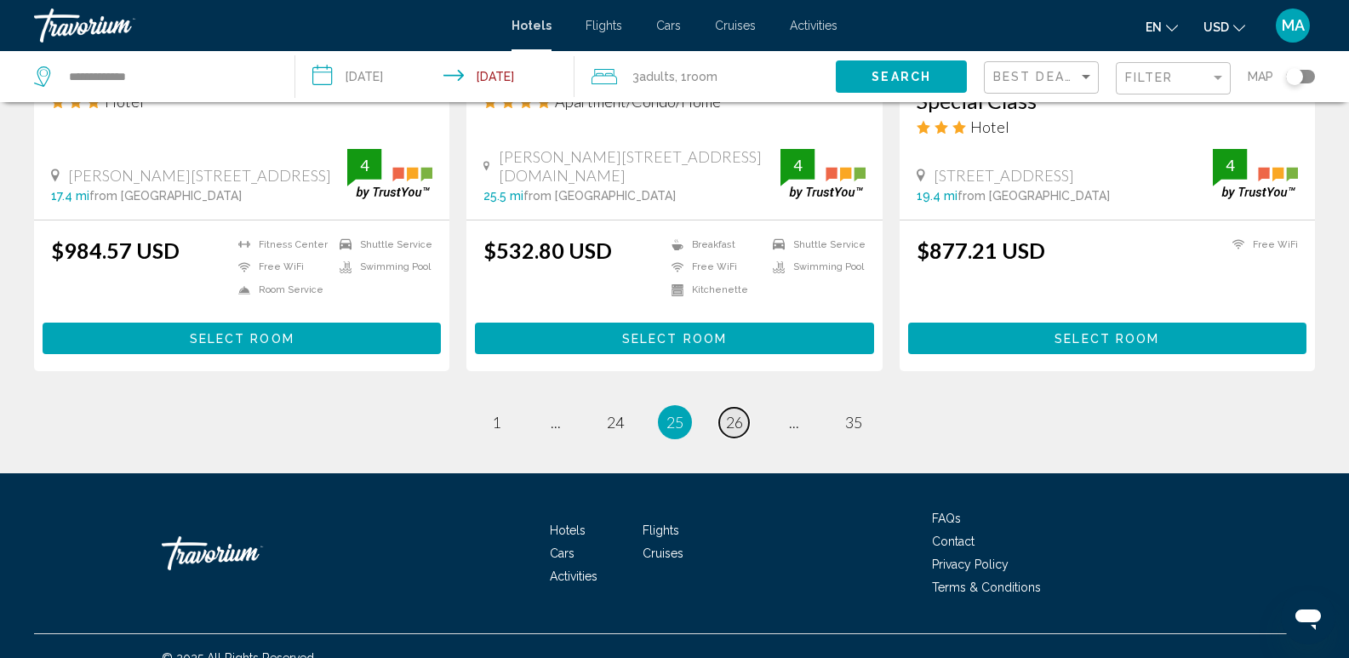
click at [733, 413] on span "26" at bounding box center [734, 422] width 17 height 19
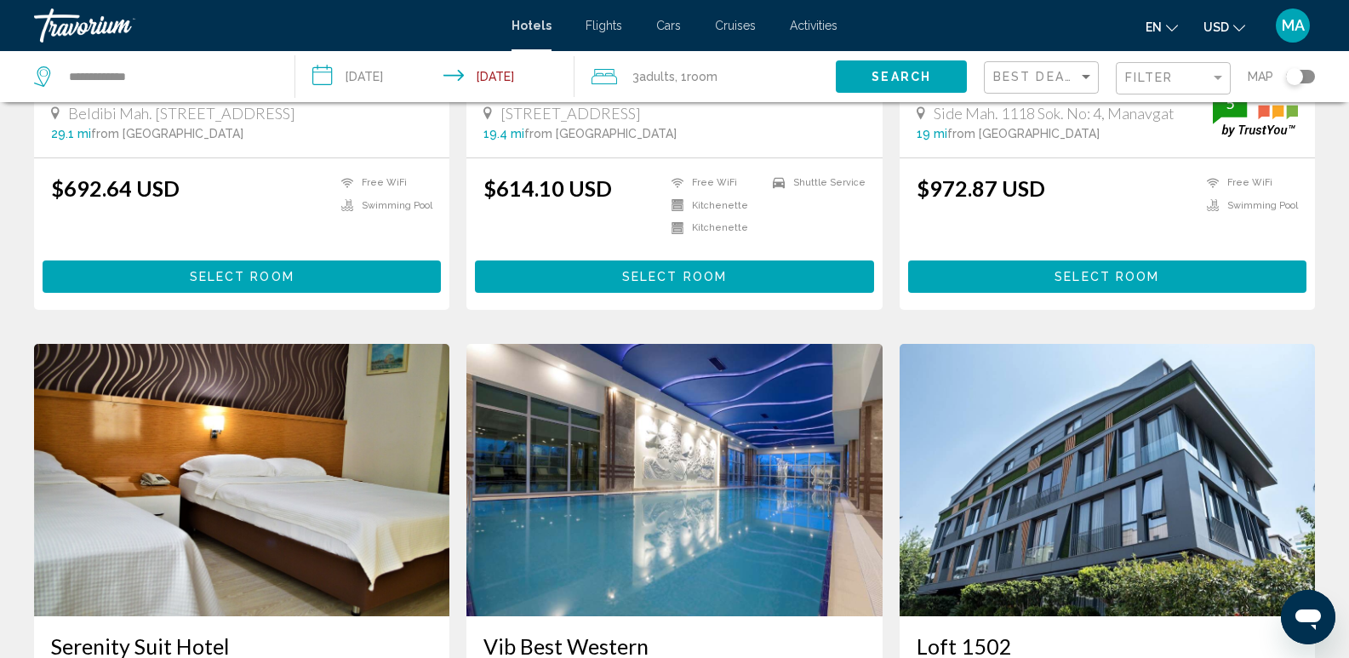
scroll to position [1021, 0]
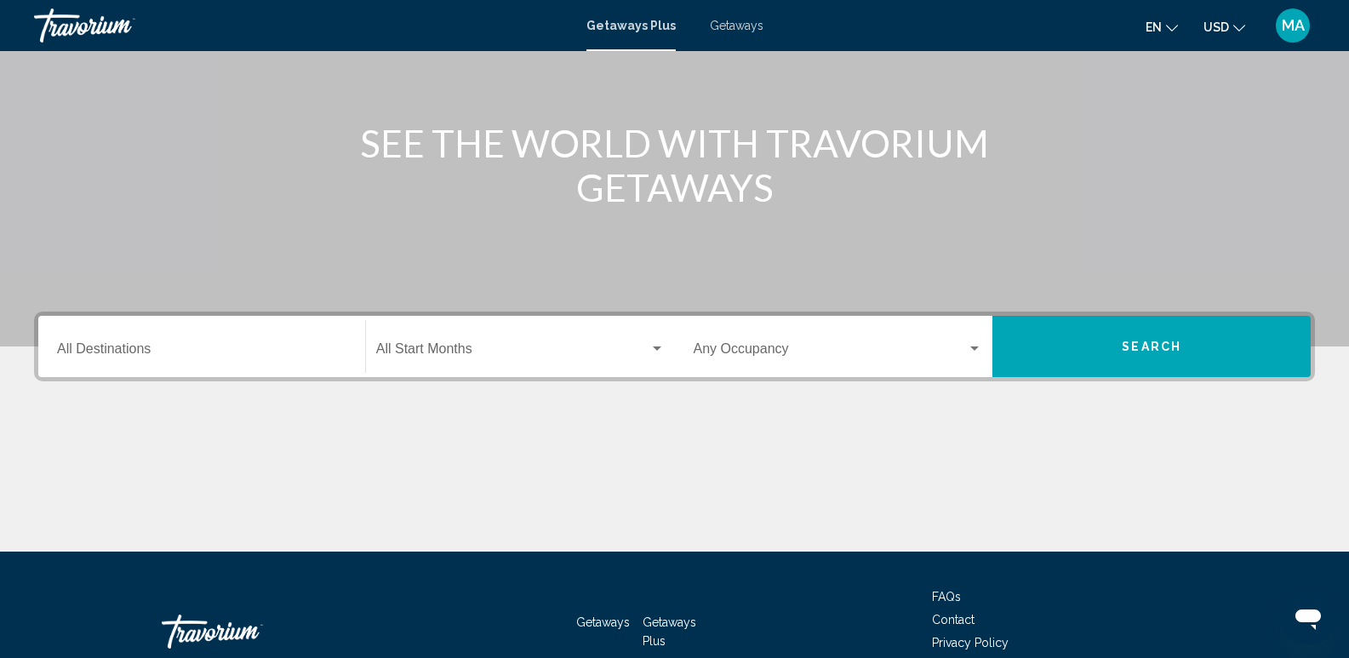
scroll to position [170, 0]
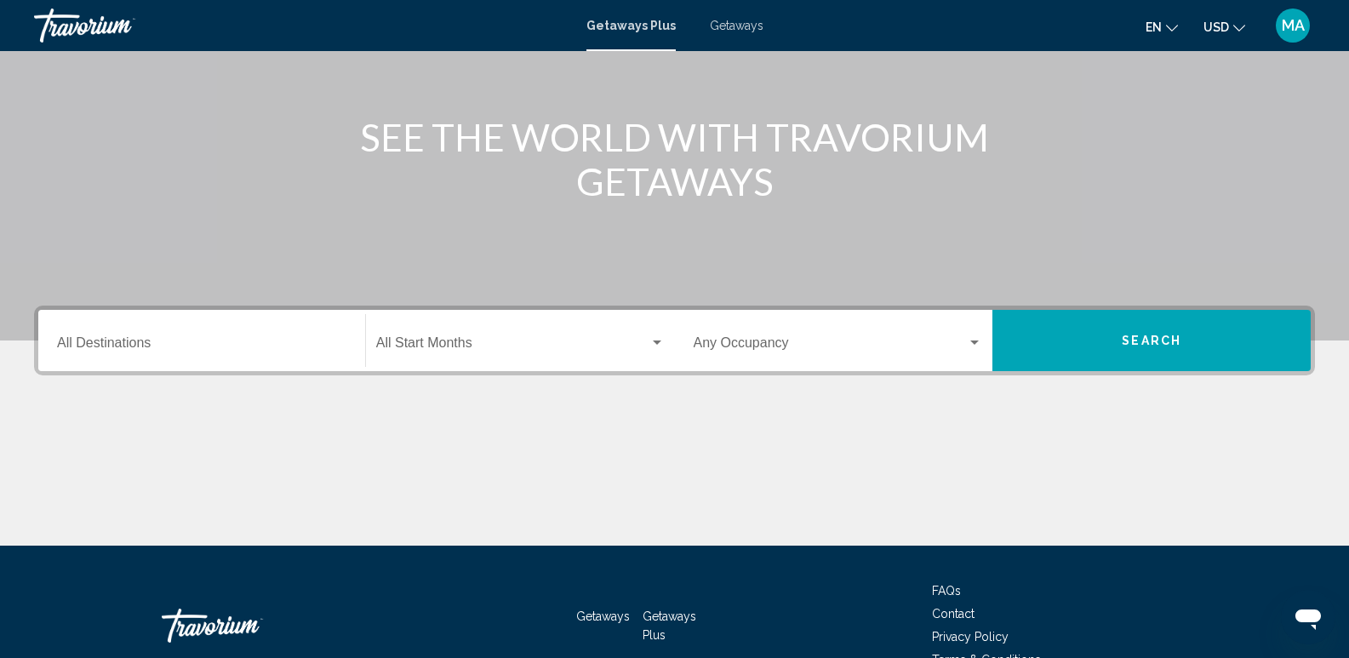
click at [197, 356] on div "Destination All Destinations" at bounding box center [201, 341] width 289 height 54
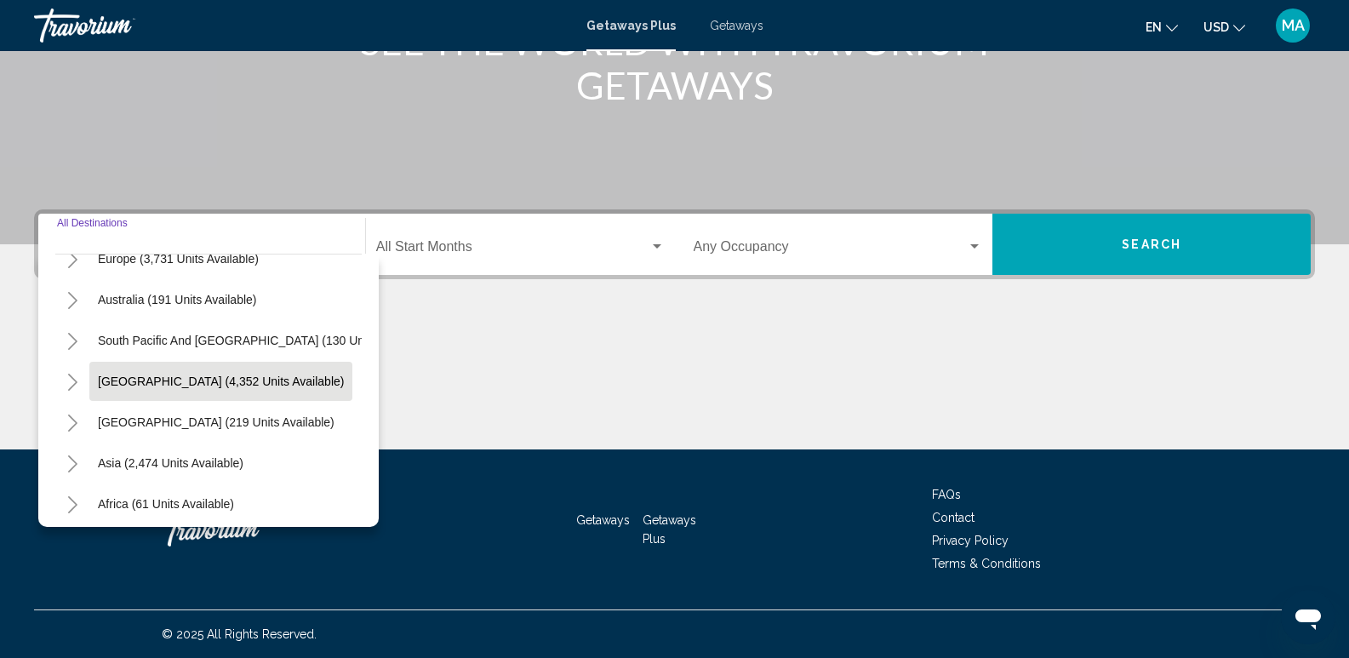
scroll to position [255, 0]
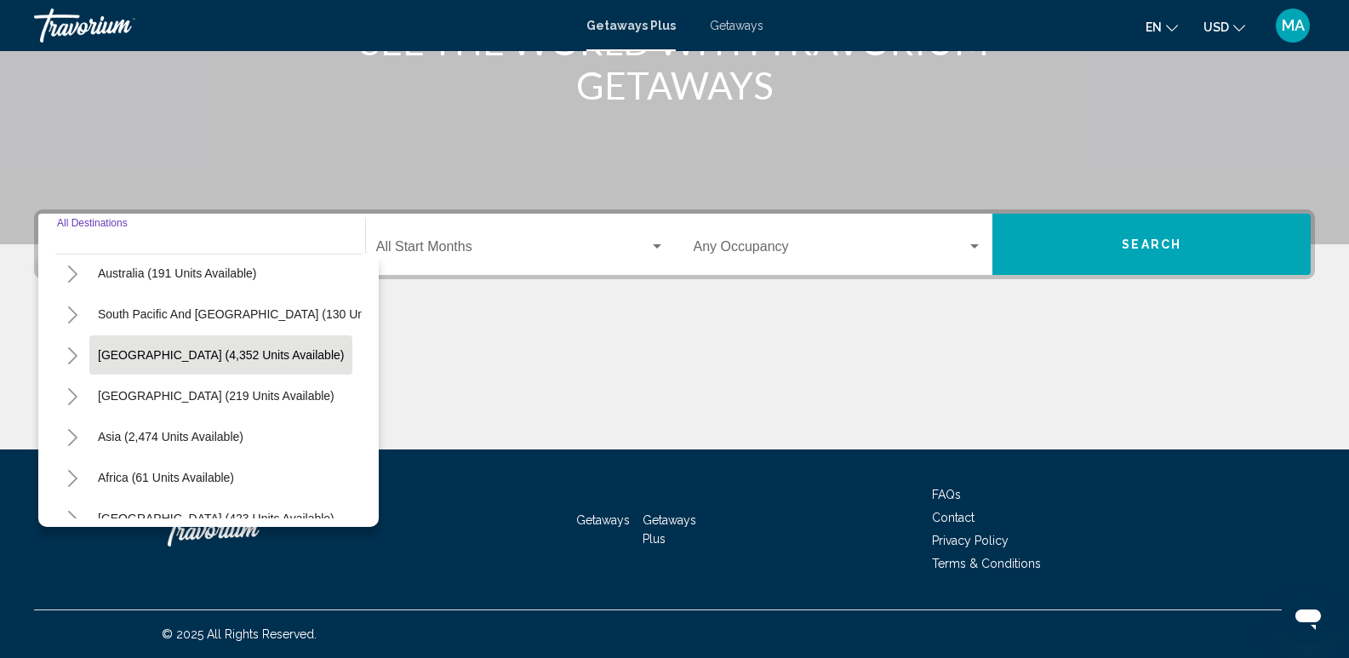
click at [134, 429] on button "Asia (2,474 units available)" at bounding box center [170, 436] width 163 height 39
type input "**********"
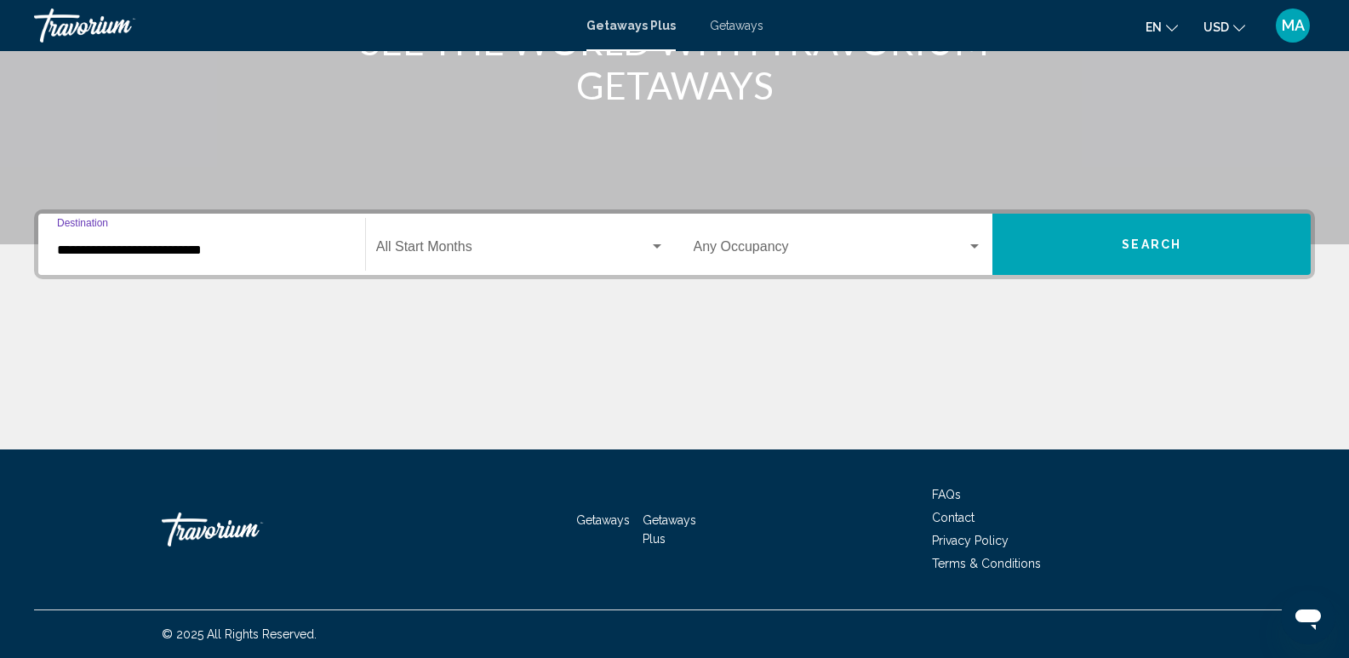
click at [969, 242] on div "Search widget" at bounding box center [974, 247] width 15 height 14
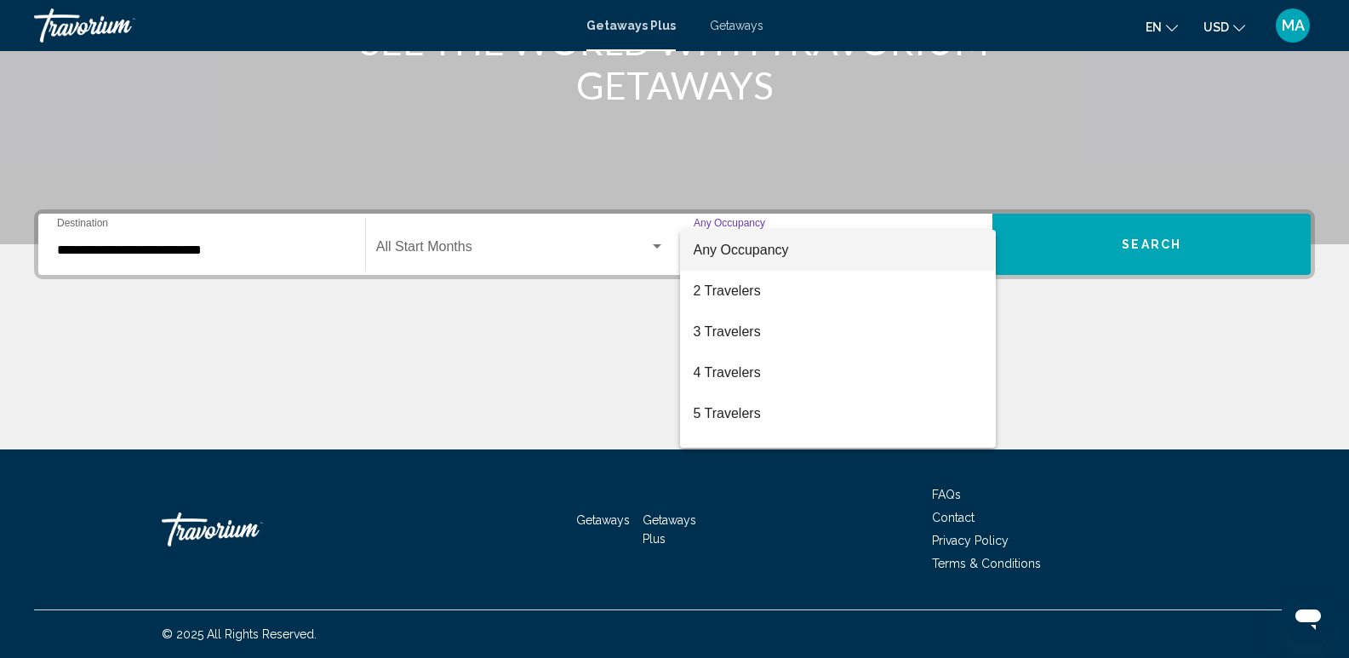
click at [655, 245] on div at bounding box center [674, 329] width 1349 height 658
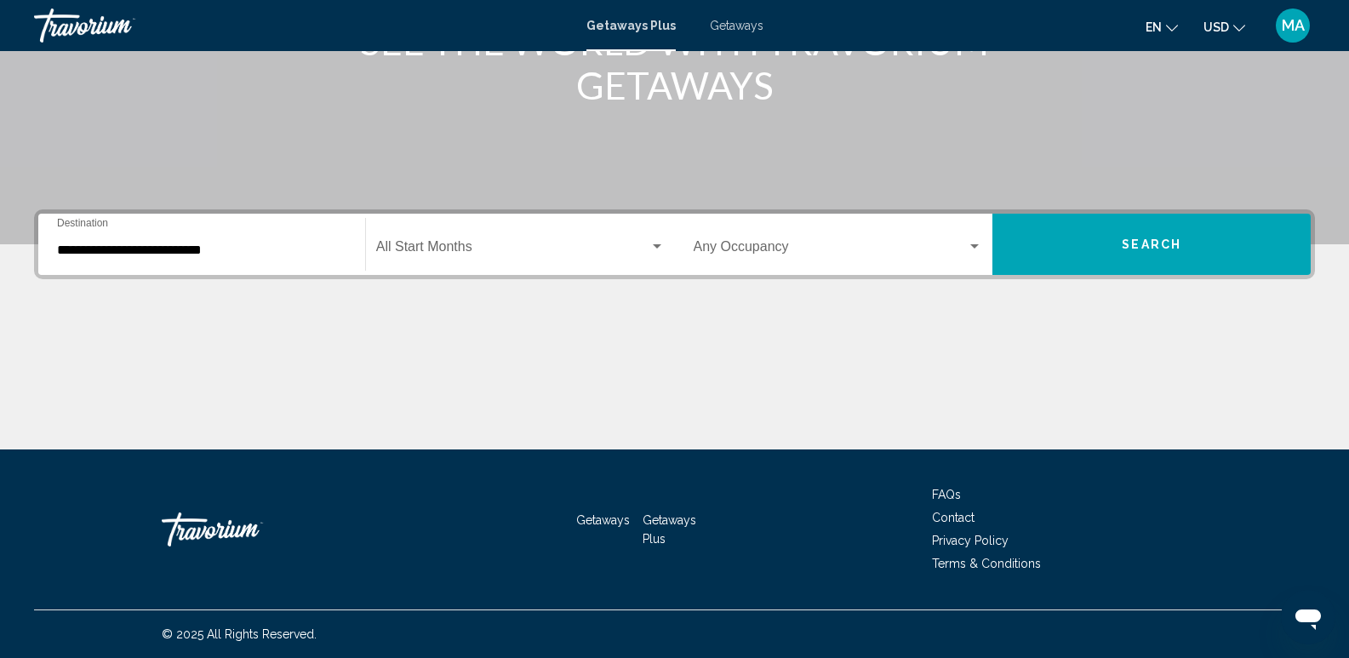
click at [655, 245] on div "Search widget" at bounding box center [657, 246] width 9 height 4
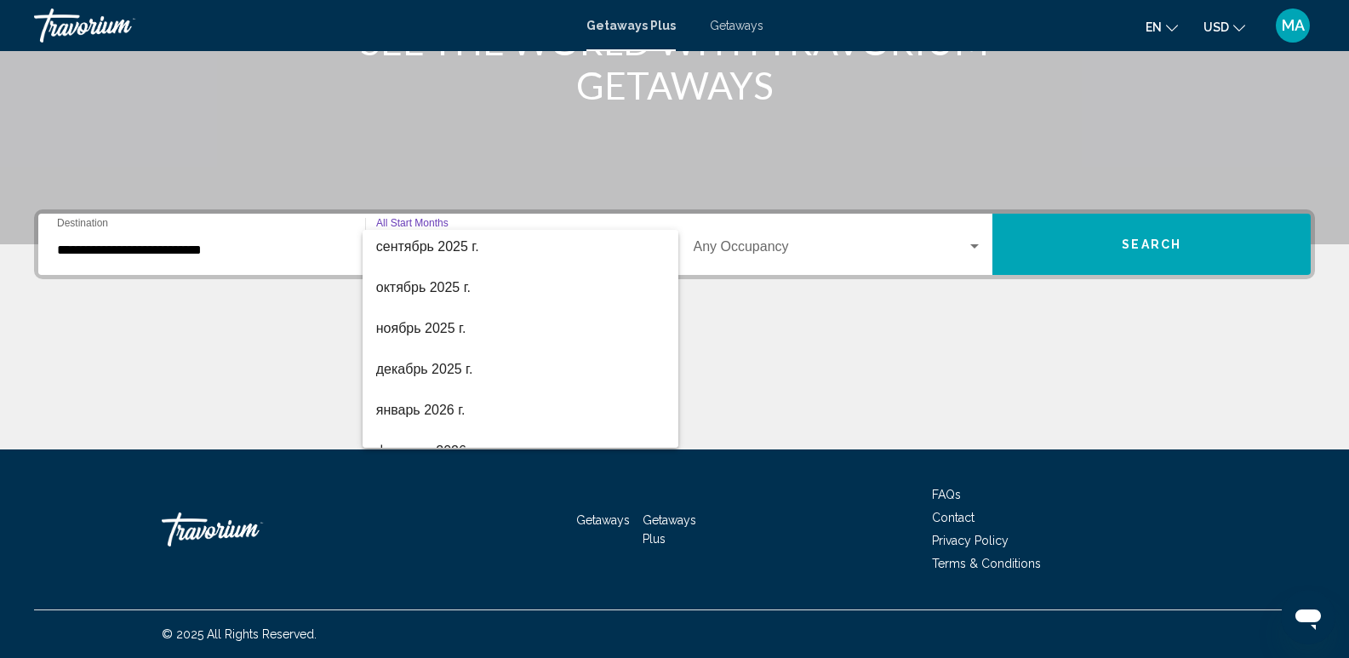
scroll to position [170, 0]
click at [411, 328] on span "январь 2026 г." at bounding box center [520, 325] width 289 height 41
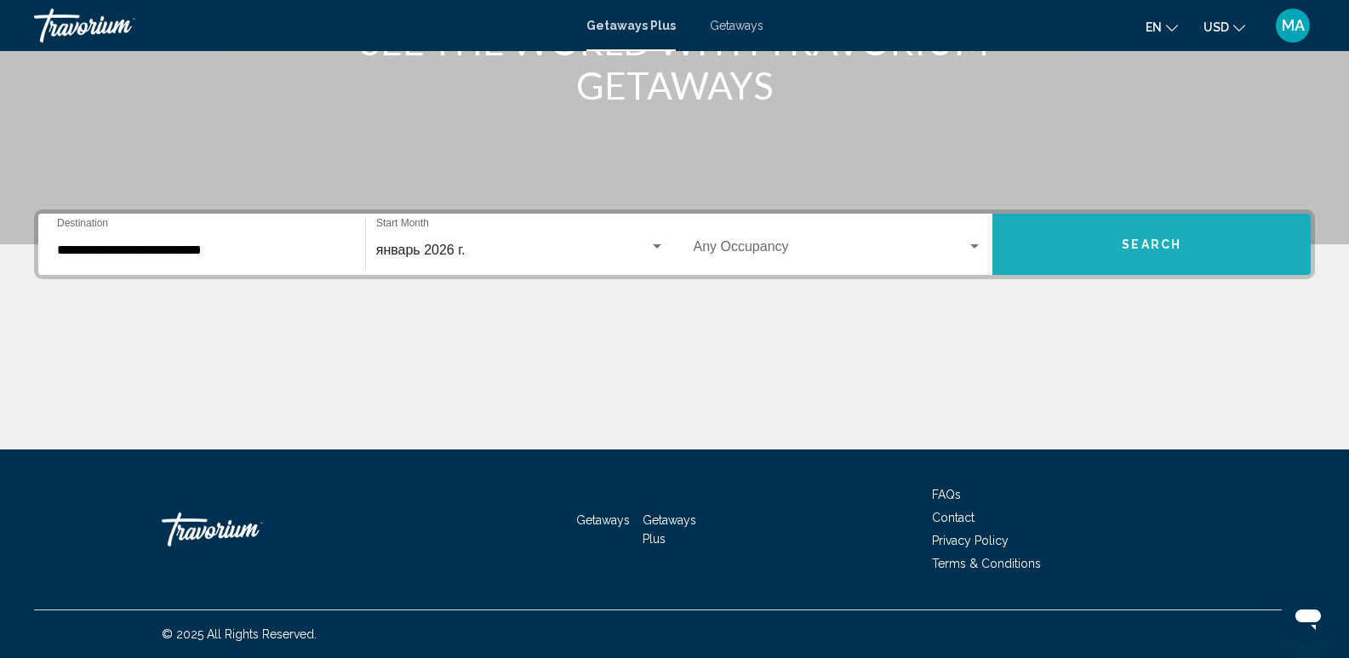
click at [1104, 255] on button "Search" at bounding box center [1151, 244] width 318 height 61
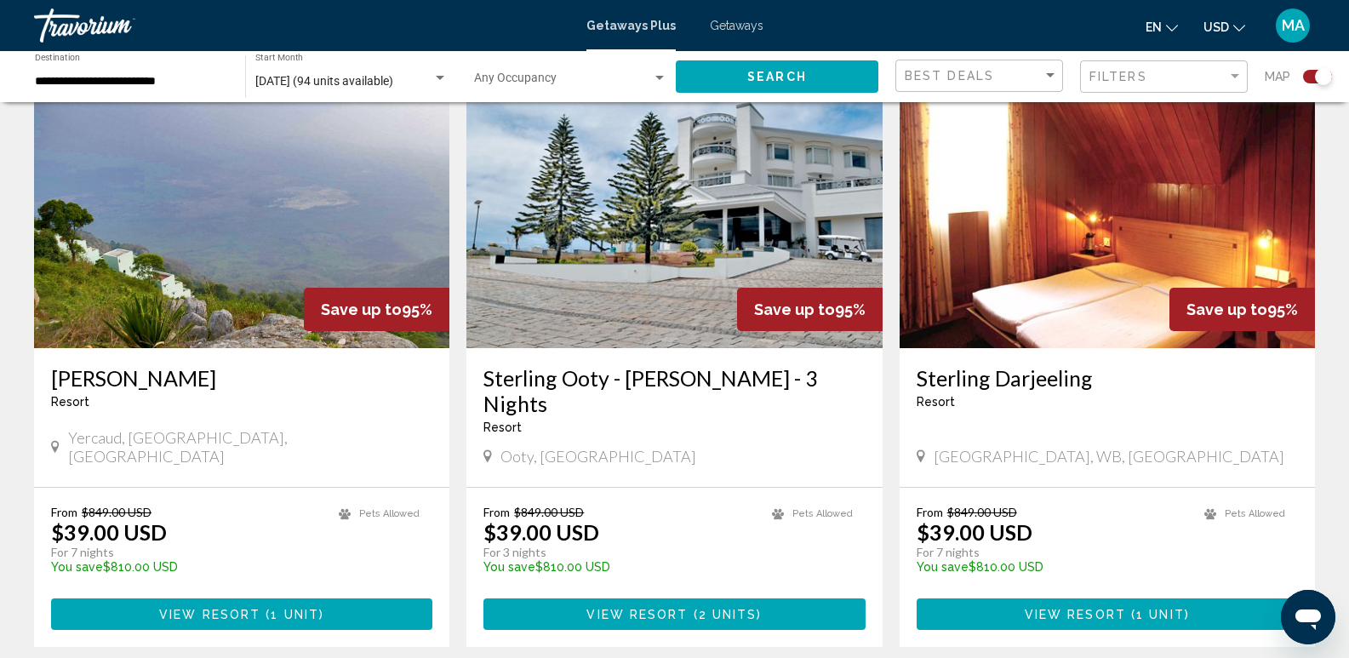
scroll to position [2468, 0]
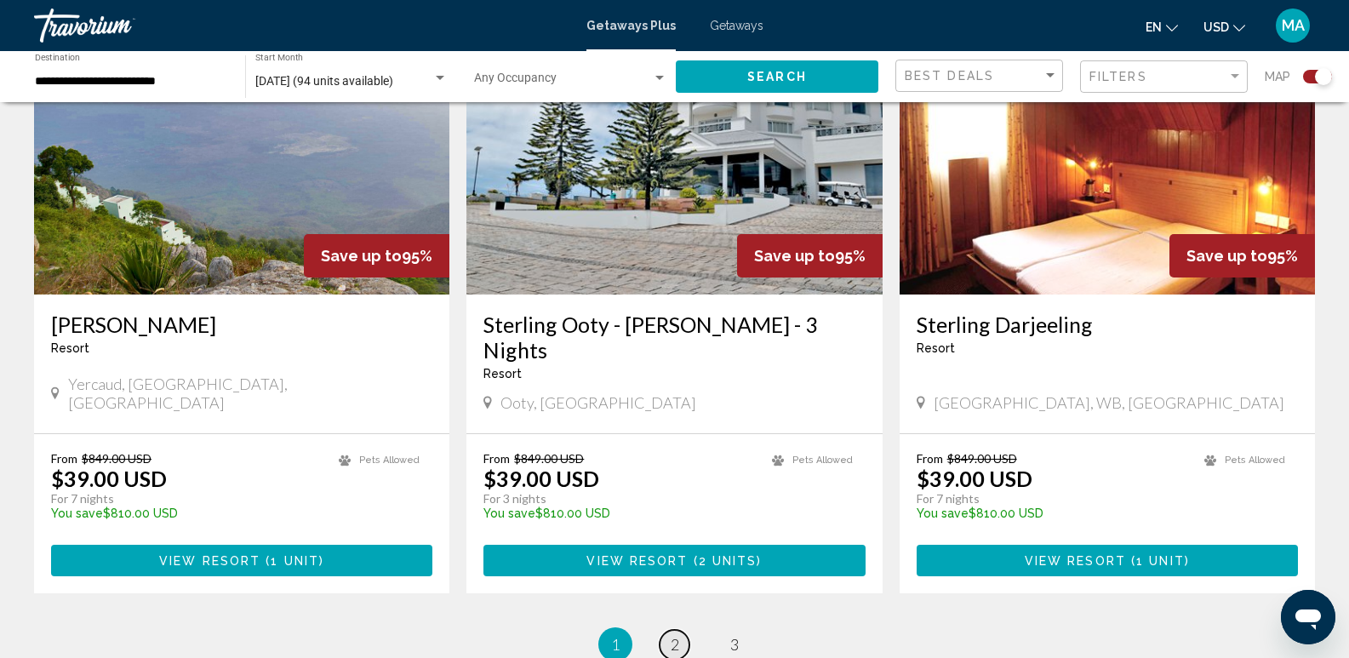
click at [674, 635] on span "2" at bounding box center [675, 644] width 9 height 19
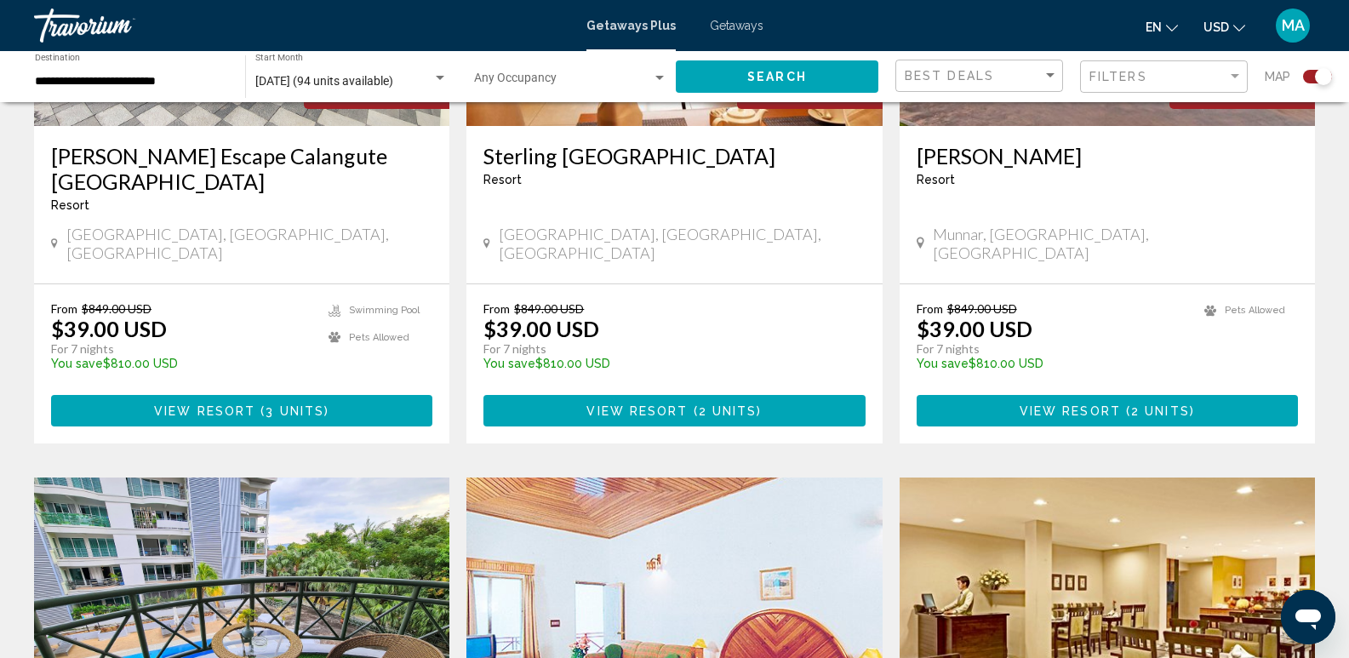
scroll to position [2213, 0]
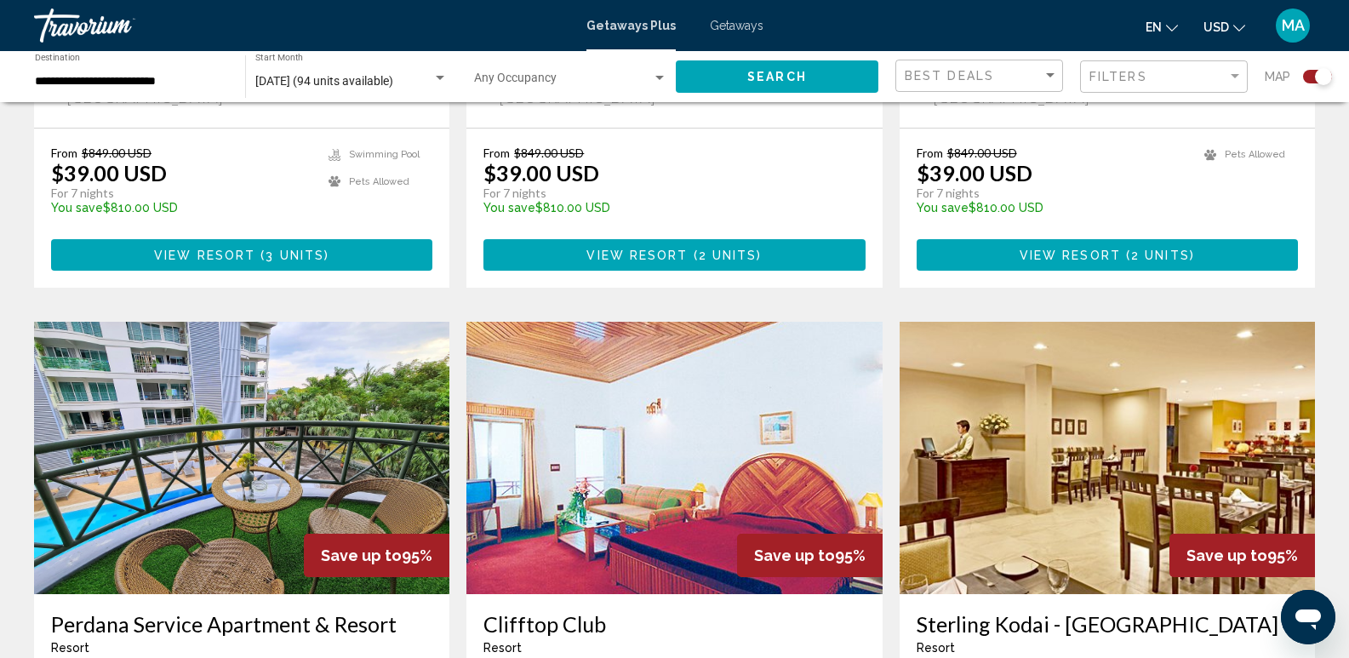
click at [284, 351] on img "Main content" at bounding box center [241, 458] width 415 height 272
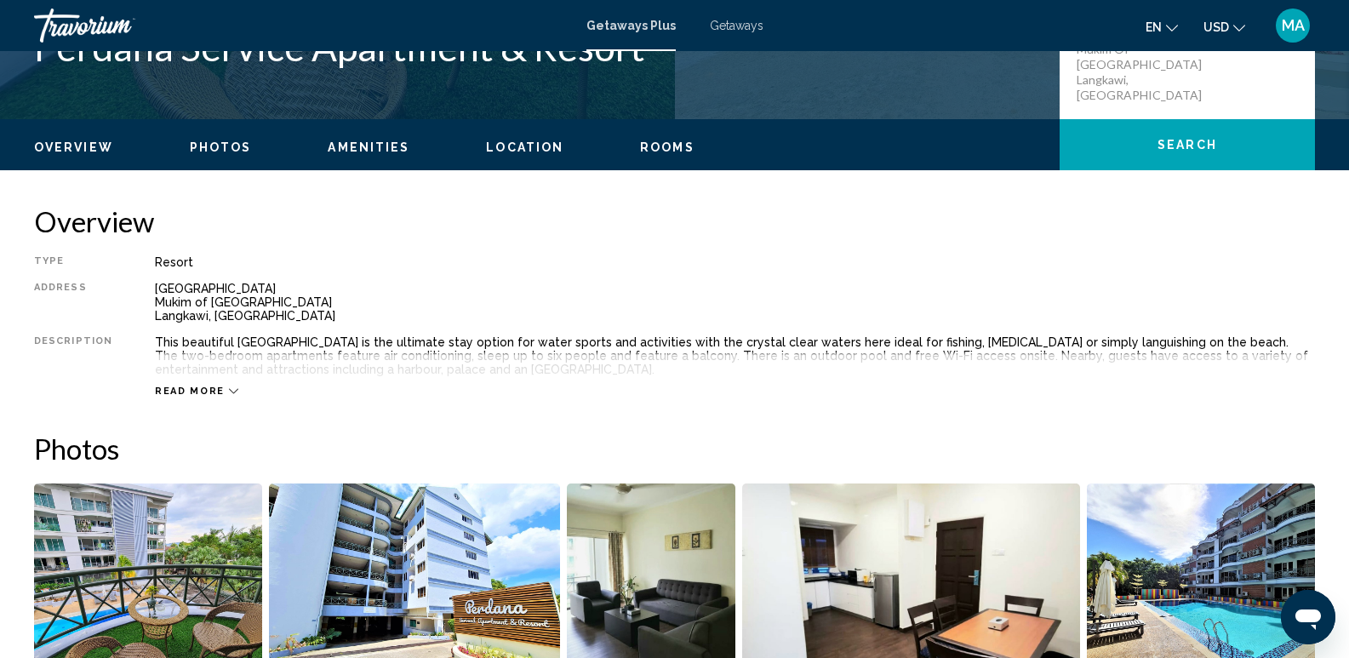
scroll to position [170, 0]
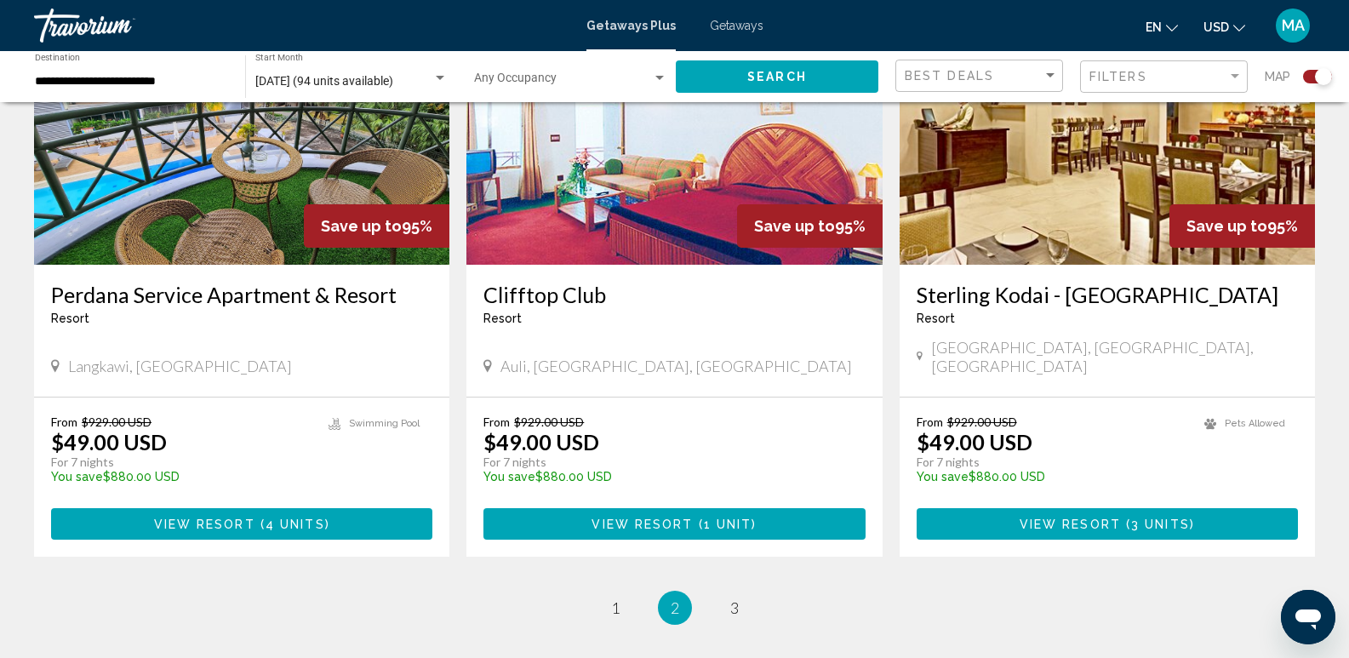
scroll to position [2644, 0]
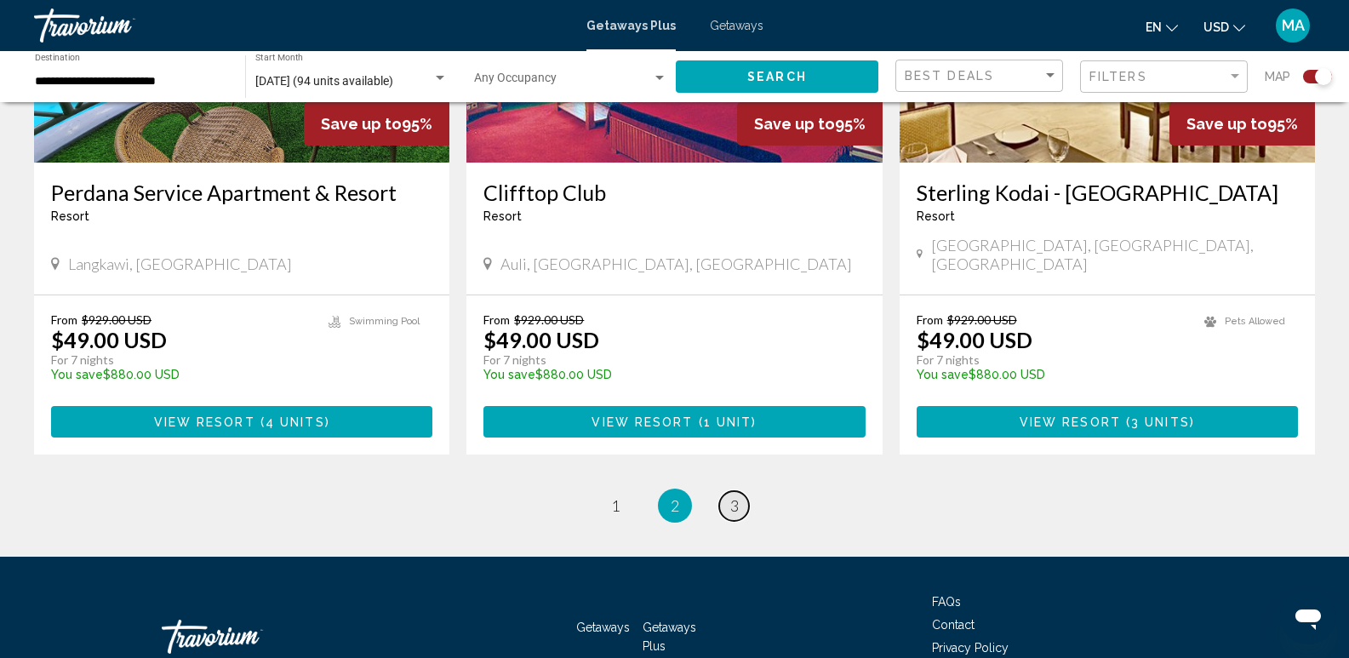
click at [730, 496] on span "3" at bounding box center [734, 505] width 9 height 19
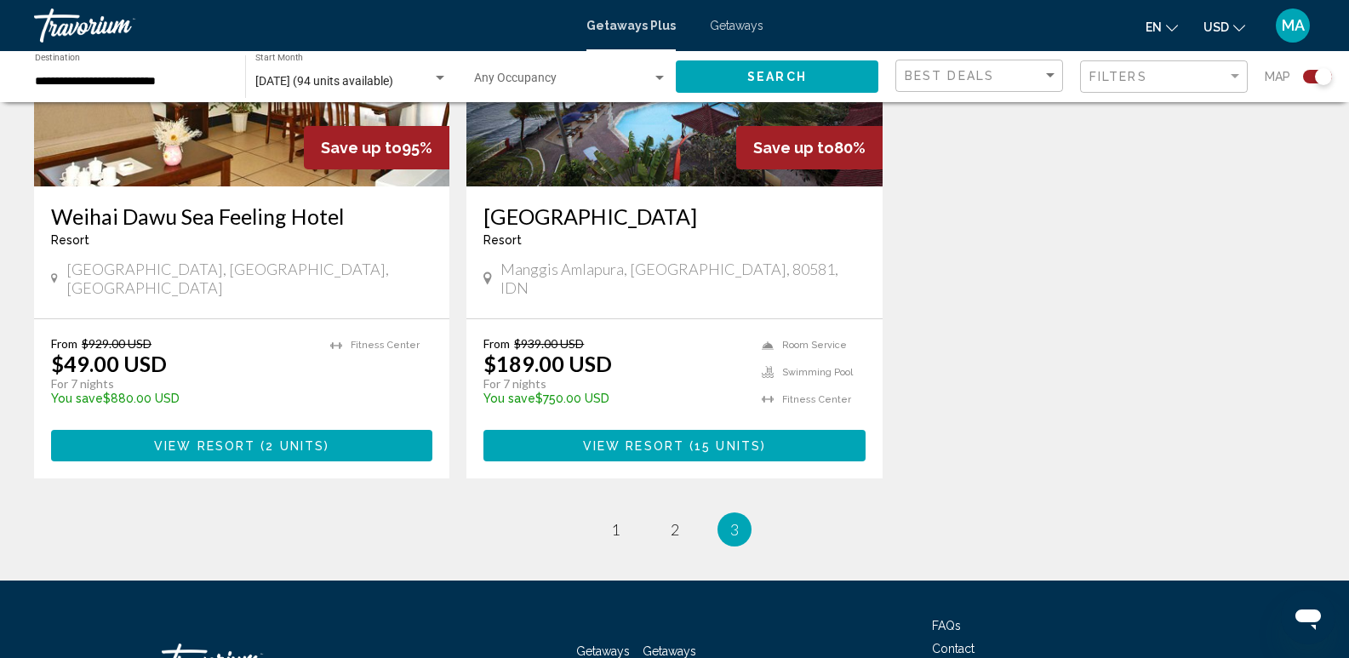
scroll to position [649, 0]
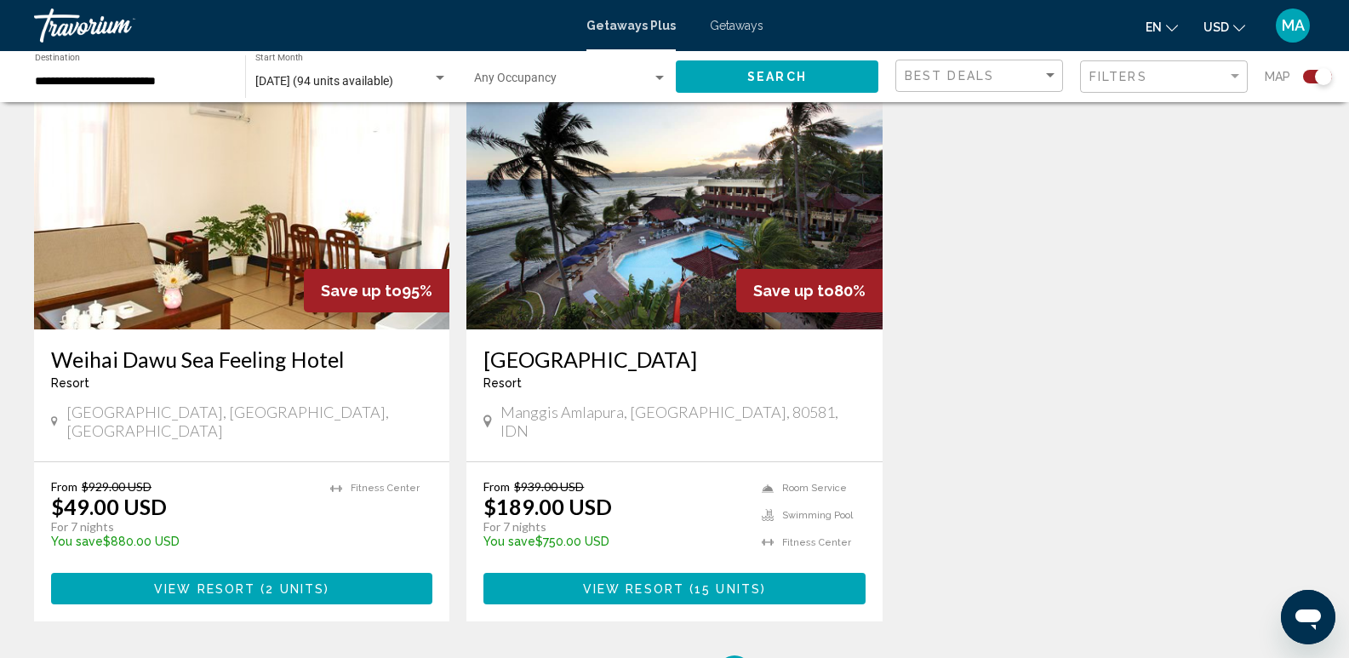
click at [671, 269] on img "Main content" at bounding box center [673, 193] width 415 height 272
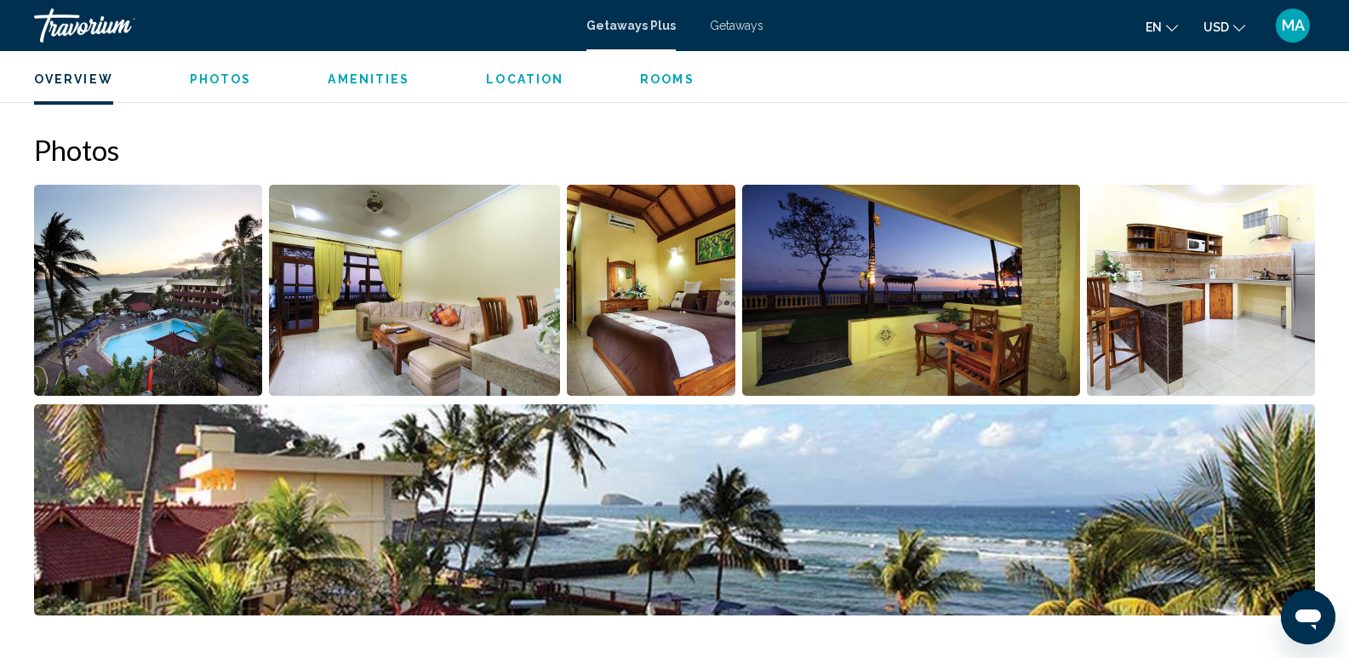
scroll to position [766, 0]
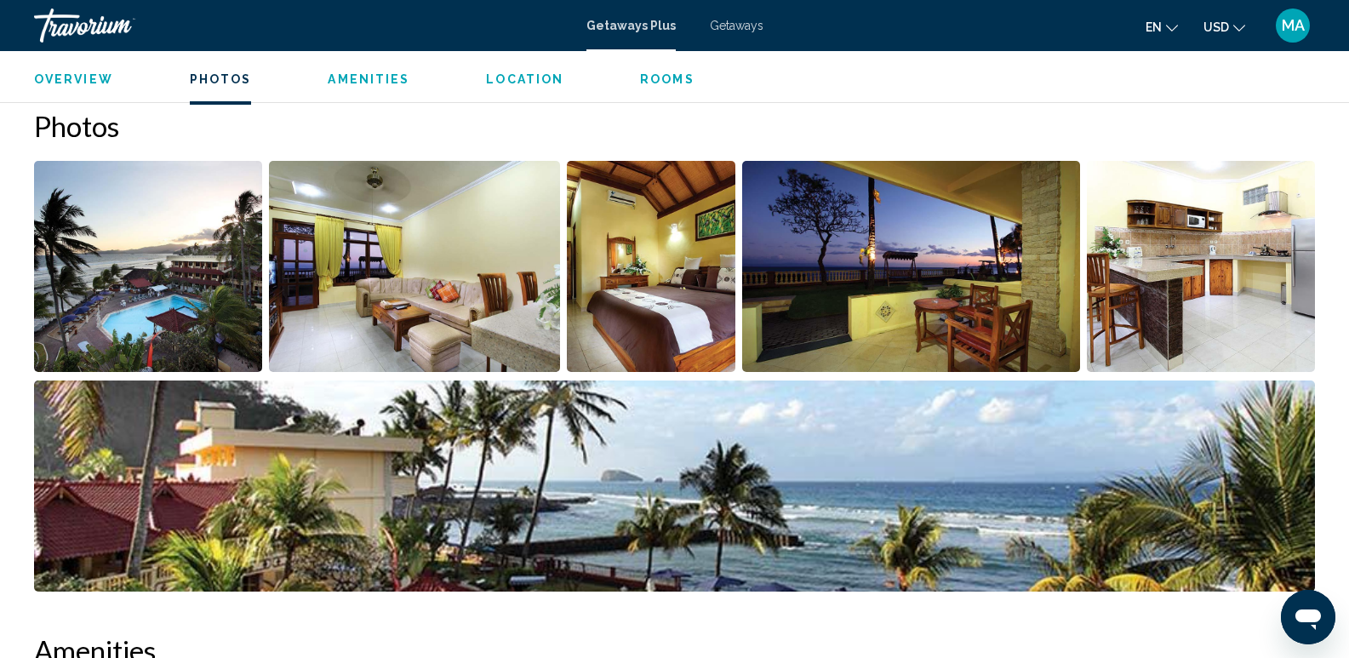
click at [202, 304] on img "Open full-screen image slider" at bounding box center [148, 266] width 228 height 211
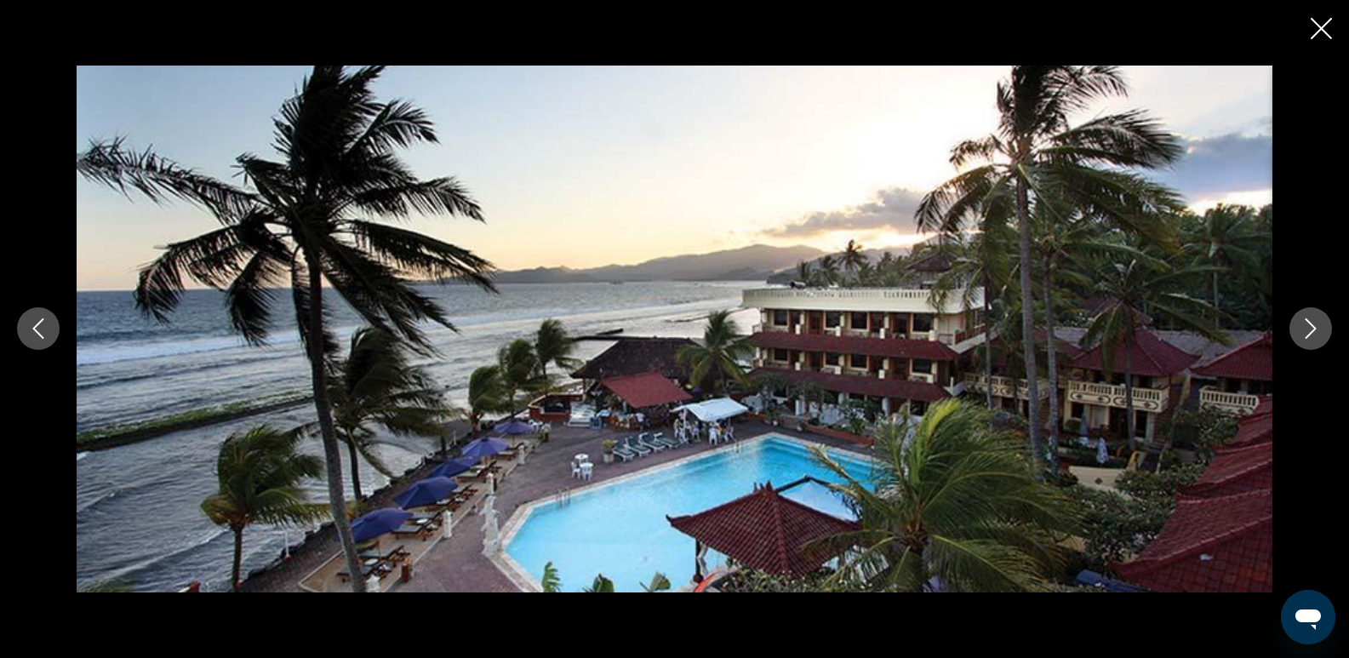
click at [1305, 323] on icon "Next image" at bounding box center [1310, 328] width 20 height 20
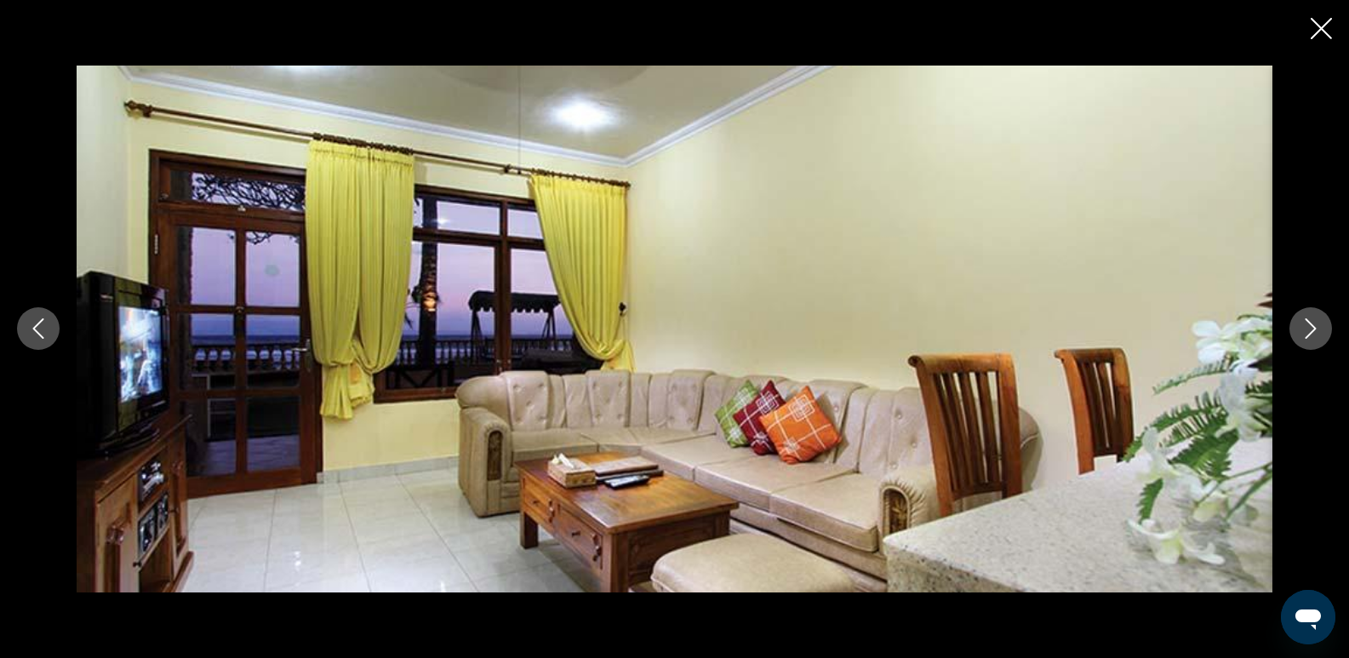
click at [1306, 323] on icon "Next image" at bounding box center [1310, 328] width 20 height 20
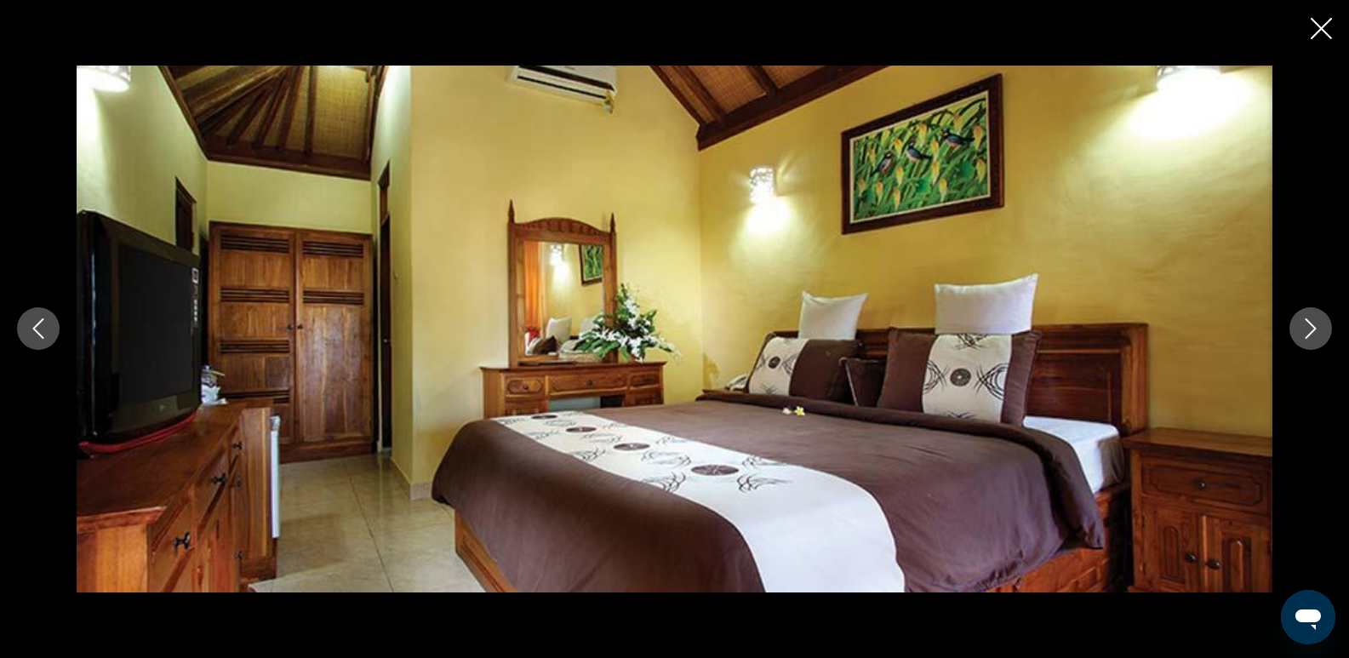
click at [1306, 323] on icon "Next image" at bounding box center [1310, 328] width 20 height 20
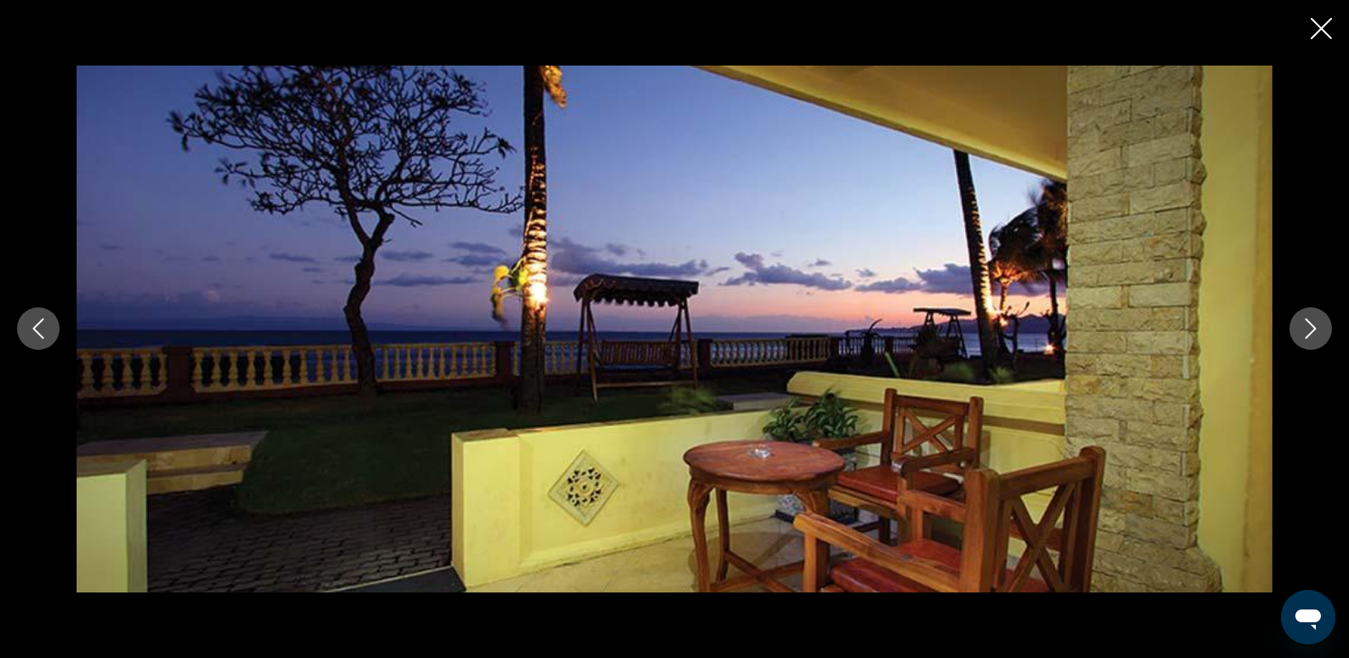
click at [1306, 323] on icon "Next image" at bounding box center [1310, 328] width 20 height 20
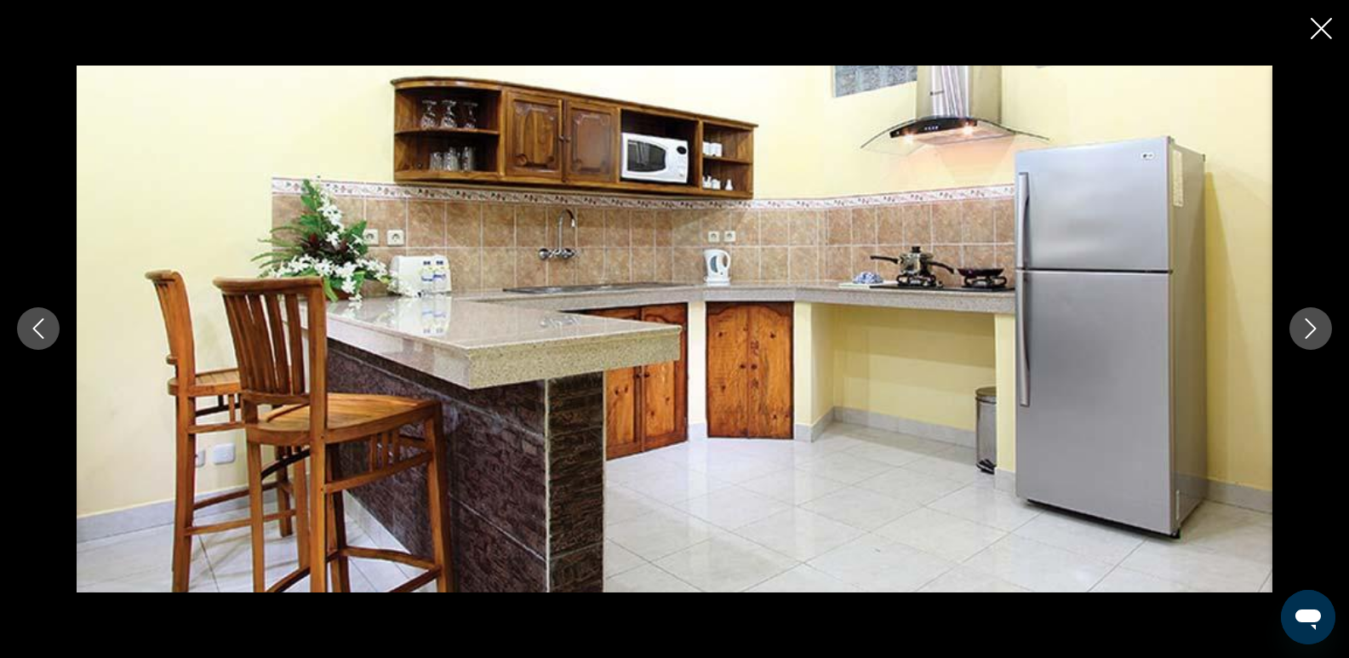
click at [1306, 323] on icon "Next image" at bounding box center [1310, 328] width 20 height 20
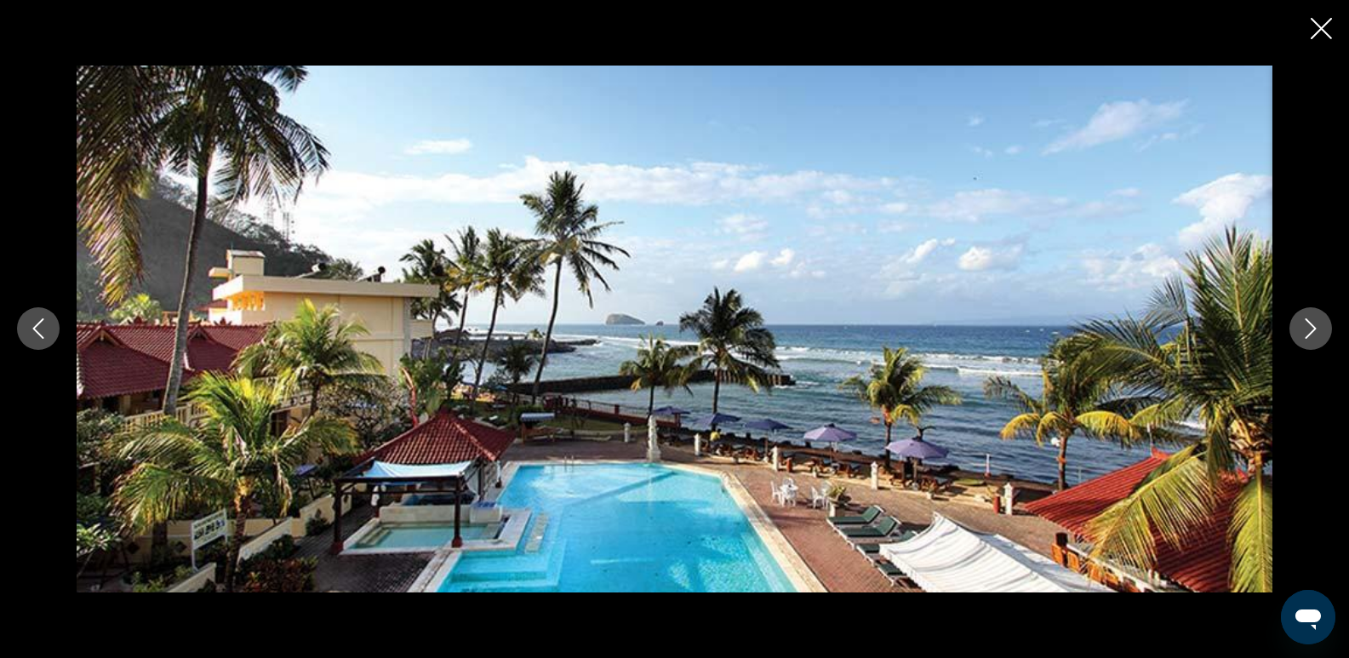
click at [1306, 323] on icon "Next image" at bounding box center [1310, 328] width 20 height 20
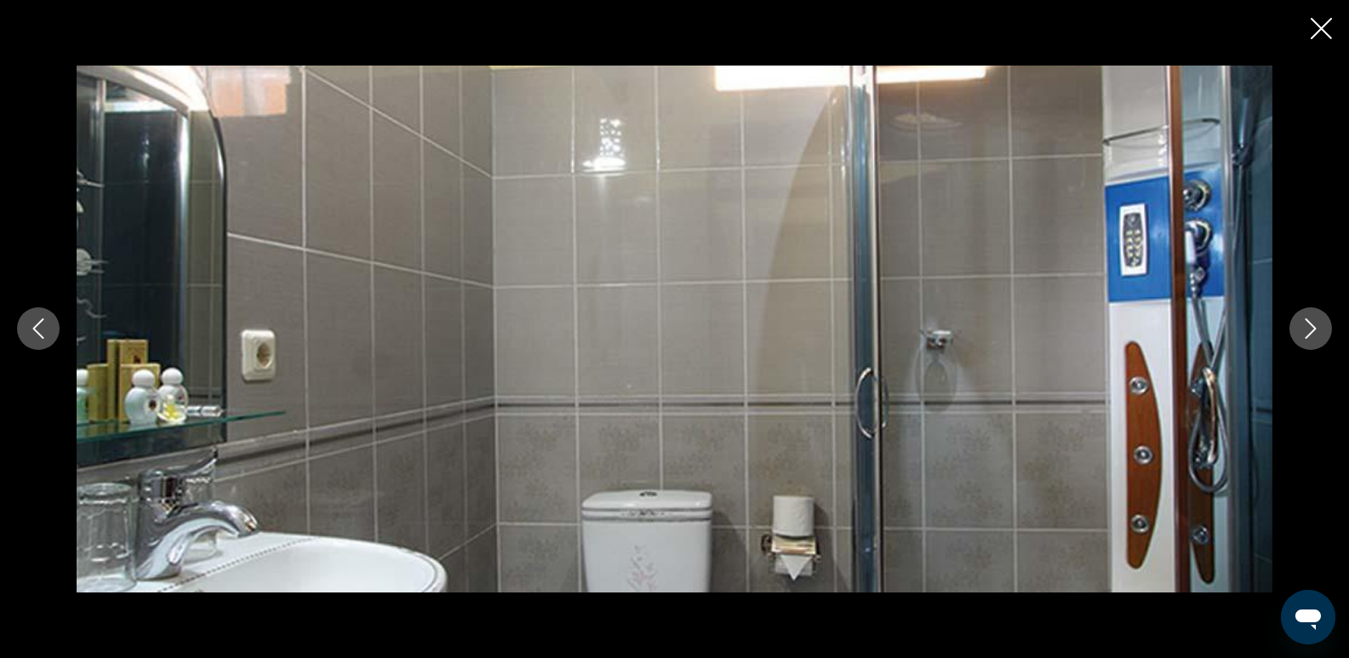
click at [1306, 323] on icon "Next image" at bounding box center [1310, 328] width 20 height 20
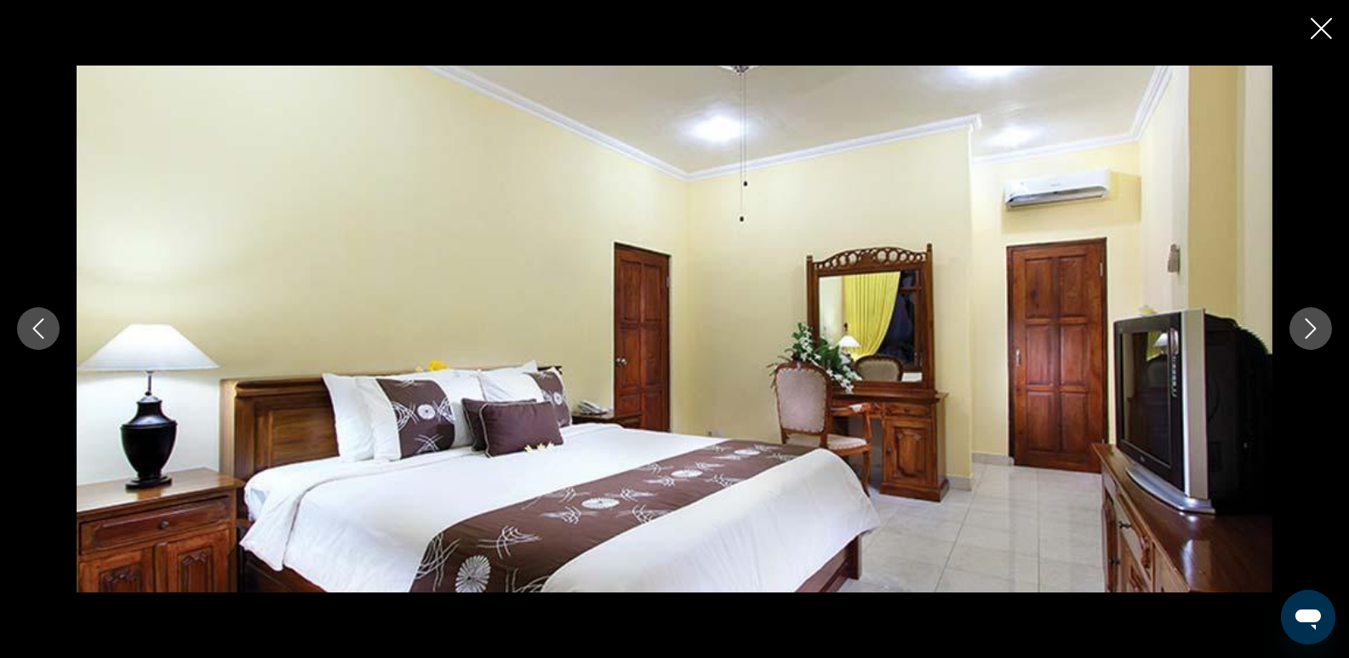
click at [1306, 323] on icon "Next image" at bounding box center [1310, 328] width 20 height 20
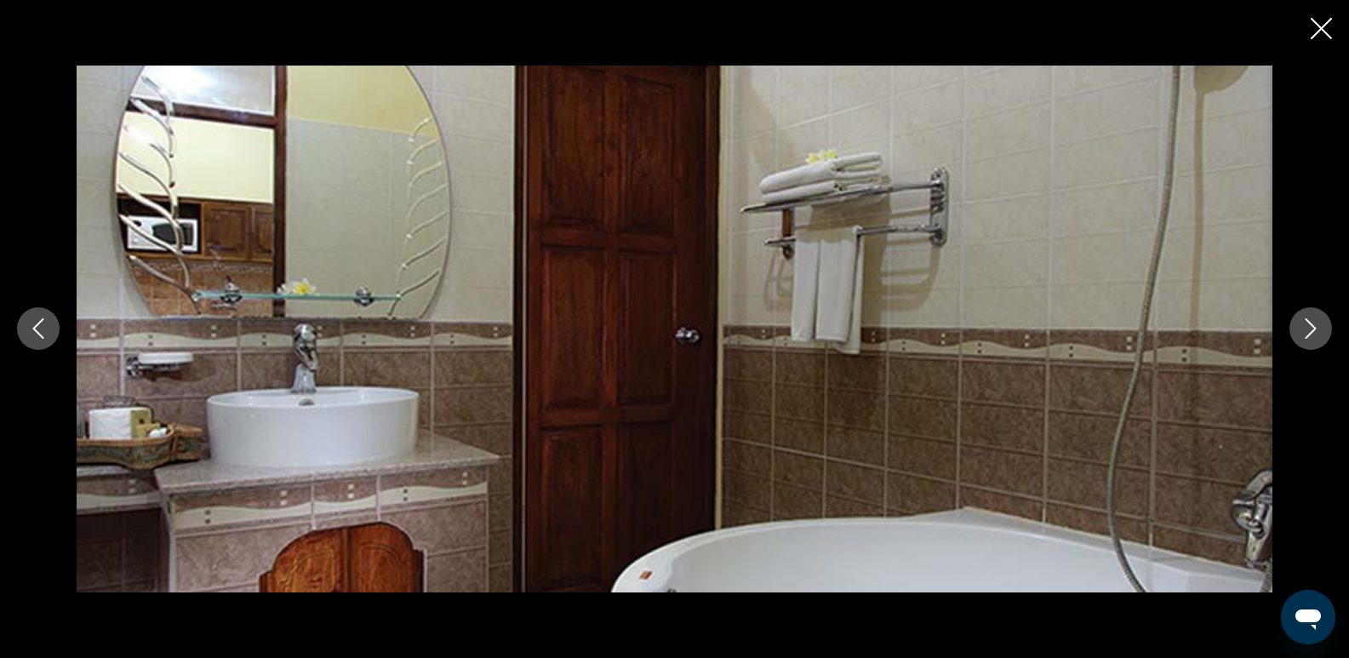
click at [1306, 323] on icon "Next image" at bounding box center [1310, 328] width 20 height 20
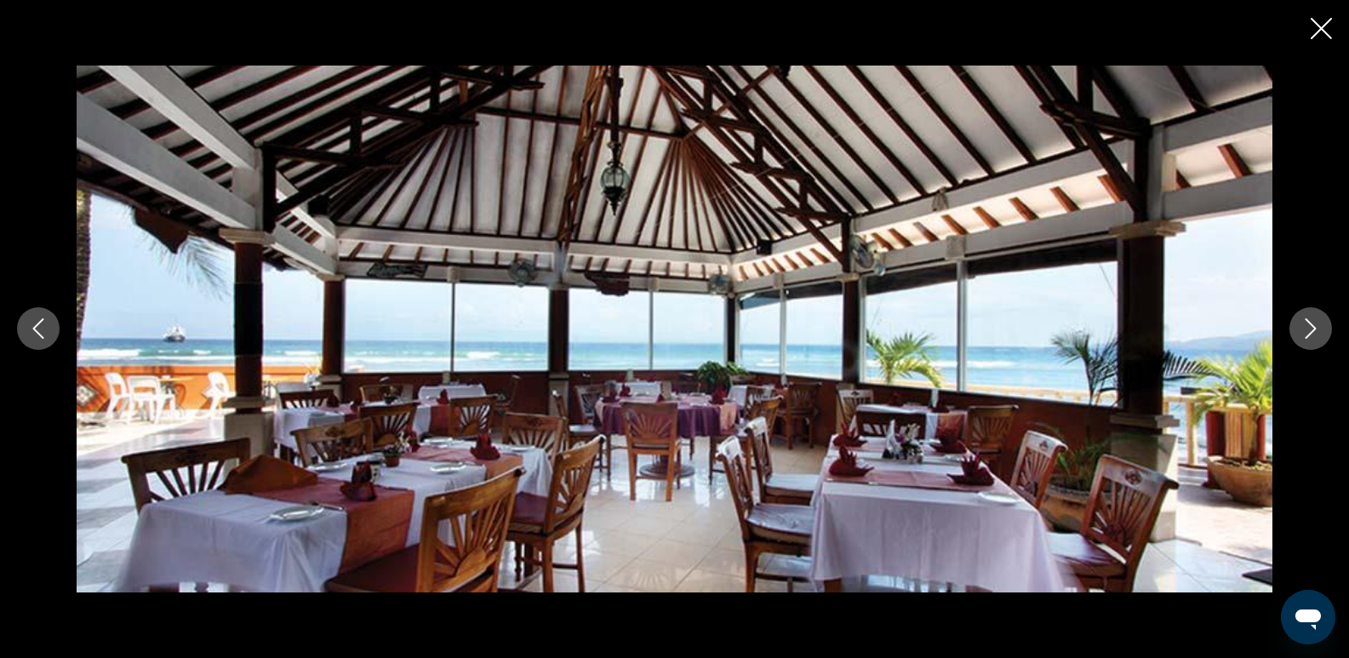
click at [1306, 323] on icon "Next image" at bounding box center [1310, 328] width 20 height 20
